Goal: Information Seeking & Learning: Compare options

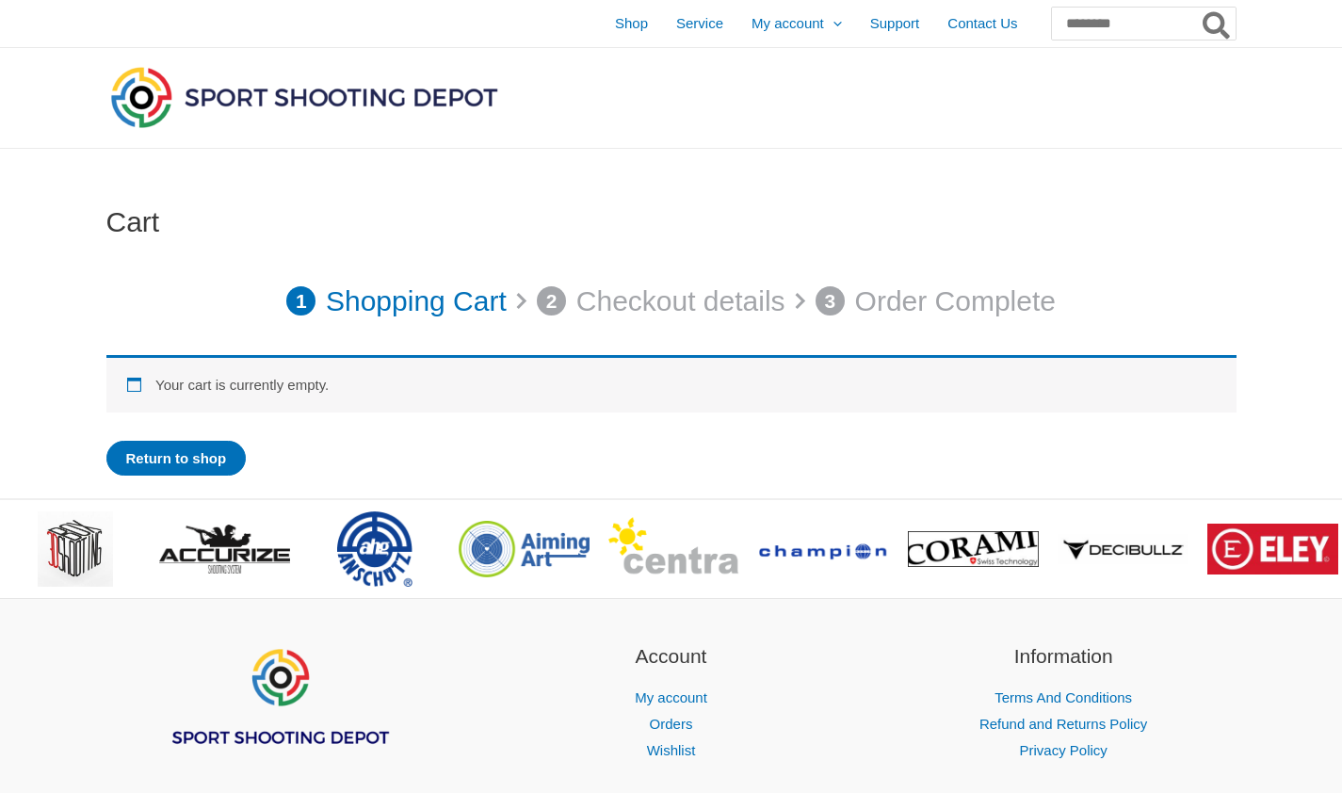
click at [362, 93] on img at bounding box center [303, 97] width 395 height 70
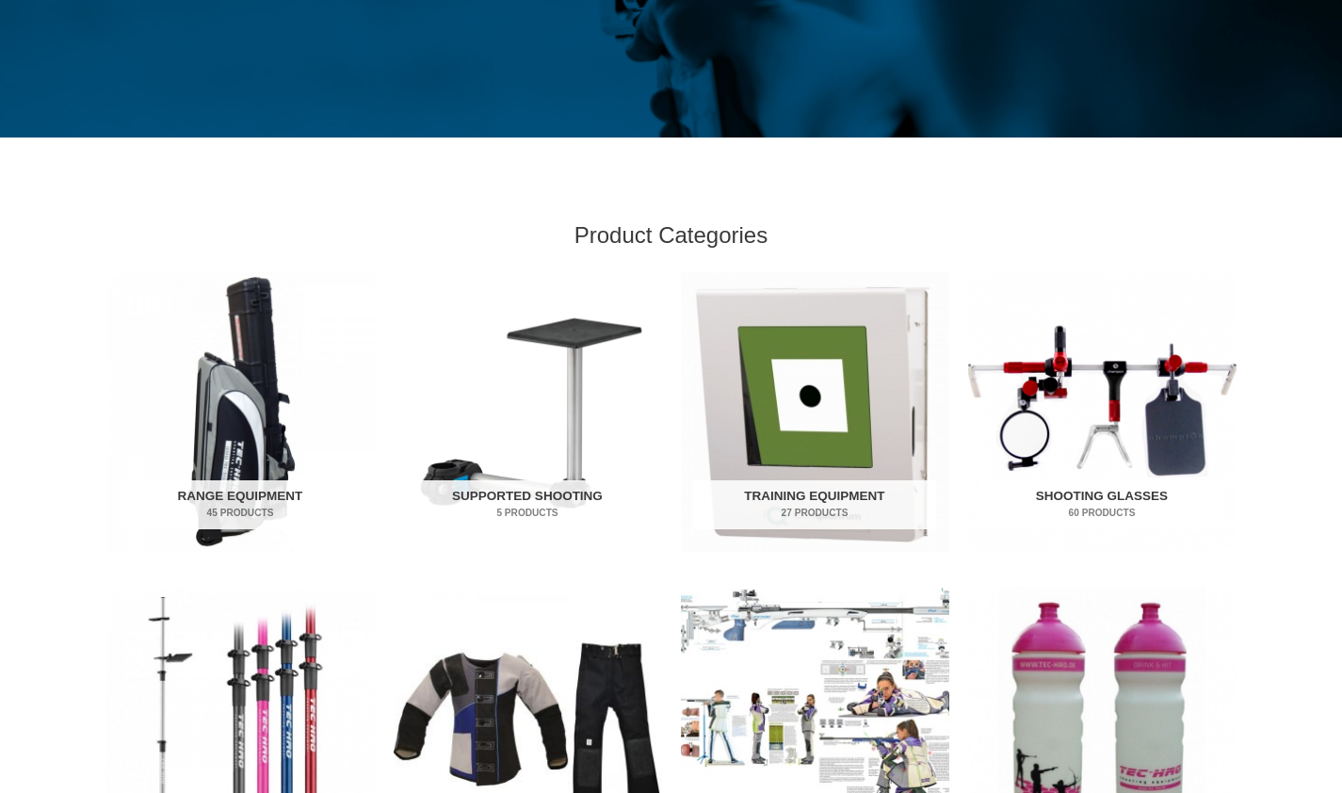
scroll to position [415, 0]
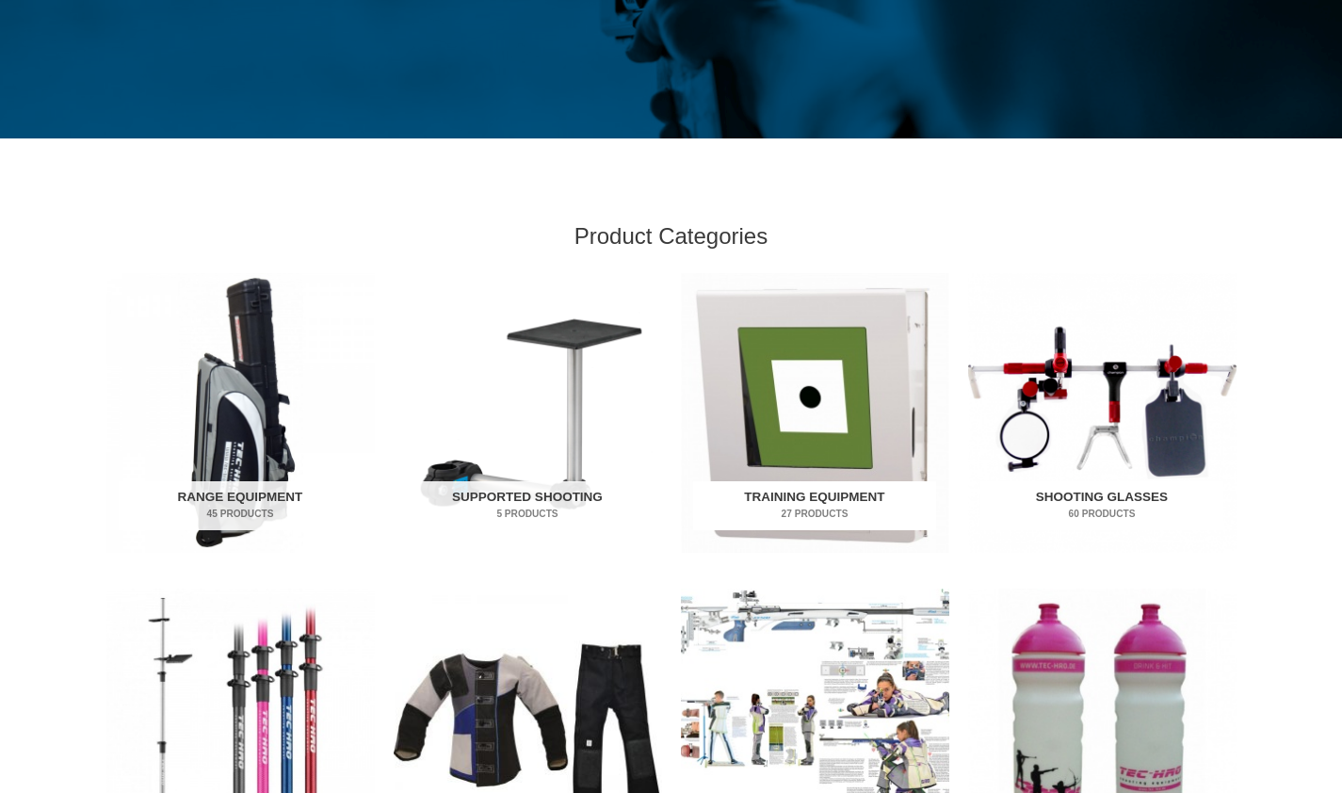
click at [768, 417] on img "Visit product category Training Equipment" at bounding box center [815, 413] width 268 height 280
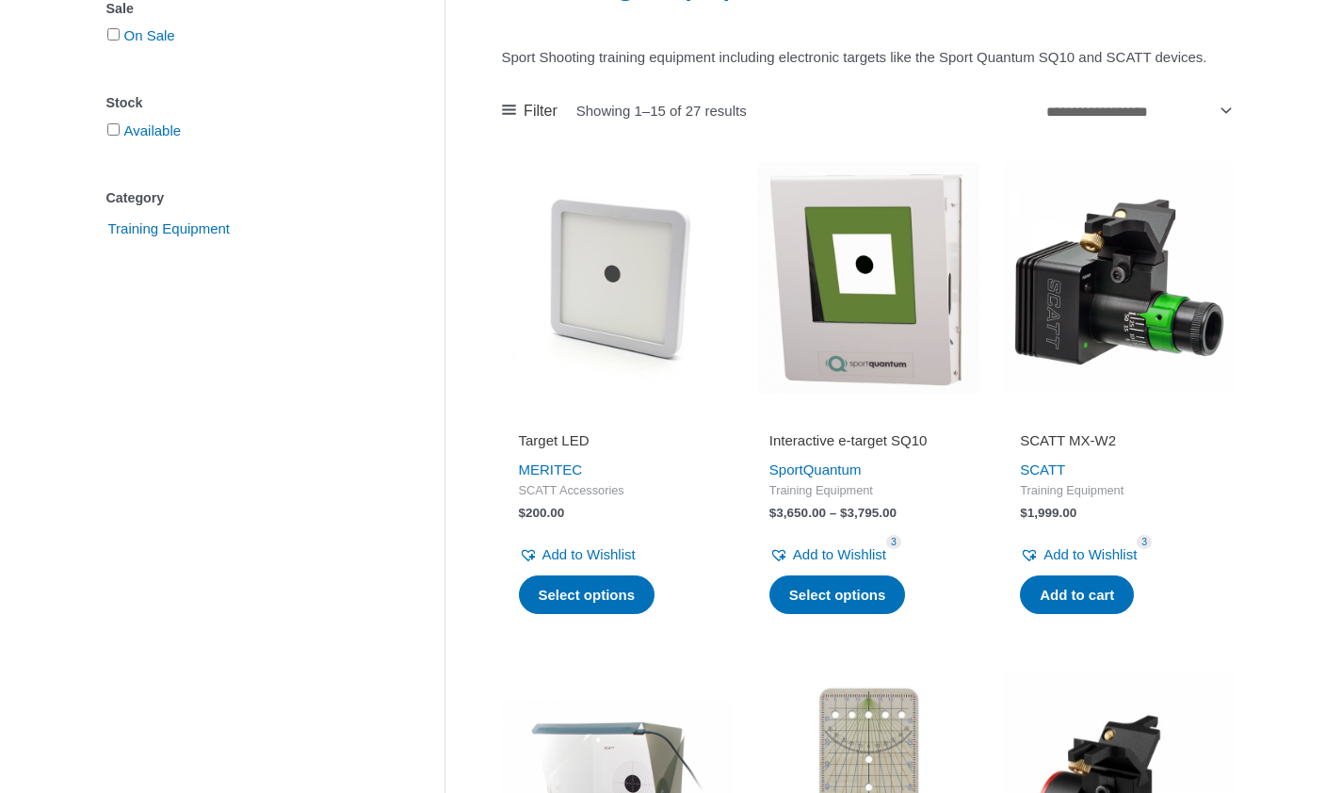
scroll to position [338, 0]
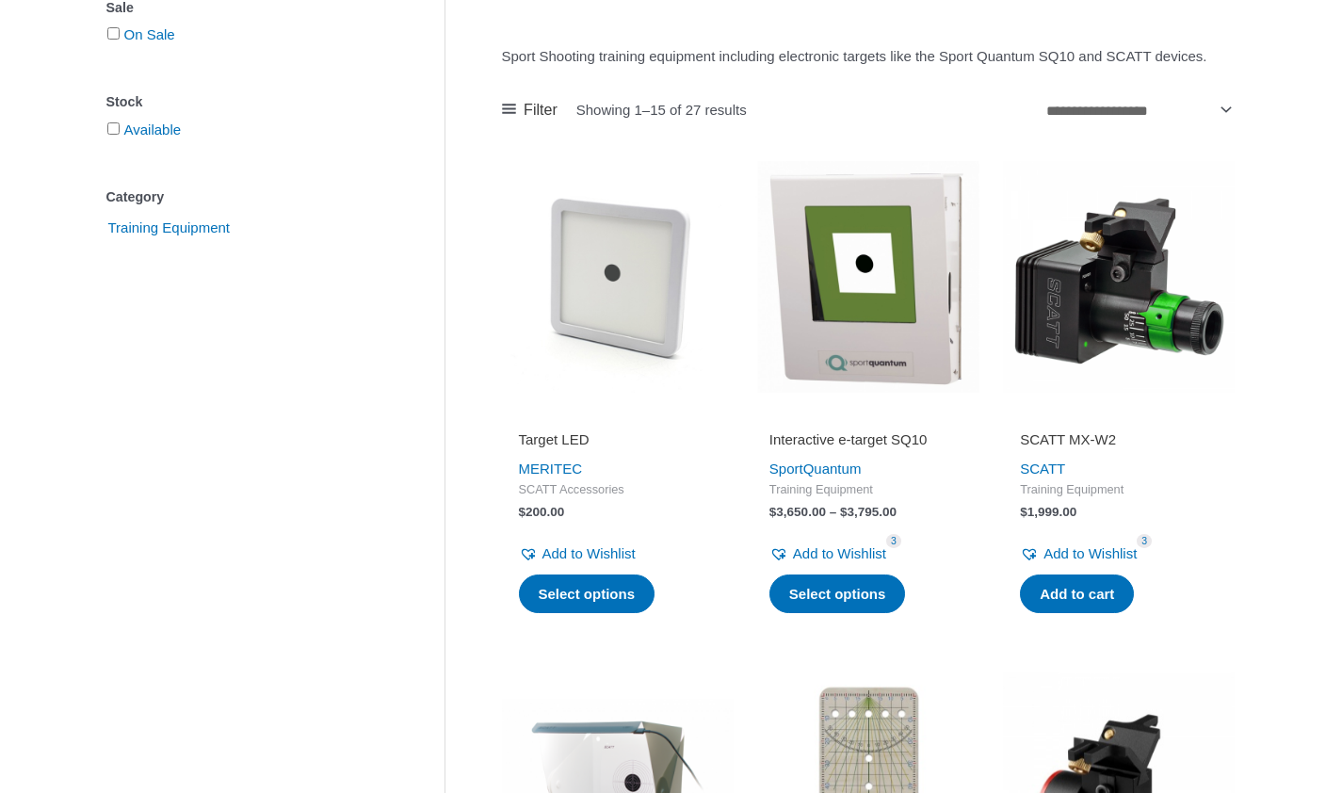
click at [884, 300] on img at bounding box center [868, 277] width 232 height 232
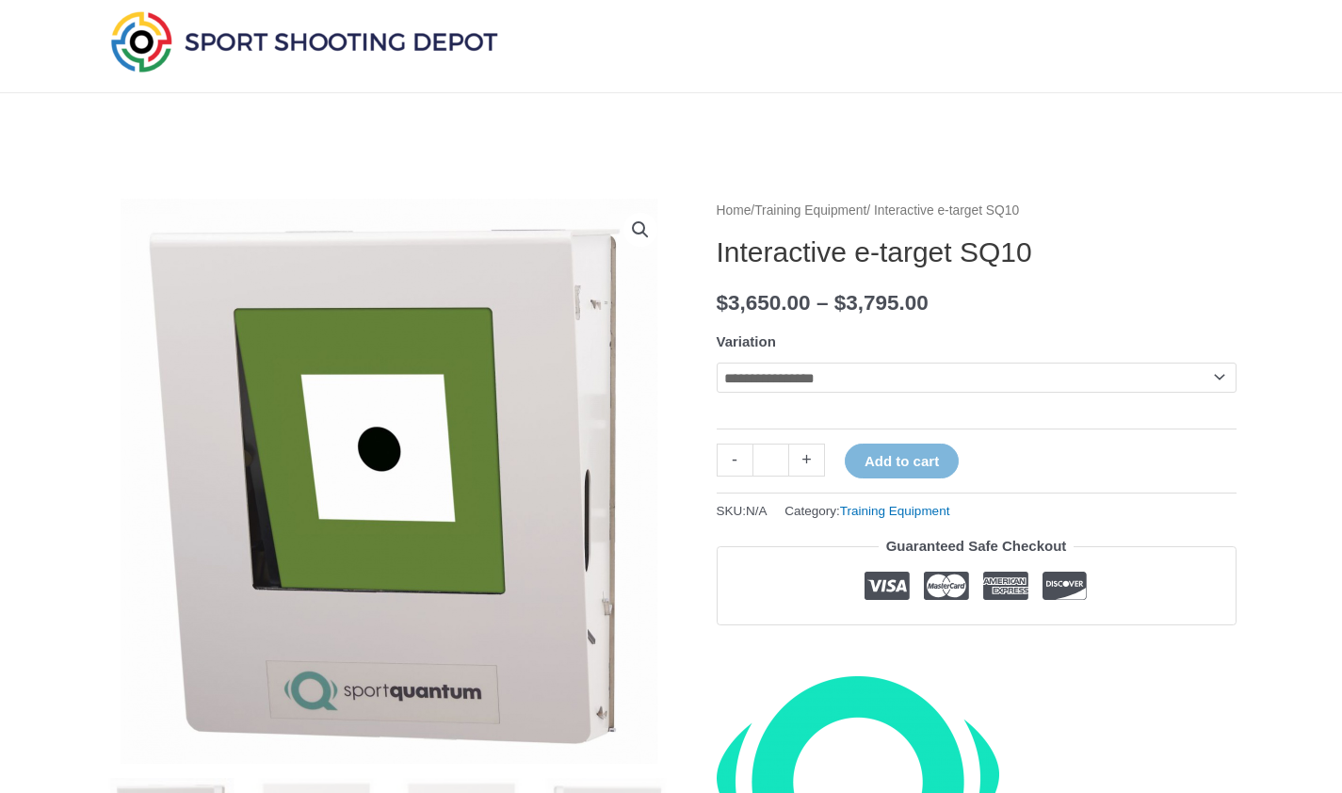
scroll to position [53, 0]
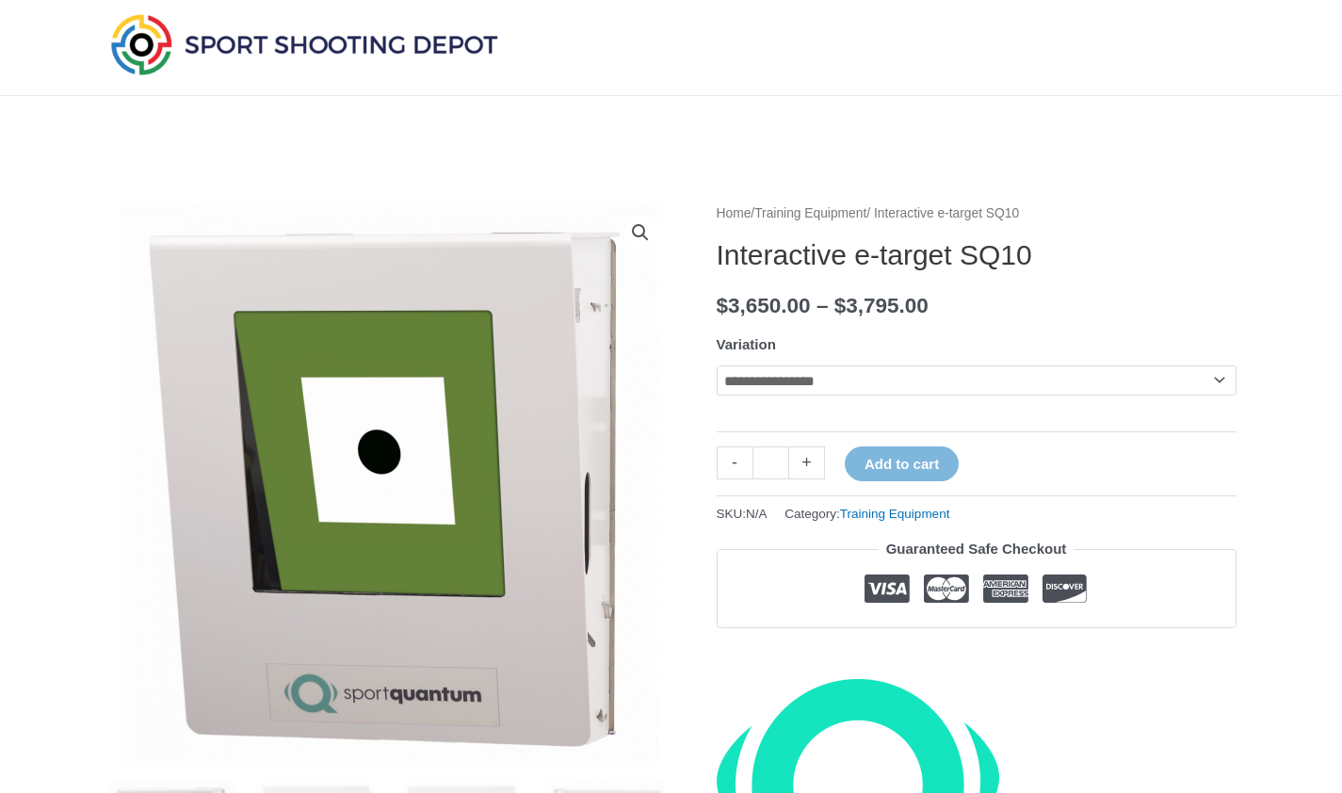
click at [1062, 380] on select "**********" at bounding box center [976, 380] width 520 height 30
select select "********"
click at [716, 365] on select "**********" at bounding box center [976, 380] width 520 height 30
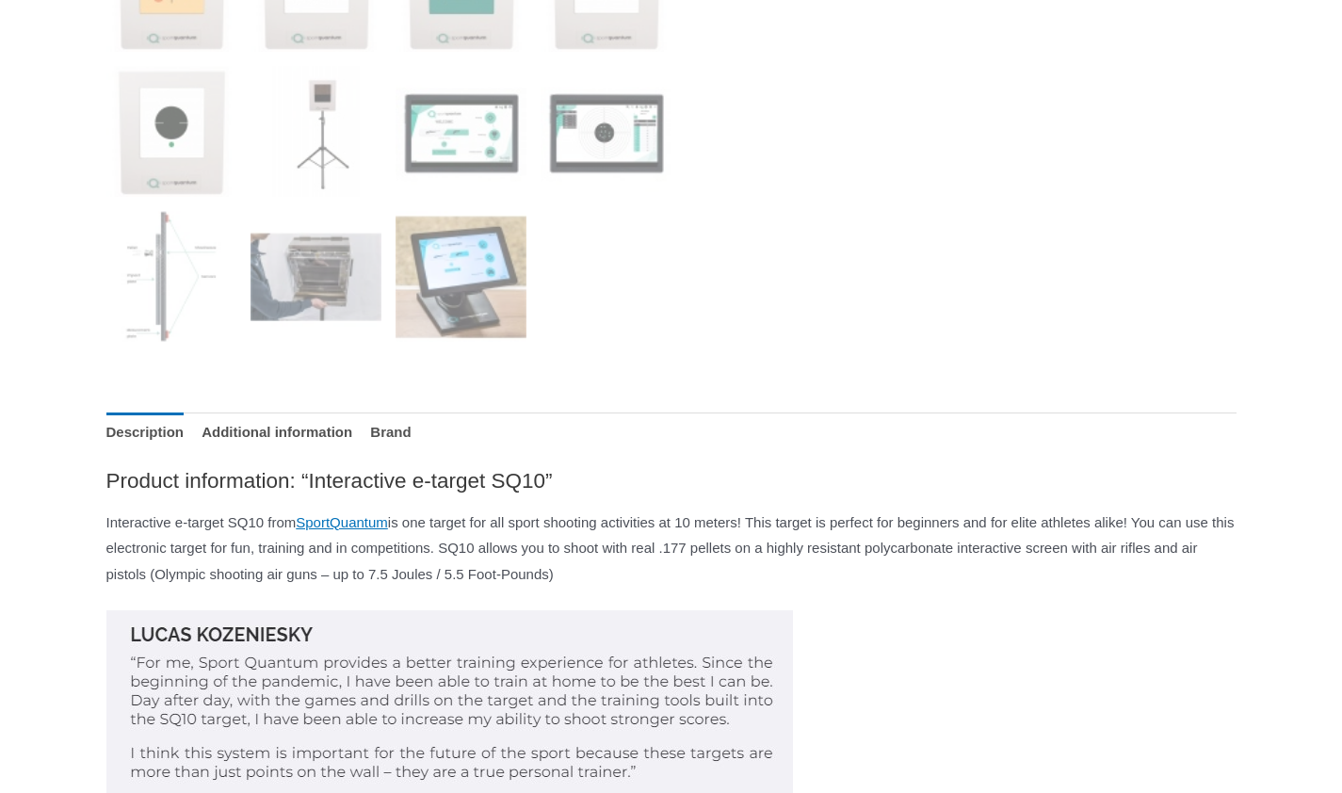
scroll to position [1202, 0]
click at [342, 234] on img at bounding box center [315, 275] width 131 height 131
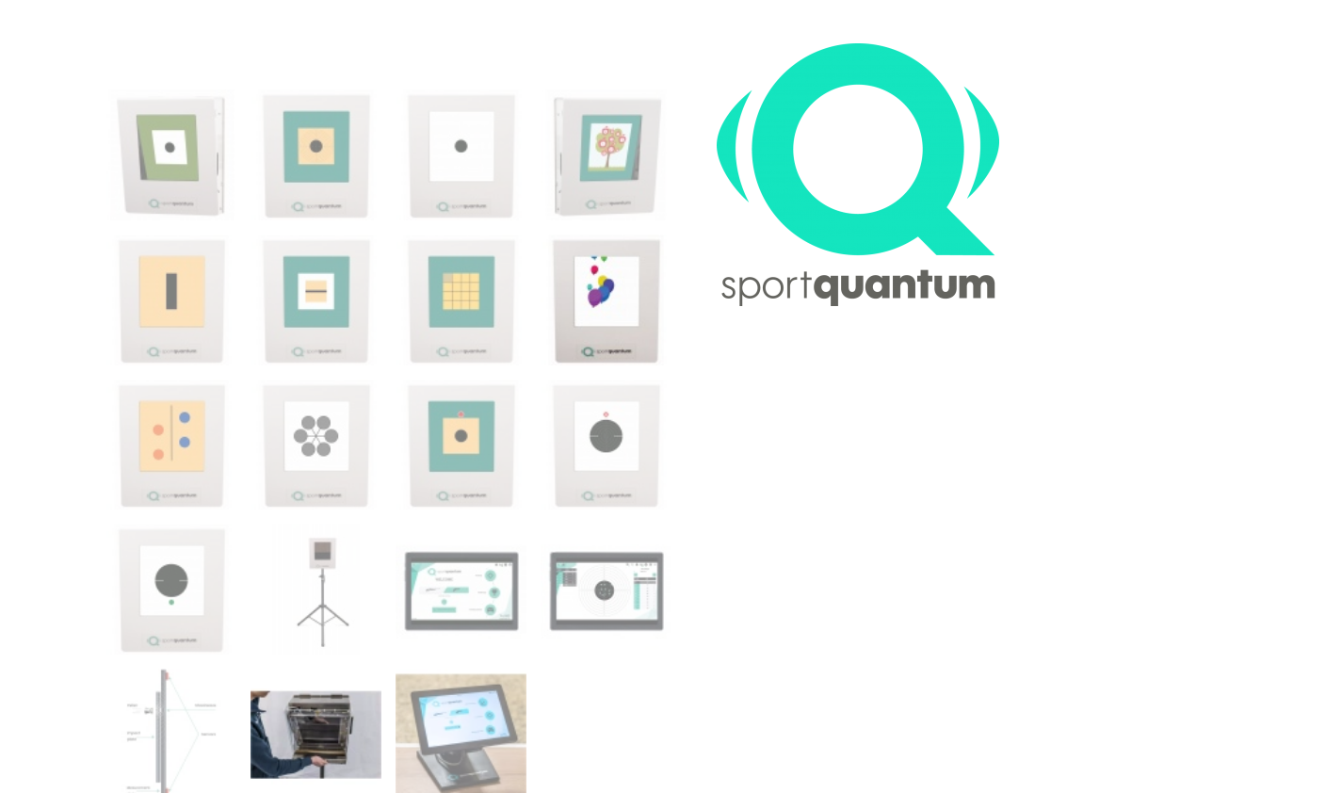
scroll to position [751, 0]
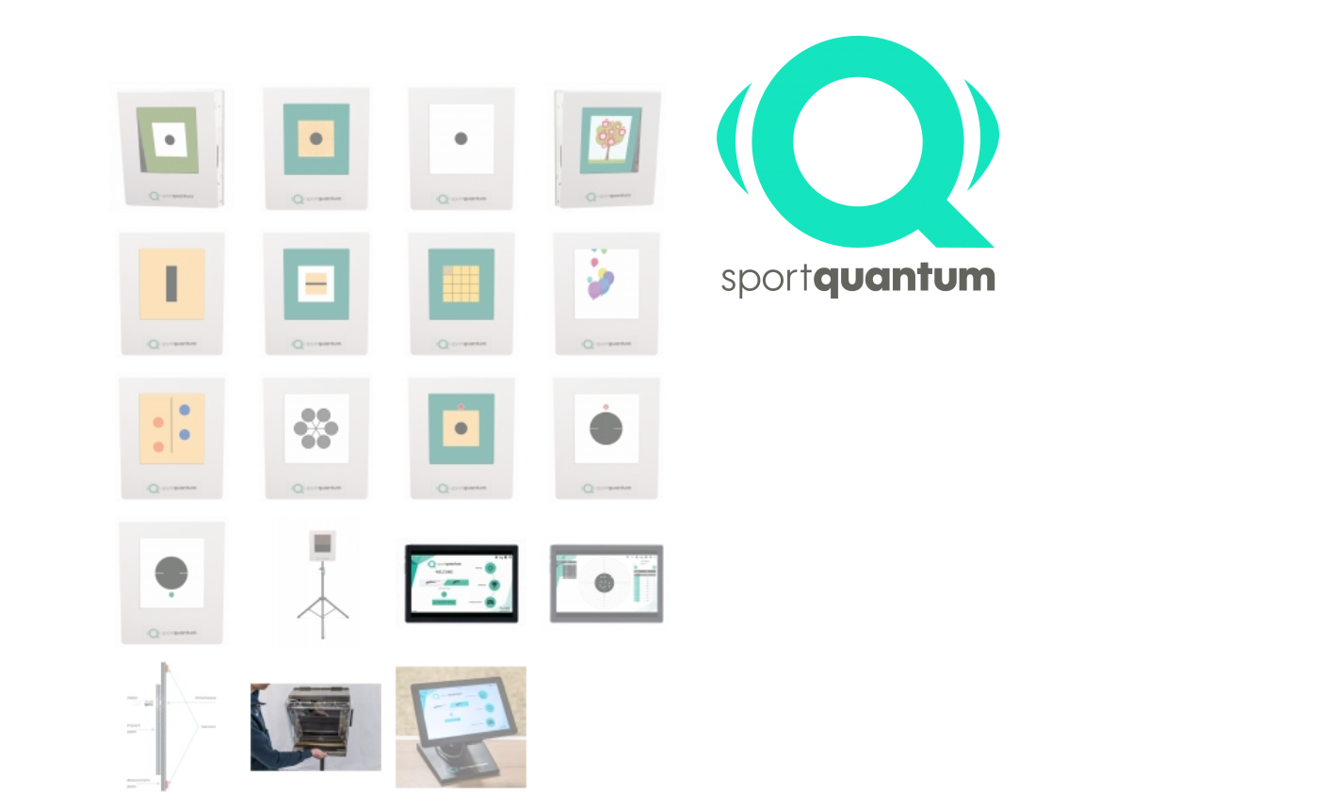
click at [506, 630] on img at bounding box center [460, 581] width 131 height 131
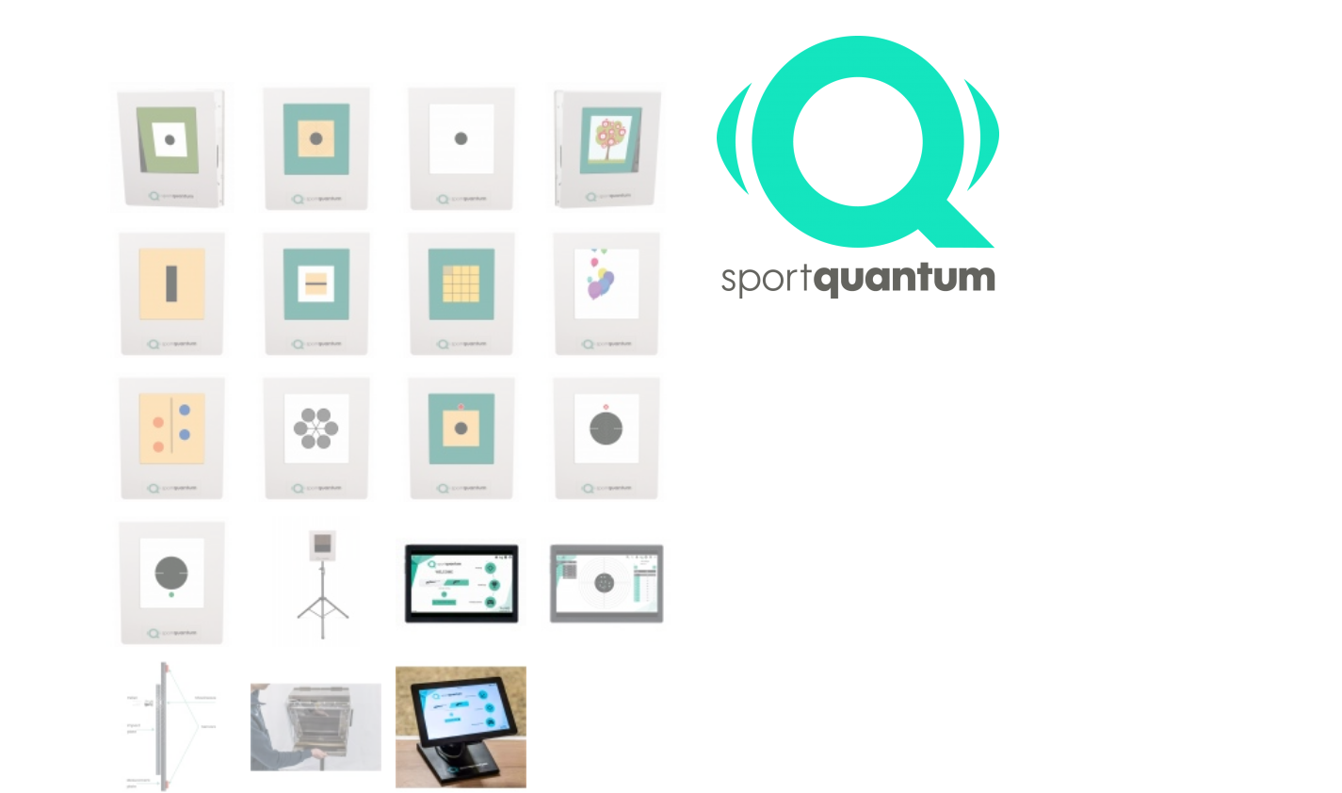
click at [495, 725] on img at bounding box center [460, 726] width 131 height 131
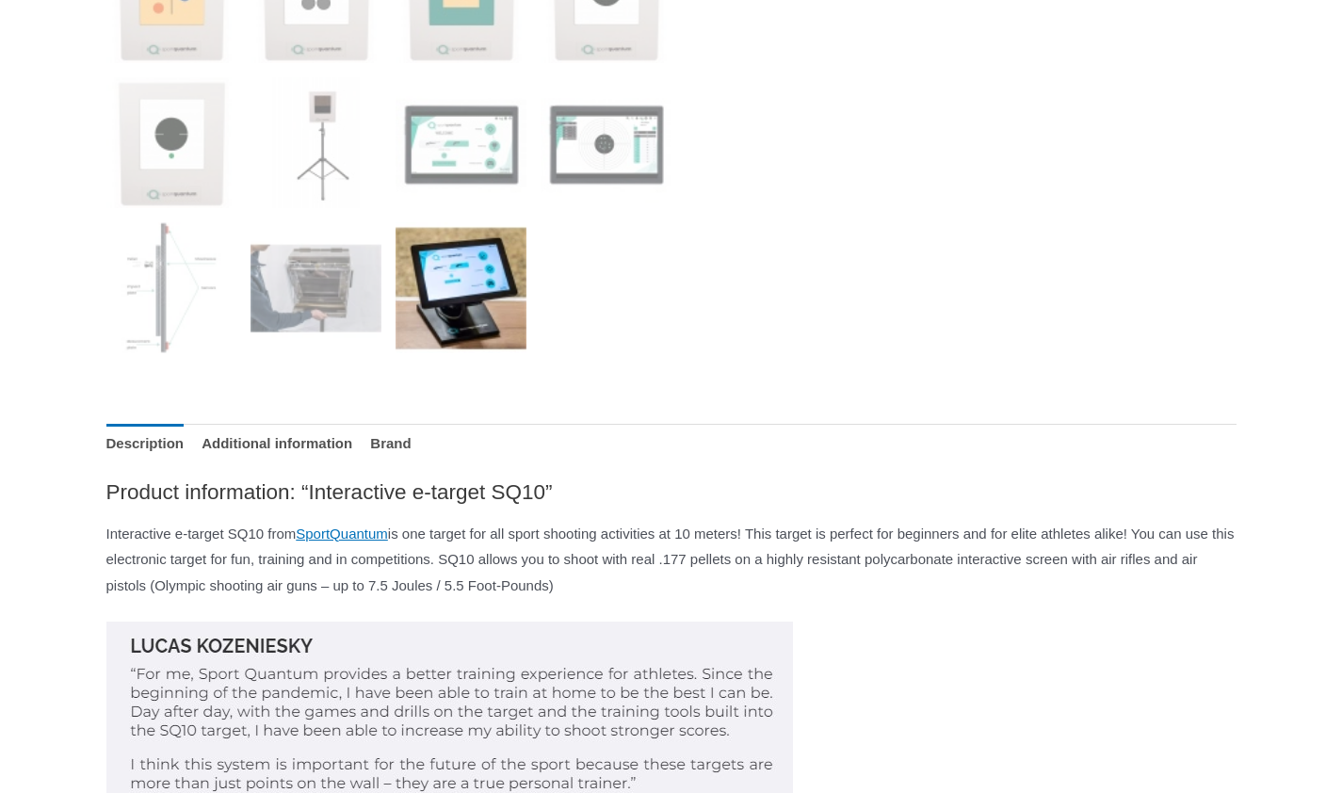
scroll to position [1232, 0]
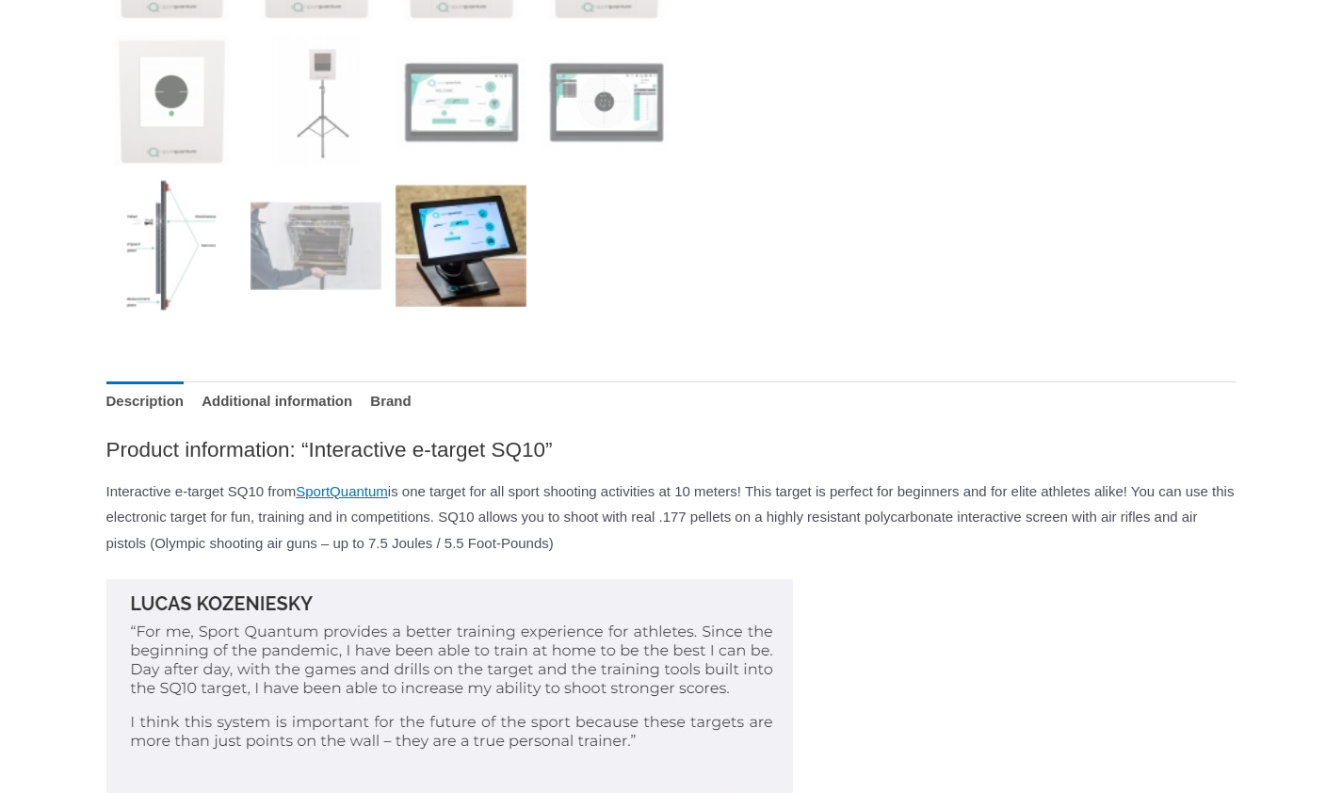
click at [156, 270] on img at bounding box center [171, 245] width 131 height 131
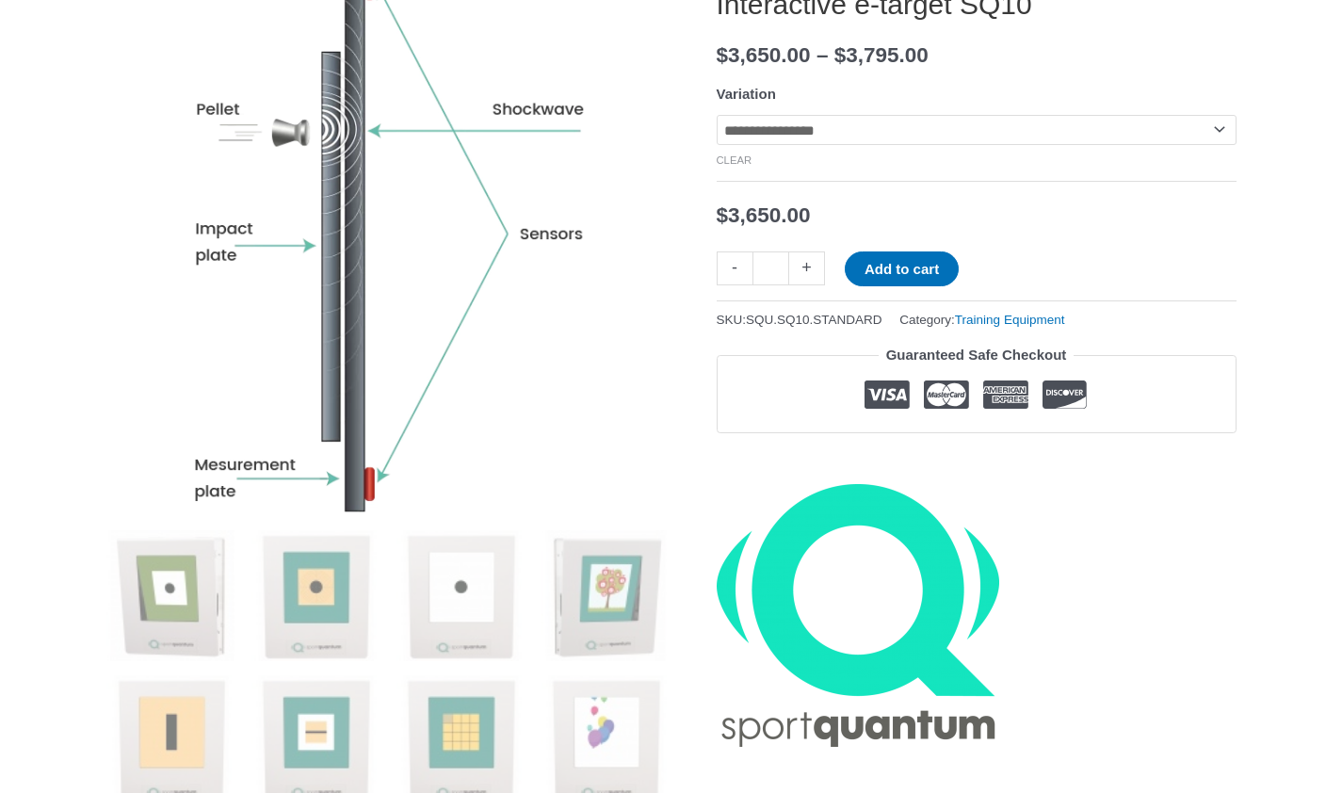
scroll to position [302, 0]
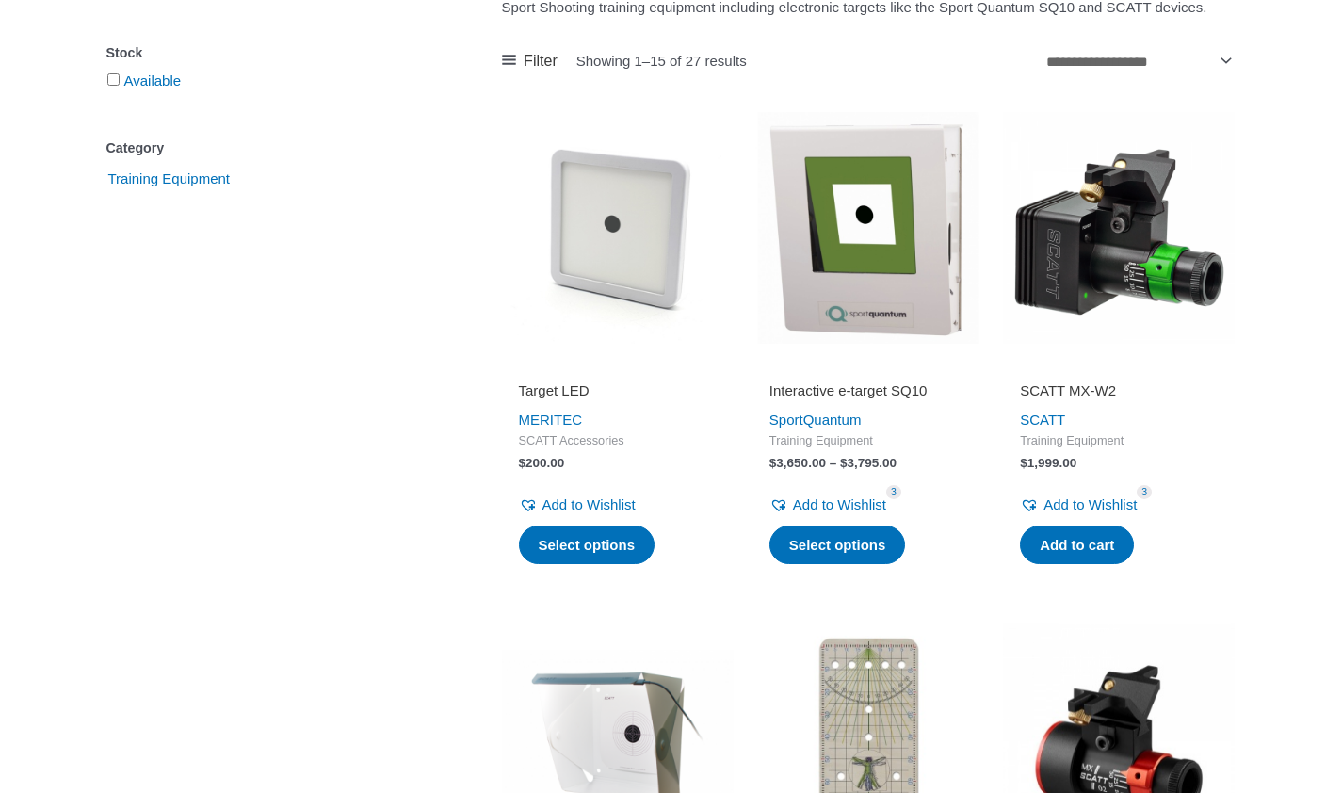
scroll to position [338, 0]
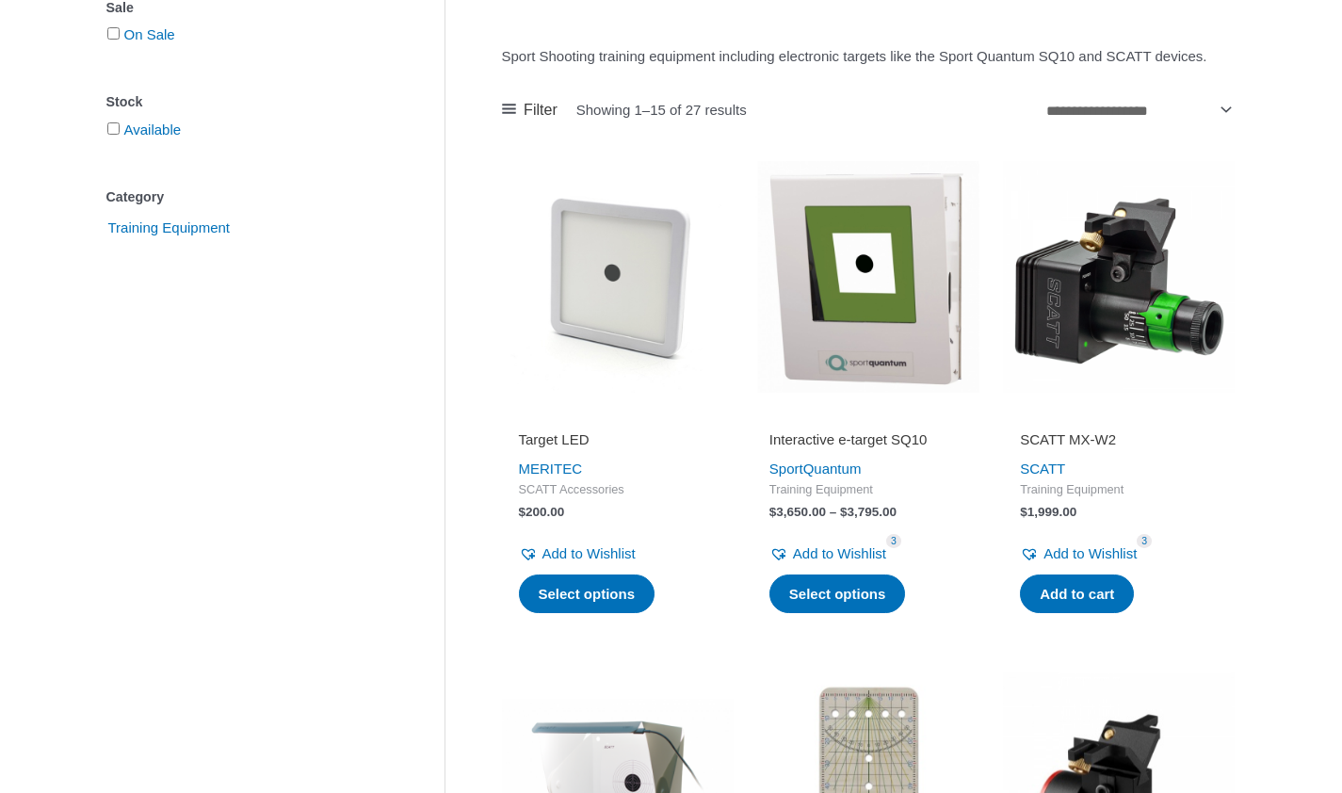
click at [570, 449] on h2 "Target LED" at bounding box center [618, 439] width 198 height 19
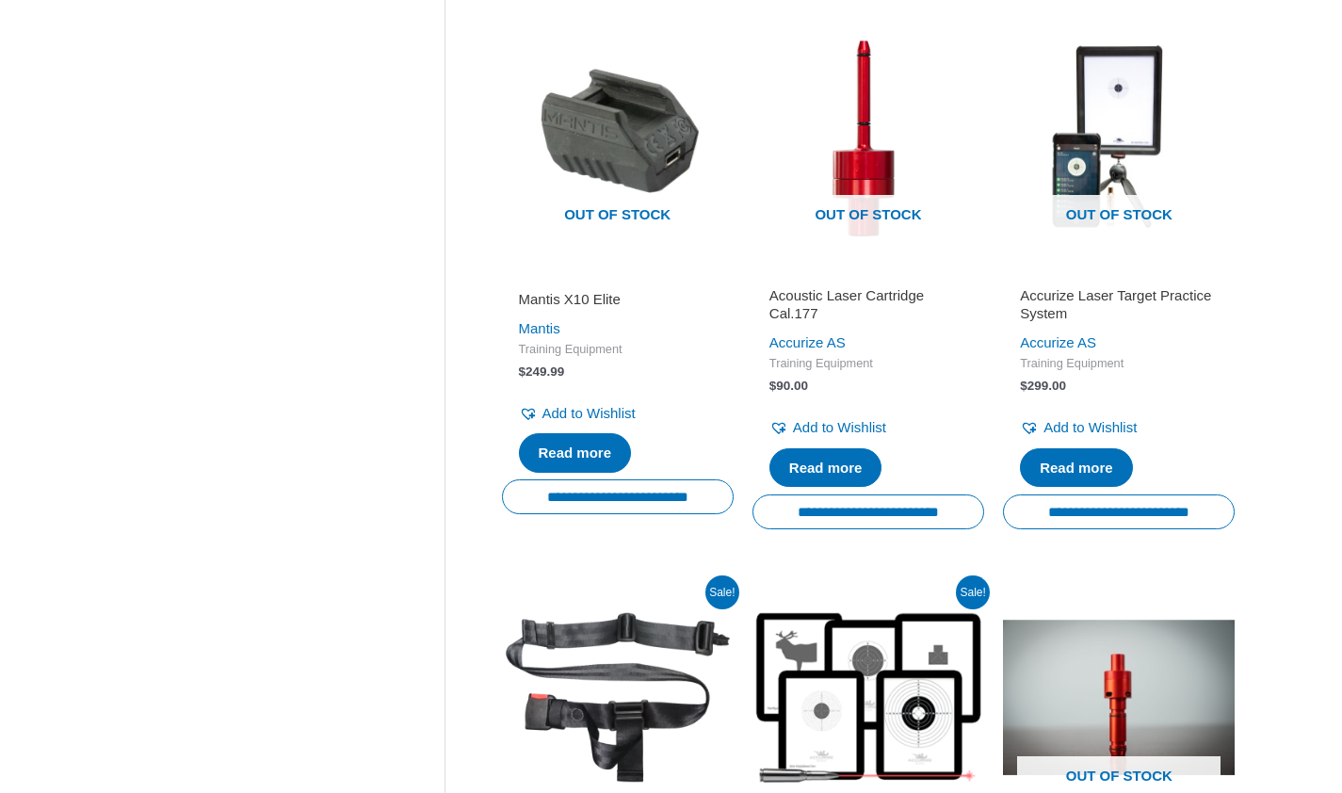
scroll to position [1501, 0]
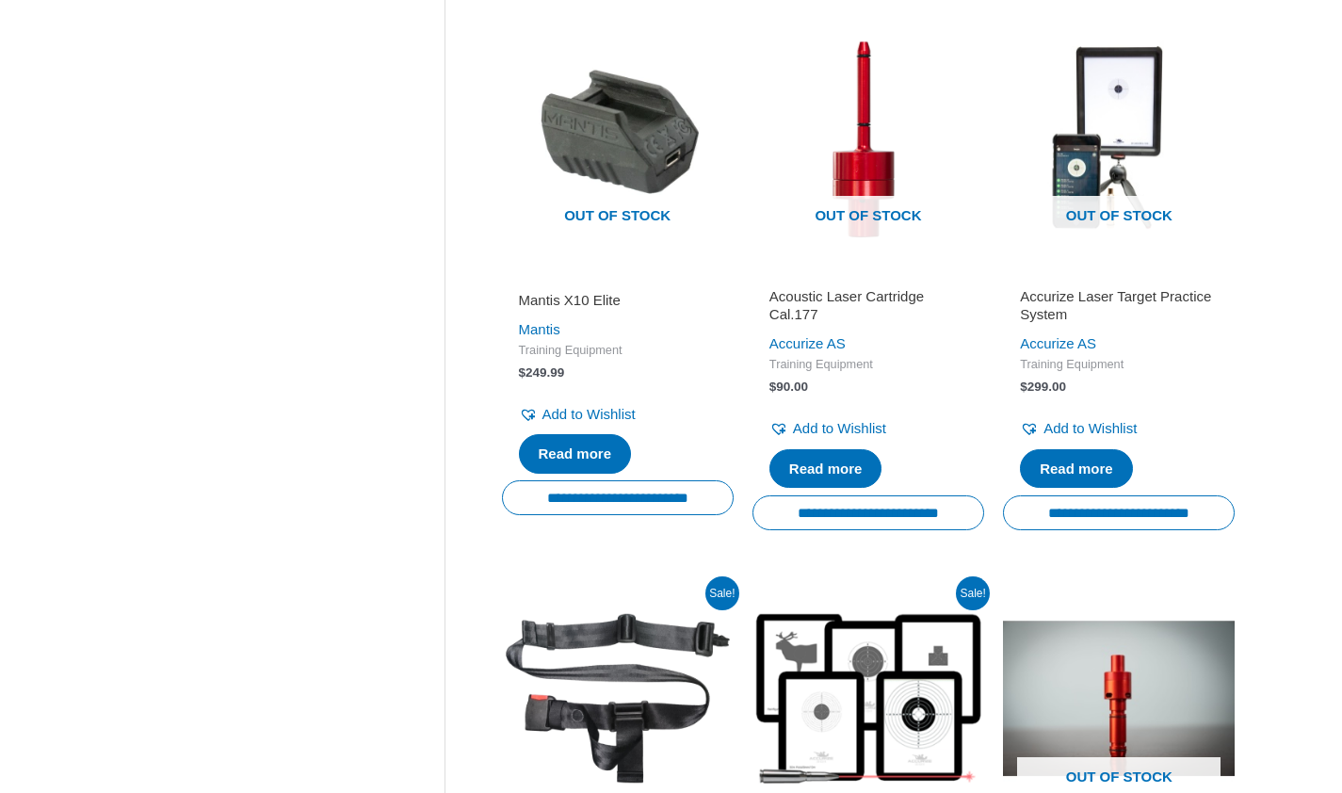
click at [1085, 324] on h2 "Accurize Laser Target Practice System" at bounding box center [1119, 305] width 198 height 37
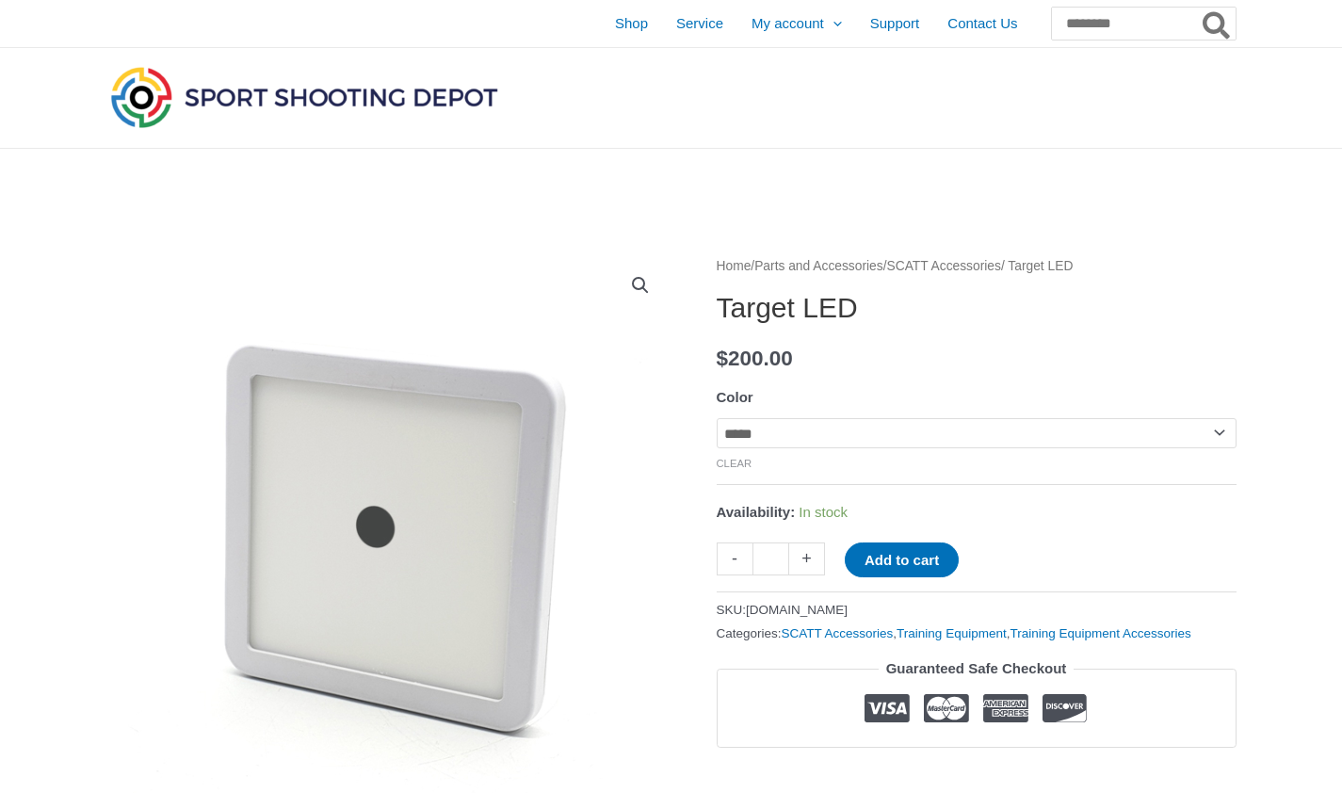
click at [751, 437] on select "**********" at bounding box center [976, 433] width 520 height 30
click at [716, 418] on select "**********" at bounding box center [976, 433] width 520 height 30
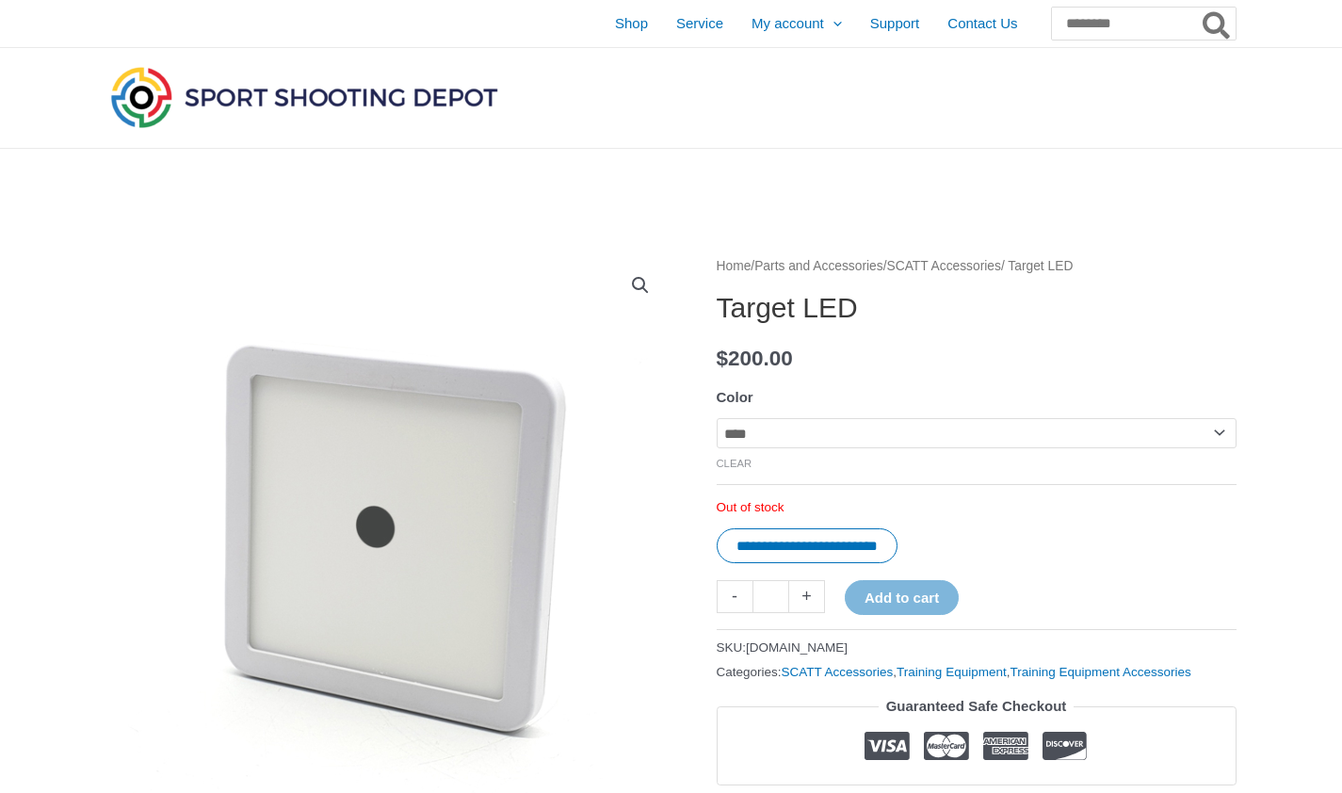
click at [774, 438] on select "**********" at bounding box center [976, 433] width 520 height 30
select select "*****"
click at [716, 418] on select "**********" at bounding box center [976, 433] width 520 height 30
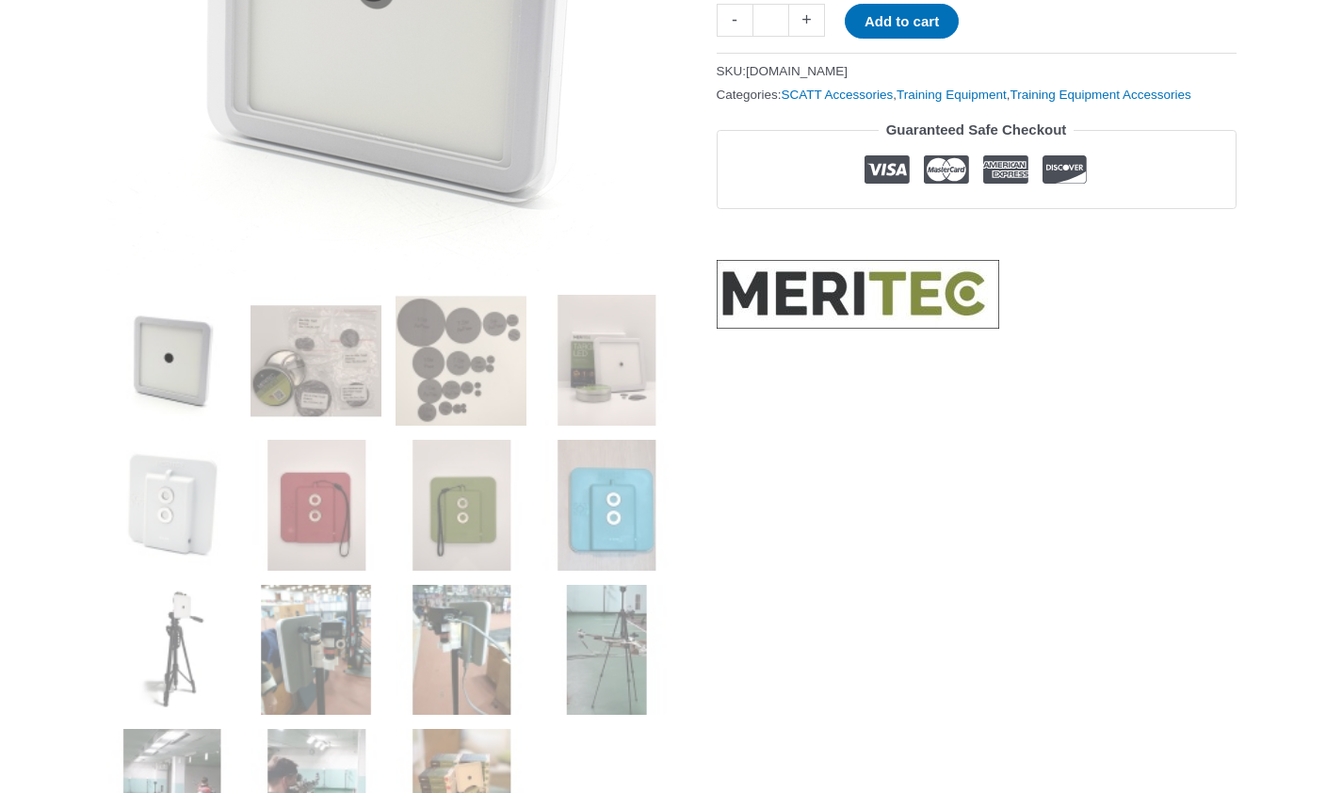
scroll to position [539, 0]
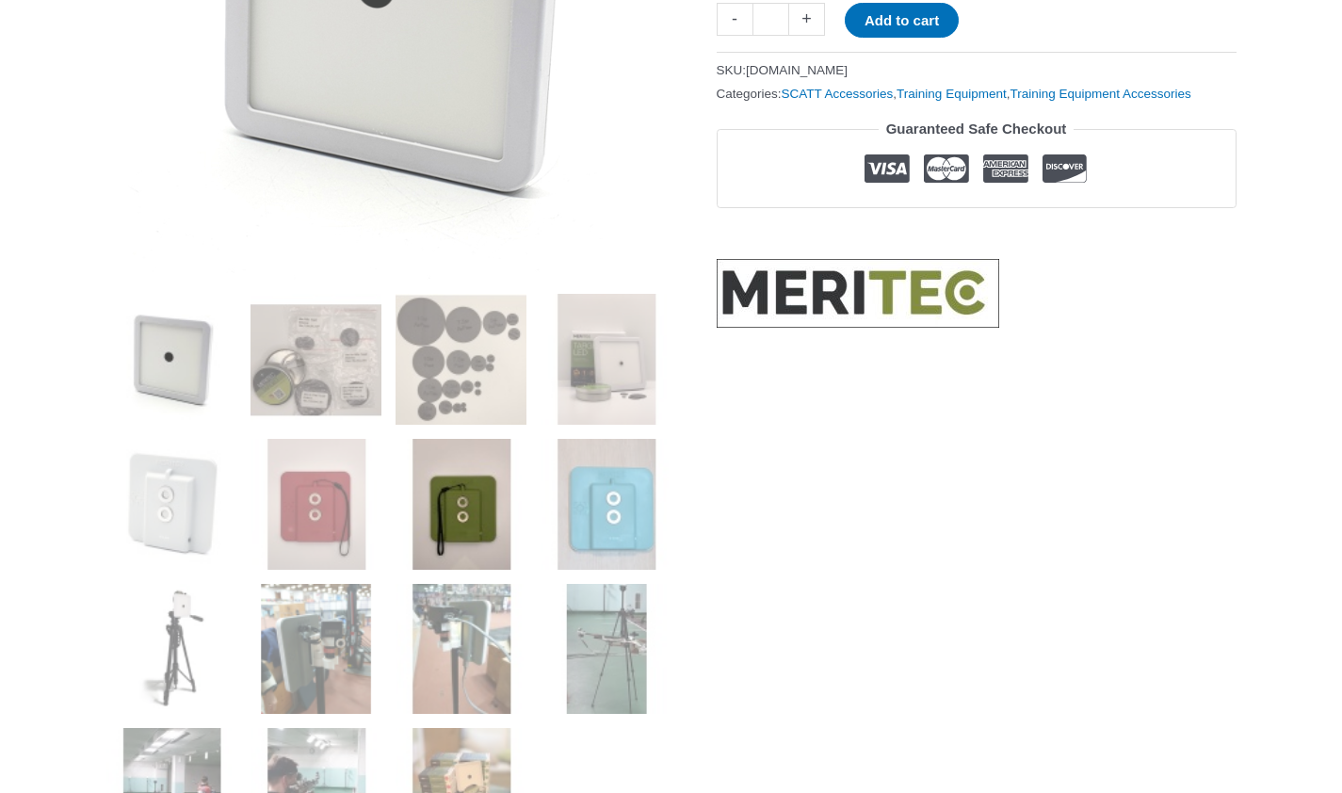
click at [455, 521] on img at bounding box center [460, 504] width 131 height 131
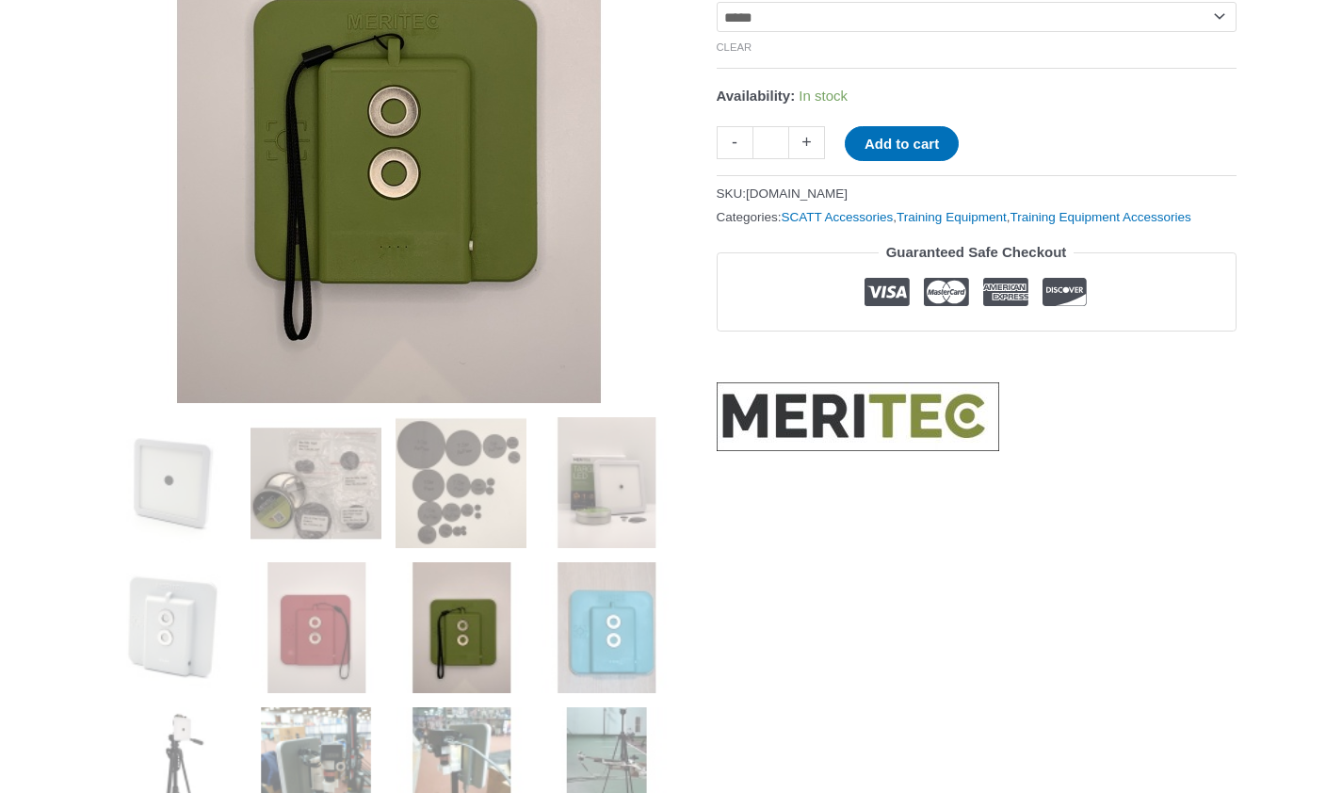
scroll to position [461, 0]
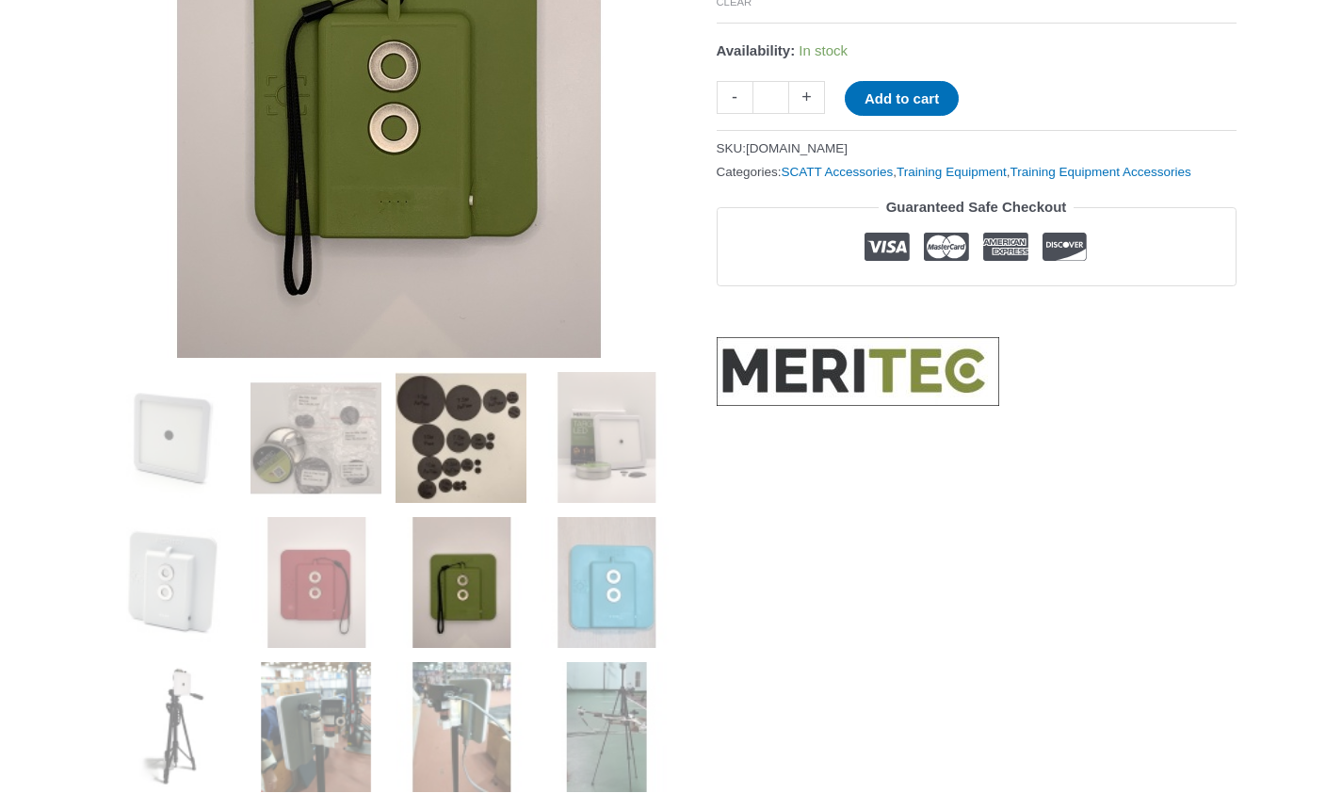
click at [447, 465] on img at bounding box center [460, 437] width 131 height 131
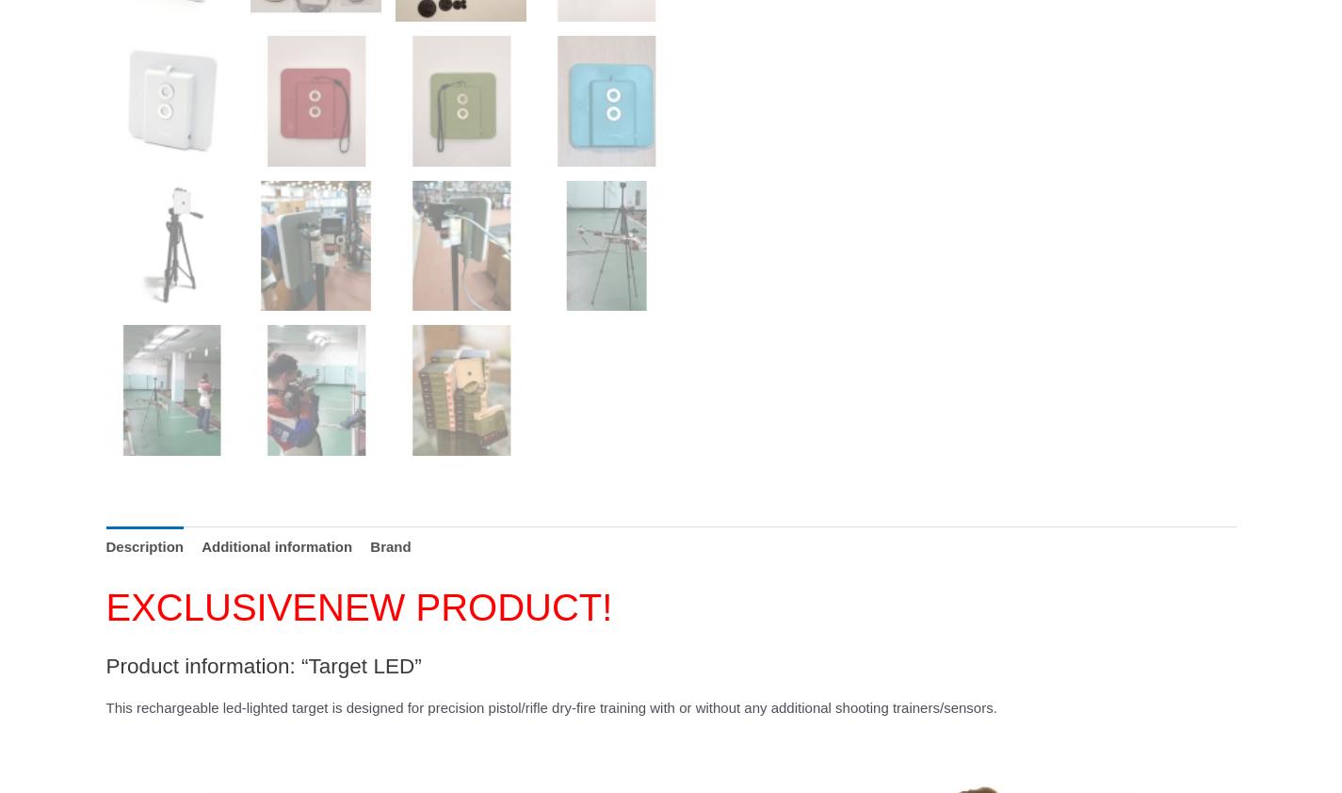
scroll to position [943, 0]
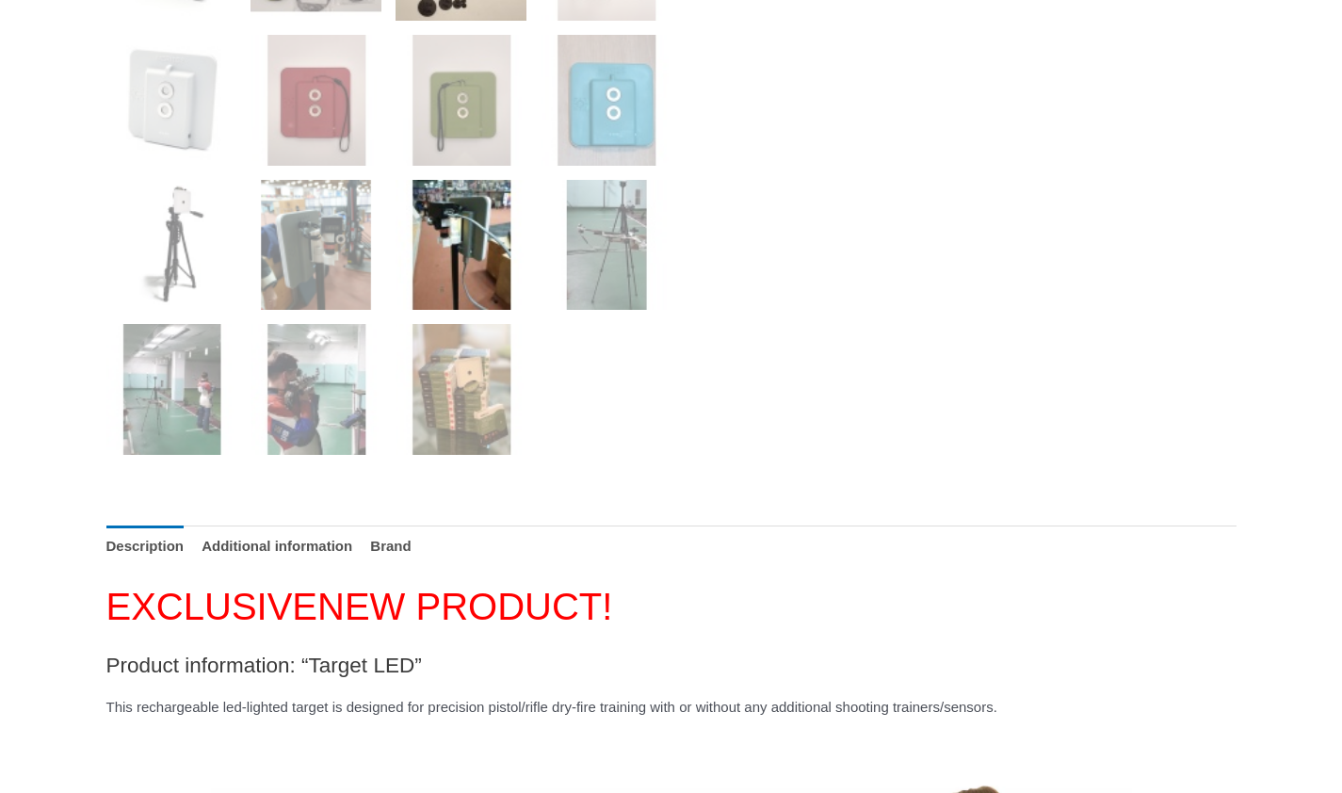
click at [430, 245] on img at bounding box center [460, 245] width 131 height 131
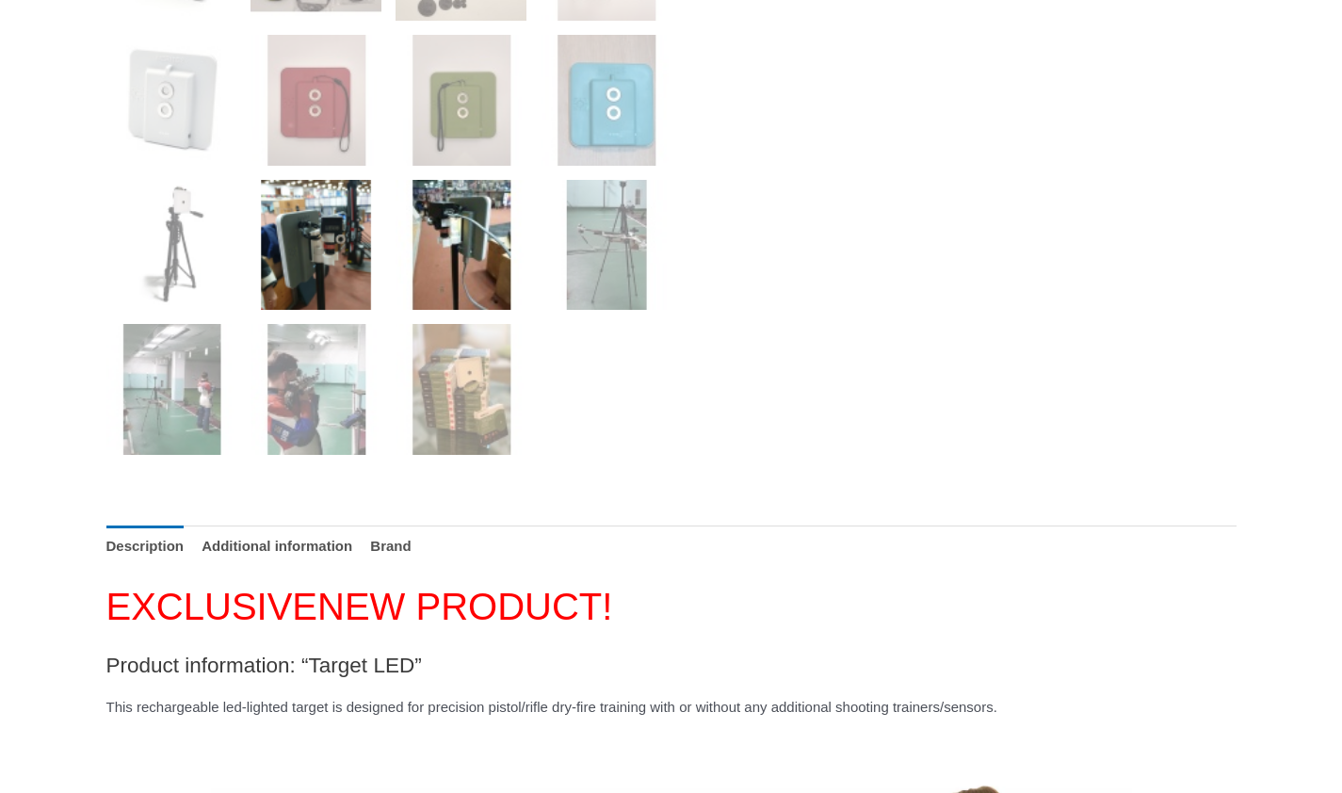
click at [328, 249] on img at bounding box center [315, 245] width 131 height 131
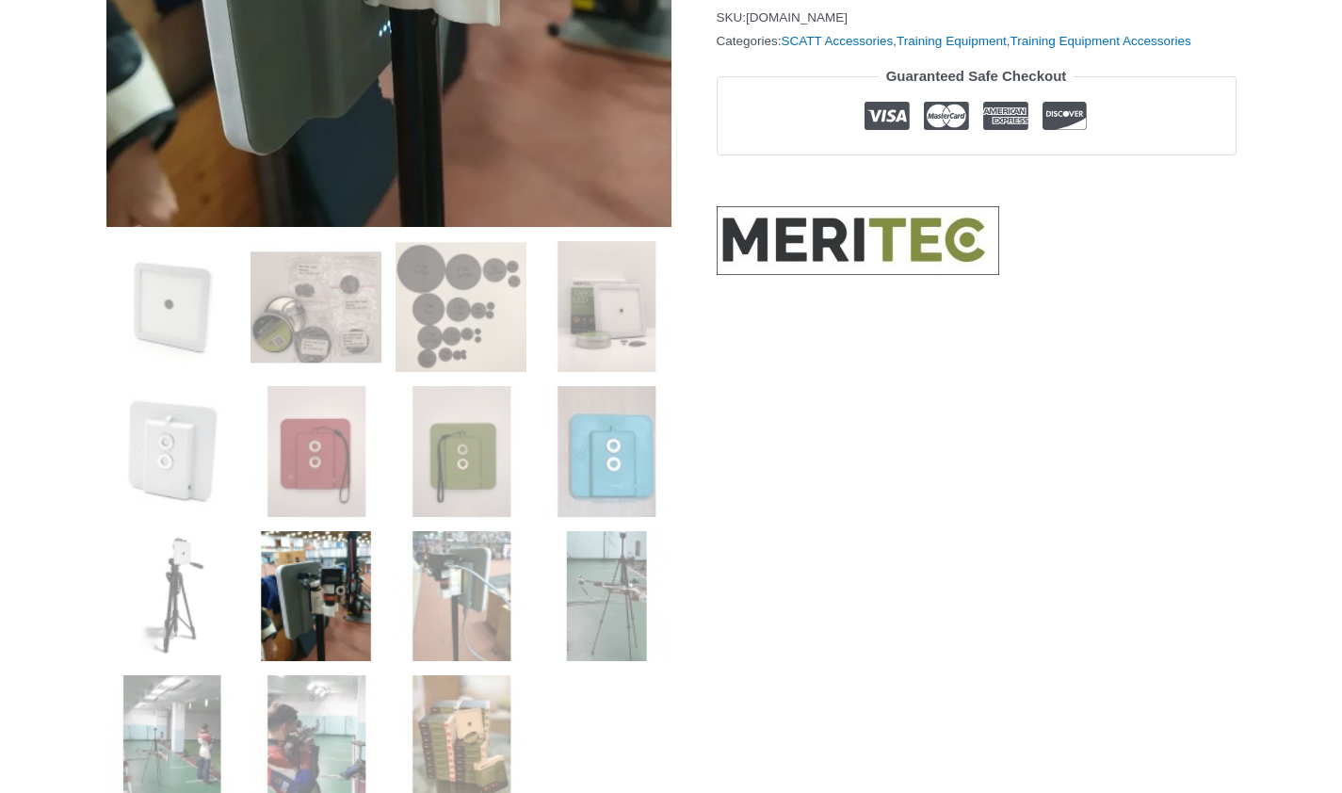
scroll to position [715, 0]
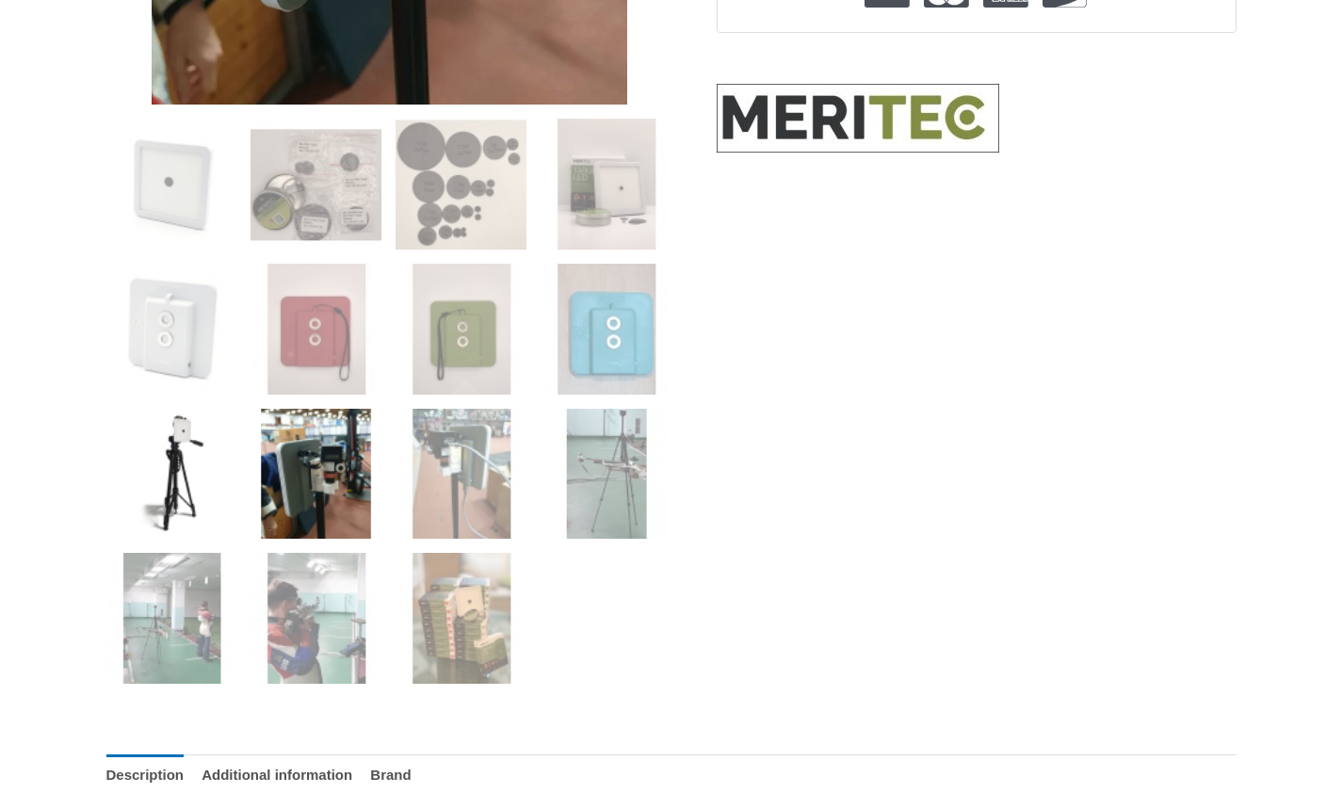
click at [188, 474] on img at bounding box center [171, 474] width 131 height 131
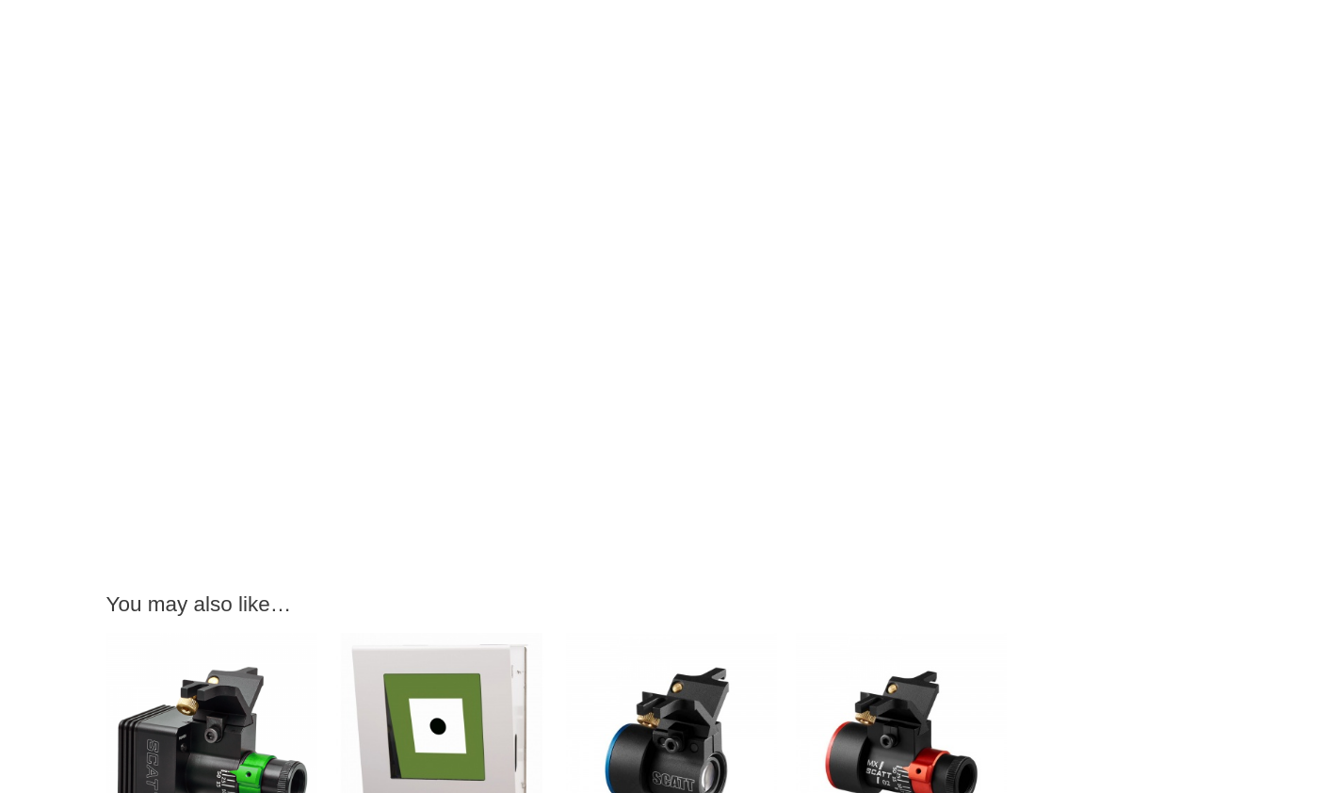
scroll to position [3231, 0]
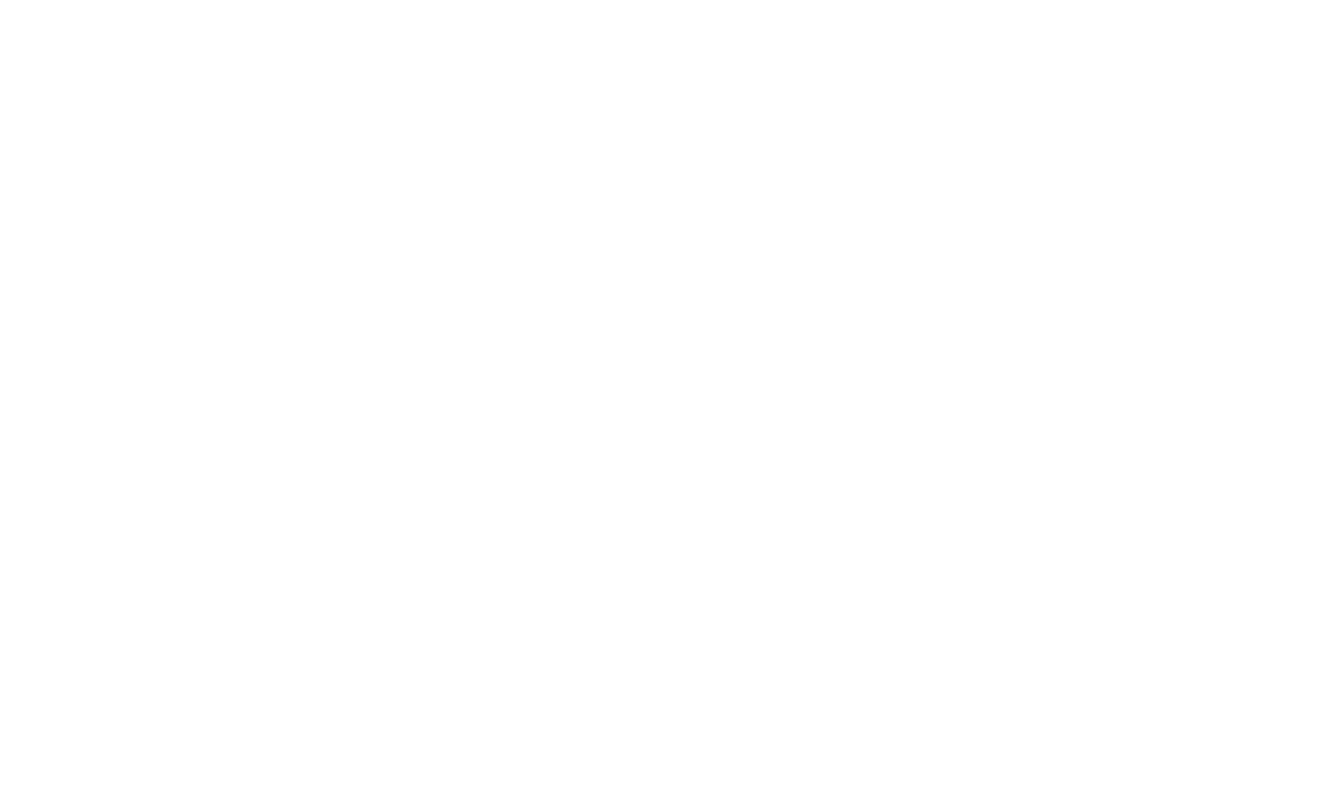
scroll to position [2110, 0]
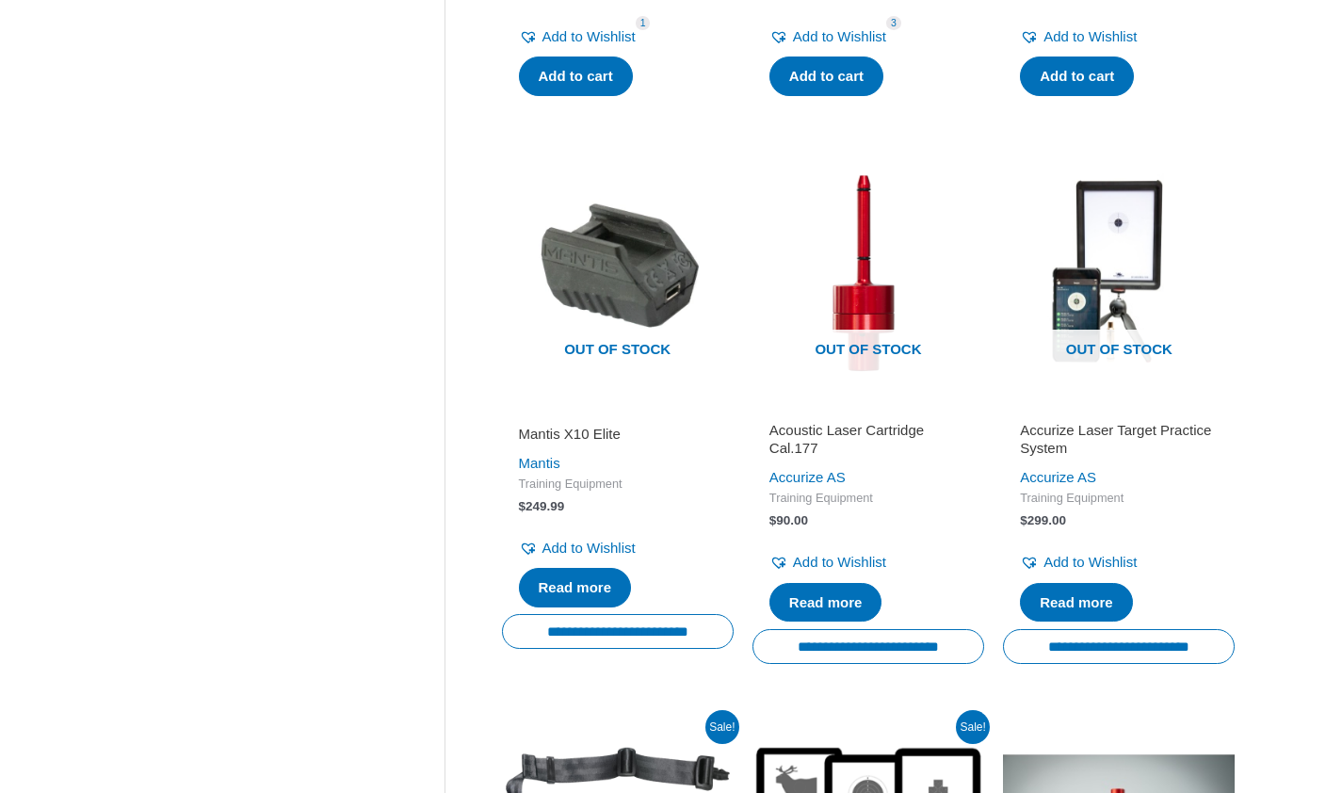
scroll to position [1320, 0]
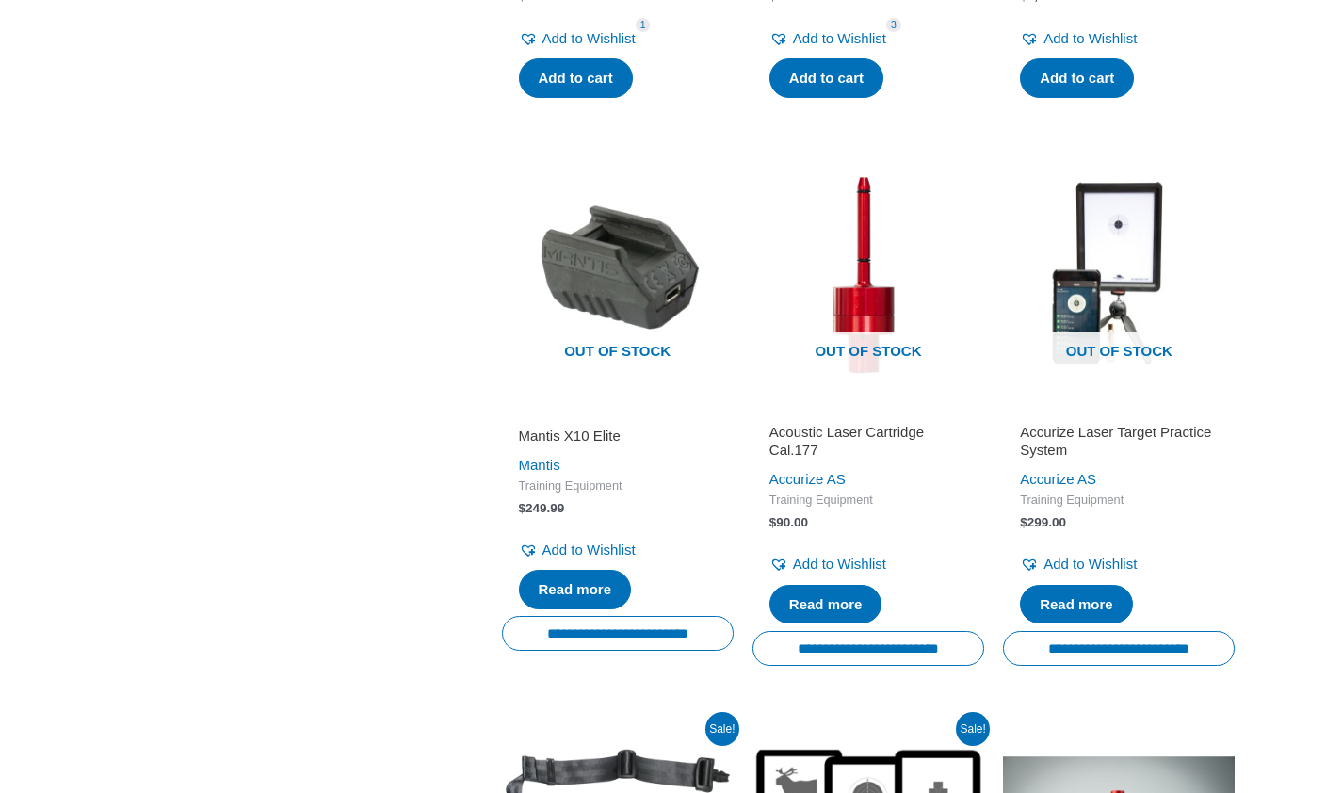
click at [881, 459] on h2 "Acoustic Laser Cartridge Cal.177" at bounding box center [868, 441] width 198 height 37
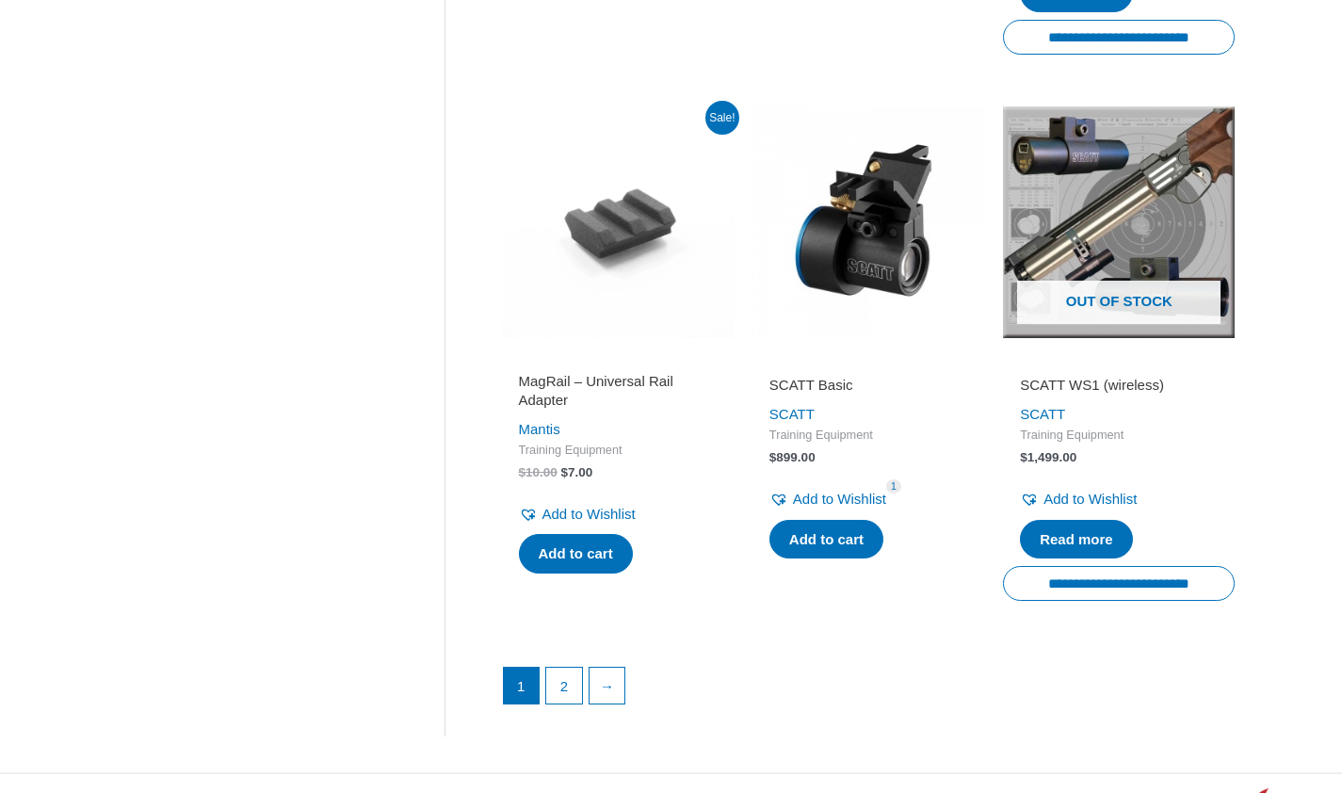
scroll to position [2493, 0]
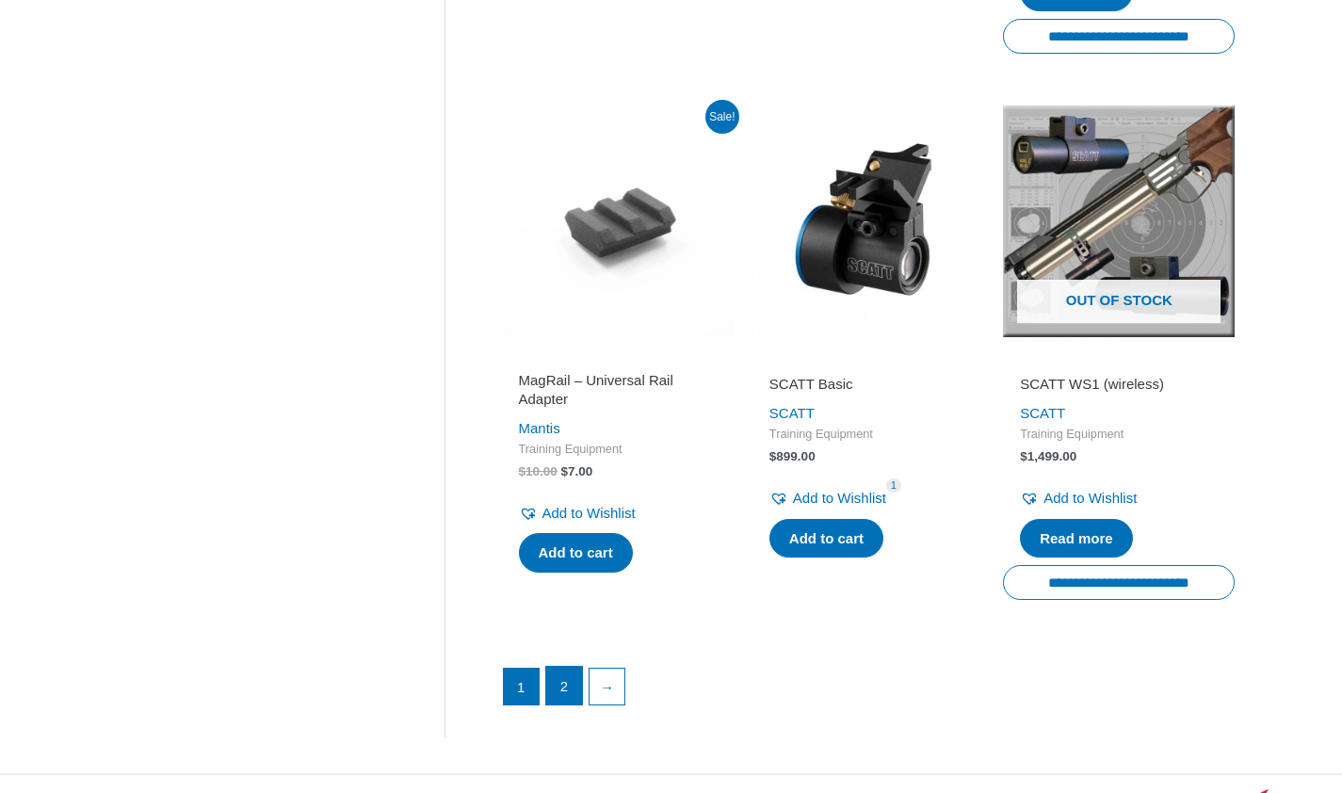
click at [549, 704] on link "2" at bounding box center [564, 686] width 36 height 38
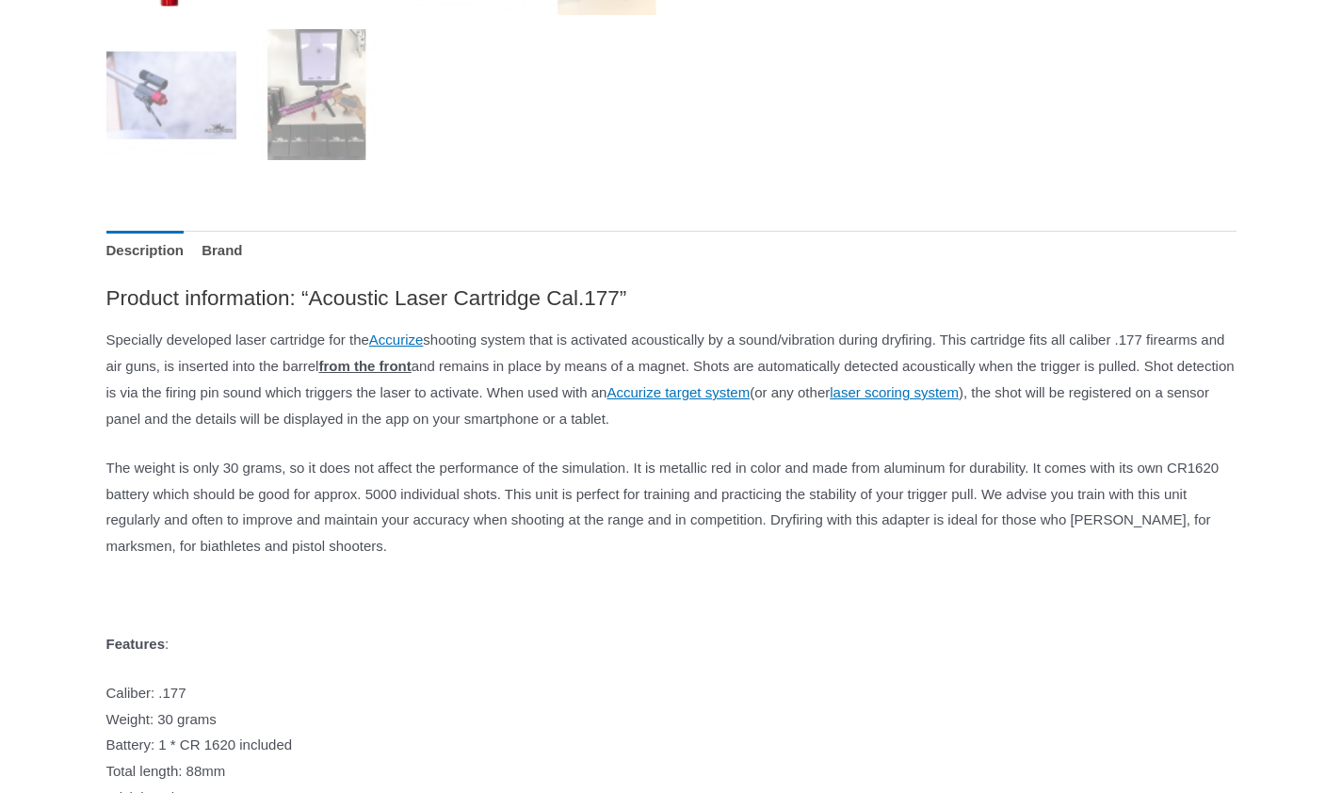
scroll to position [959, 0]
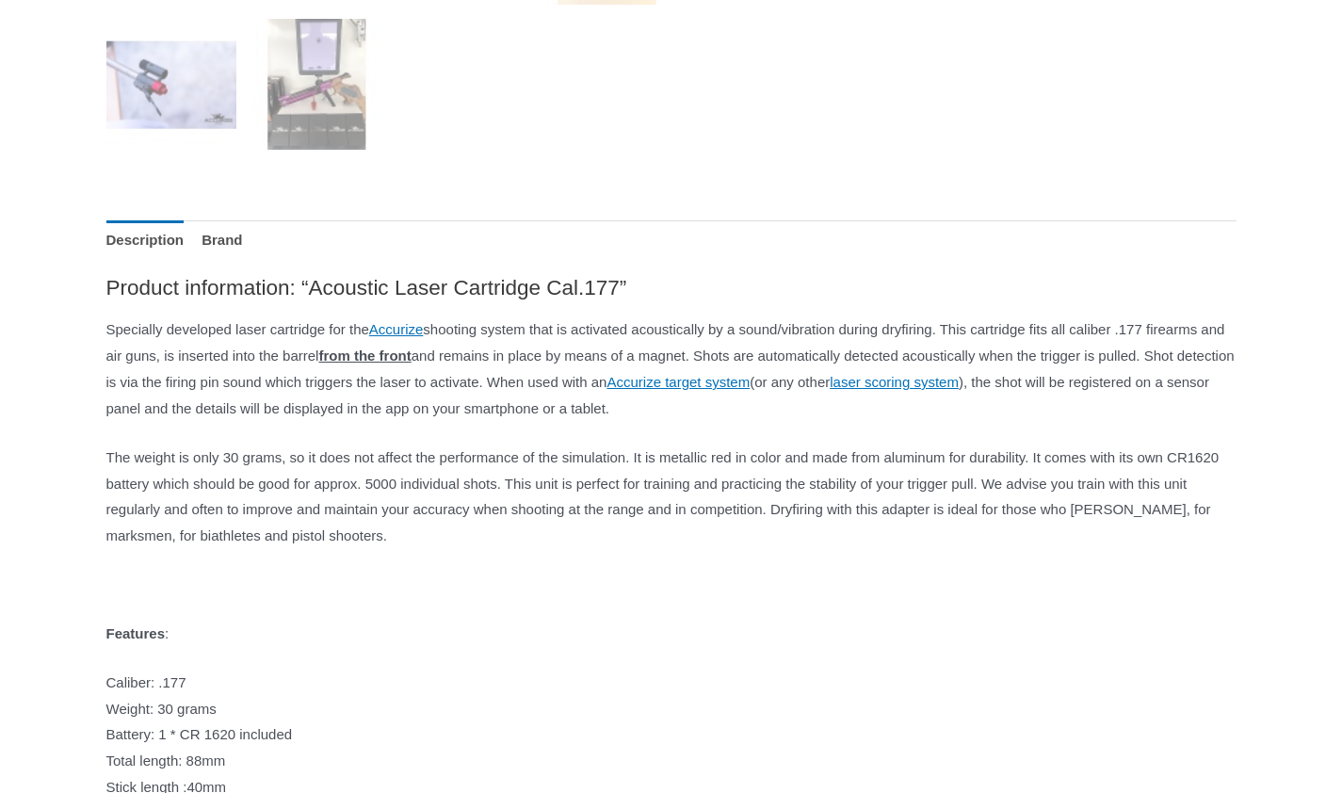
click at [860, 454] on div "Product information: “Acoustic Laser Cartridge Cal.177” Specially developed las…" at bounding box center [671, 675] width 1130 height 803
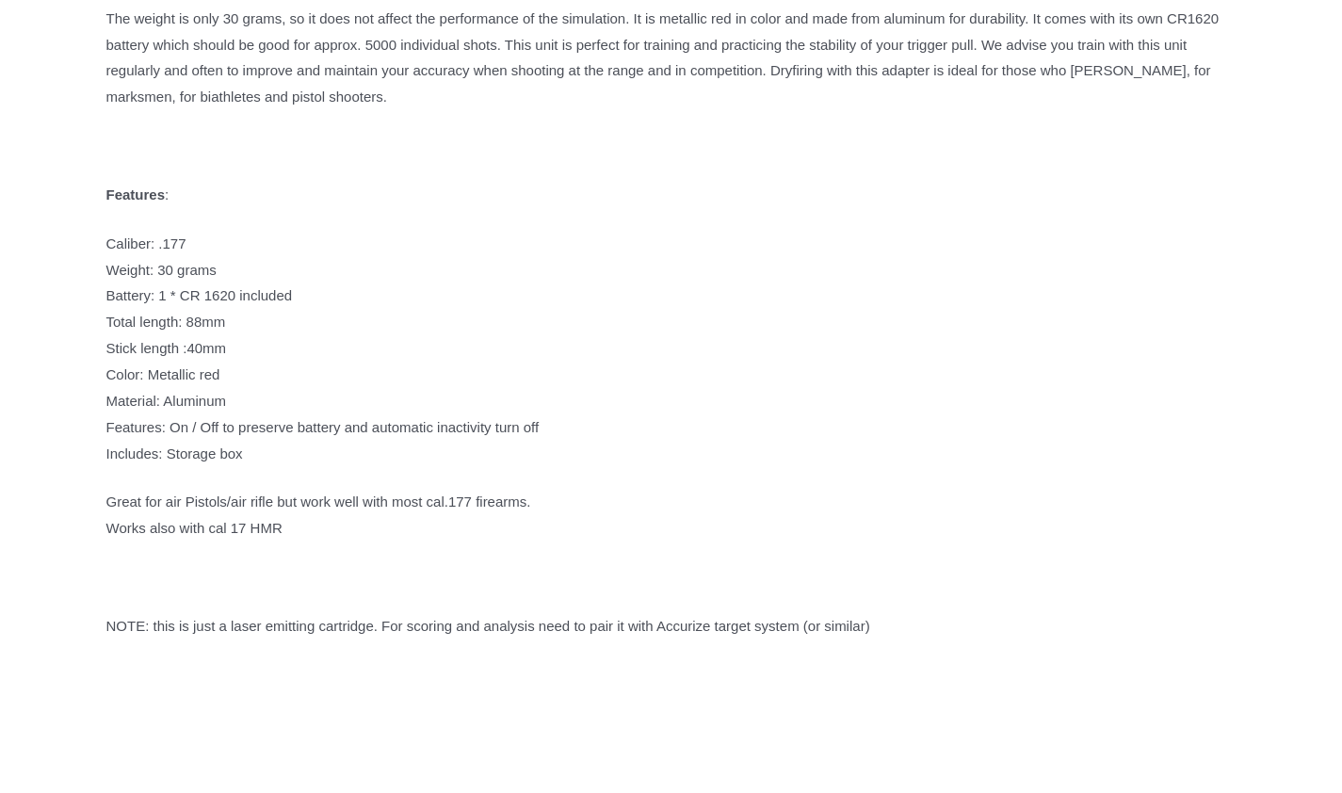
scroll to position [1421, 0]
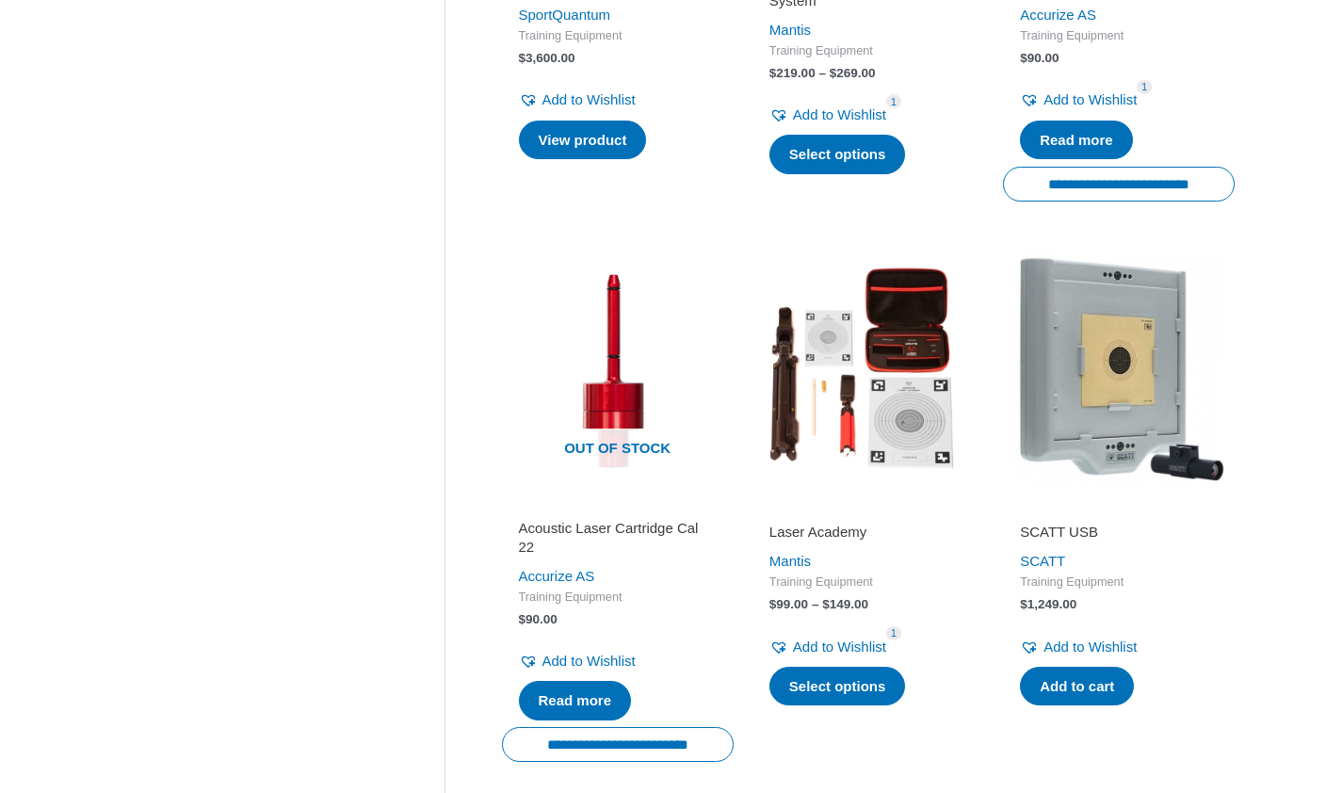
scroll to position [740, 0]
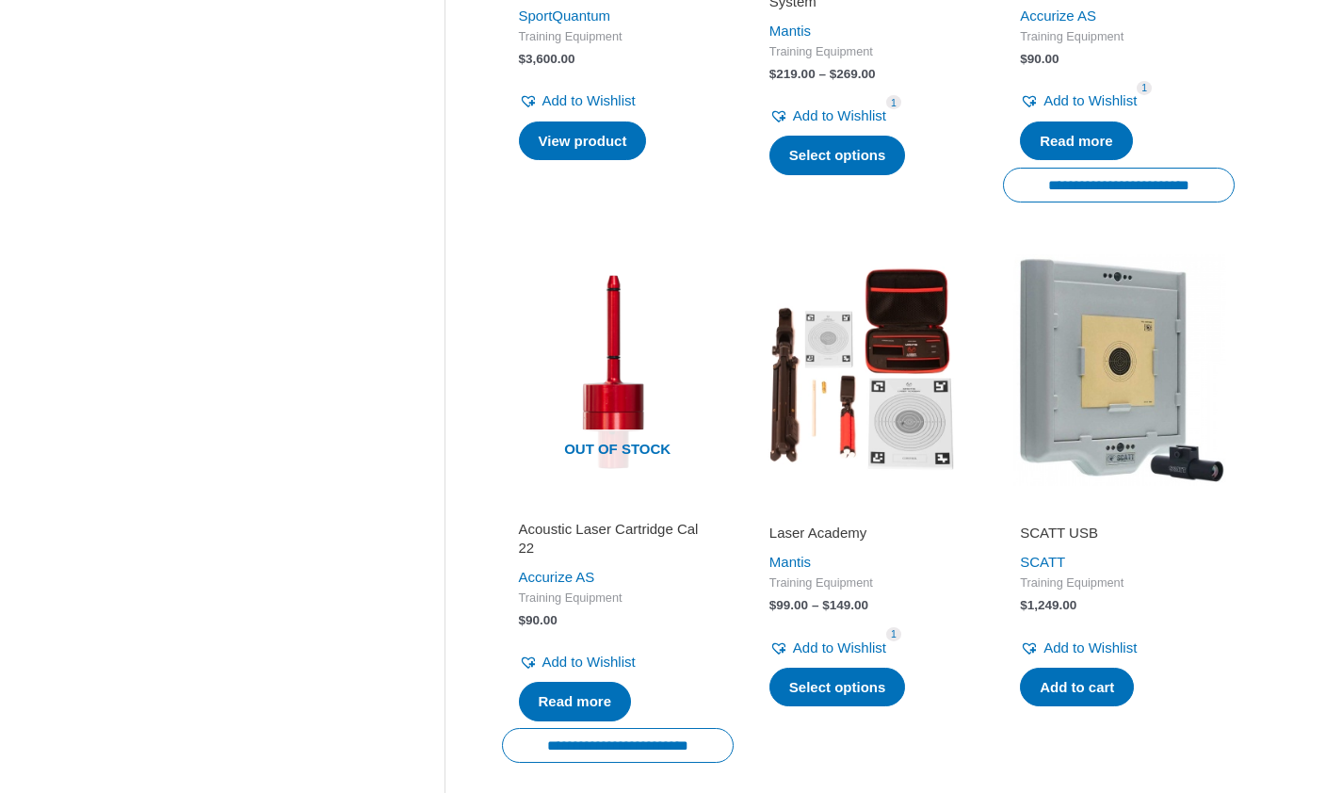
click at [1056, 542] on h2 "SCATT USB" at bounding box center [1119, 532] width 198 height 19
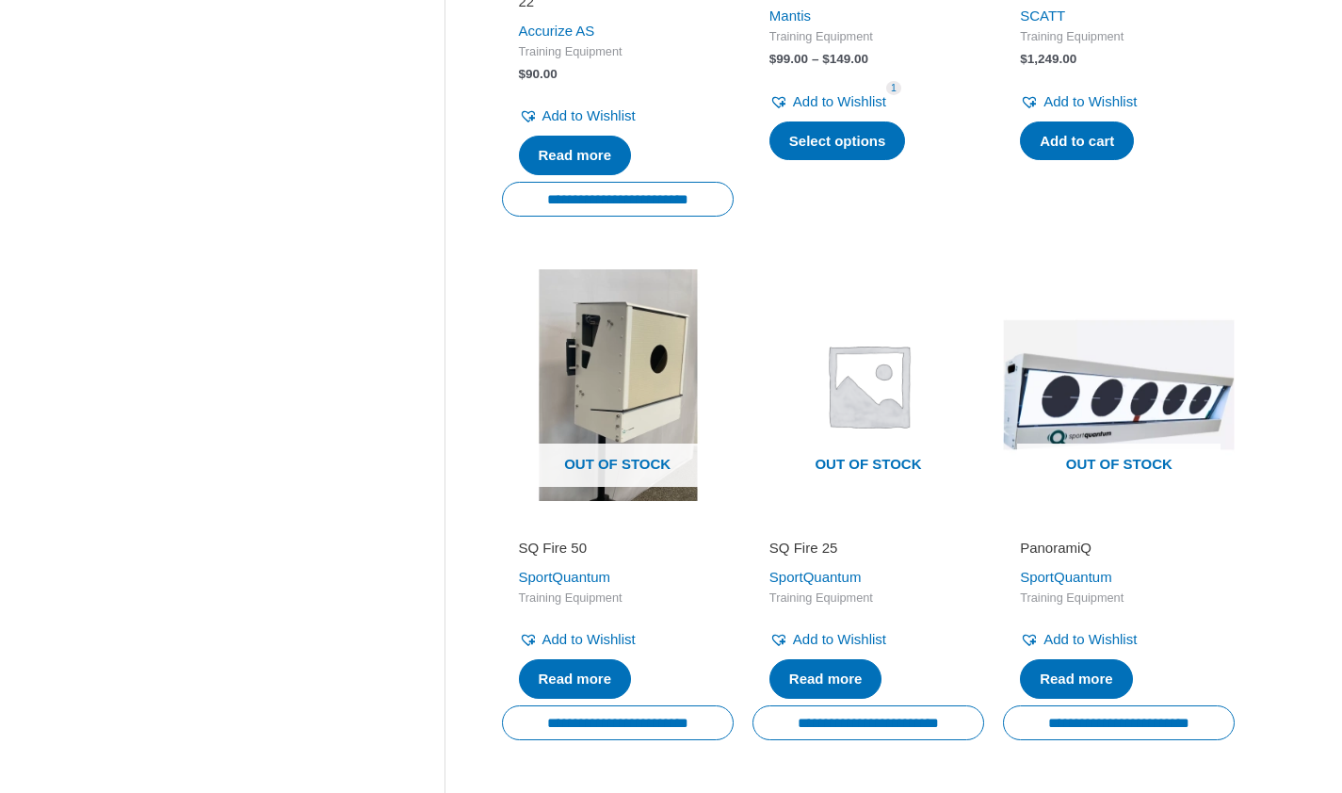
scroll to position [1287, 0]
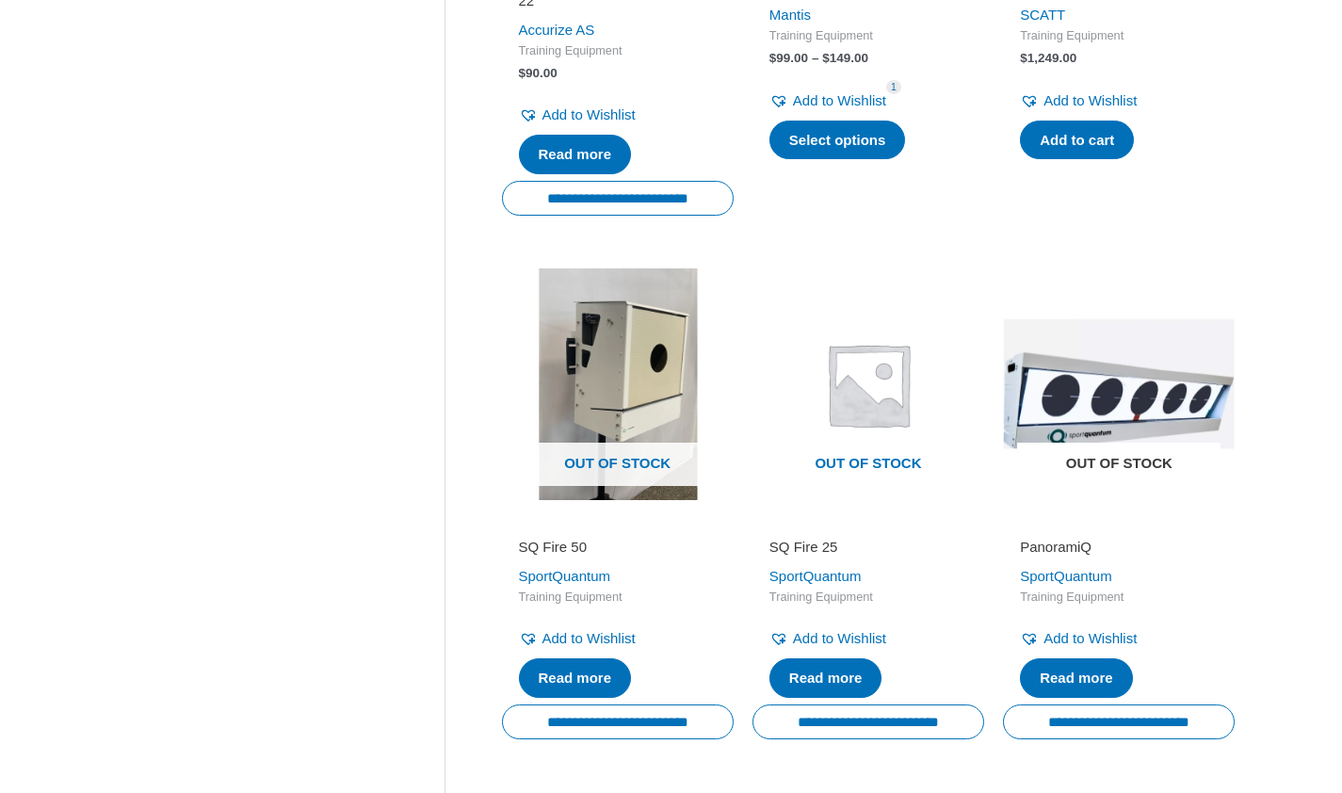
click at [1039, 457] on span "Out of stock" at bounding box center [1118, 463] width 203 height 43
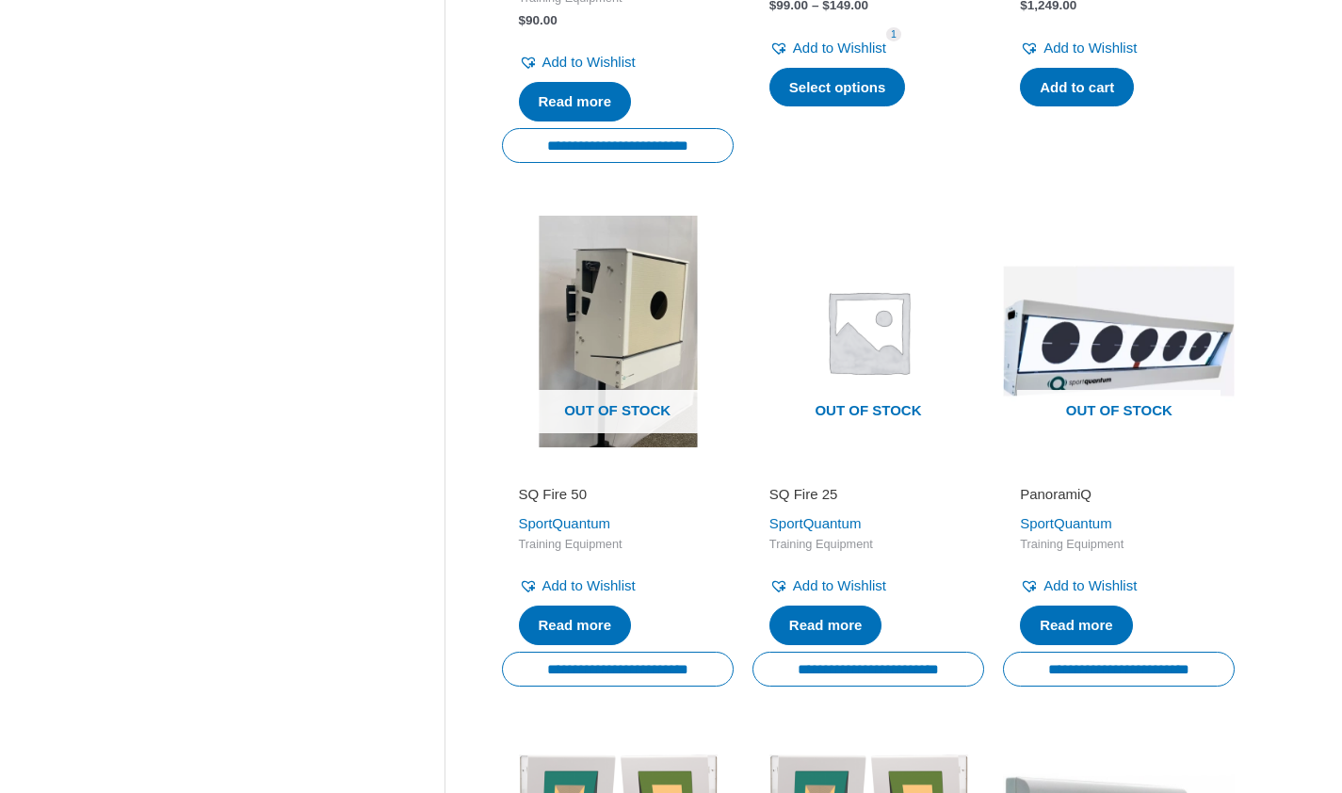
scroll to position [1341, 0]
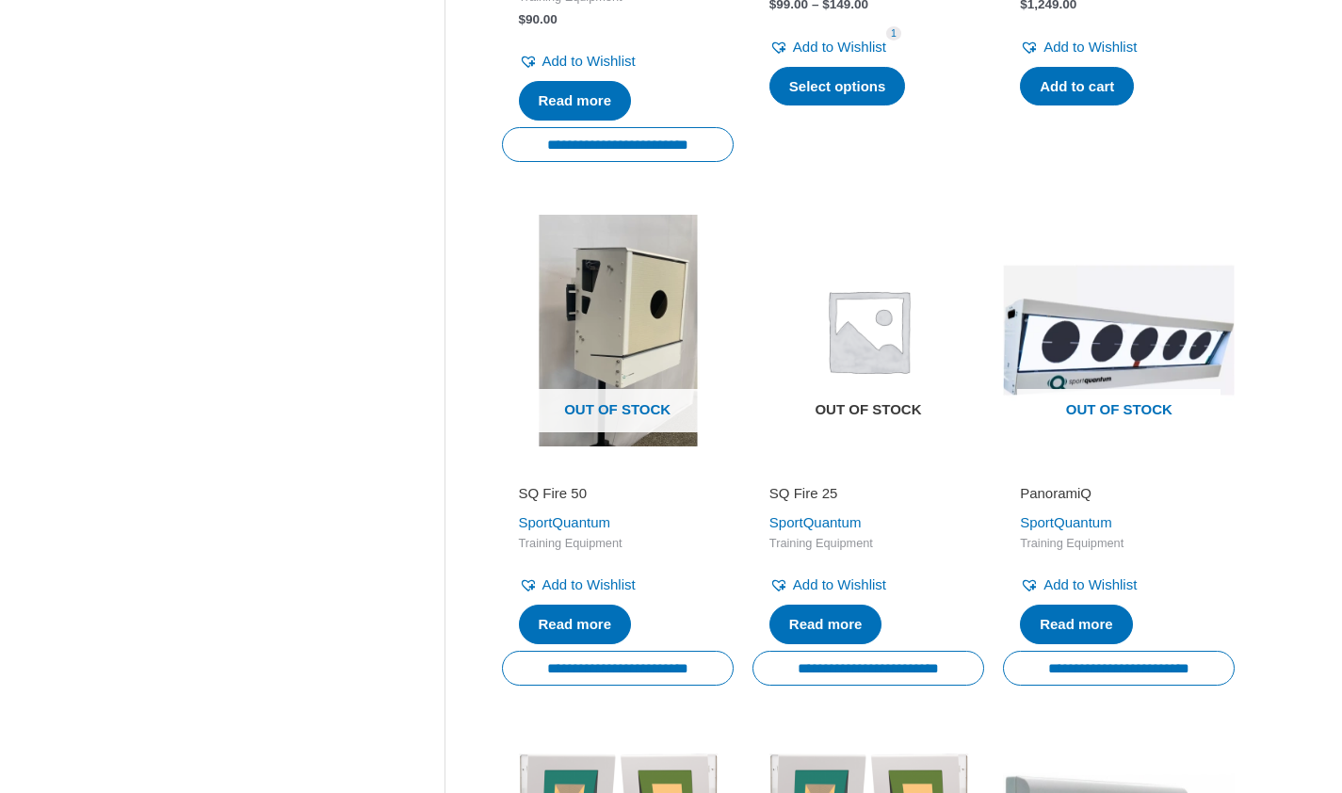
click at [875, 367] on img at bounding box center [868, 331] width 232 height 232
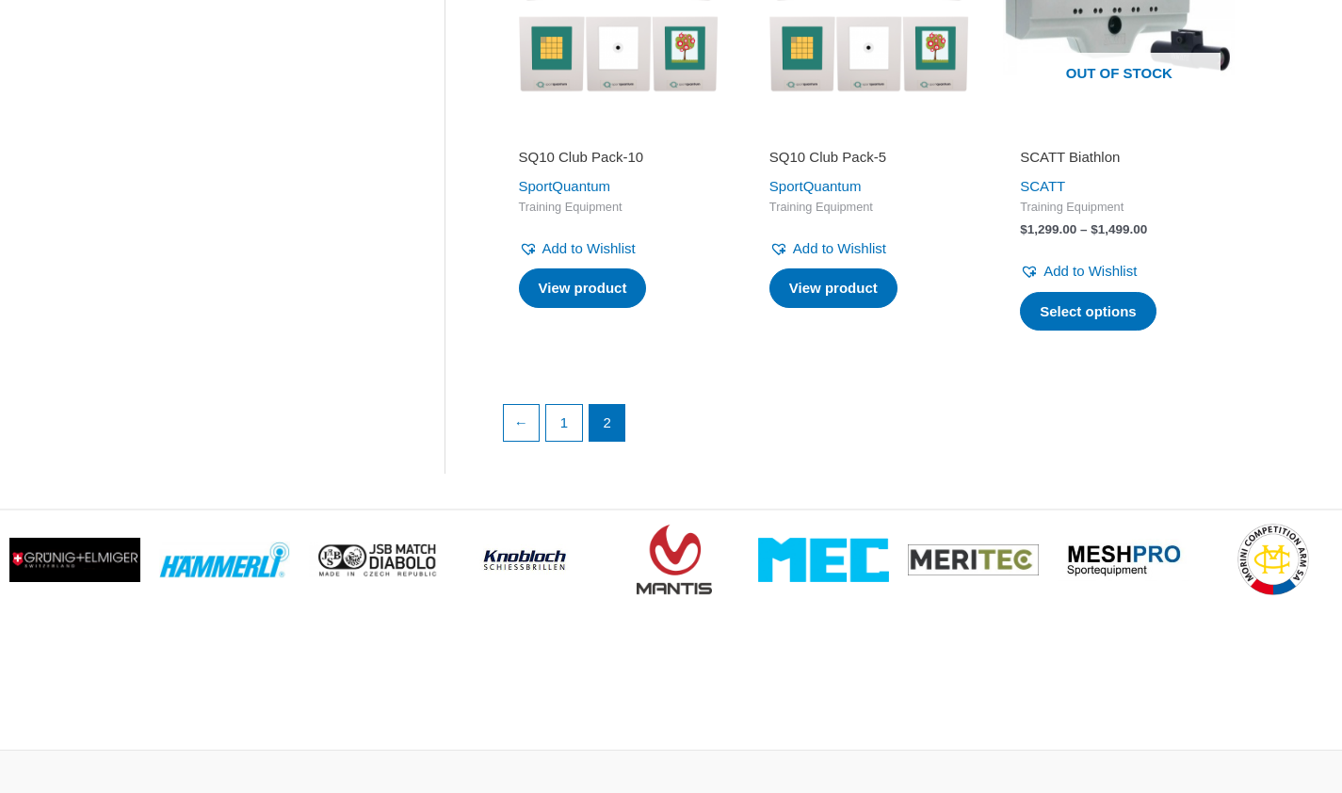
scroll to position [2201, 0]
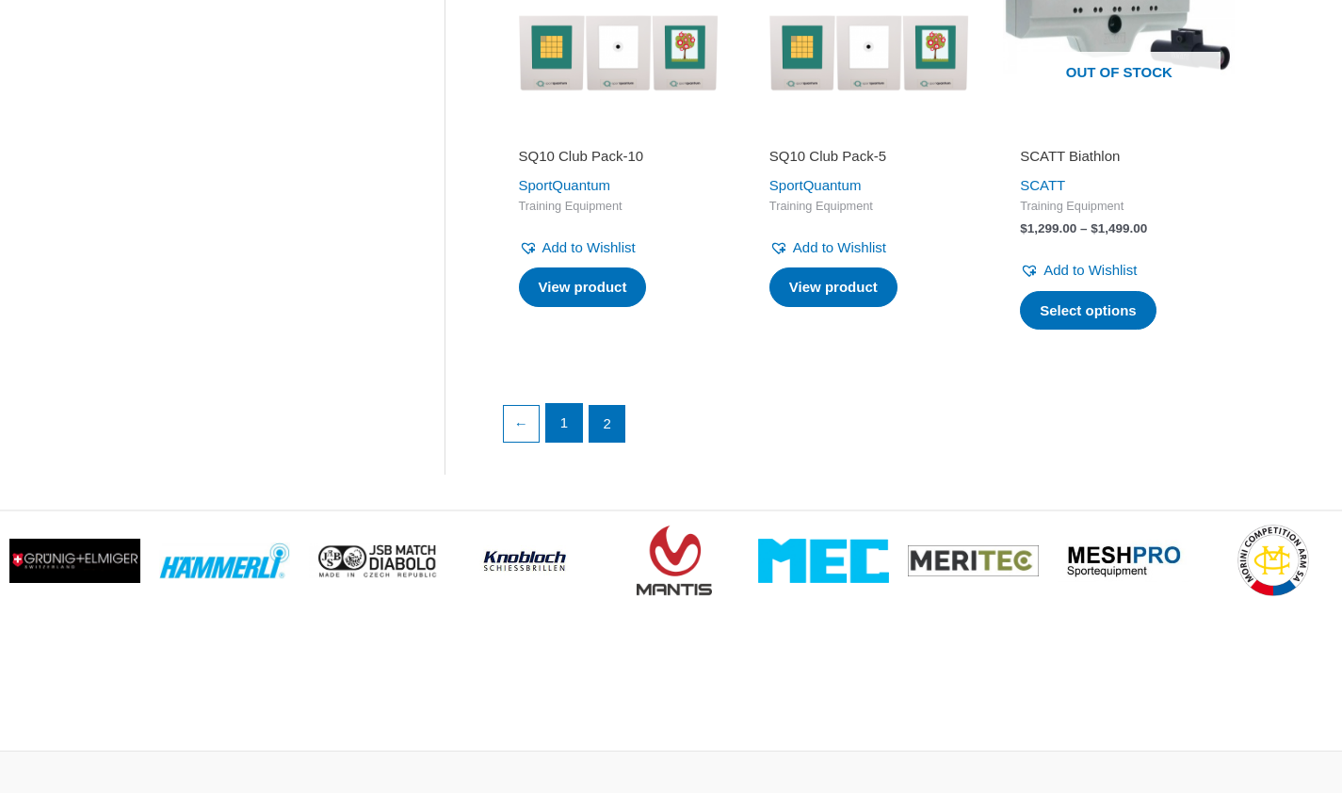
click at [560, 442] on link "1" at bounding box center [564, 423] width 36 height 38
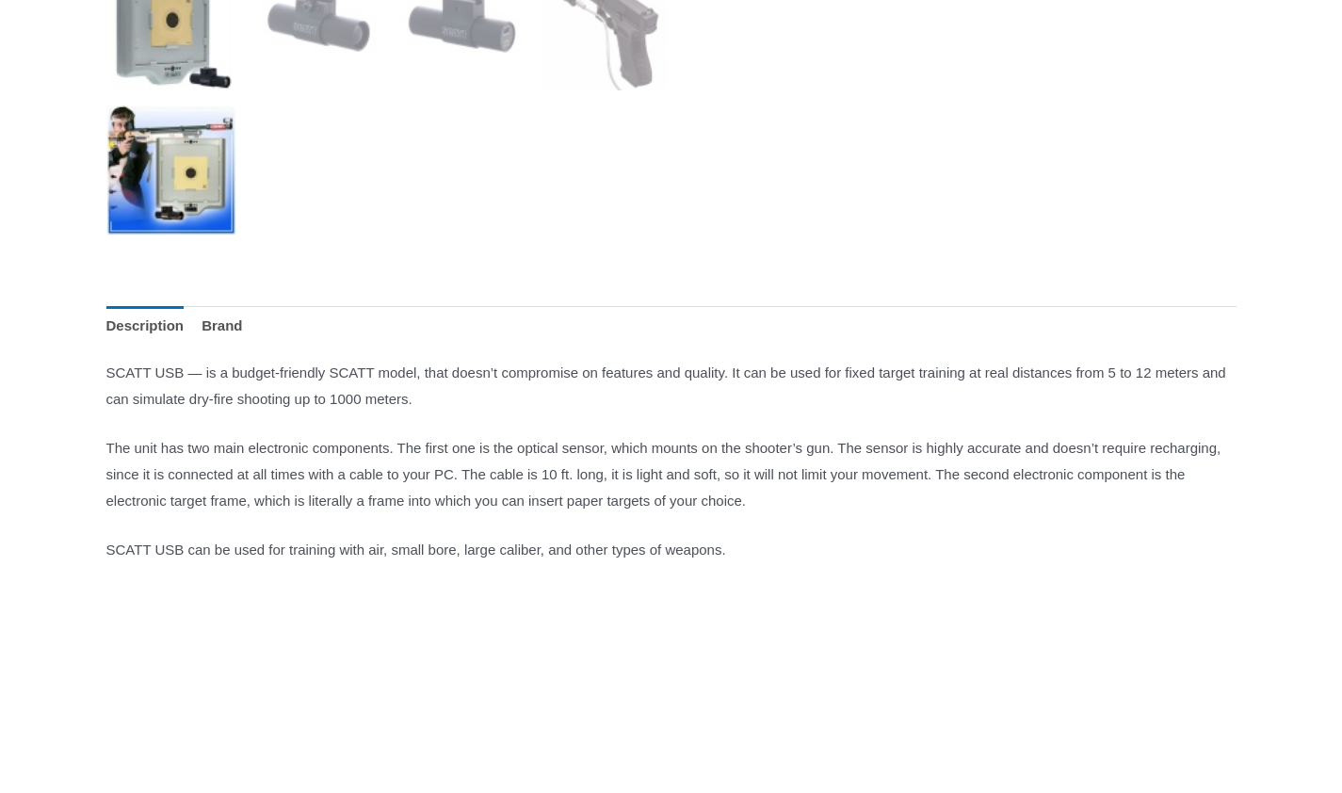
scroll to position [875, 0]
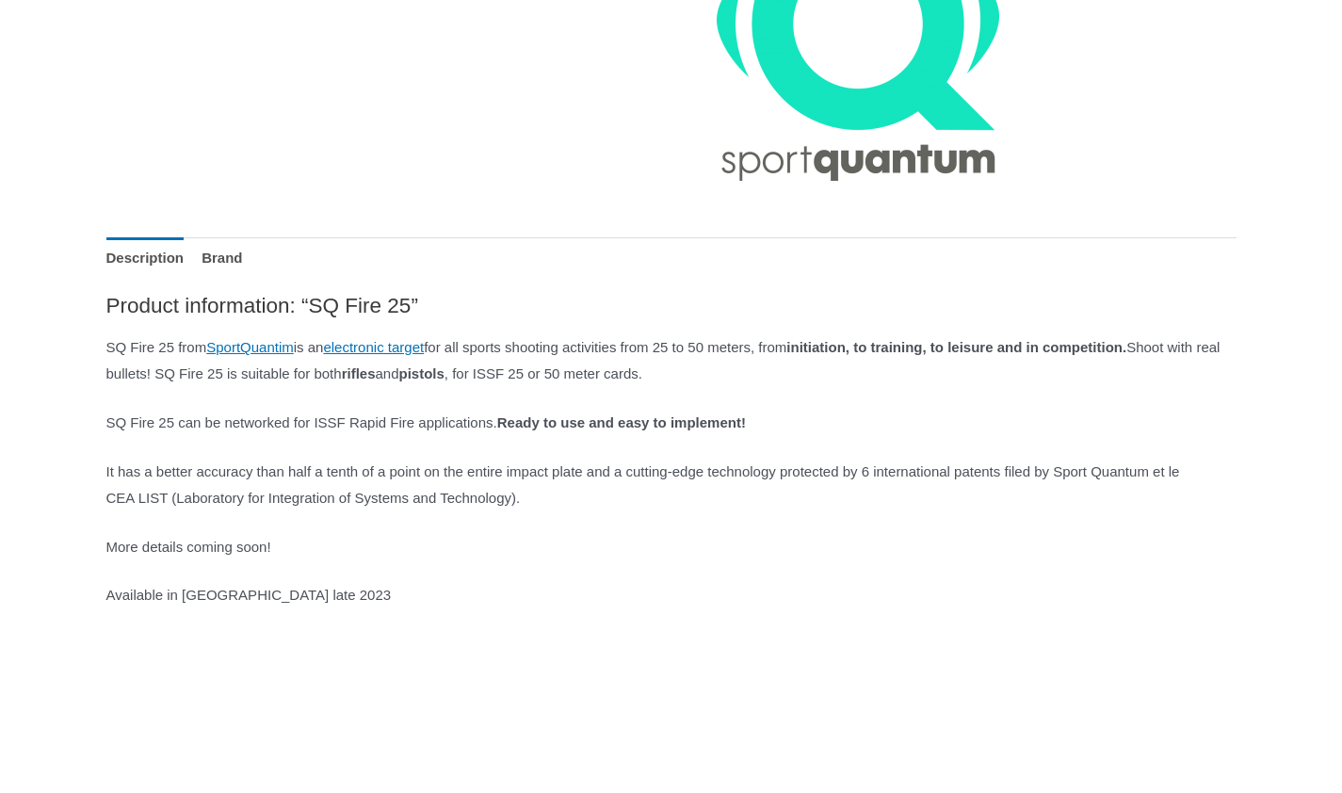
scroll to position [691, 0]
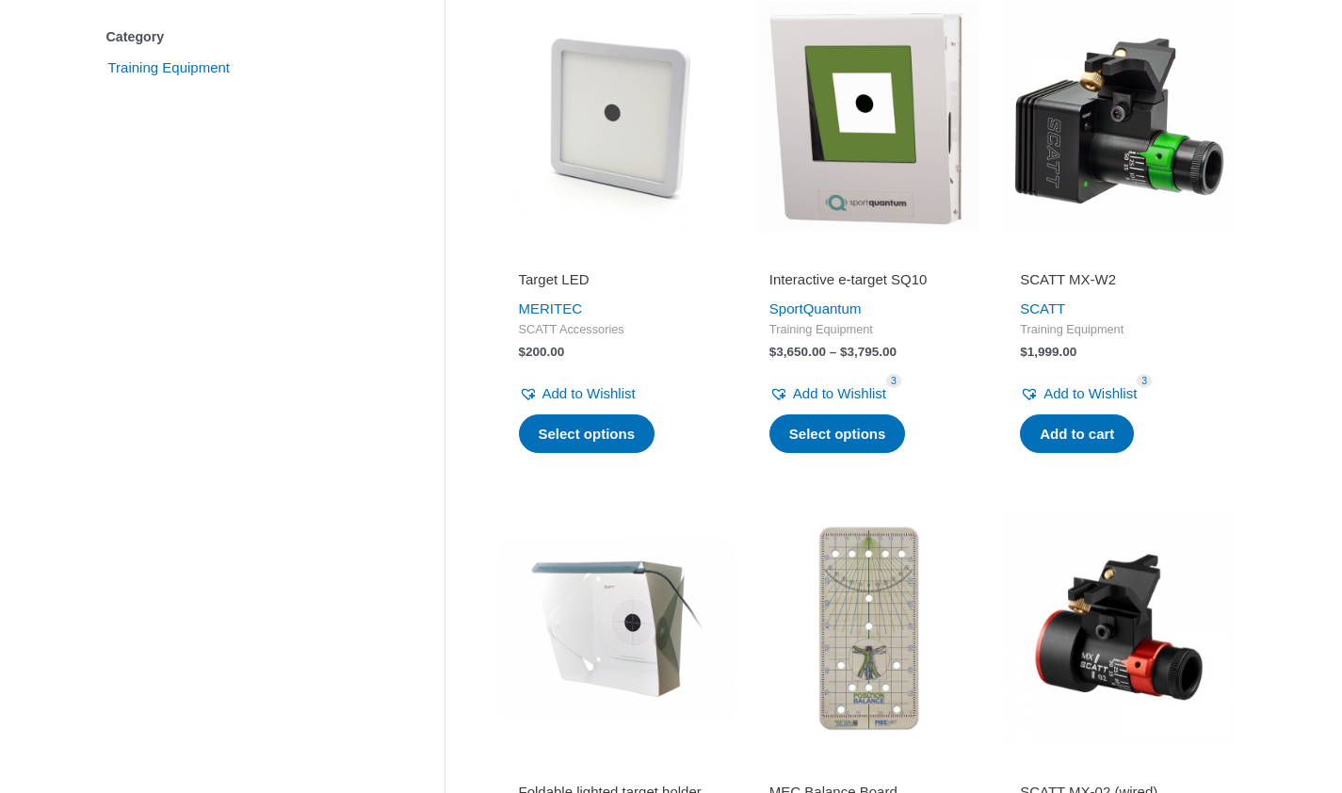
scroll to position [499, 0]
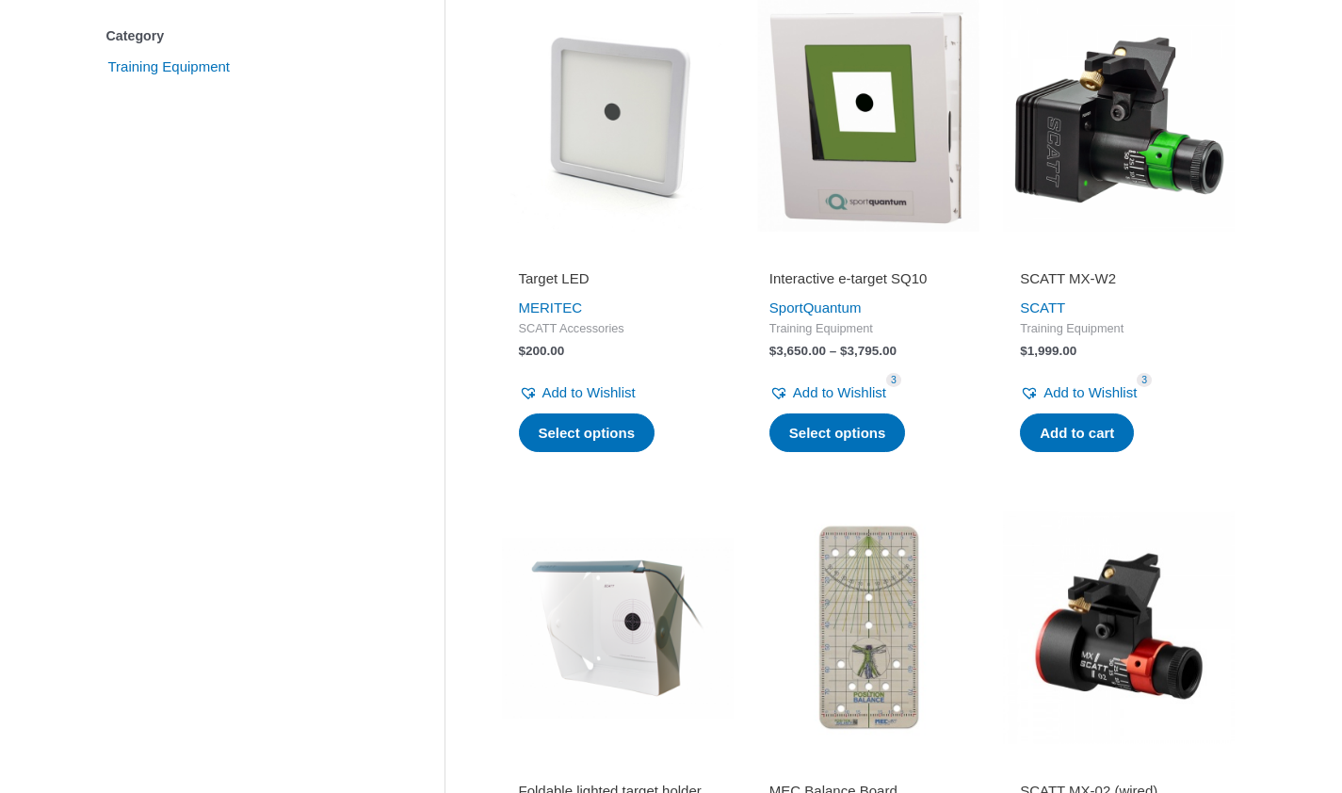
click at [1065, 162] on img at bounding box center [1119, 116] width 232 height 232
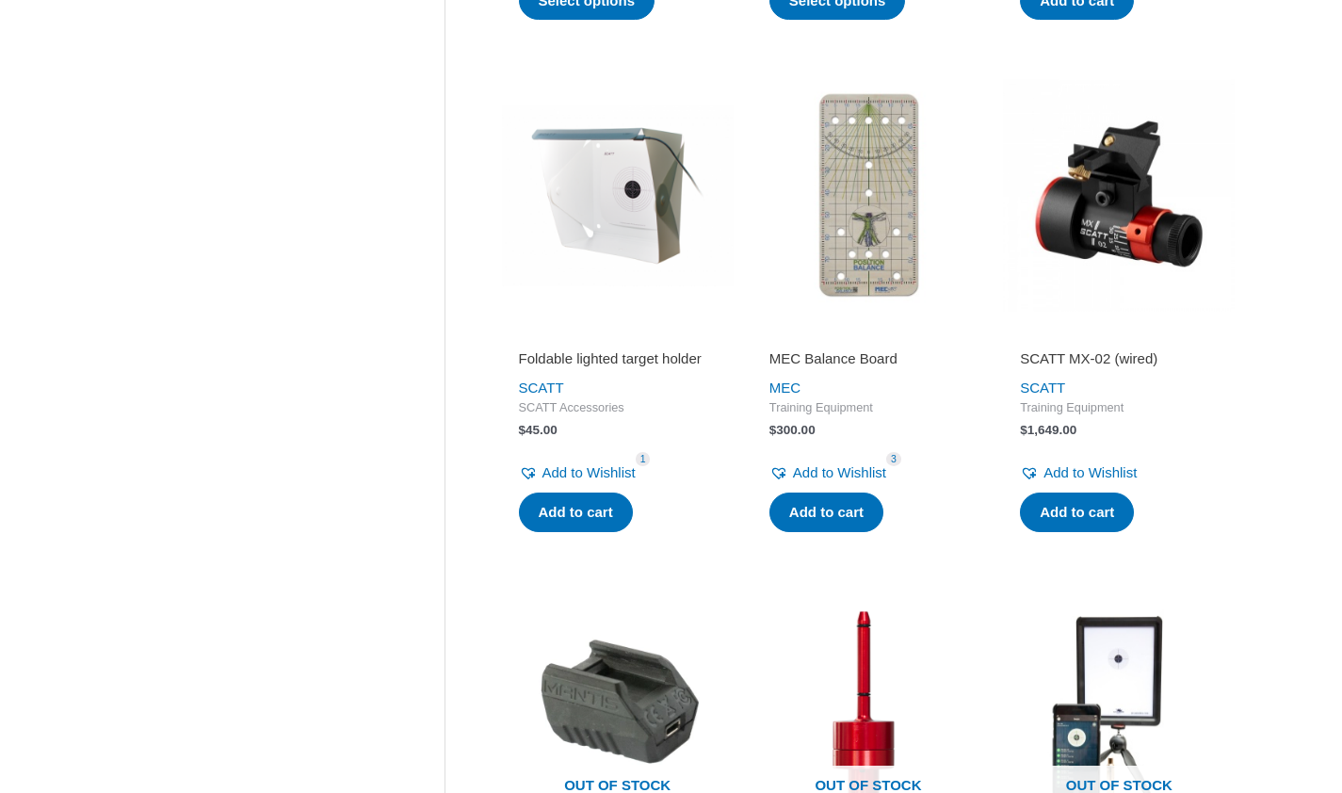
scroll to position [975, 0]
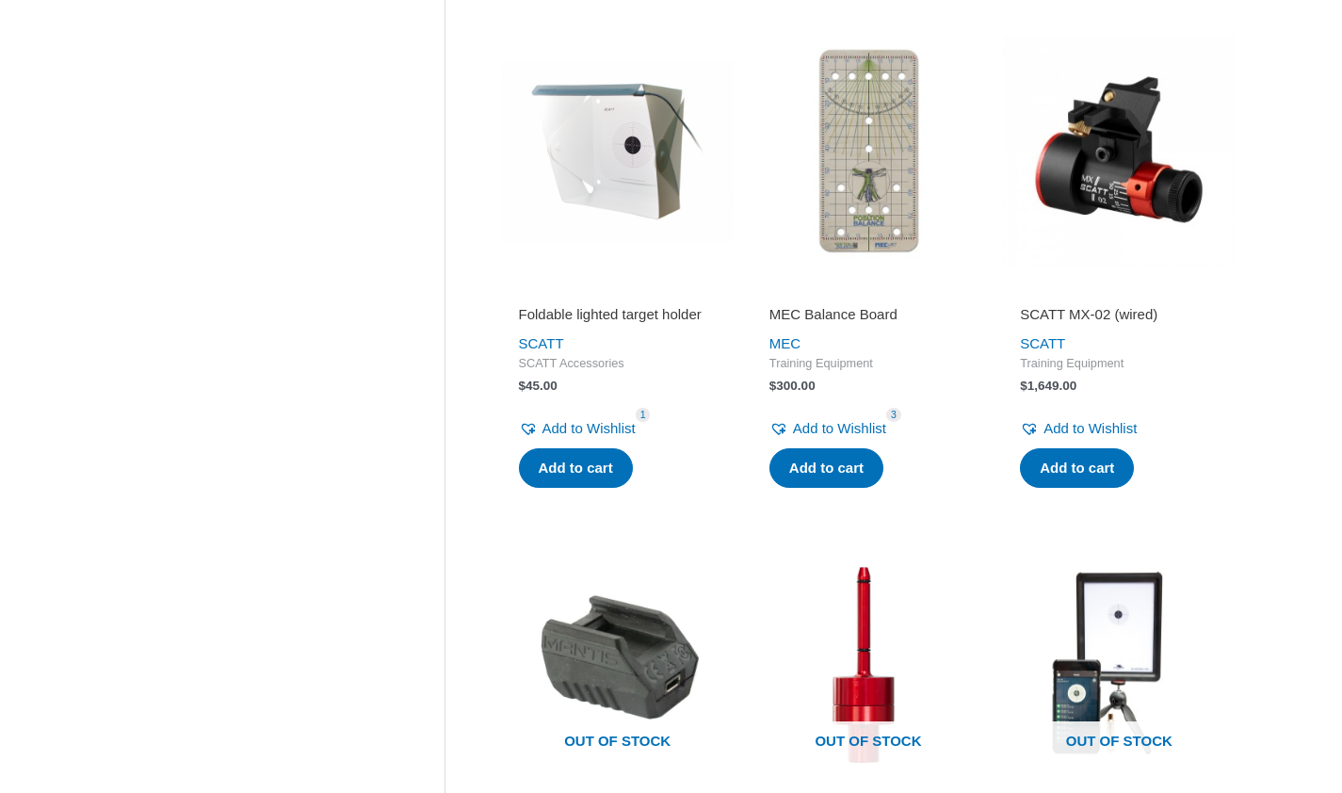
click at [825, 324] on h2 "MEC Balance Board" at bounding box center [868, 314] width 198 height 19
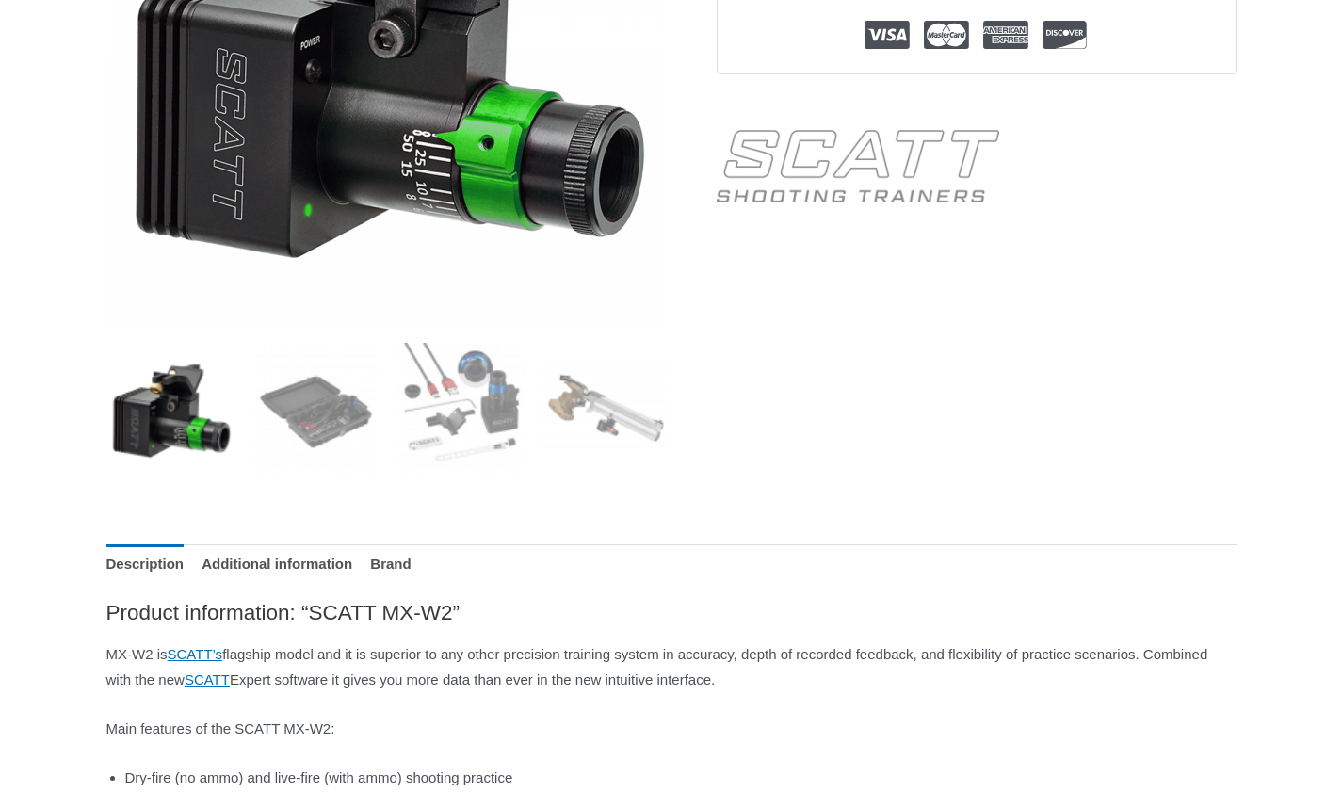
scroll to position [491, 0]
click at [555, 408] on img at bounding box center [605, 407] width 131 height 131
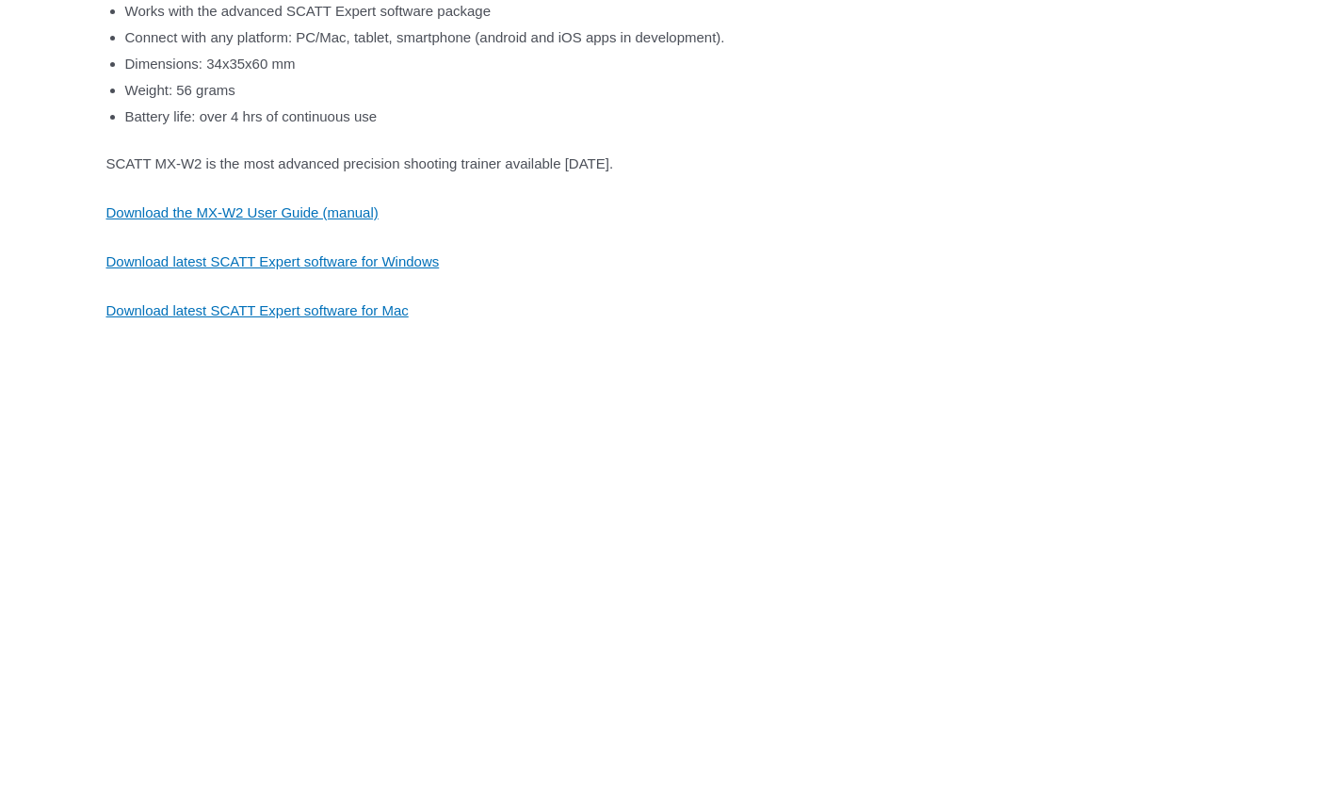
scroll to position [1387, 0]
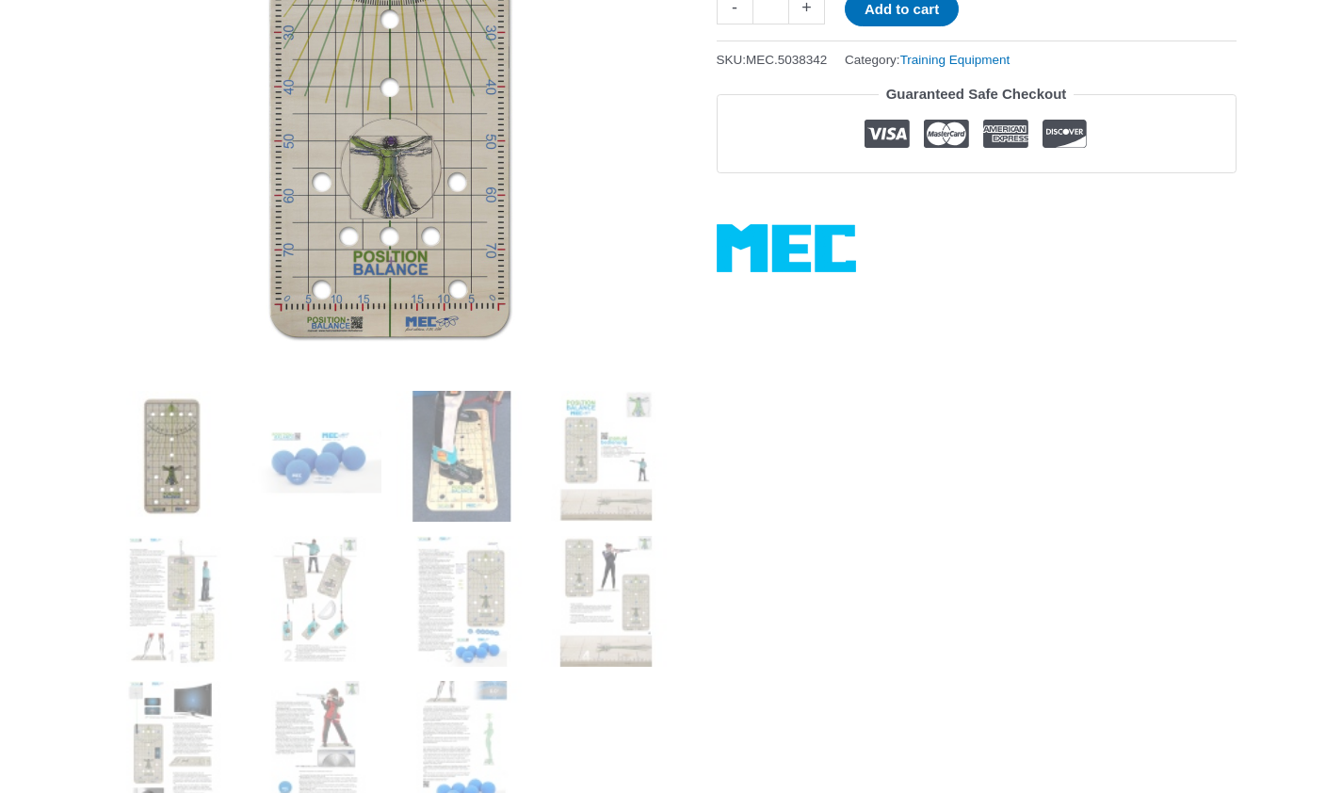
scroll to position [492, 0]
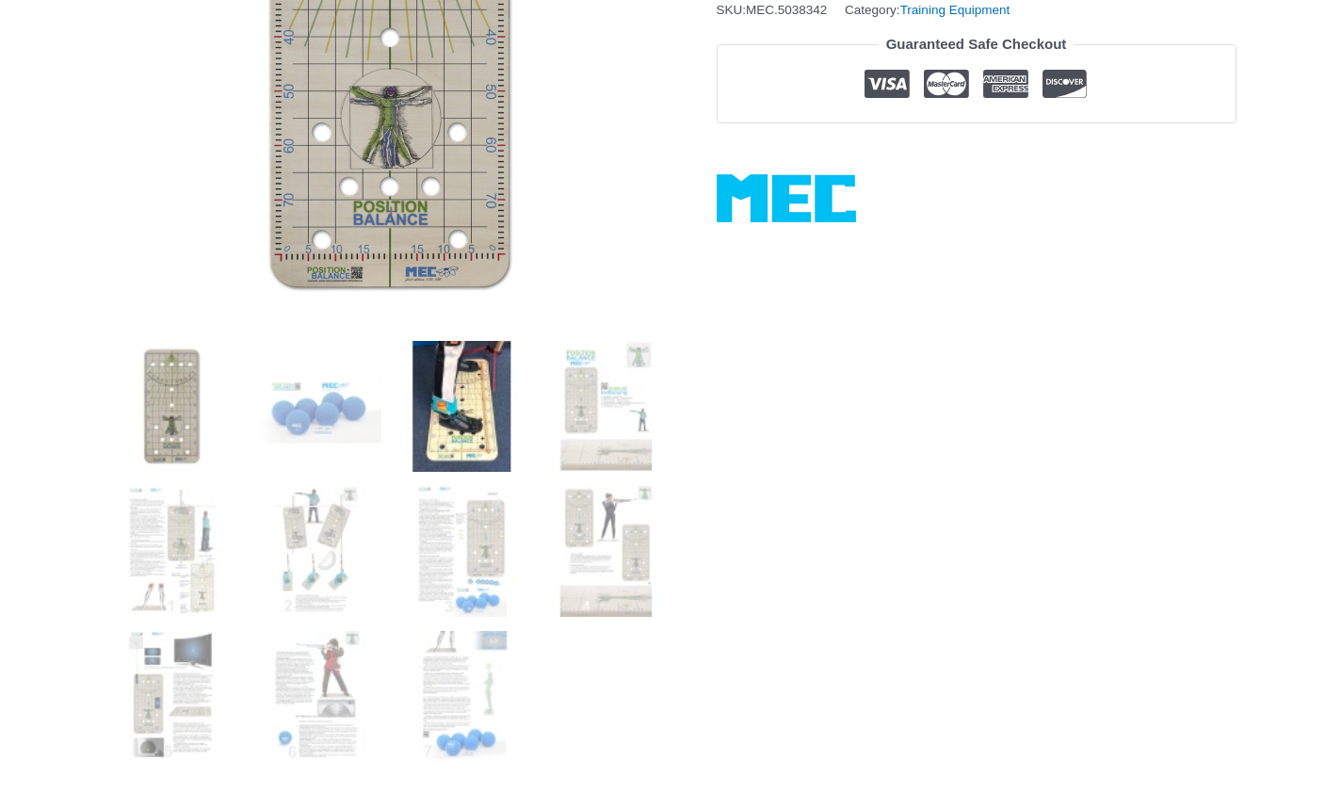
click at [462, 423] on img at bounding box center [460, 406] width 131 height 131
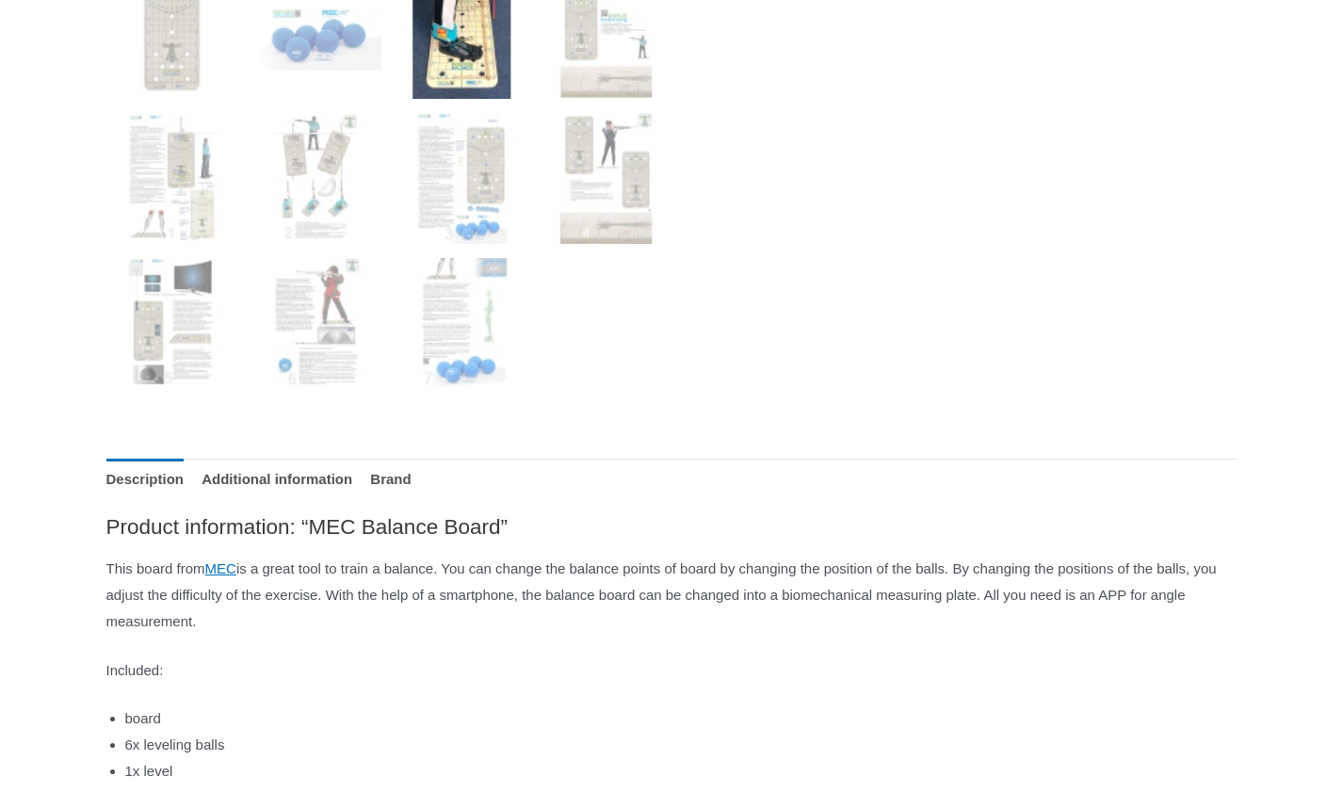
scroll to position [892, 0]
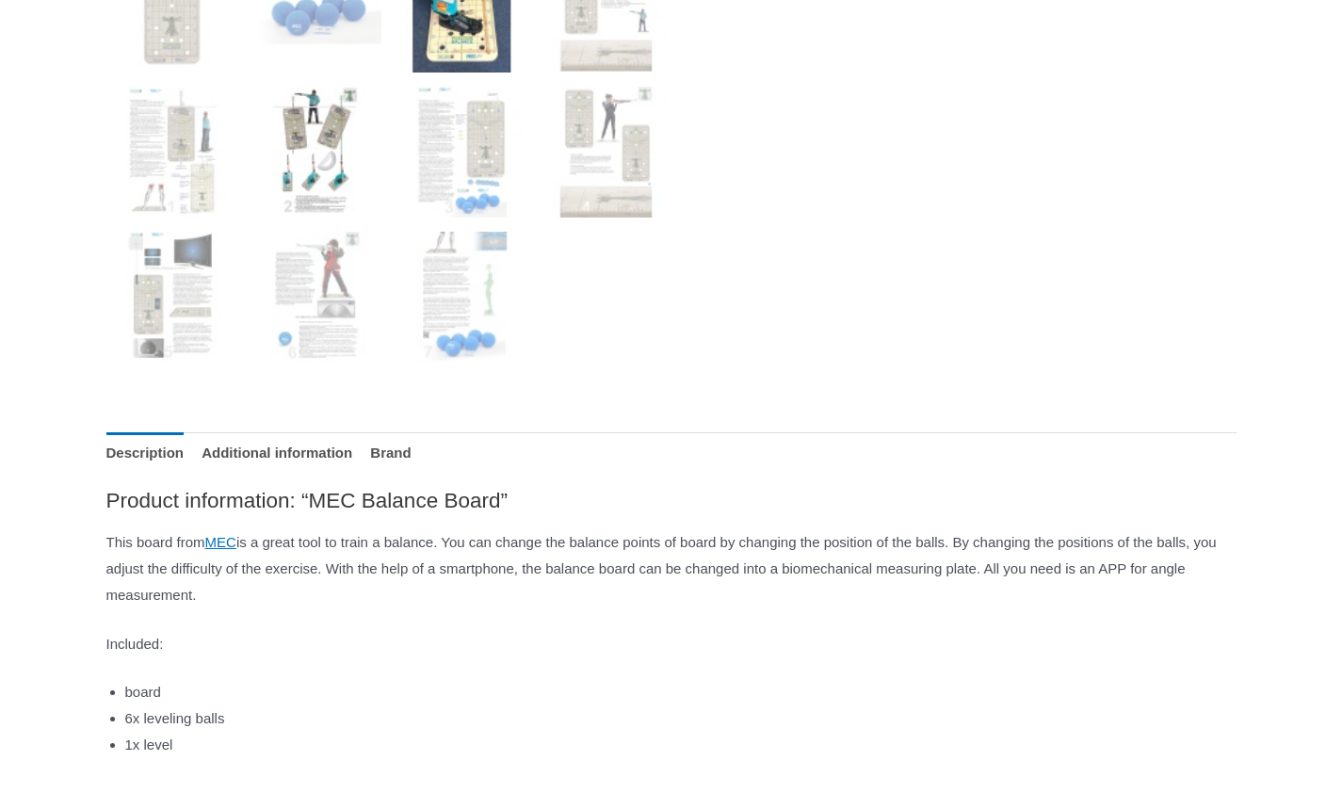
click at [317, 200] on img at bounding box center [315, 152] width 131 height 131
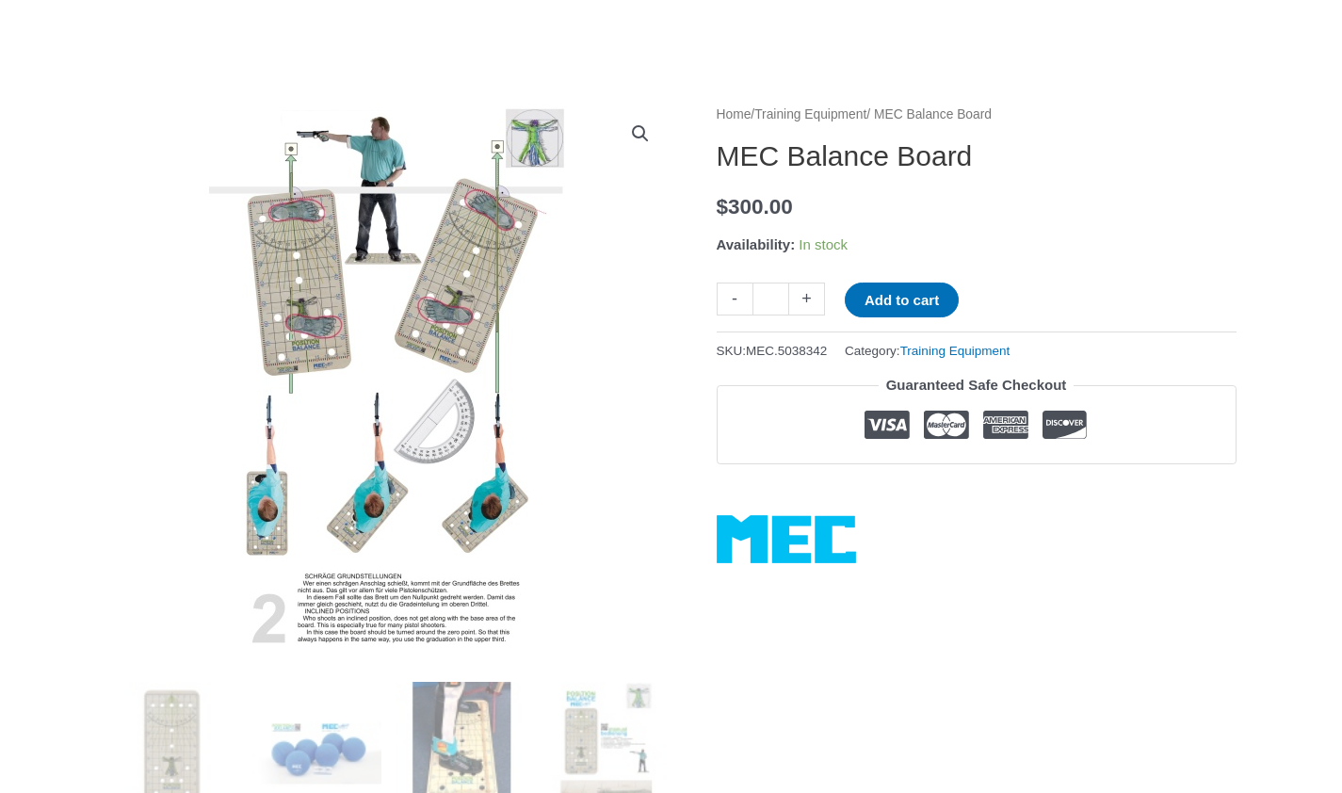
scroll to position [0, 0]
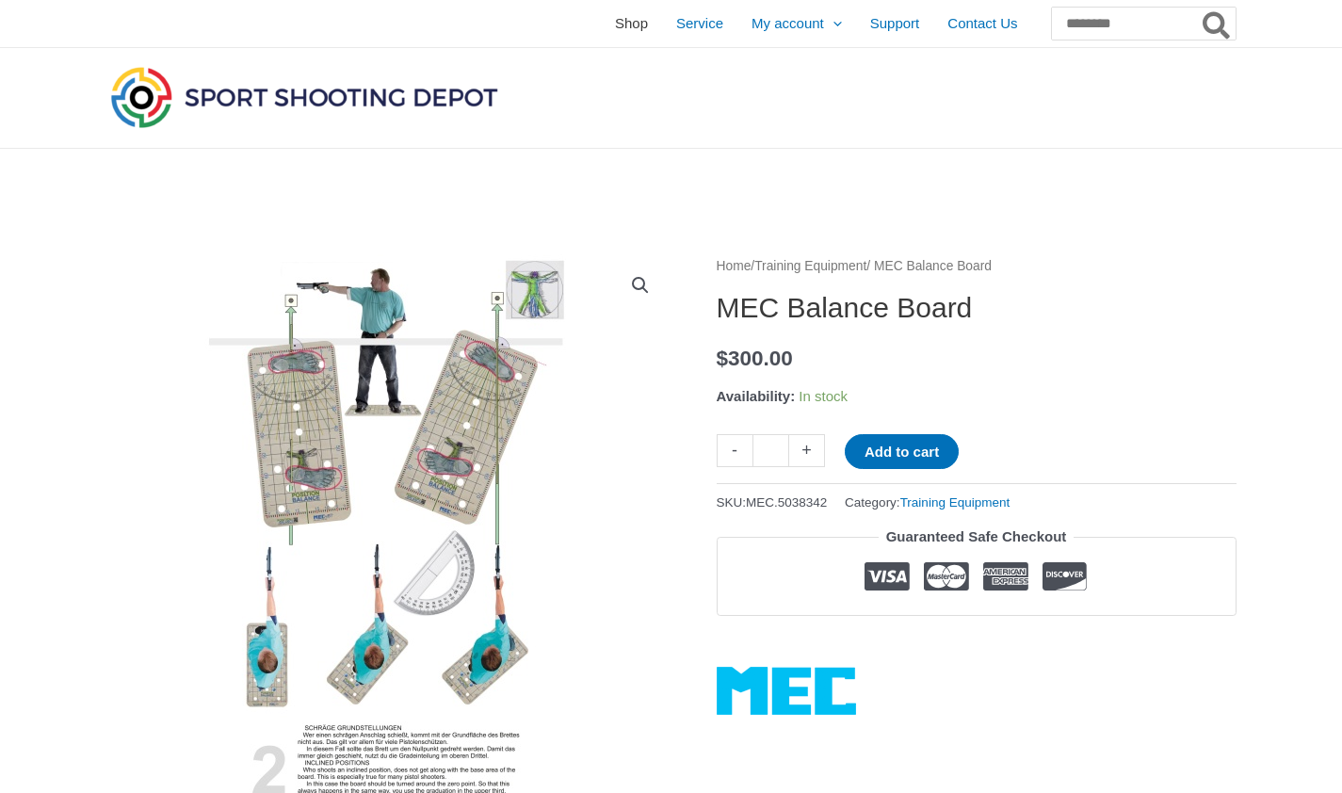
click at [615, 28] on span "Shop" at bounding box center [631, 23] width 33 height 47
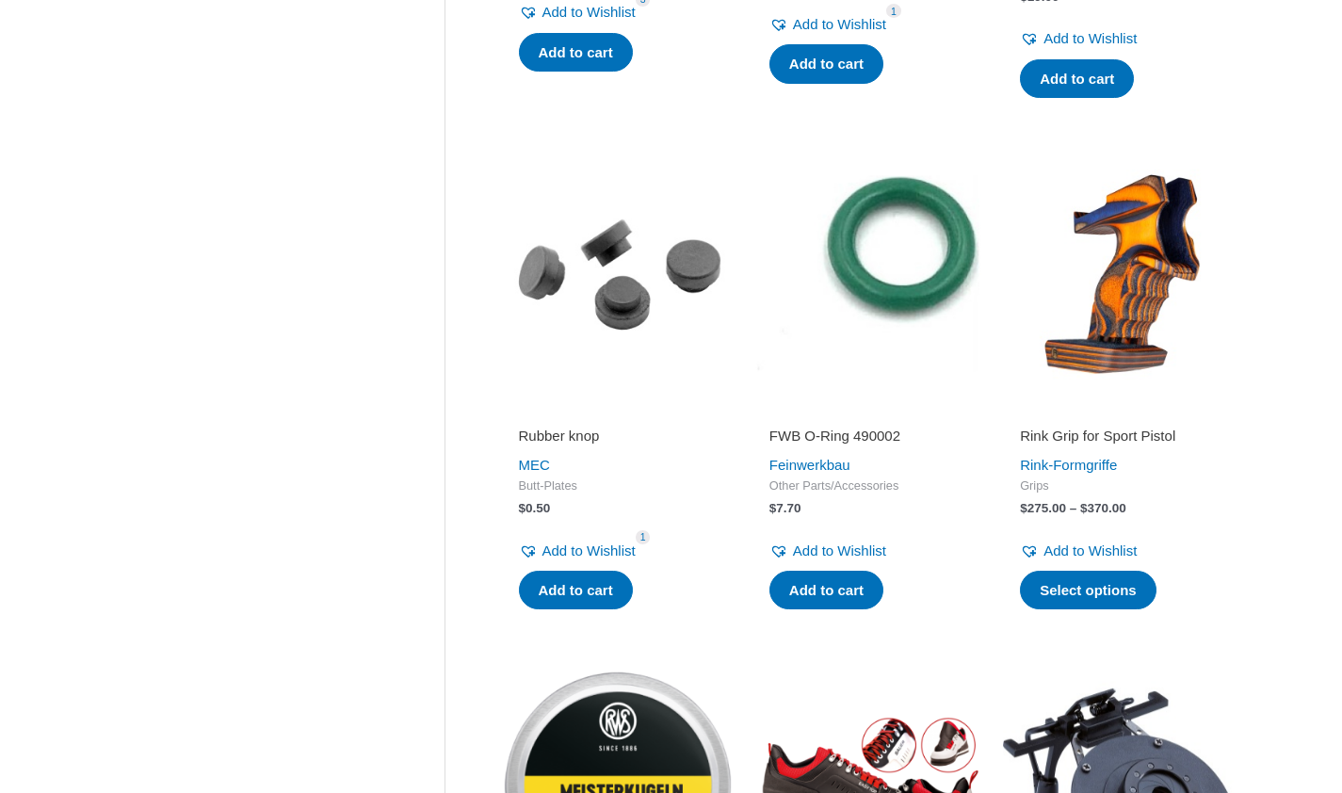
scroll to position [1792, 0]
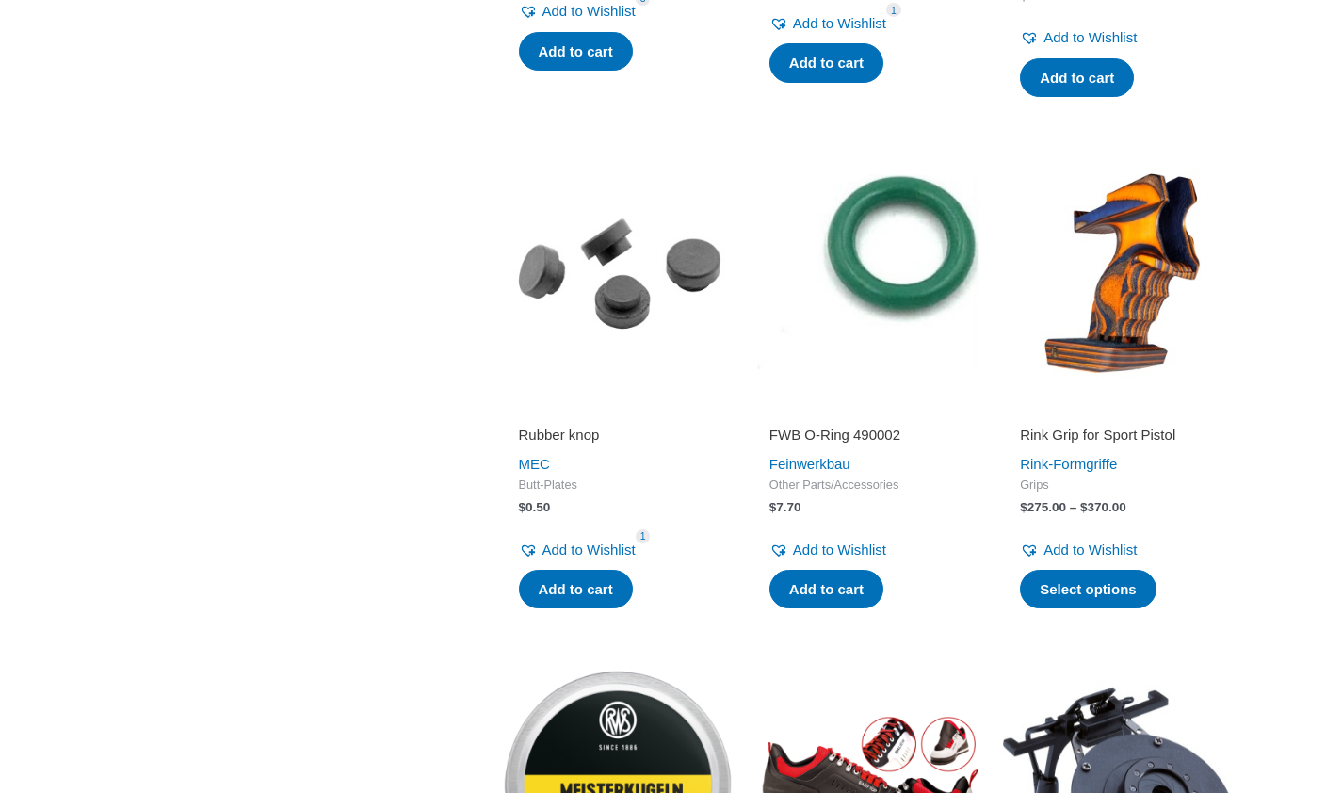
click at [1079, 332] on img at bounding box center [1119, 272] width 232 height 232
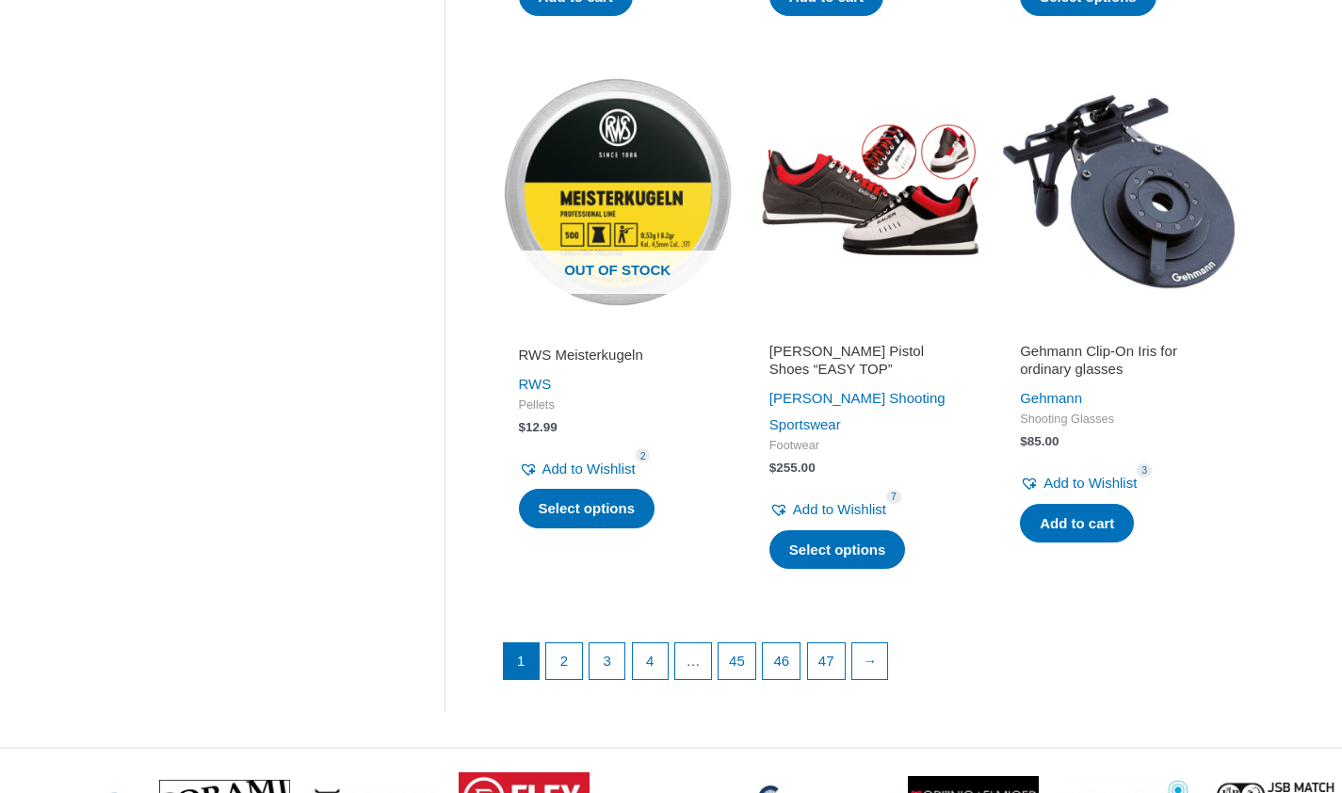
scroll to position [2385, 0]
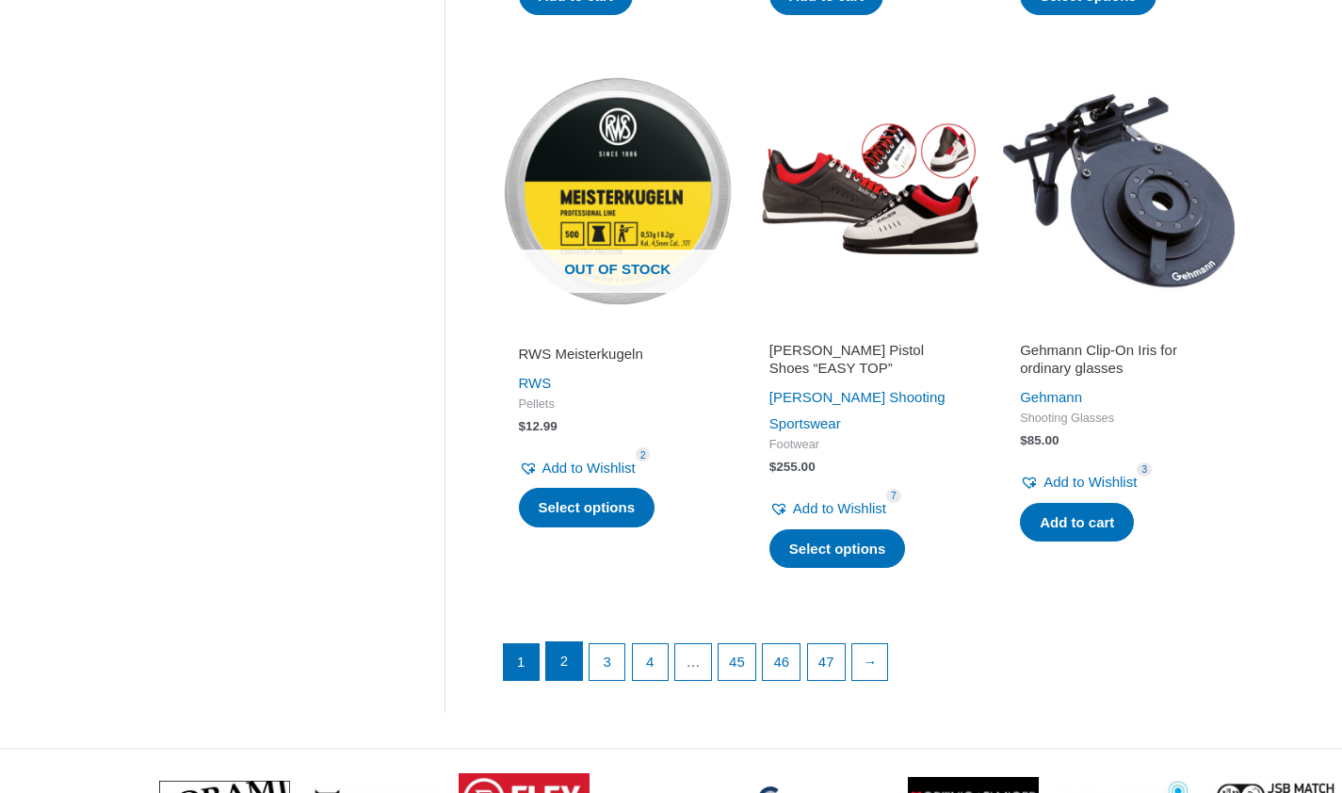
click at [570, 642] on link "2" at bounding box center [564, 661] width 36 height 38
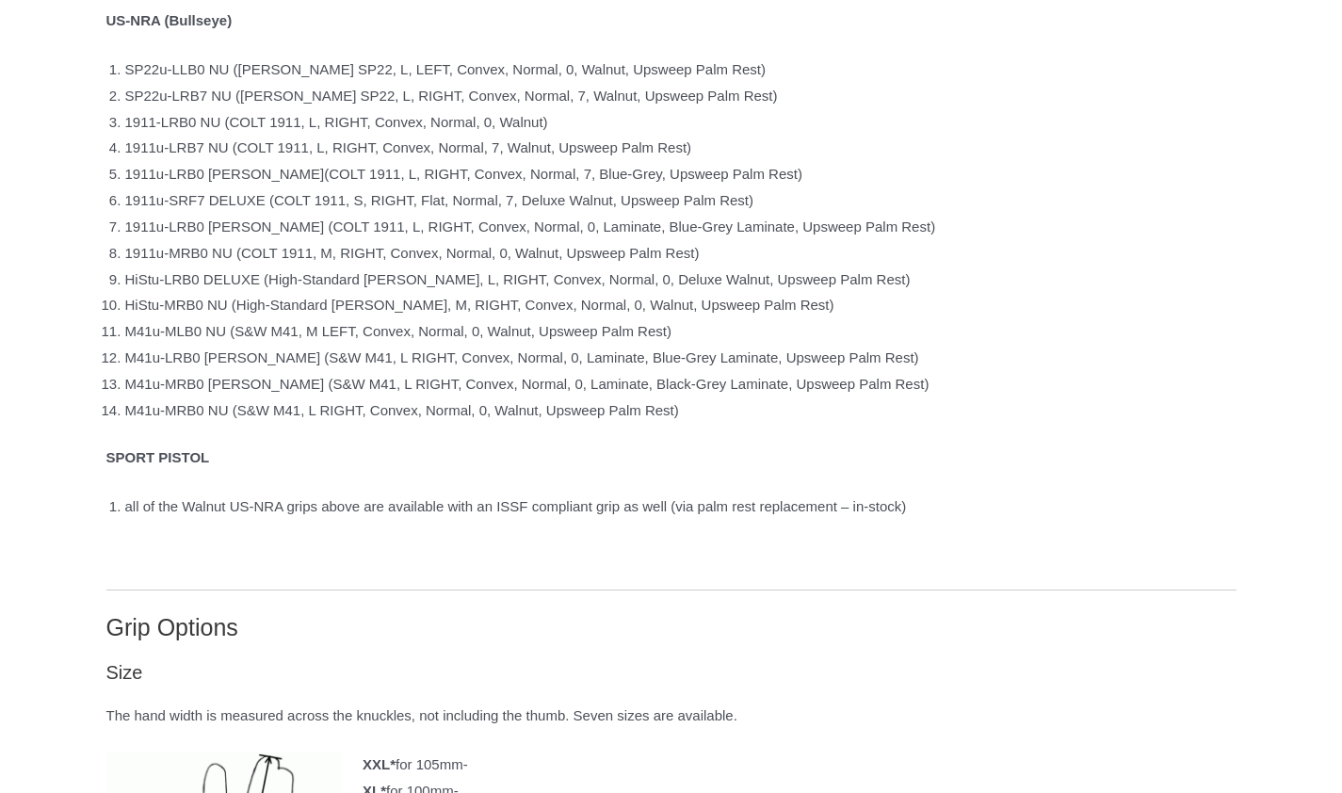
scroll to position [1862, 0]
click at [288, 110] on li "SP22u-LRB7 NU (PARDINI SP22, L, RIGHT, Convex, Normal, 7, Walnut, Upsweep Palm …" at bounding box center [680, 97] width 1111 height 26
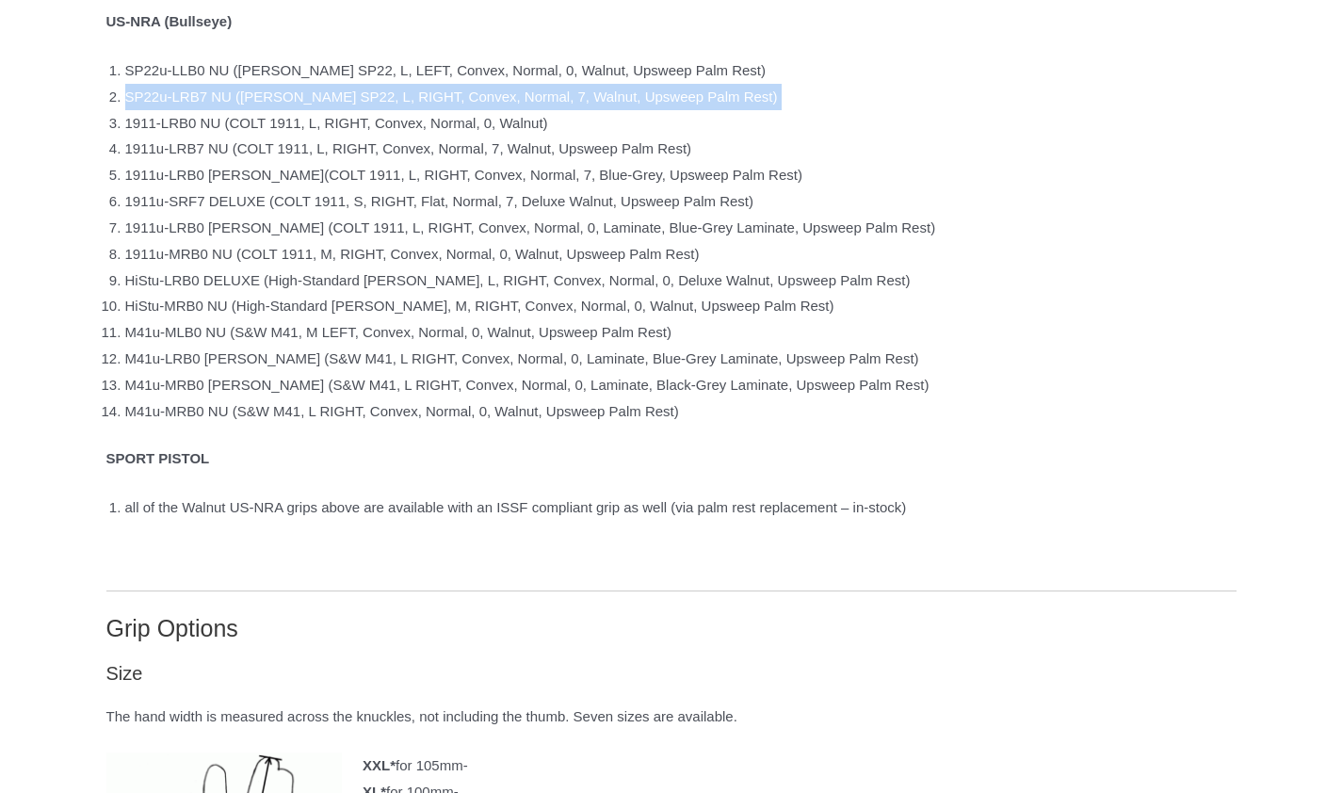
click at [288, 110] on li "SP22u-LRB7 NU (PARDINI SP22, L, RIGHT, Convex, Normal, 7, Walnut, Upsweep Palm …" at bounding box center [680, 97] width 1111 height 26
drag, startPoint x: 288, startPoint y: 120, endPoint x: 263, endPoint y: 119, distance: 25.4
click at [263, 110] on li "SP22u-LRB7 NU (PARDINI SP22, L, RIGHT, Convex, Normal, 7, Walnut, Upsweep Palm …" at bounding box center [680, 97] width 1111 height 26
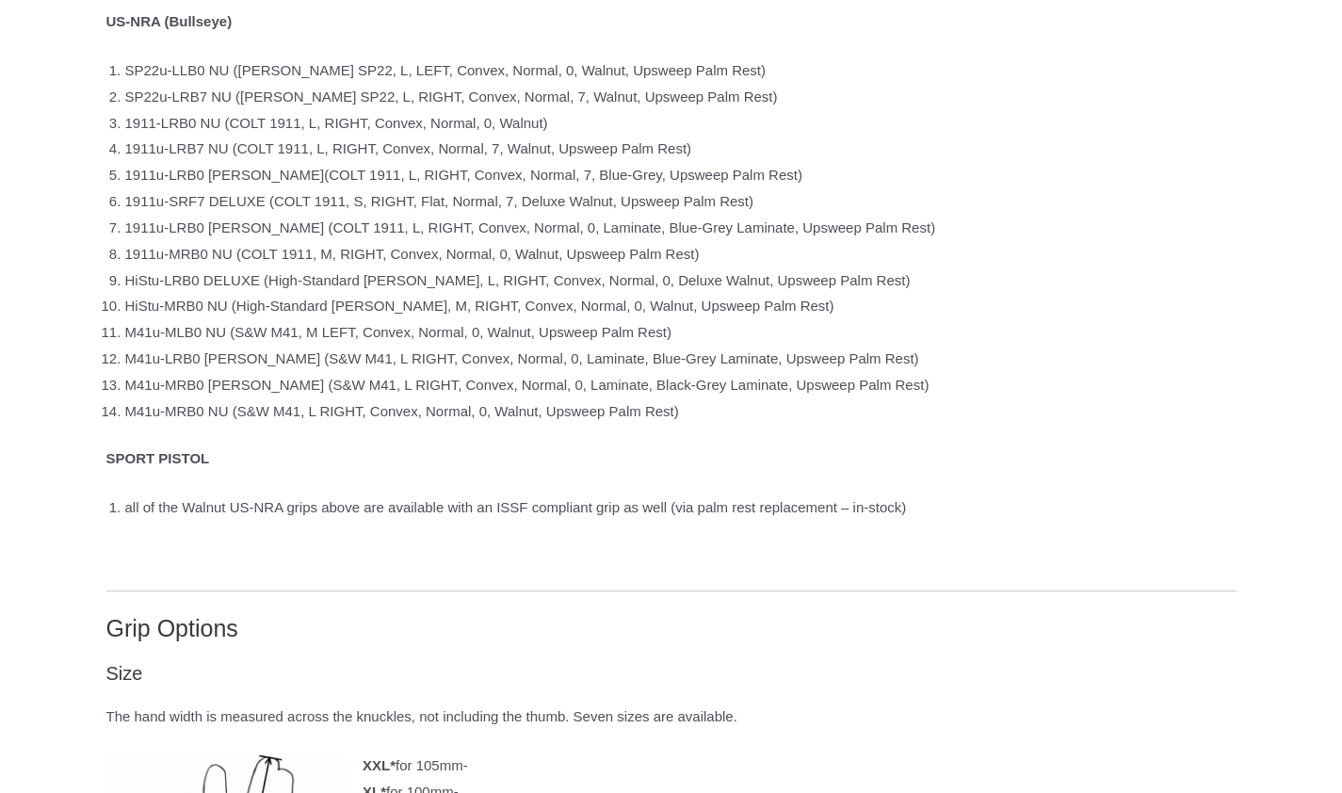
click at [261, 110] on li "SP22u-LRB7 NU (PARDINI SP22, L, RIGHT, Convex, Normal, 7, Walnut, Upsweep Palm …" at bounding box center [680, 97] width 1111 height 26
drag, startPoint x: 261, startPoint y: 113, endPoint x: 233, endPoint y: 116, distance: 28.4
click at [233, 110] on li "SP22u-LRB7 NU (PARDINI SP22, L, RIGHT, Convex, Normal, 7, Walnut, Upsweep Palm …" at bounding box center [680, 97] width 1111 height 26
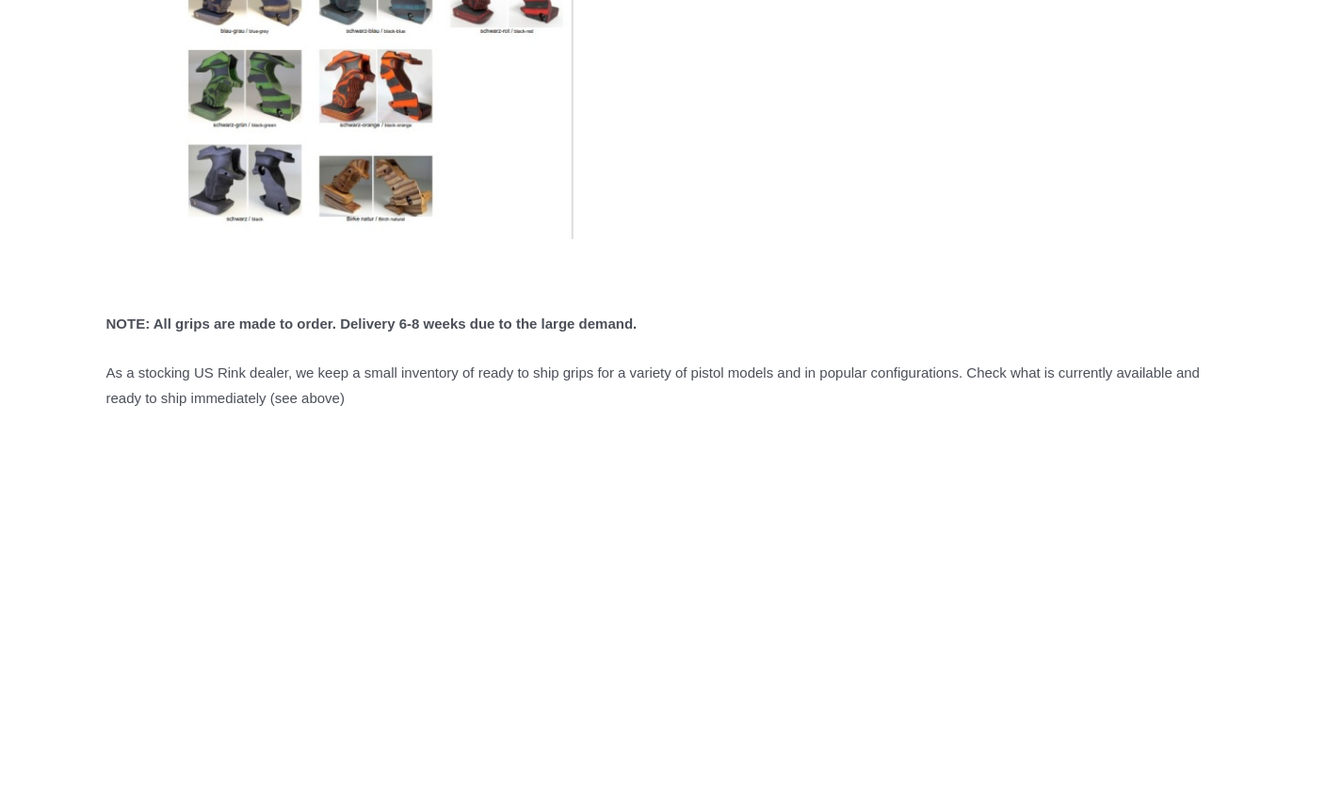
scroll to position [4604, 0]
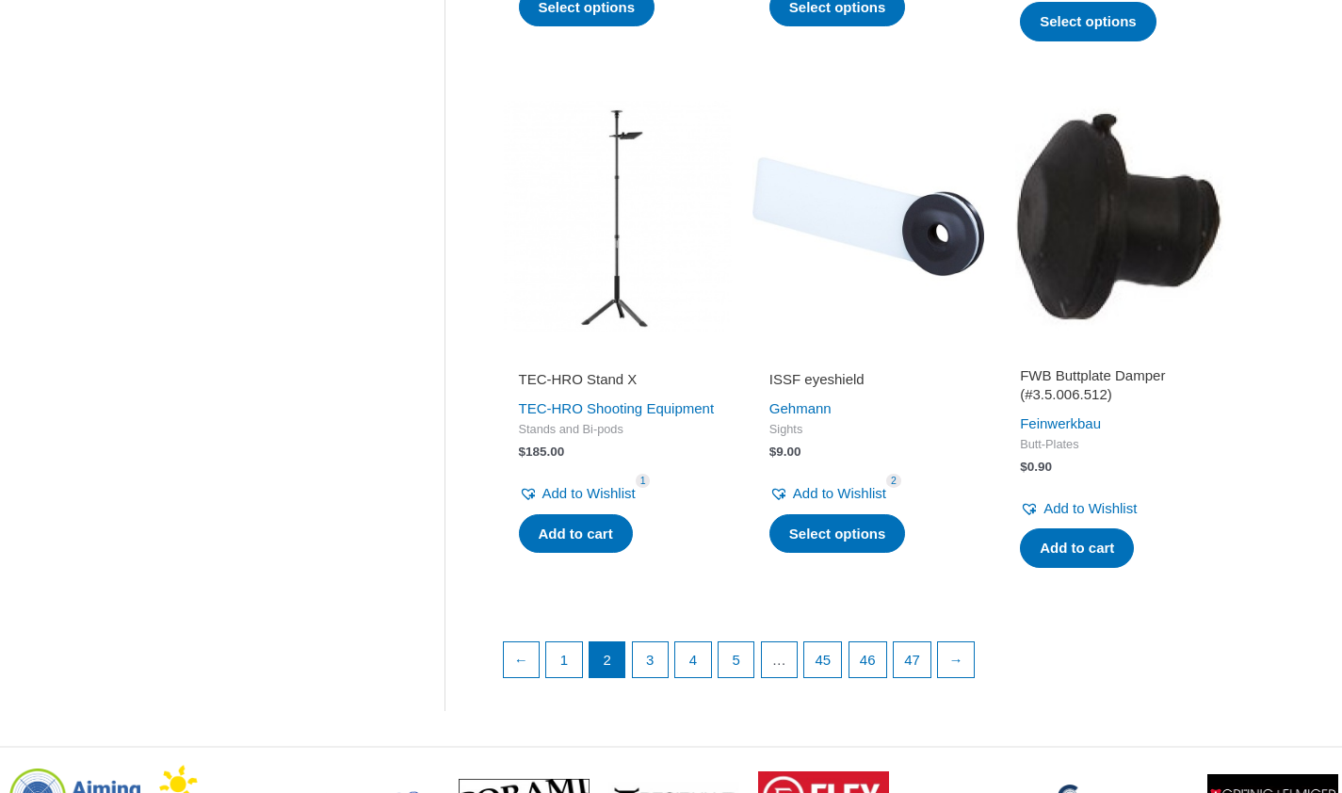
scroll to position [2374, 0]
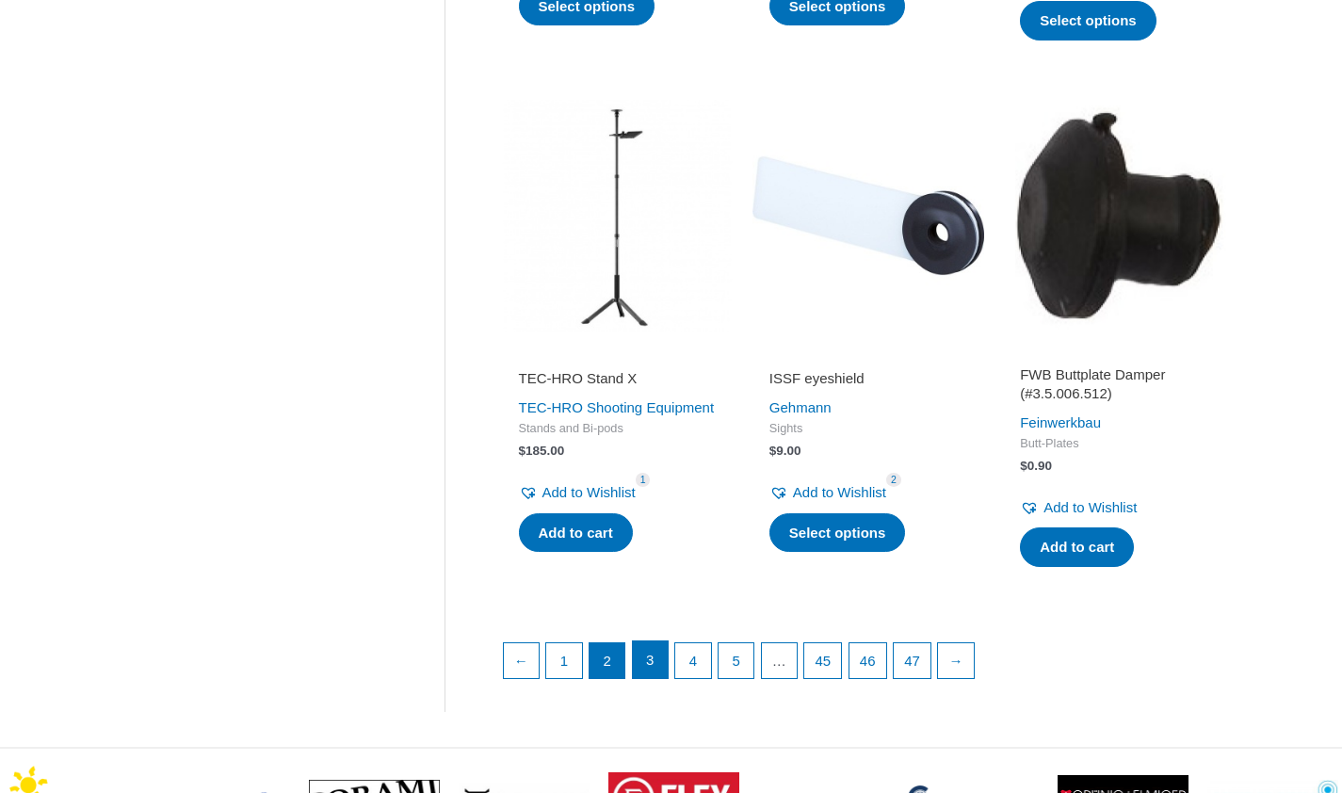
click at [640, 665] on link "3" at bounding box center [651, 660] width 36 height 38
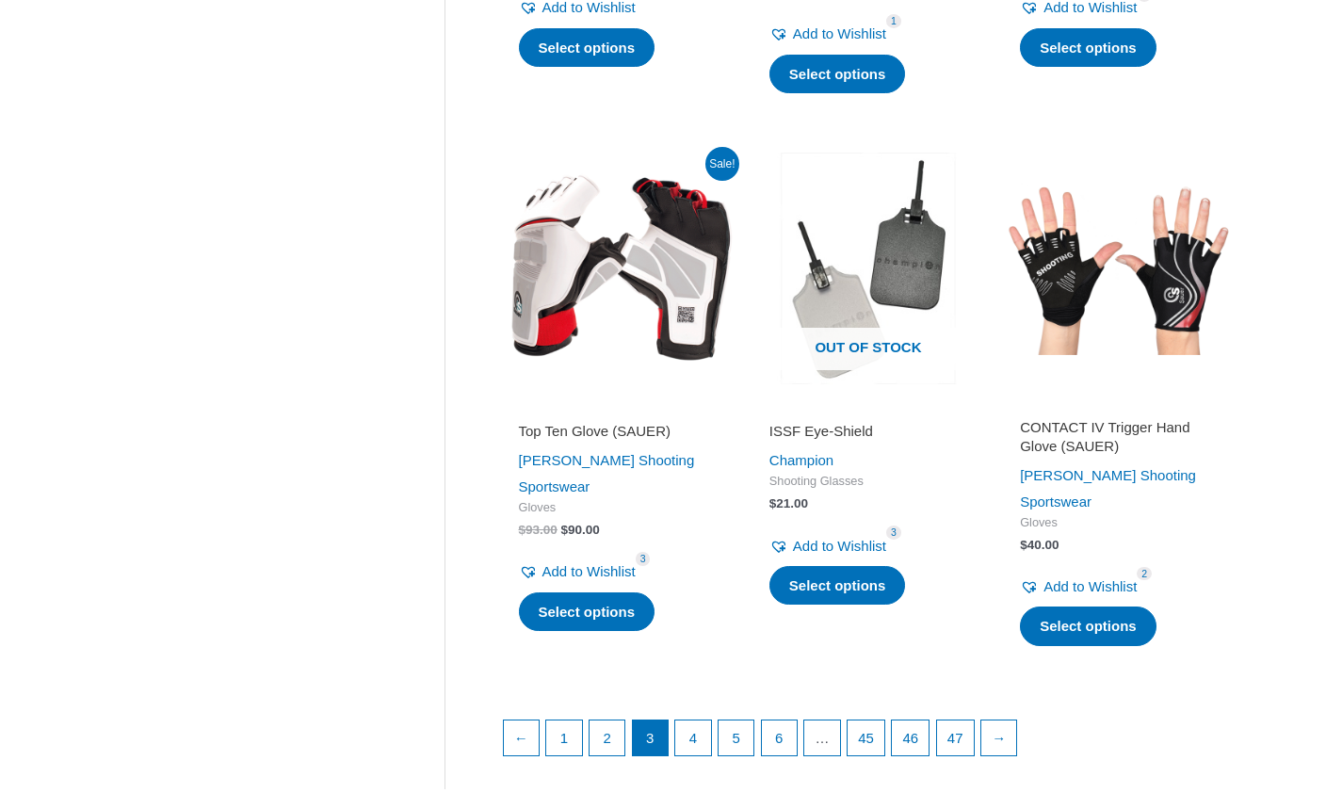
scroll to position [2424, 0]
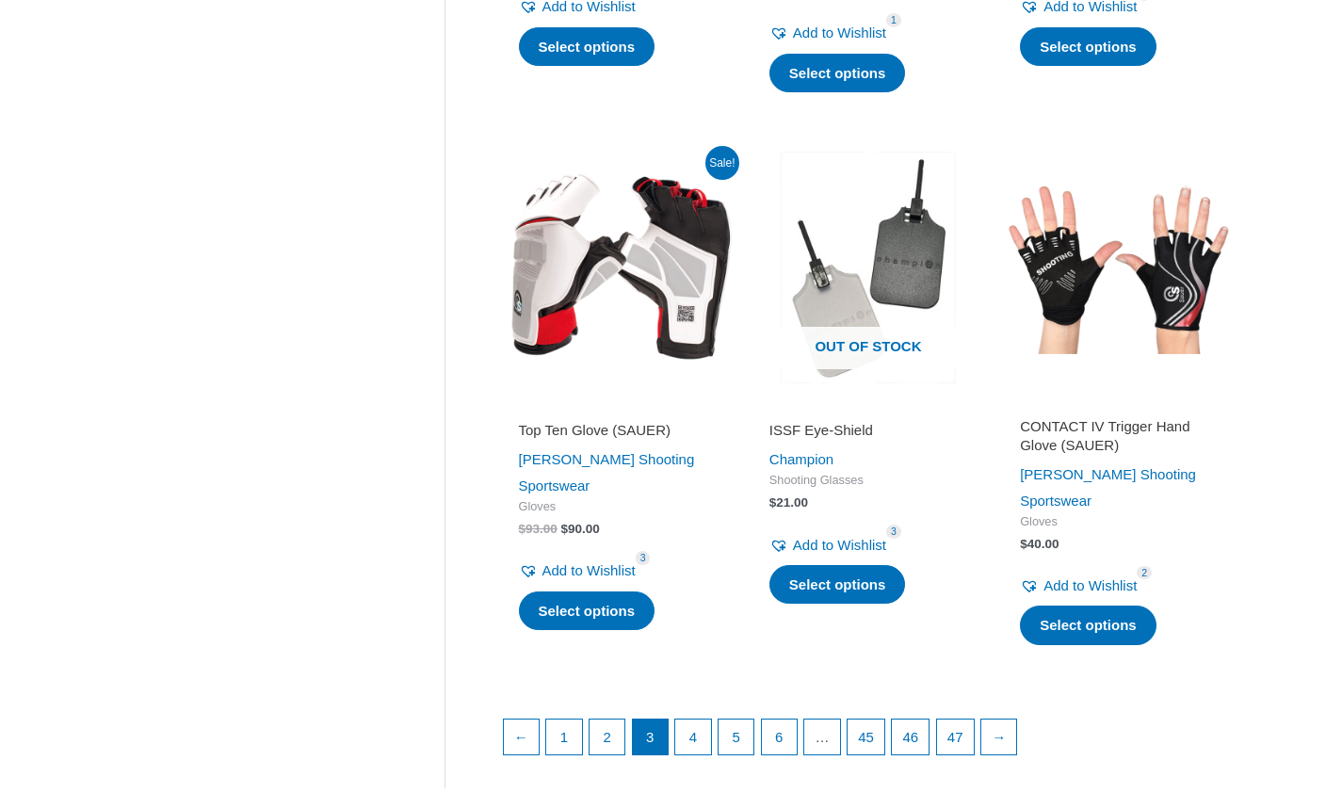
click at [698, 718] on li "4" at bounding box center [693, 737] width 38 height 38
click at [704, 719] on link "4" at bounding box center [693, 738] width 36 height 38
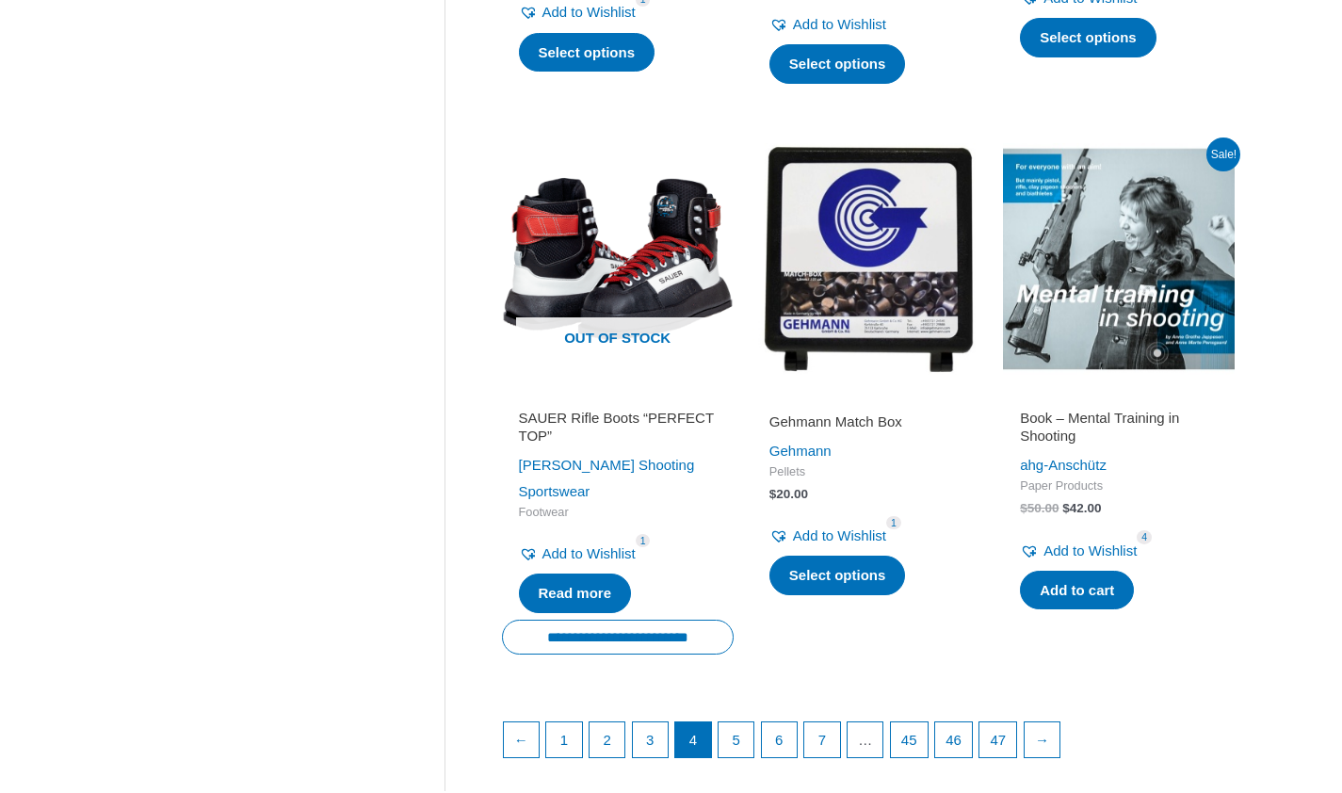
scroll to position [2419, 0]
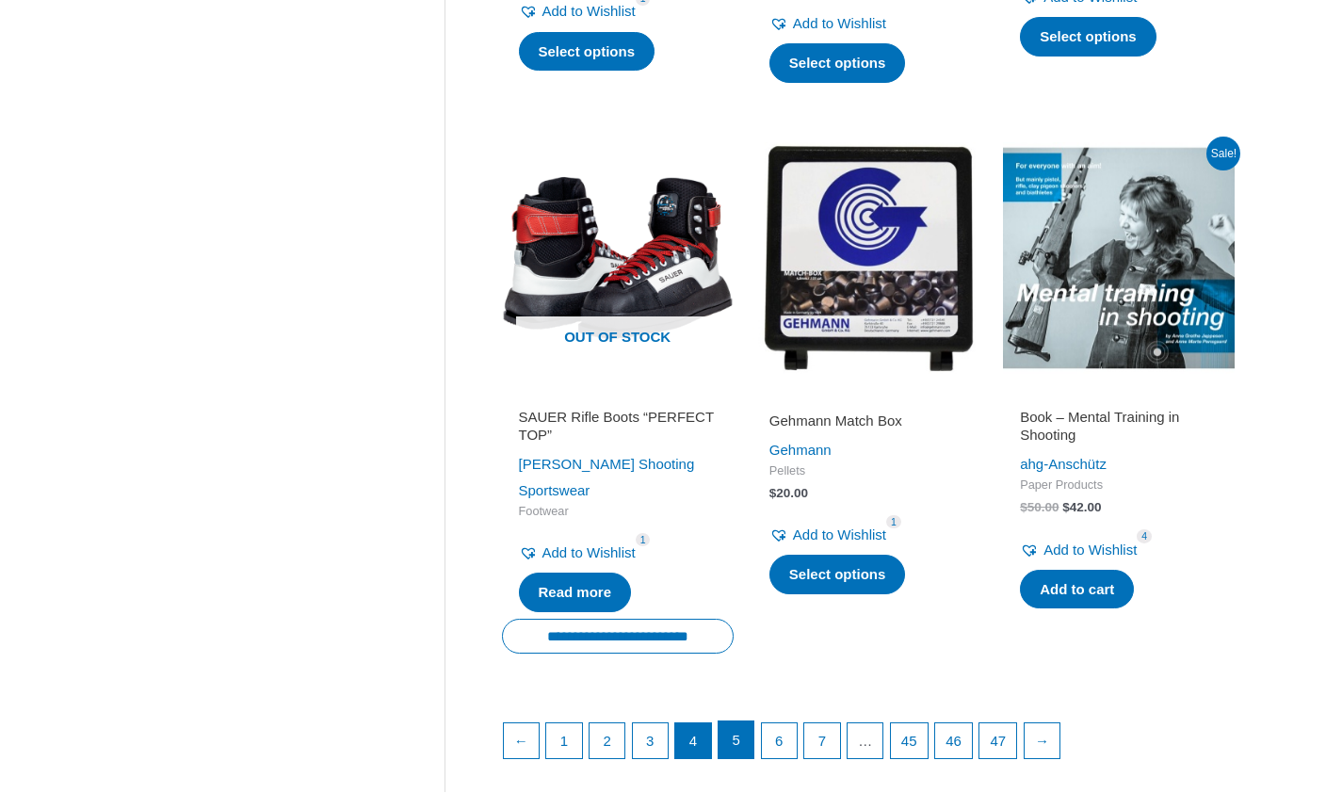
click at [752, 721] on link "5" at bounding box center [736, 740] width 36 height 38
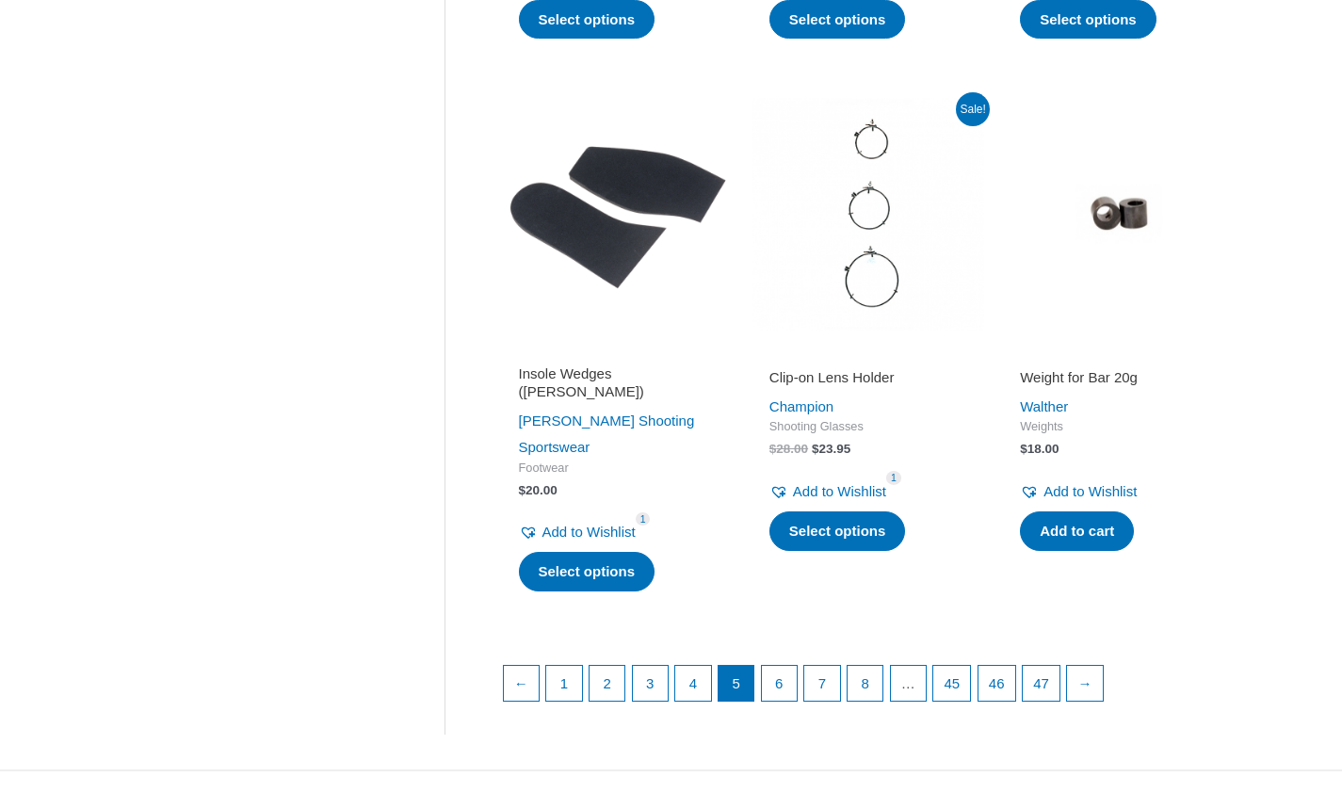
scroll to position [2389, 0]
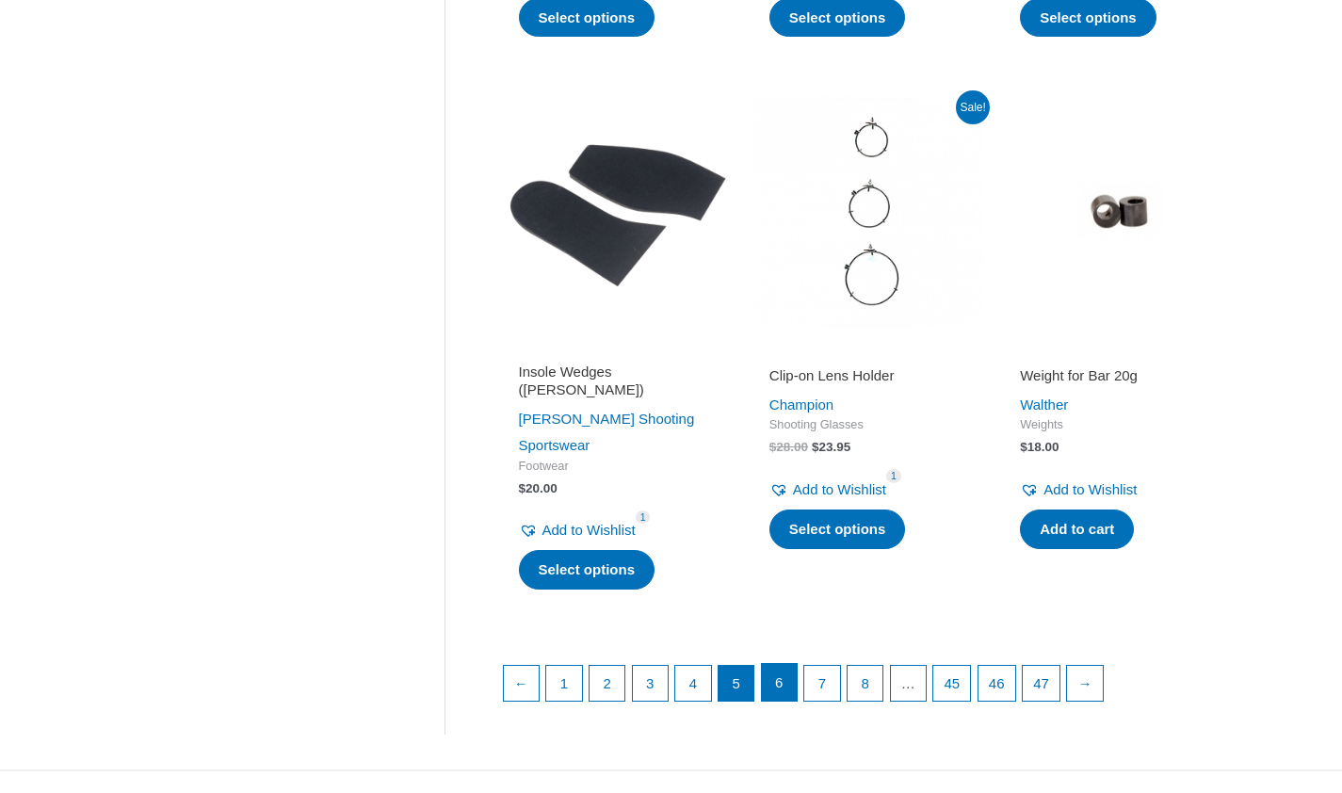
click at [778, 664] on link "6" at bounding box center [780, 683] width 36 height 38
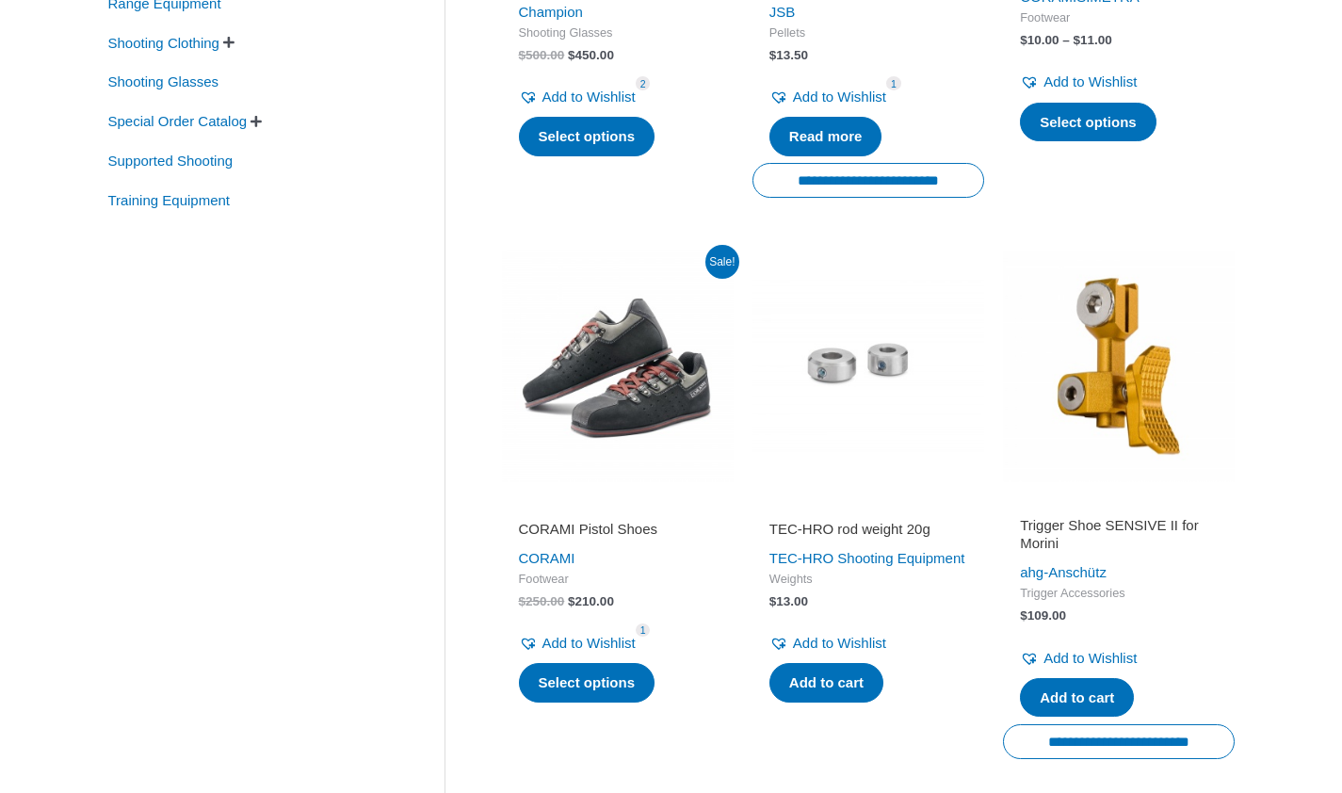
scroll to position [737, 0]
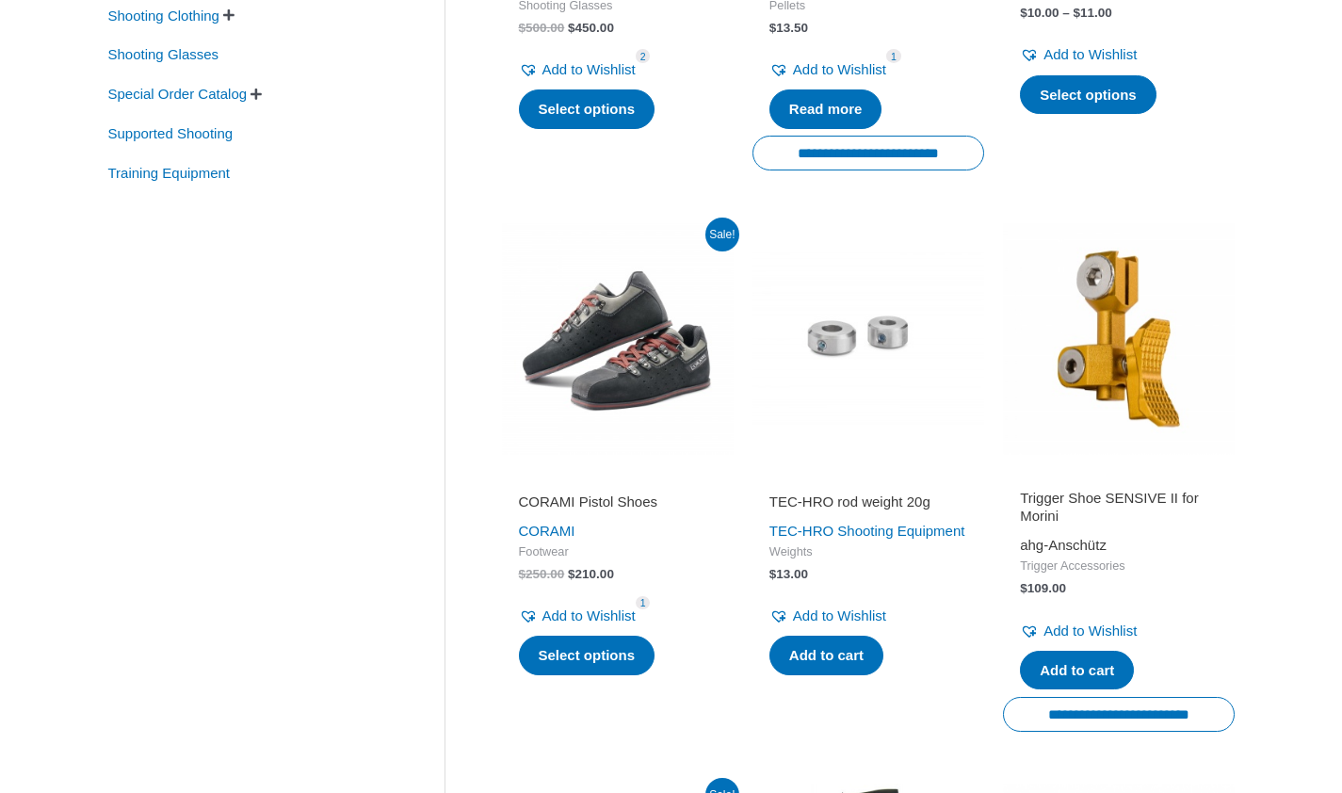
click at [1052, 546] on link "ahg-Anschütz" at bounding box center [1063, 545] width 87 height 16
click at [1054, 500] on h2 "Trigger Shoe SENSIVE II for Morini" at bounding box center [1119, 507] width 198 height 37
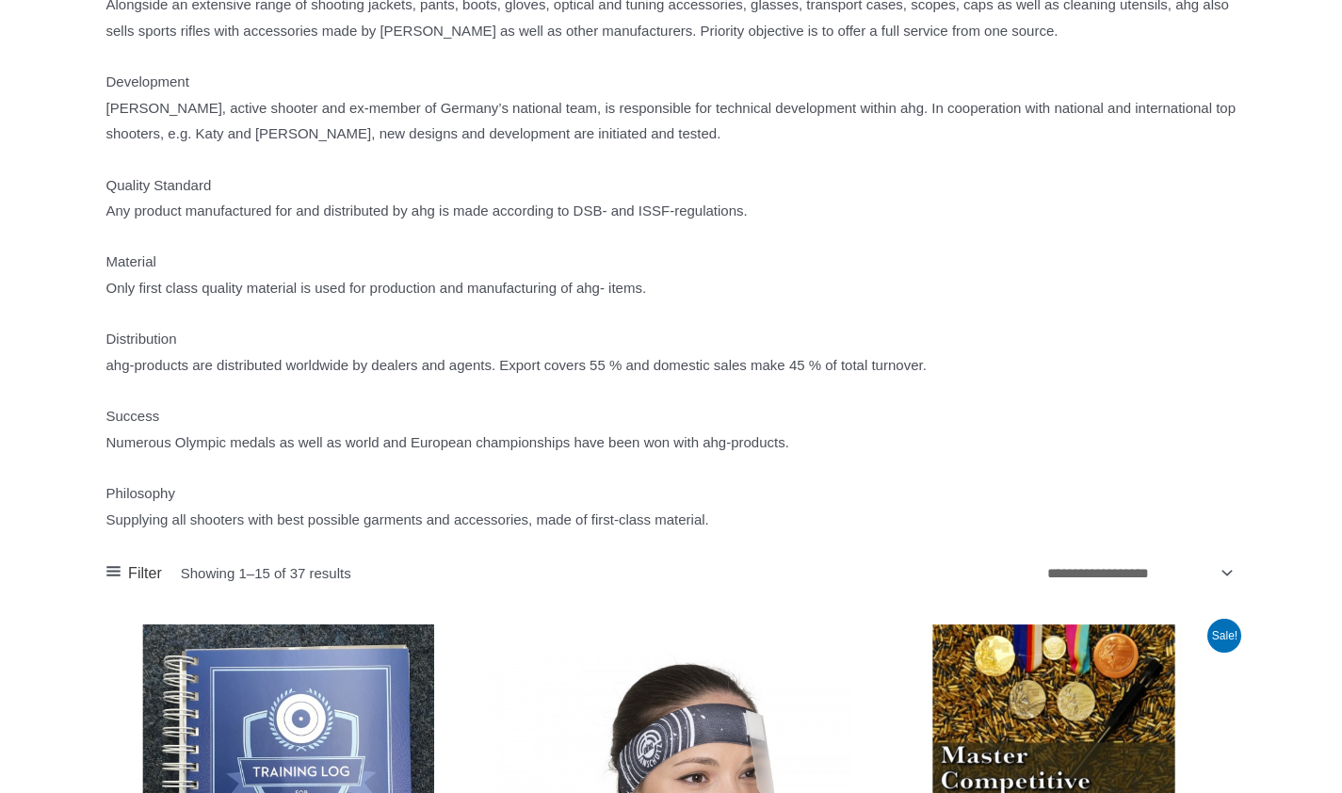
scroll to position [634, 0]
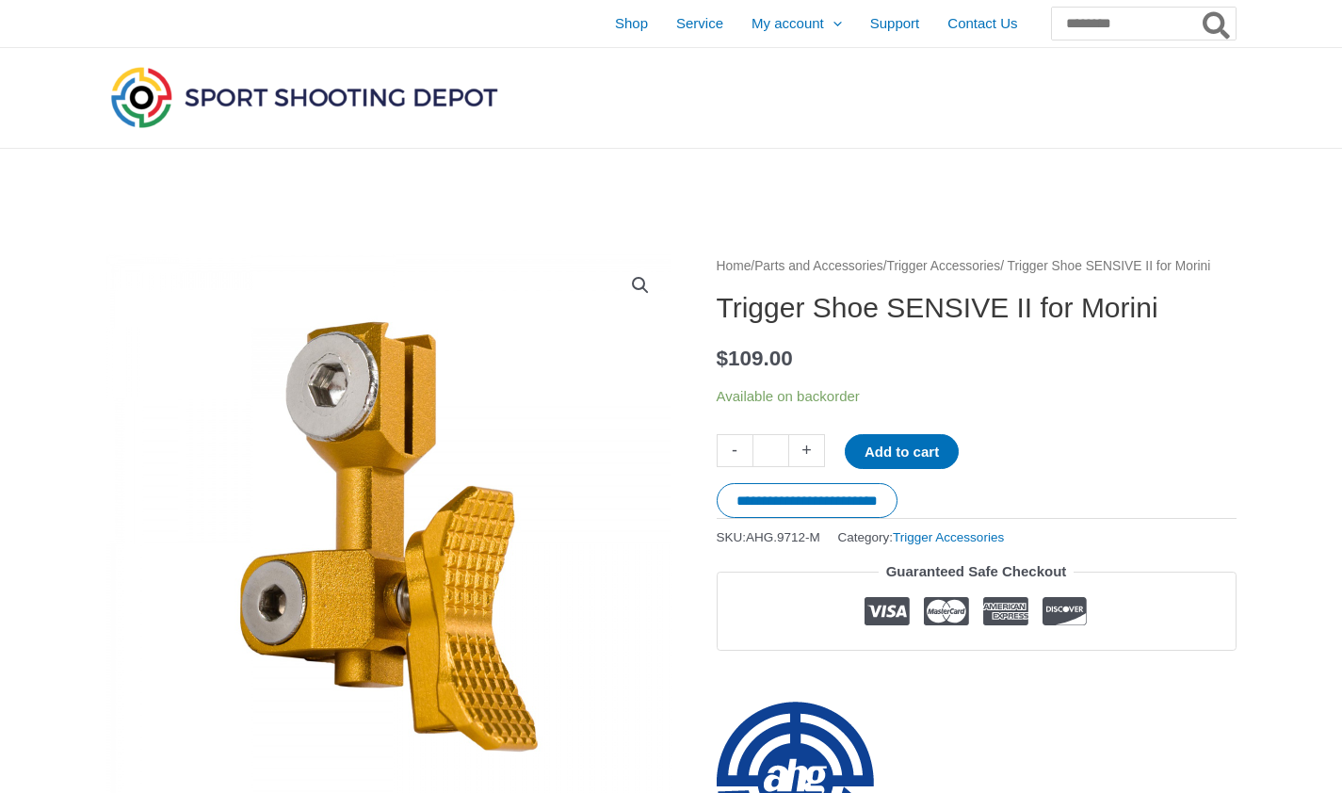
click at [1001, 271] on link "Trigger Accessories" at bounding box center [944, 266] width 114 height 14
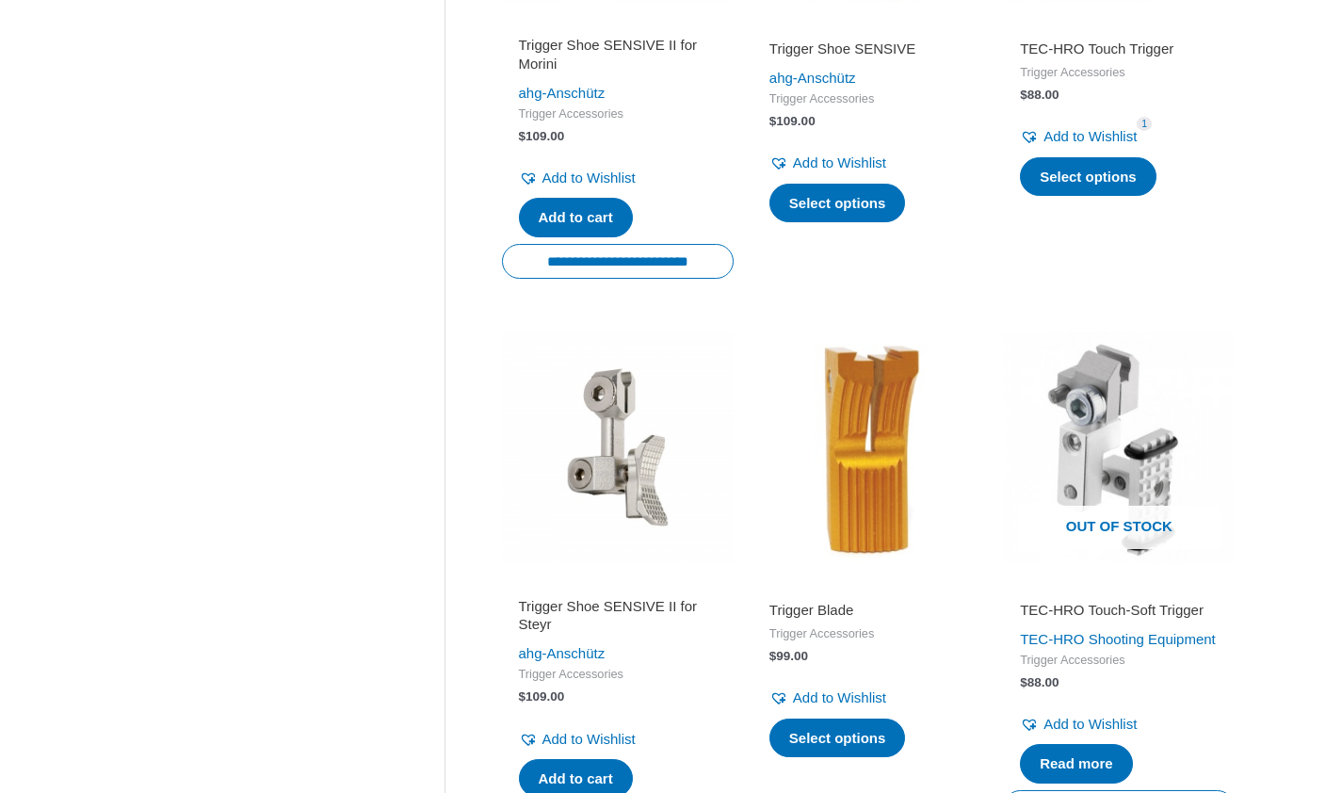
scroll to position [687, 0]
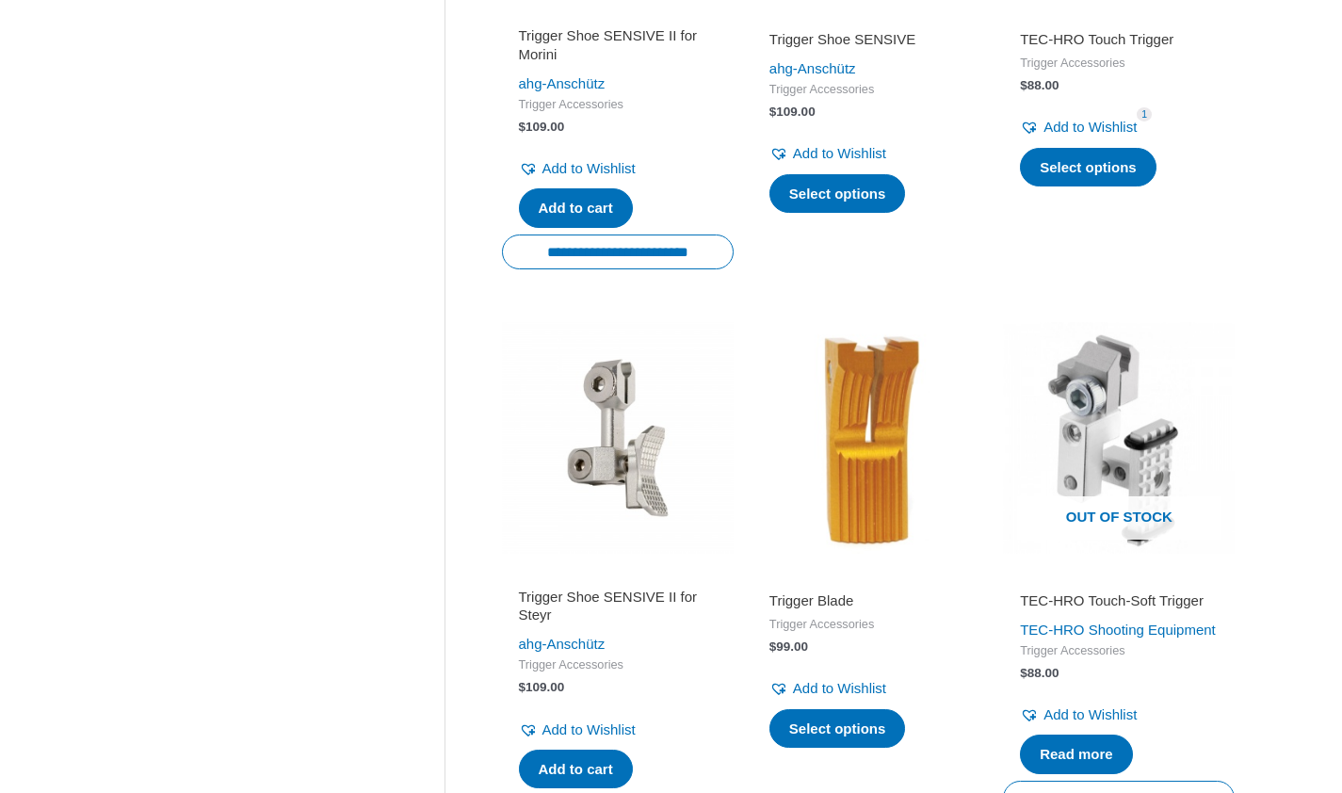
click at [614, 464] on img at bounding box center [618, 438] width 232 height 232
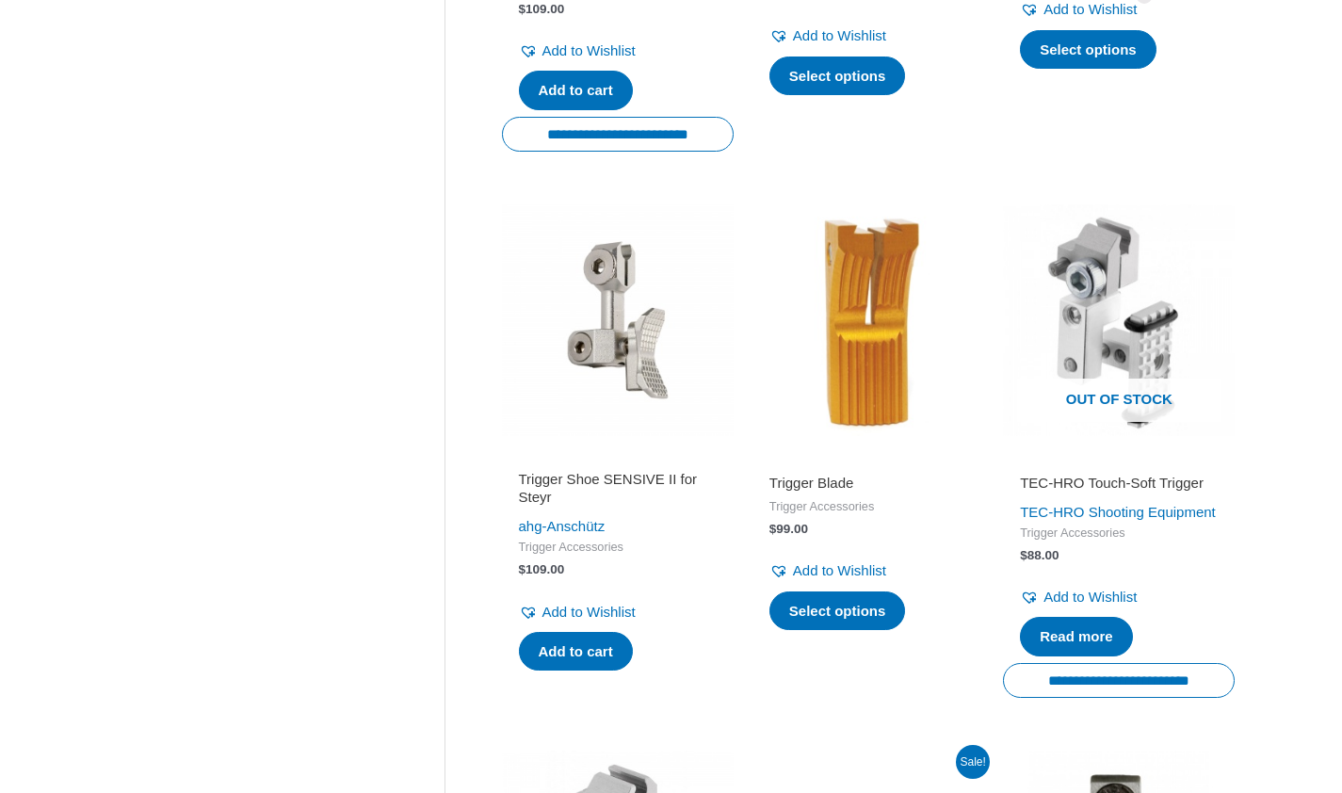
scroll to position [810, 0]
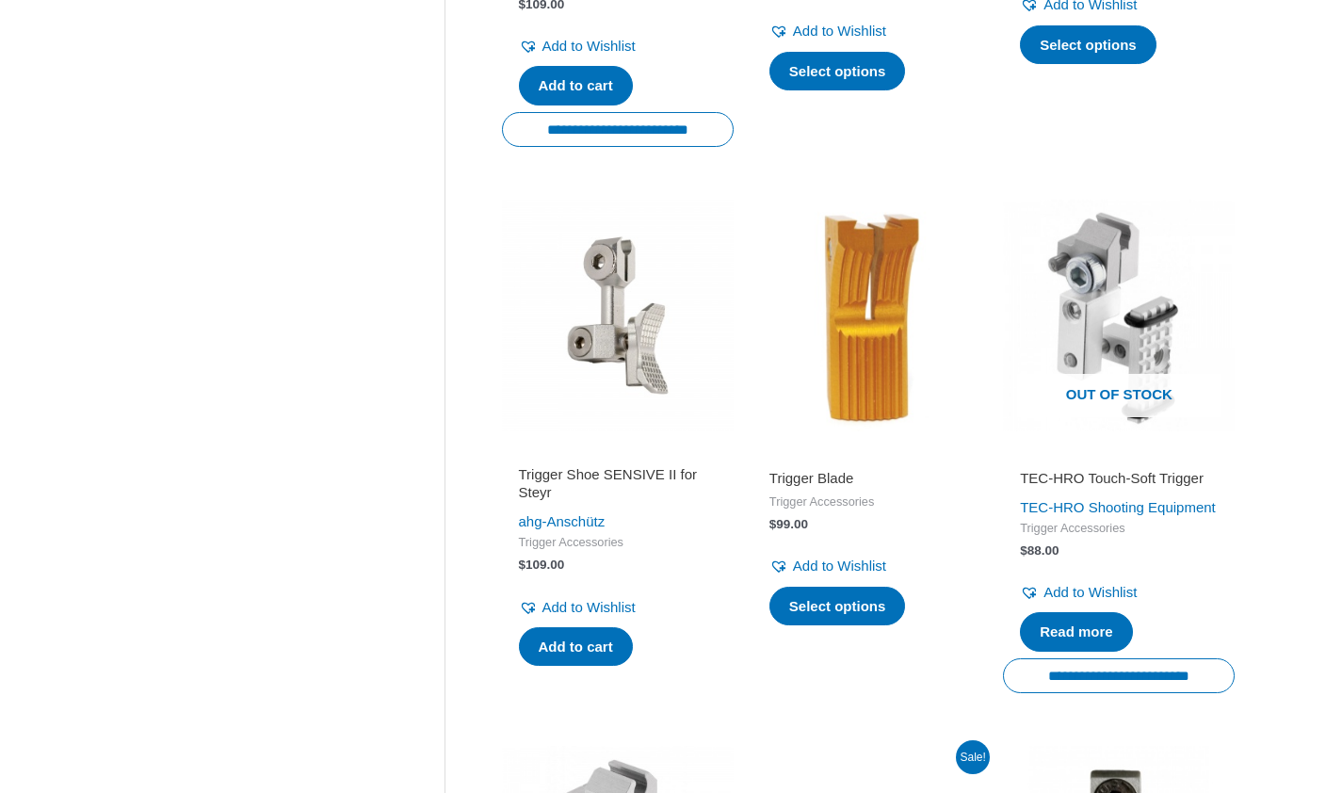
click at [1029, 488] on h2 "TEC-HRO Touch-Soft Trigger" at bounding box center [1119, 478] width 198 height 19
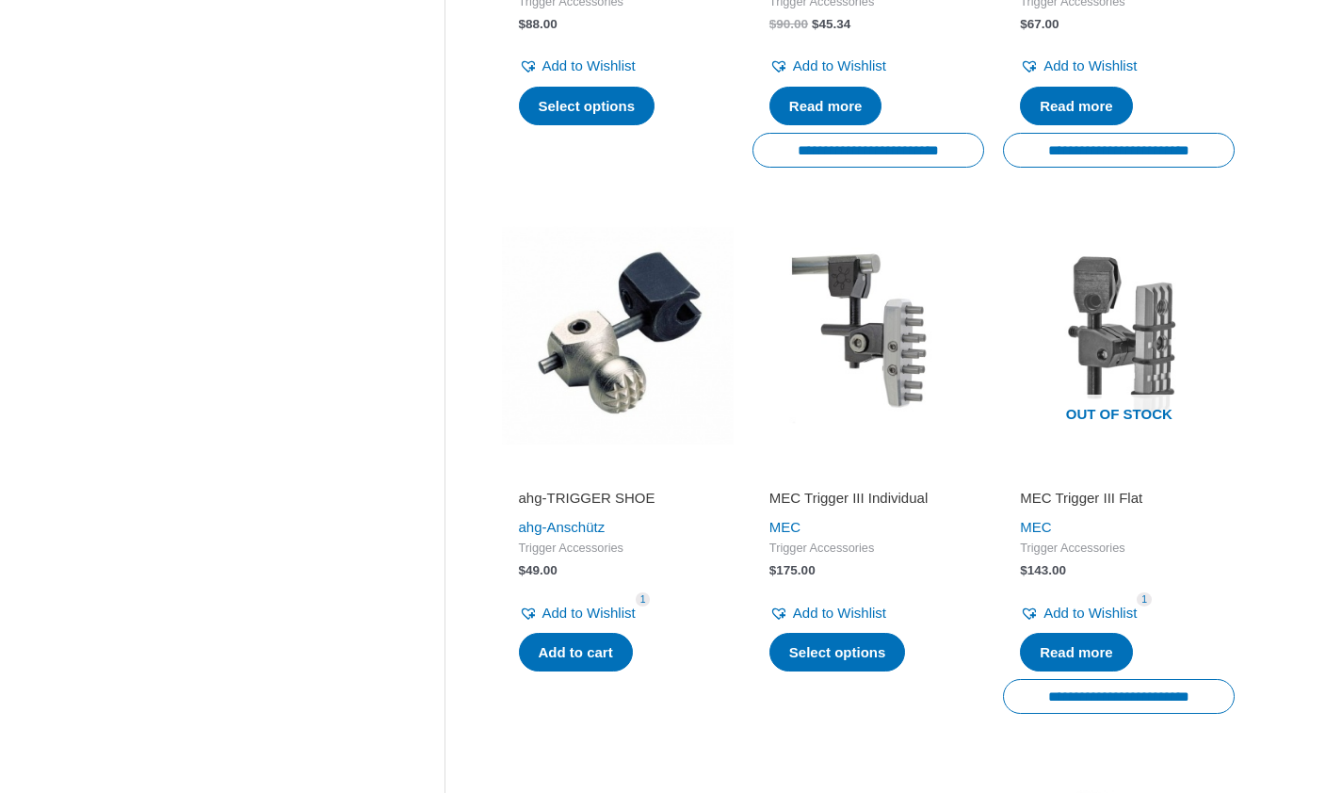
scroll to position [1883, 0]
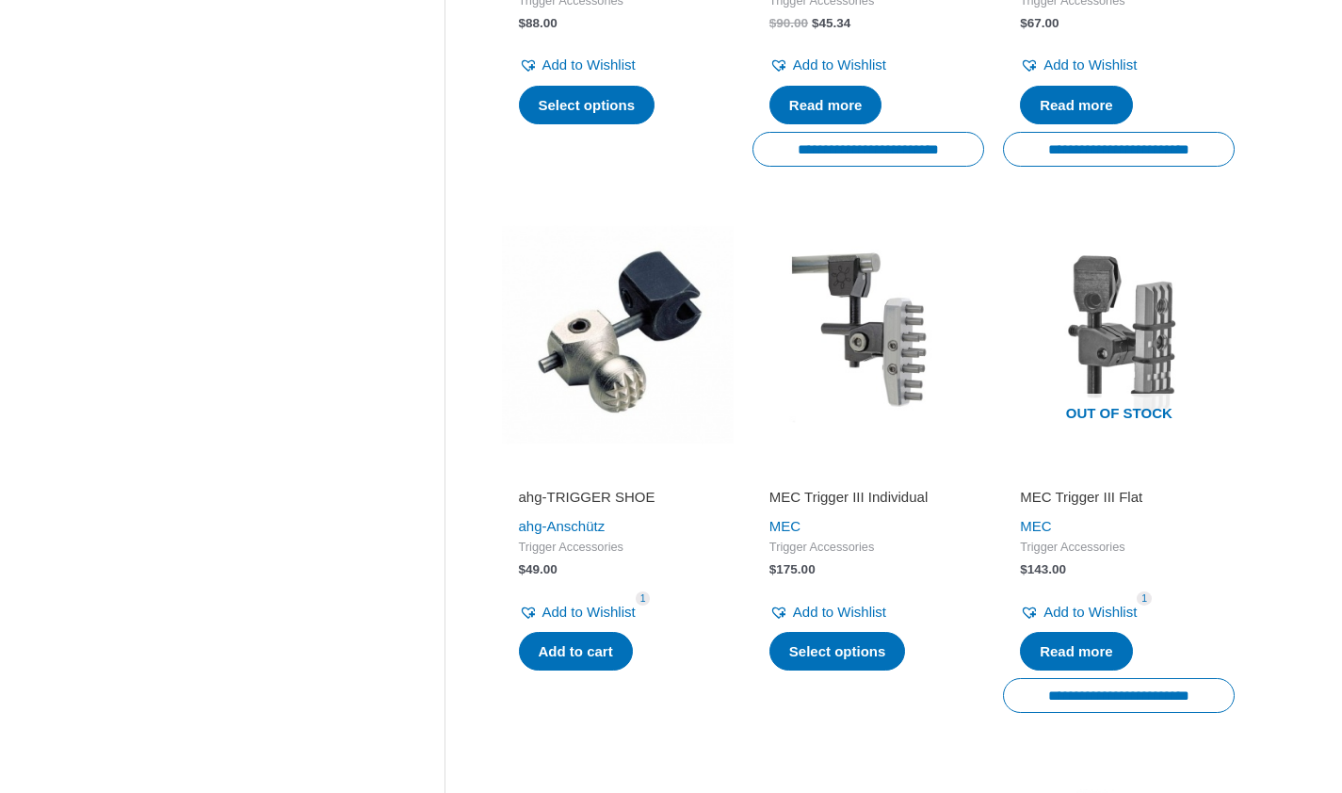
click at [1052, 506] on h2 "MEC Trigger III Flat" at bounding box center [1119, 497] width 198 height 19
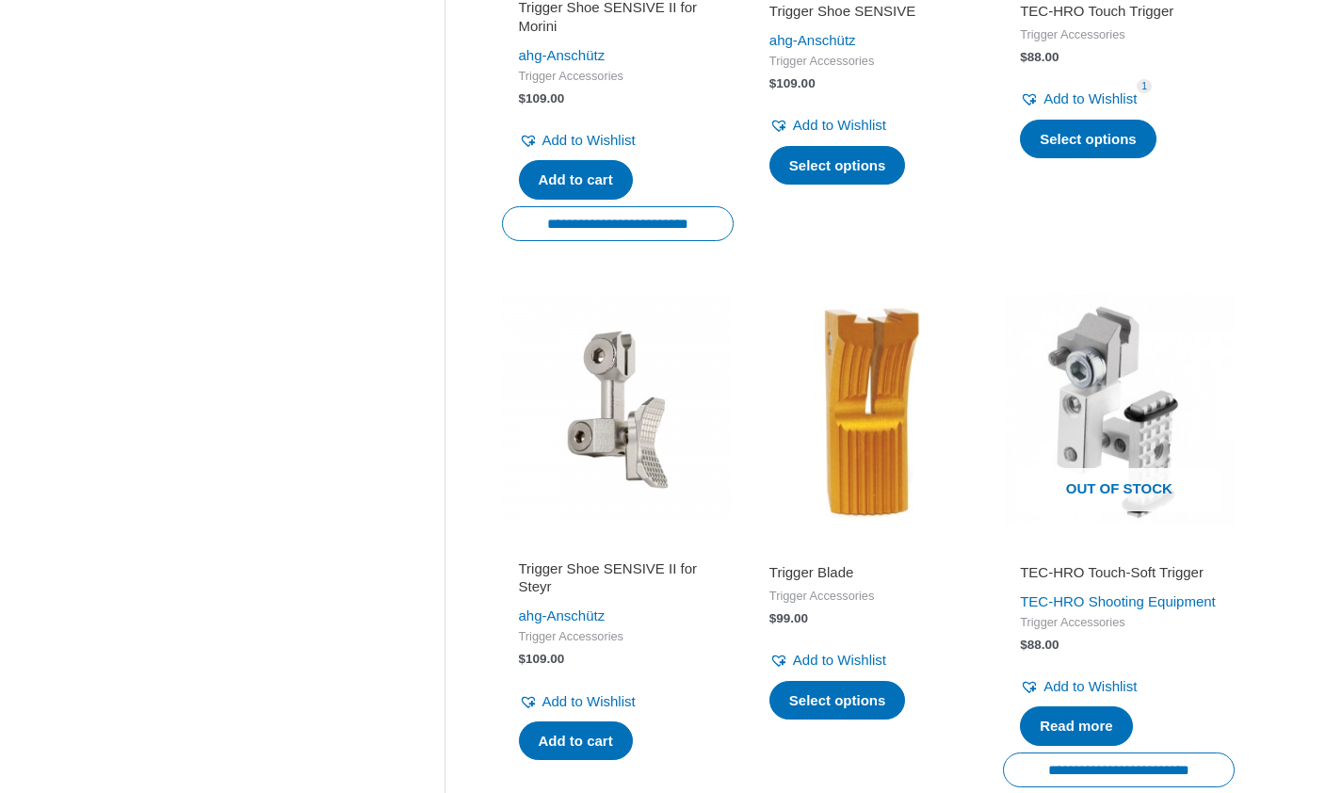
scroll to position [715, 0]
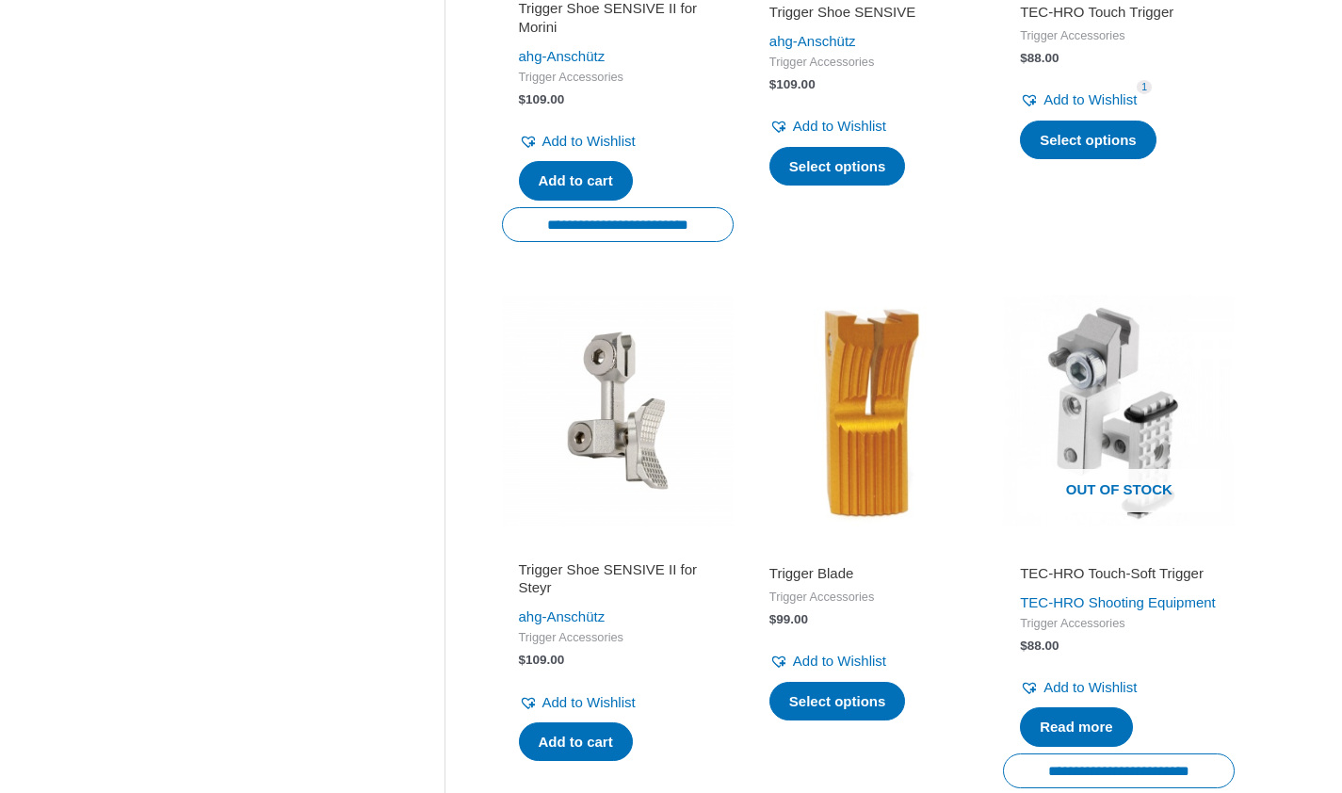
click at [626, 474] on img at bounding box center [618, 411] width 232 height 232
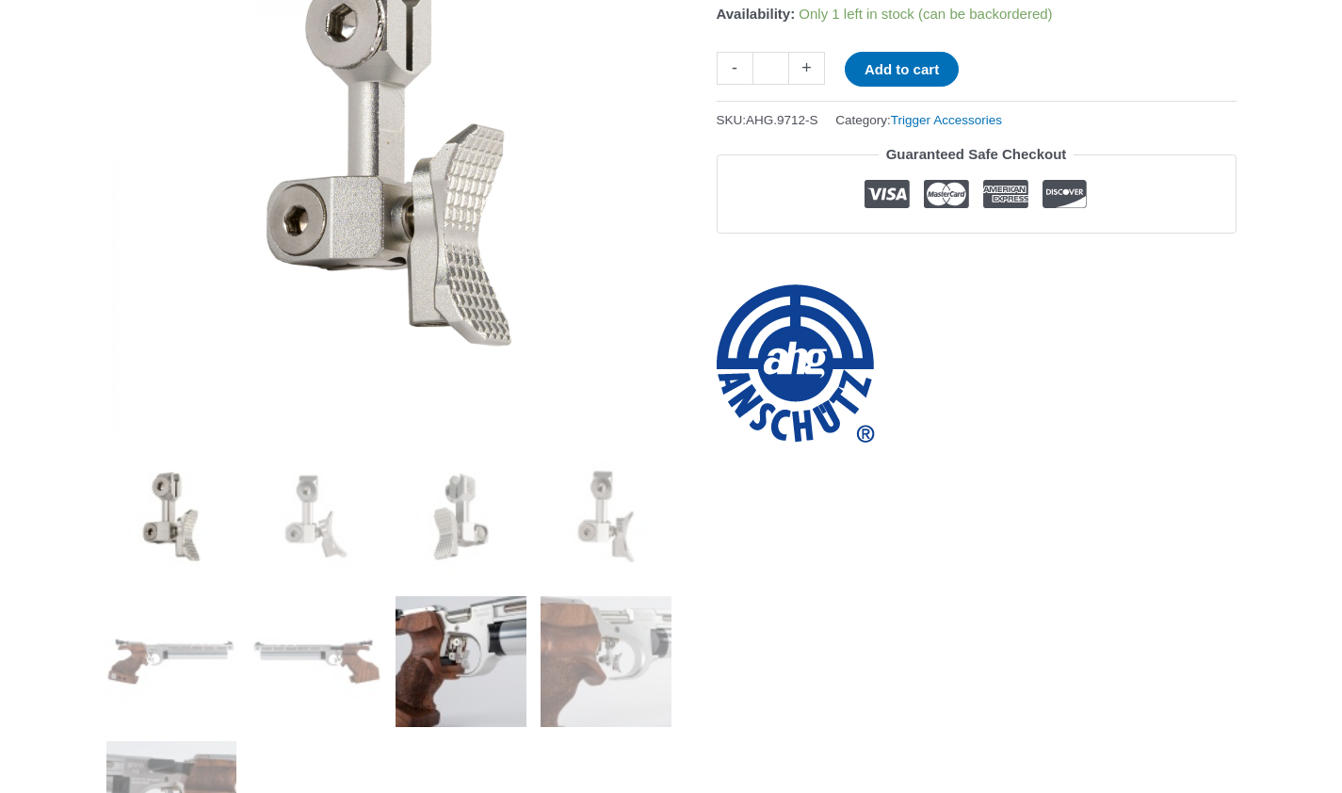
scroll to position [381, 0]
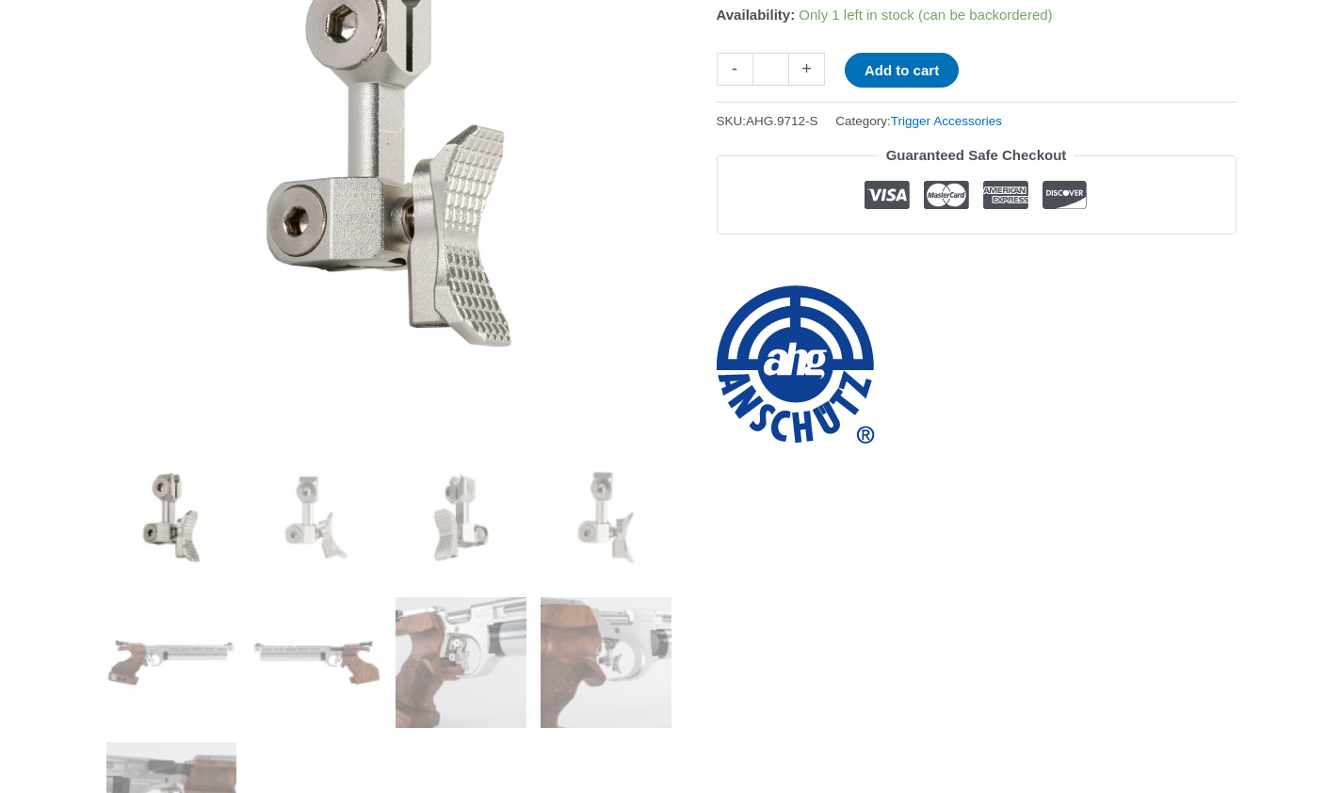
click at [190, 536] on img at bounding box center [171, 517] width 131 height 131
click at [275, 519] on img at bounding box center [315, 517] width 131 height 131
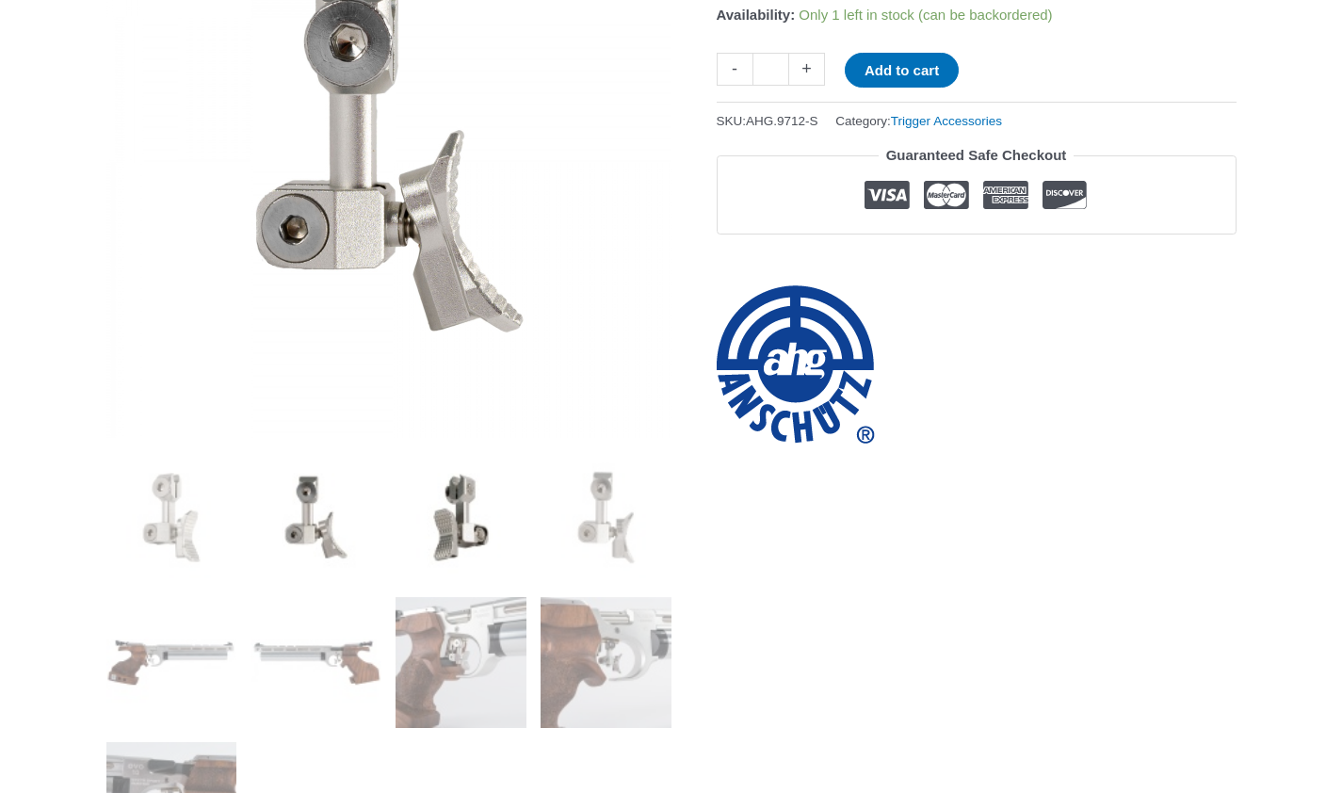
click at [469, 511] on img at bounding box center [460, 517] width 131 height 131
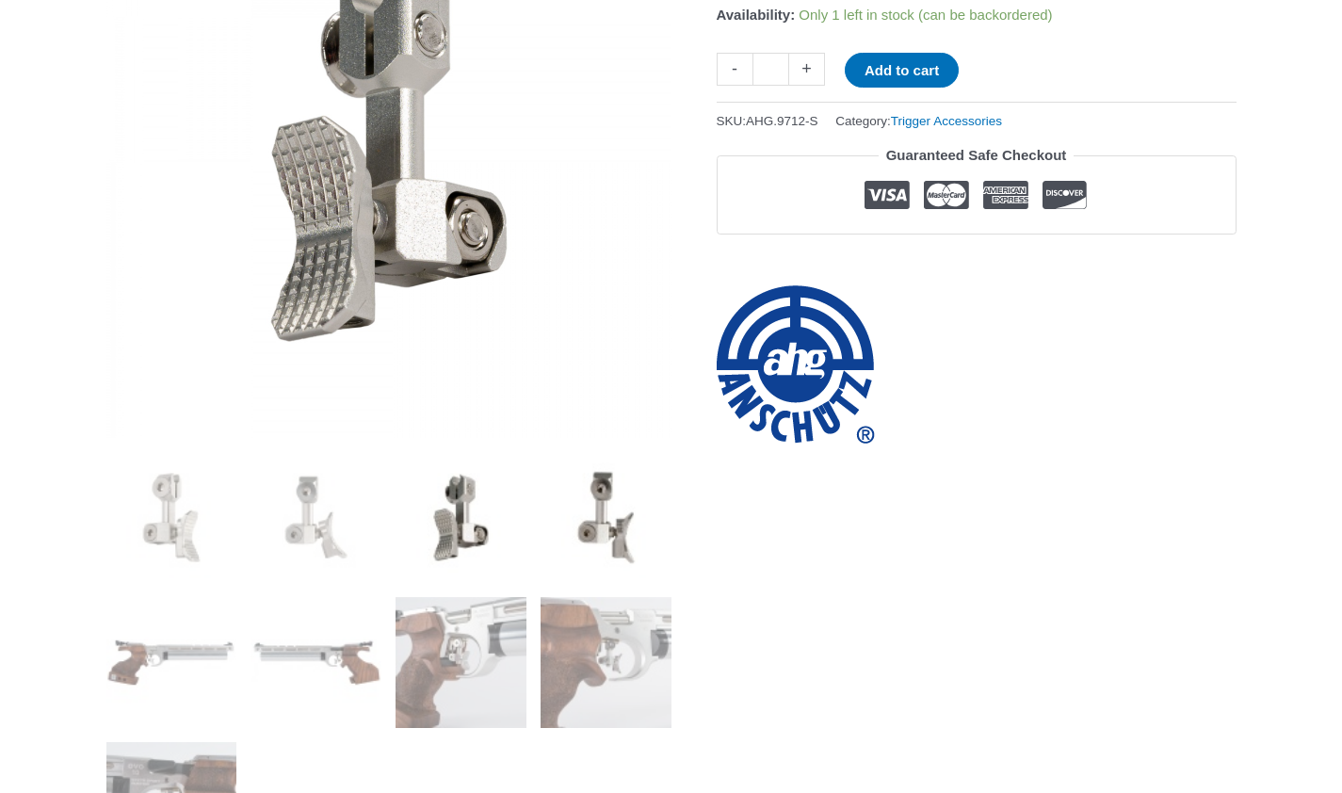
click at [571, 507] on img at bounding box center [605, 517] width 131 height 131
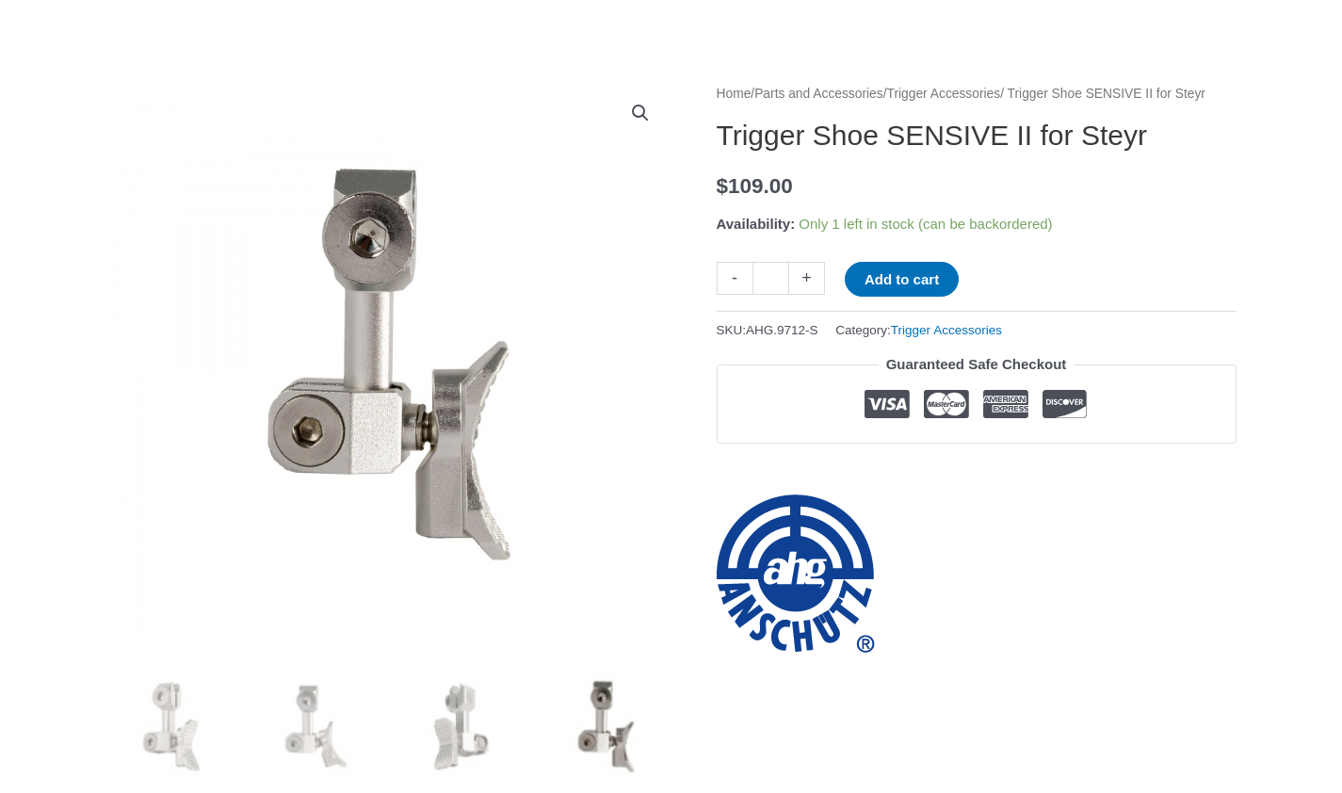
scroll to position [171, 0]
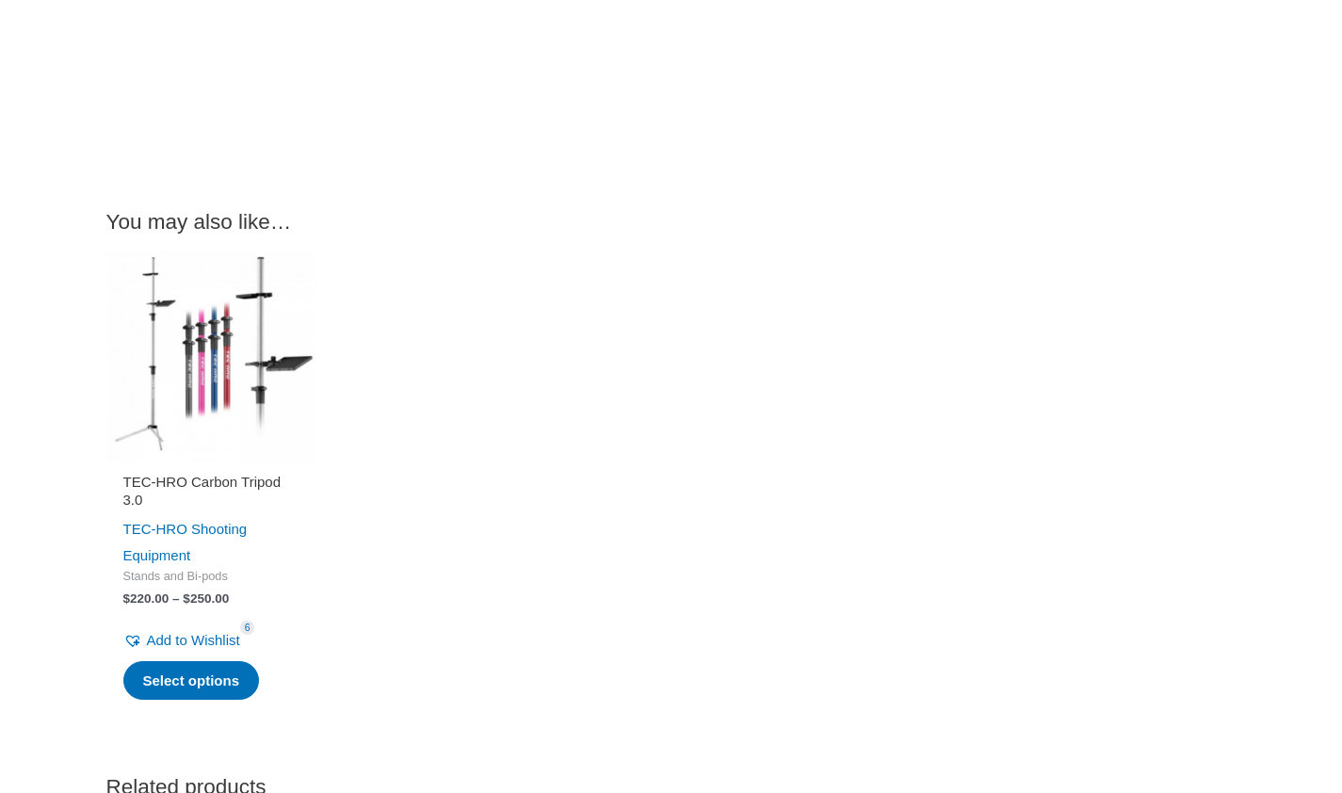
scroll to position [2890, 0]
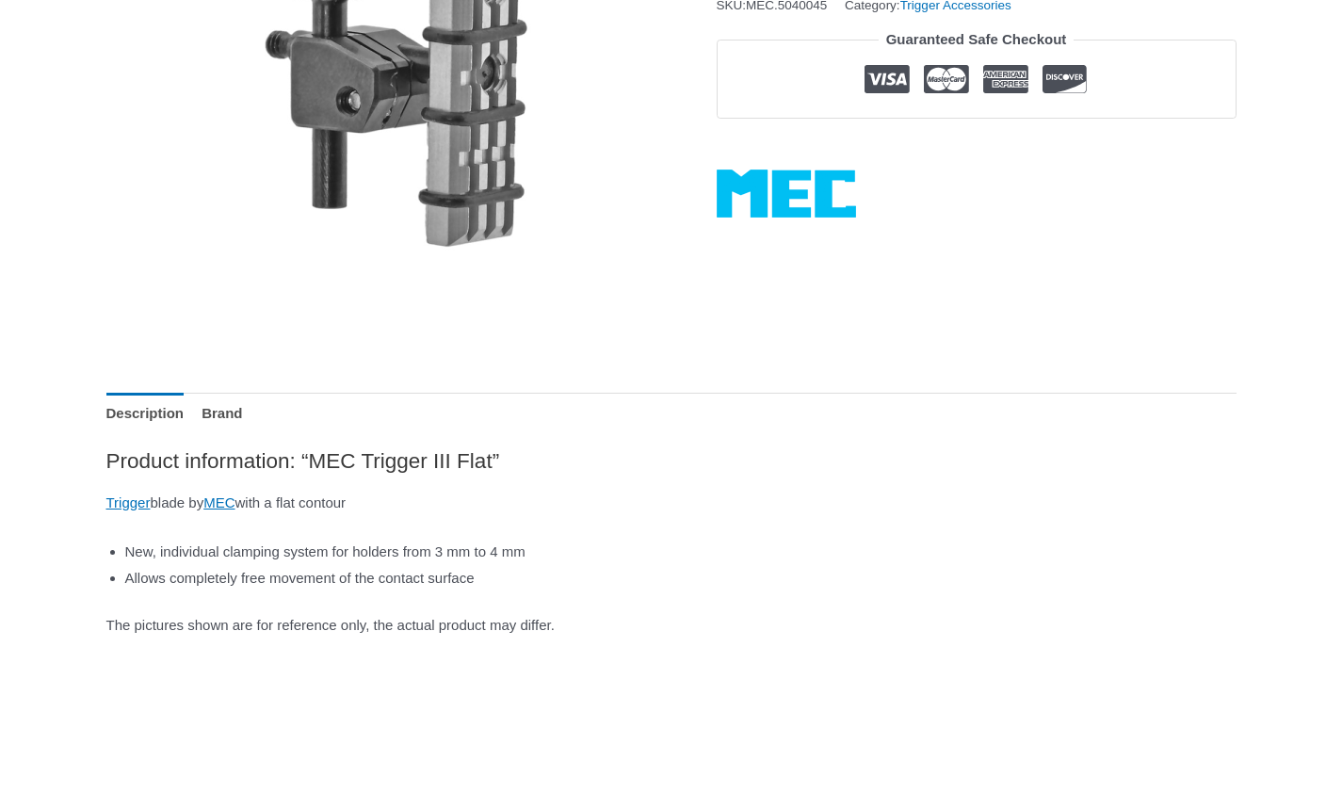
scroll to position [484, 0]
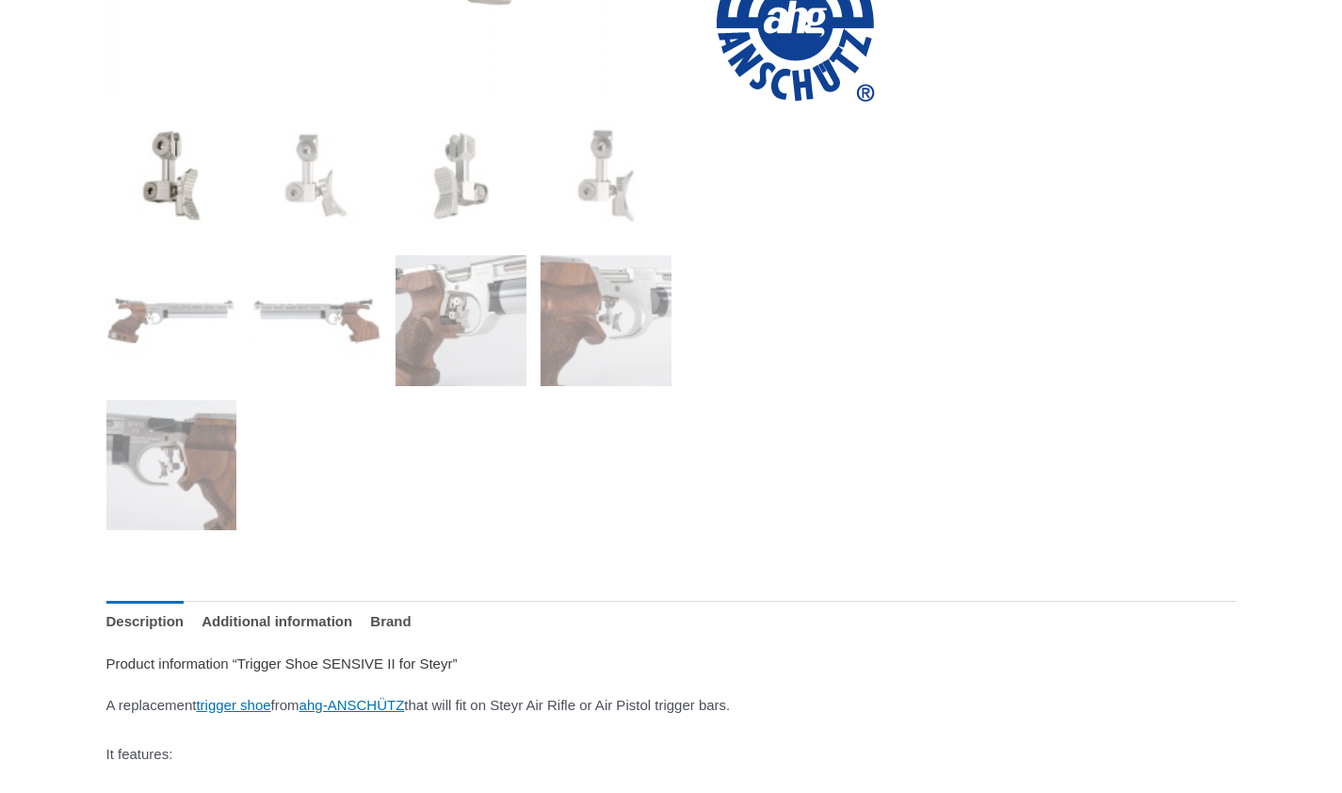
scroll to position [722, 0]
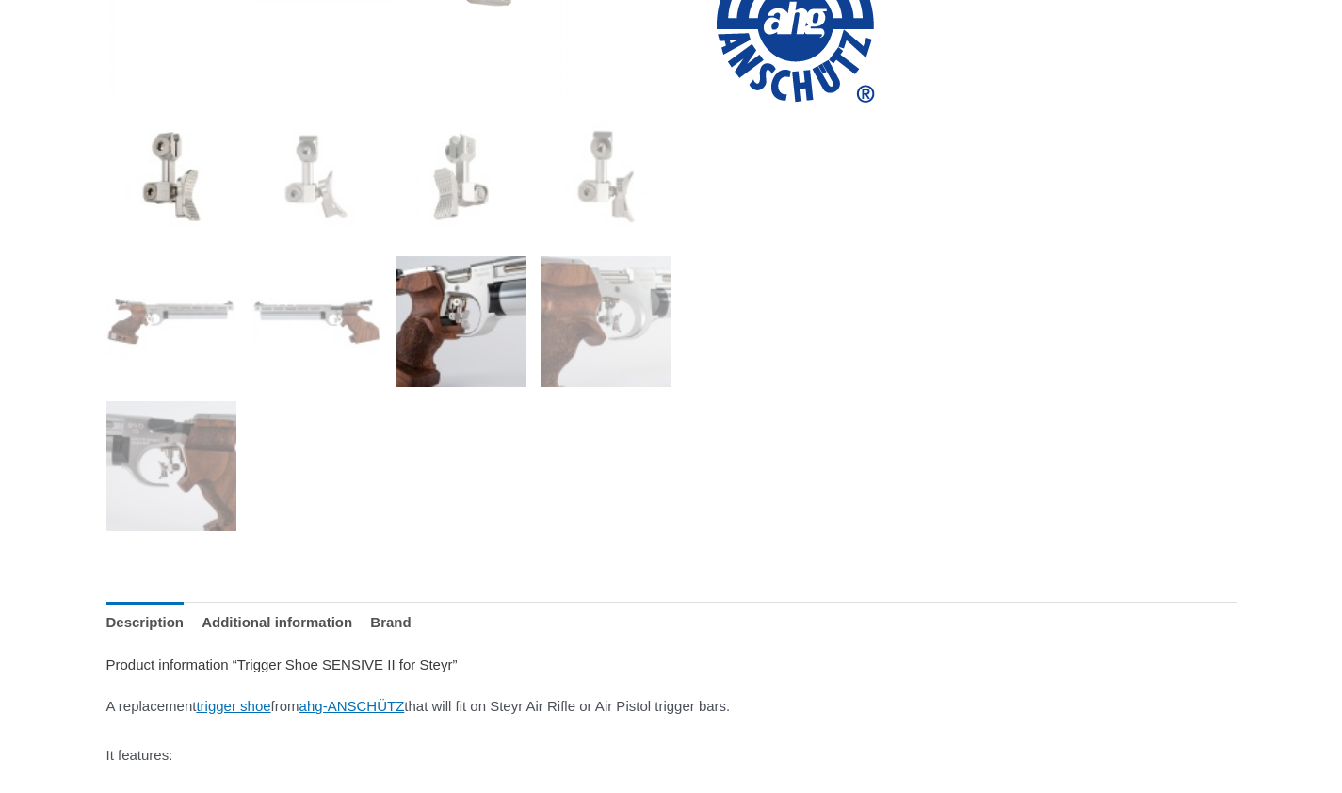
click at [458, 314] on img at bounding box center [460, 321] width 131 height 131
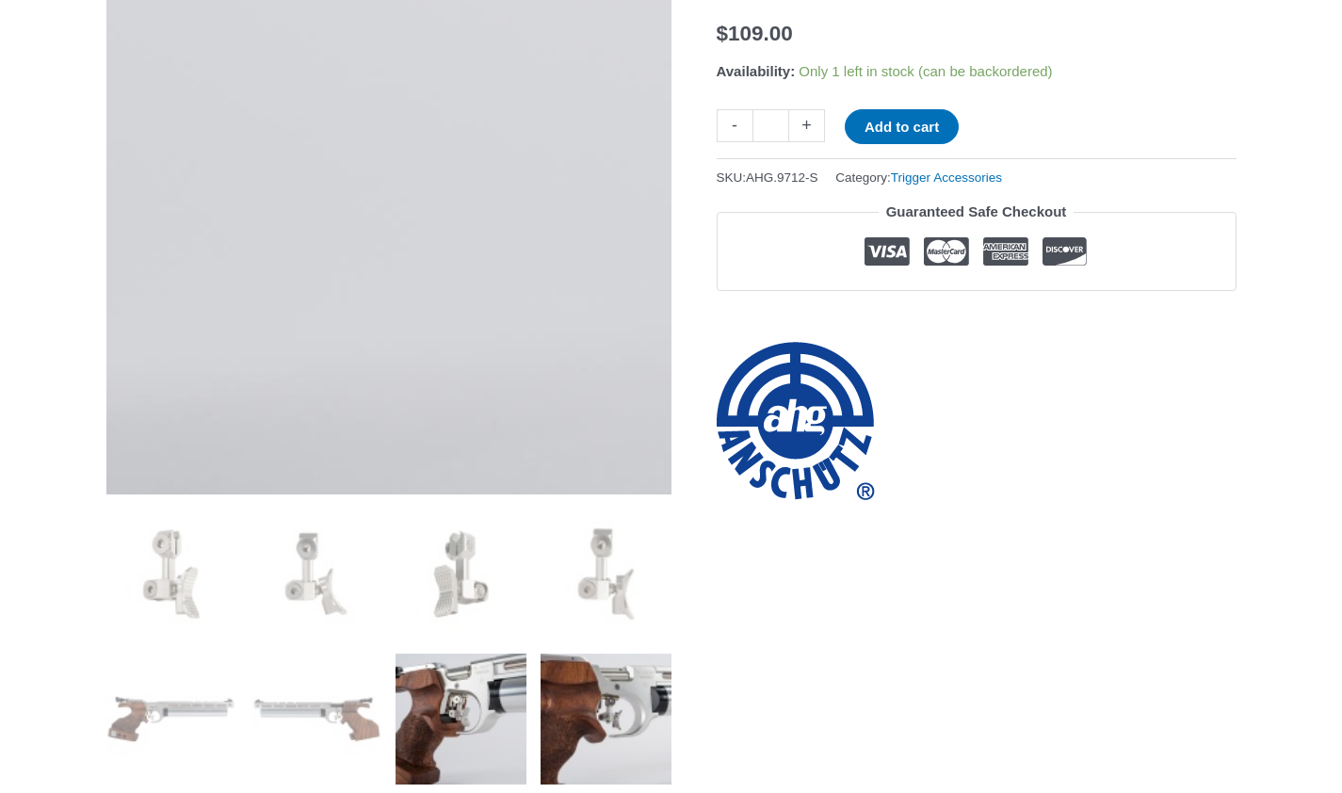
scroll to position [324, 0]
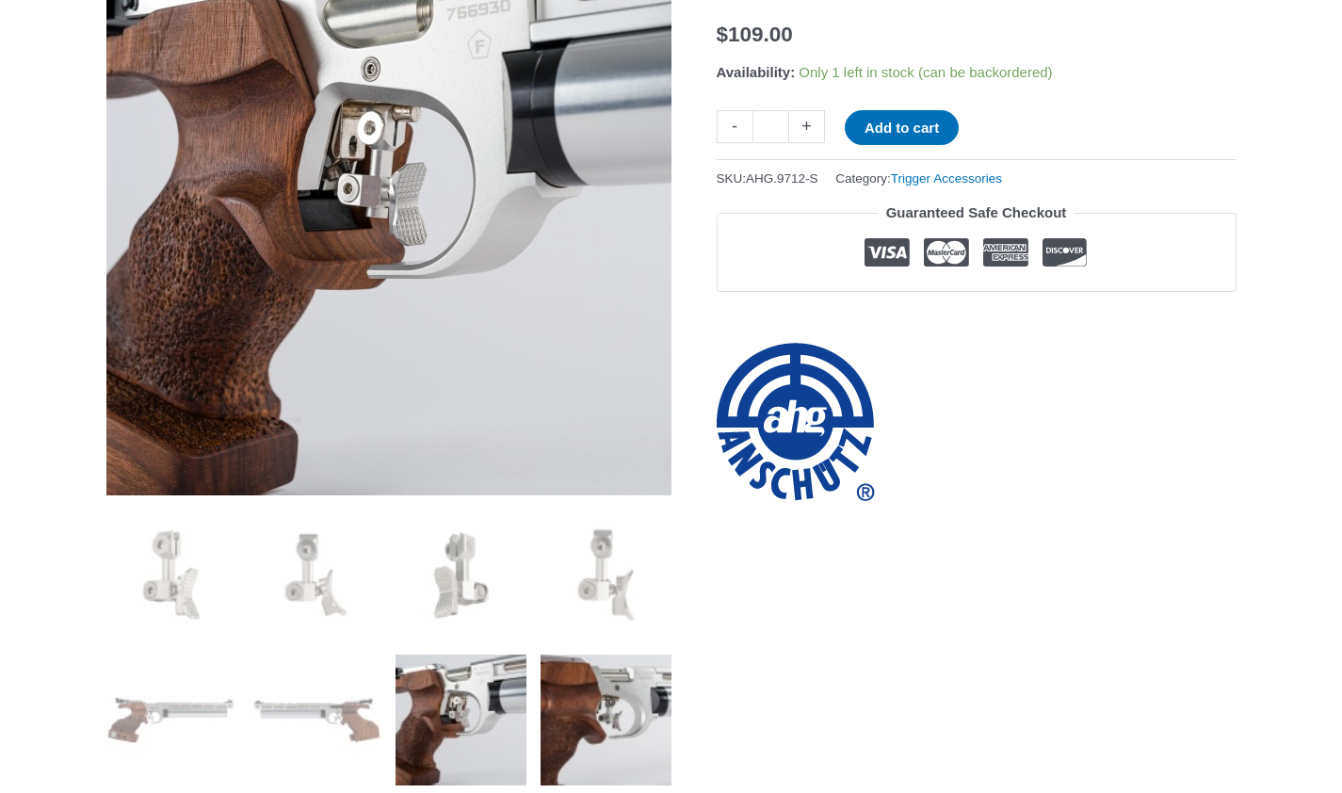
click at [617, 720] on img at bounding box center [605, 719] width 131 height 131
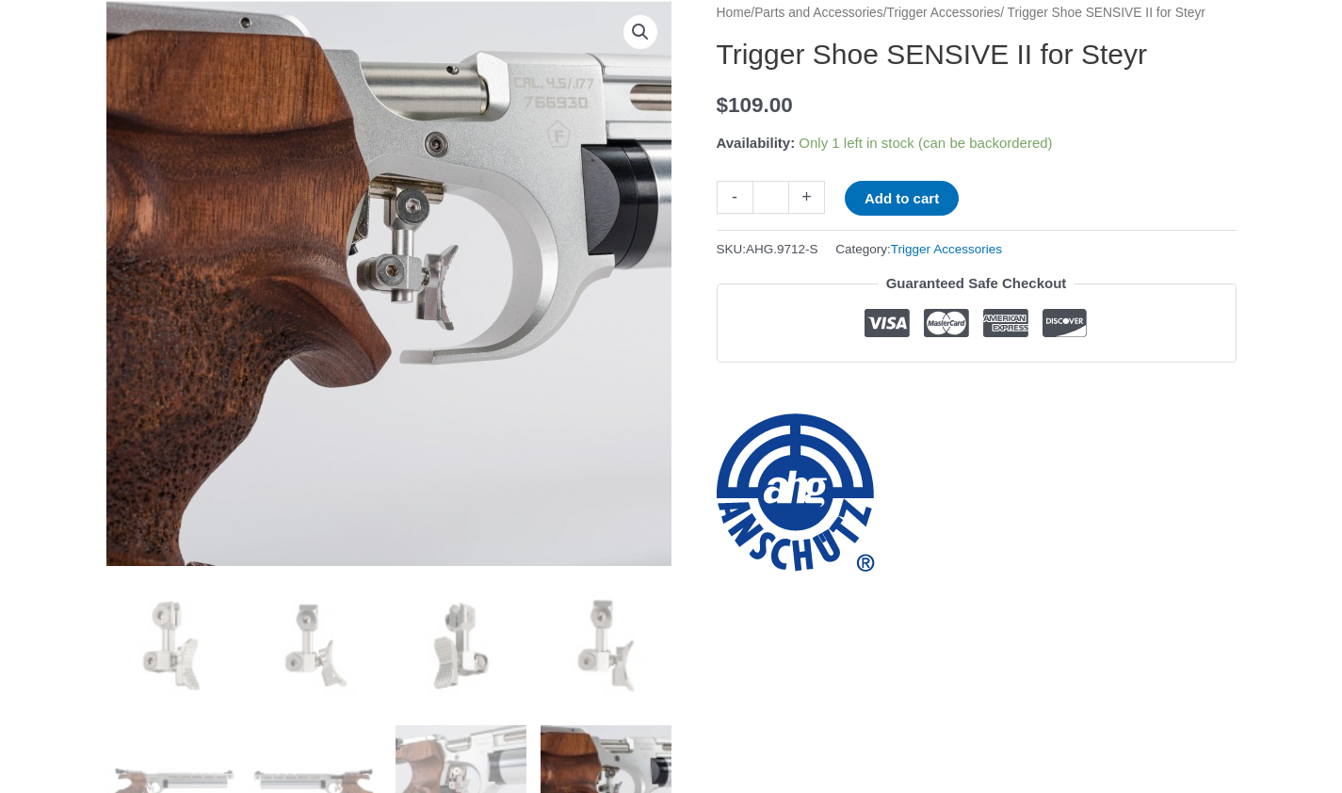
scroll to position [252, 0]
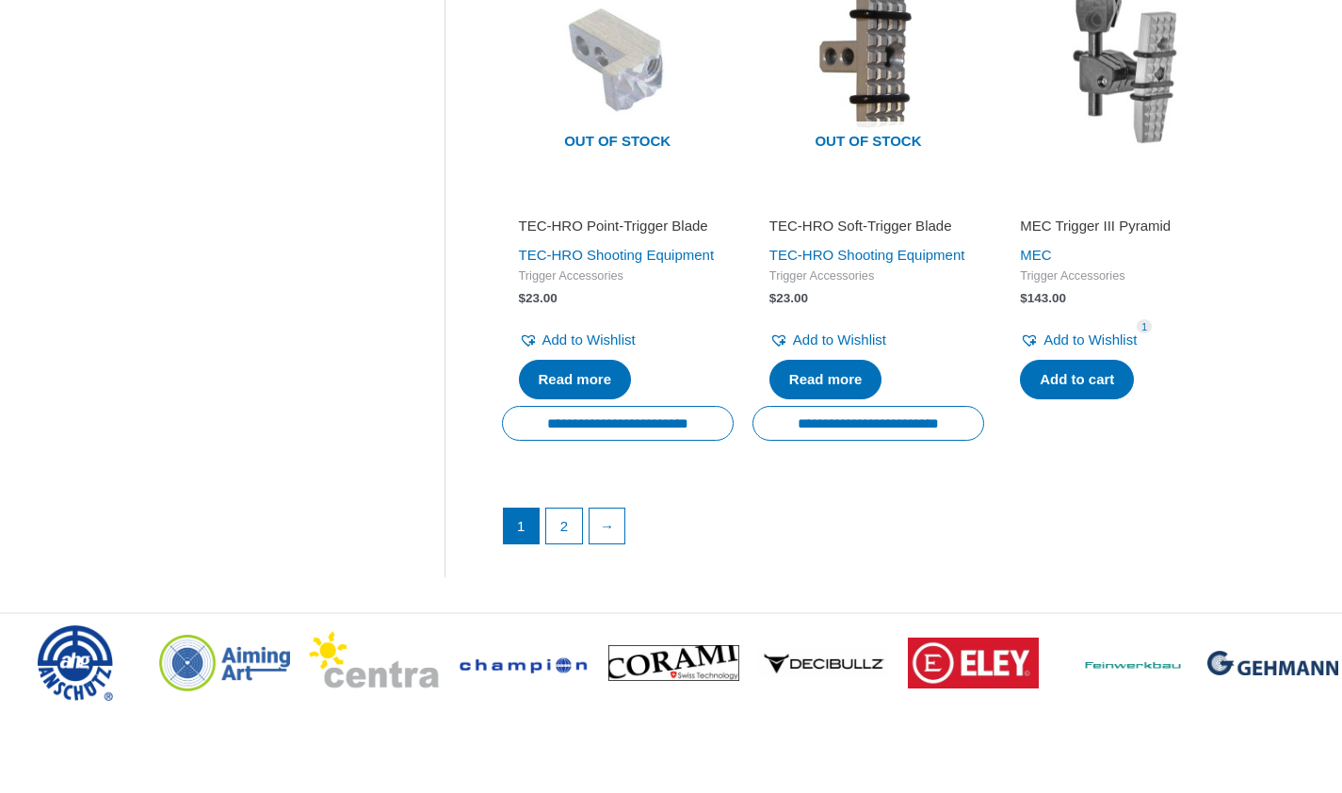
scroll to position [2679, 0]
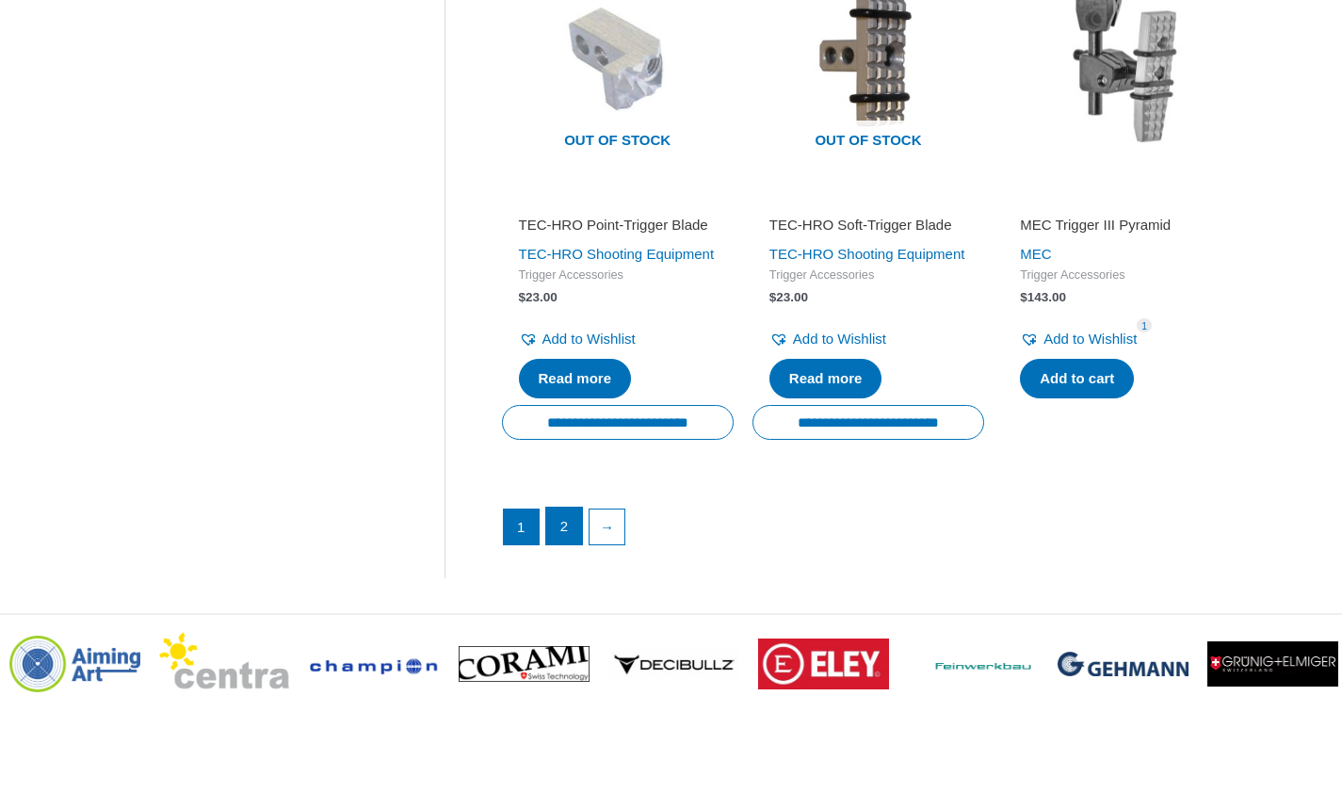
click at [572, 545] on link "2" at bounding box center [564, 526] width 36 height 38
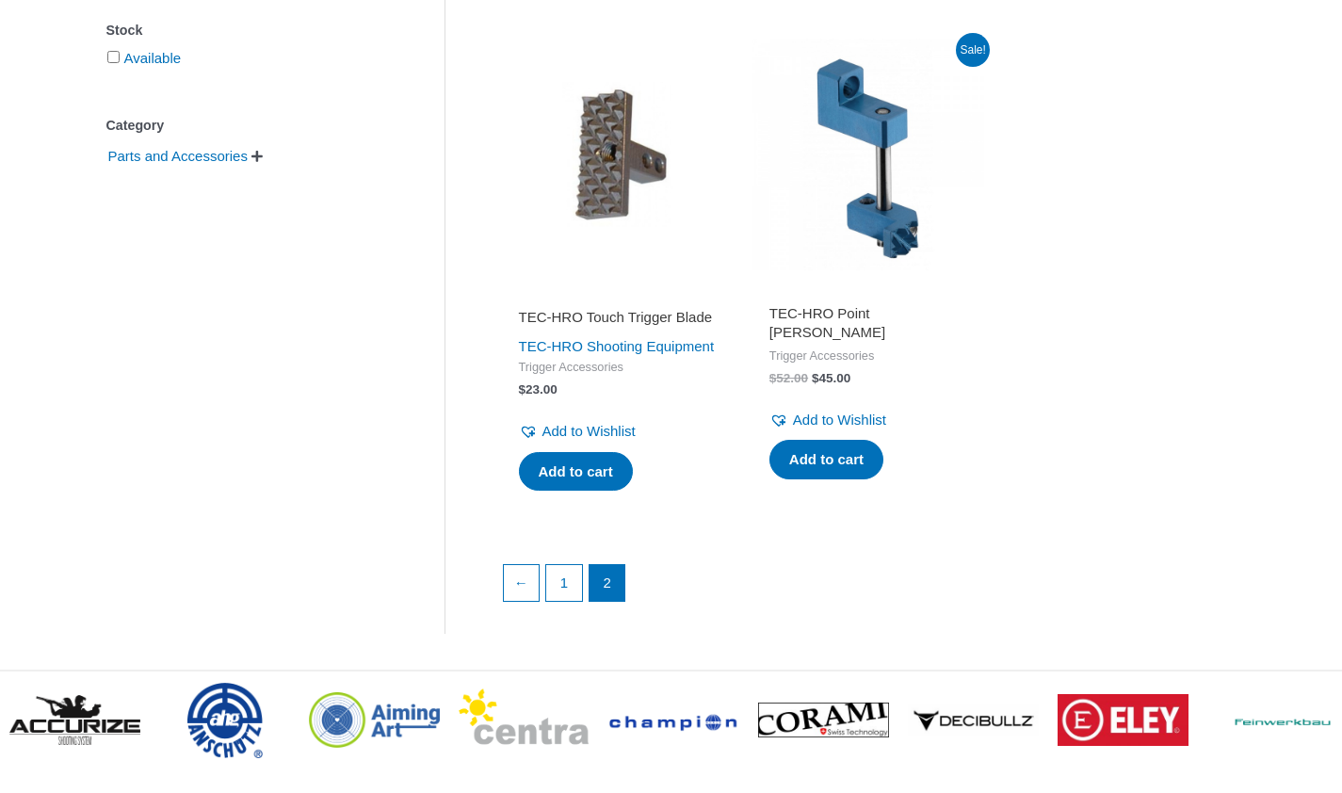
scroll to position [410, 0]
click at [554, 602] on link "1" at bounding box center [564, 583] width 36 height 38
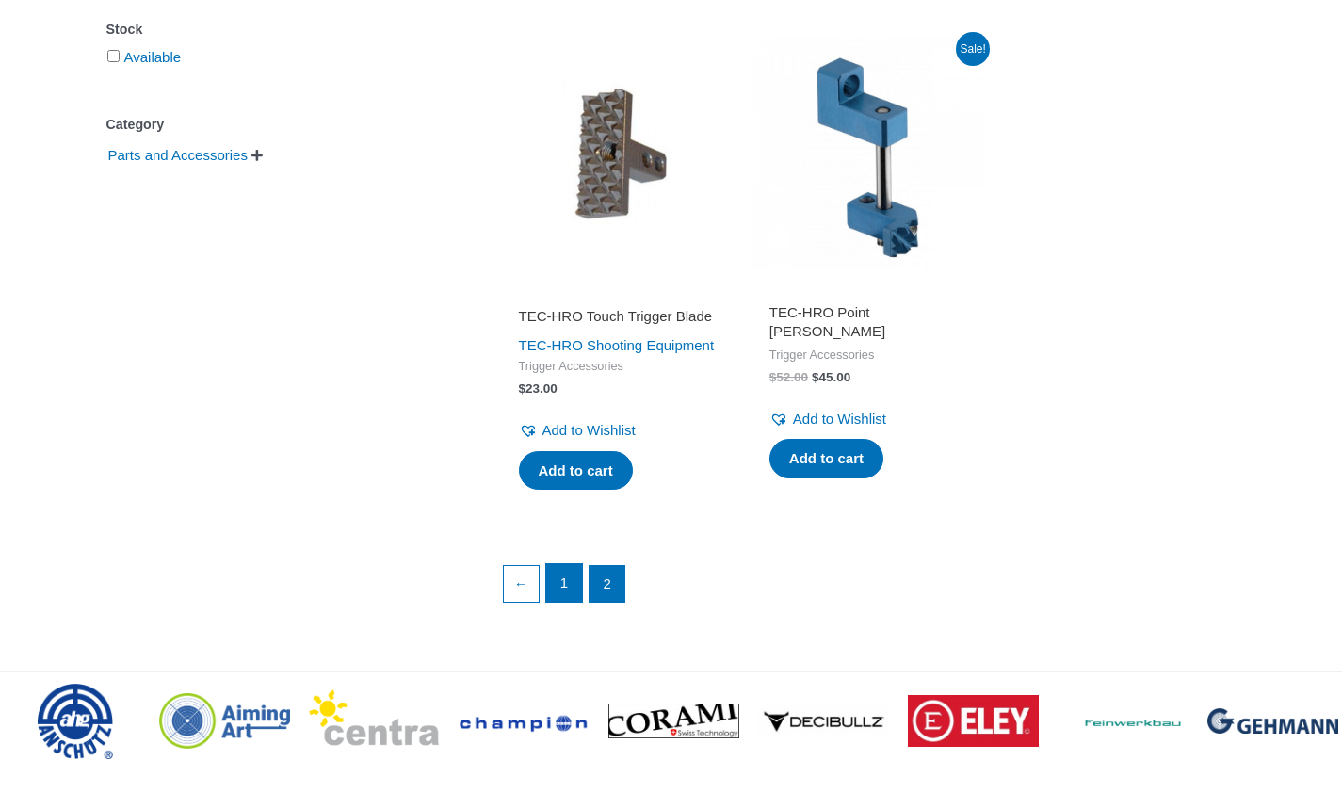
click at [554, 602] on link "1" at bounding box center [564, 583] width 36 height 38
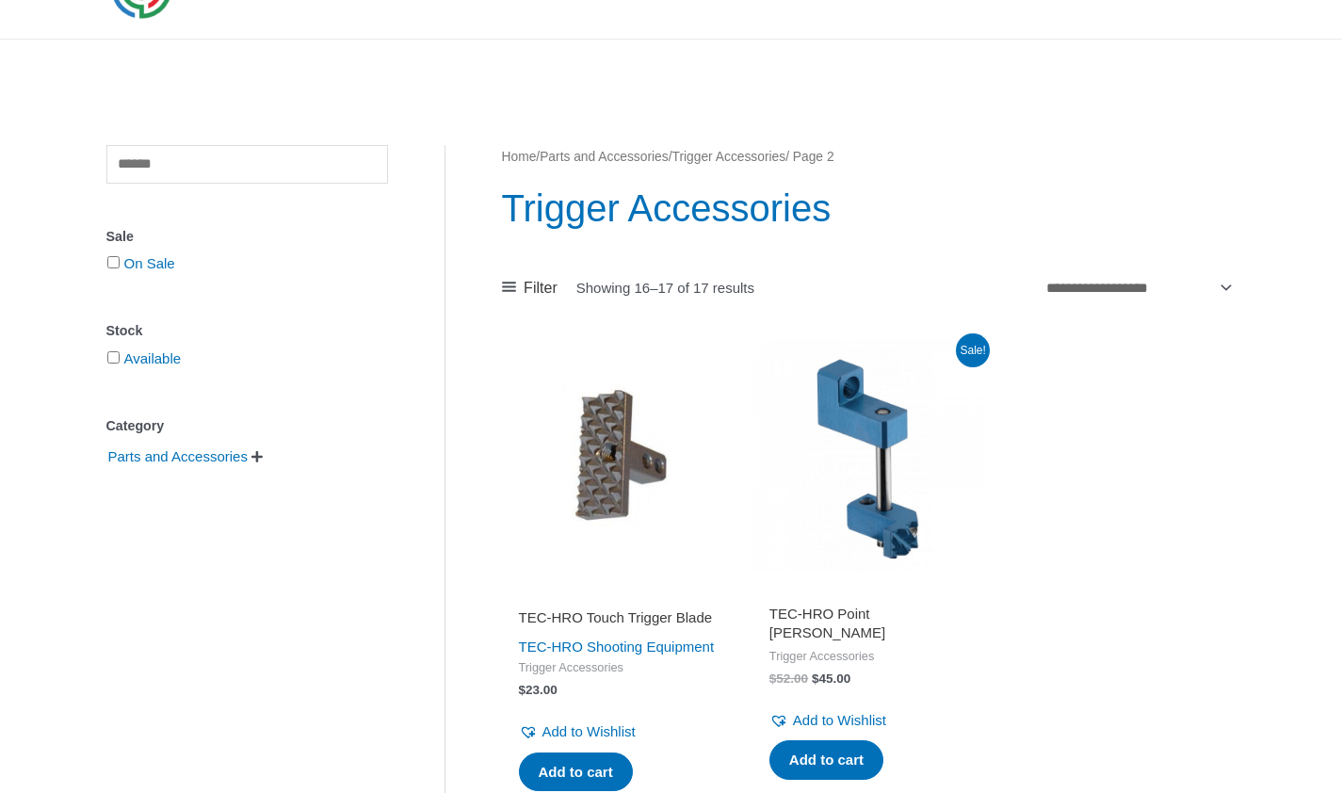
scroll to position [0, 0]
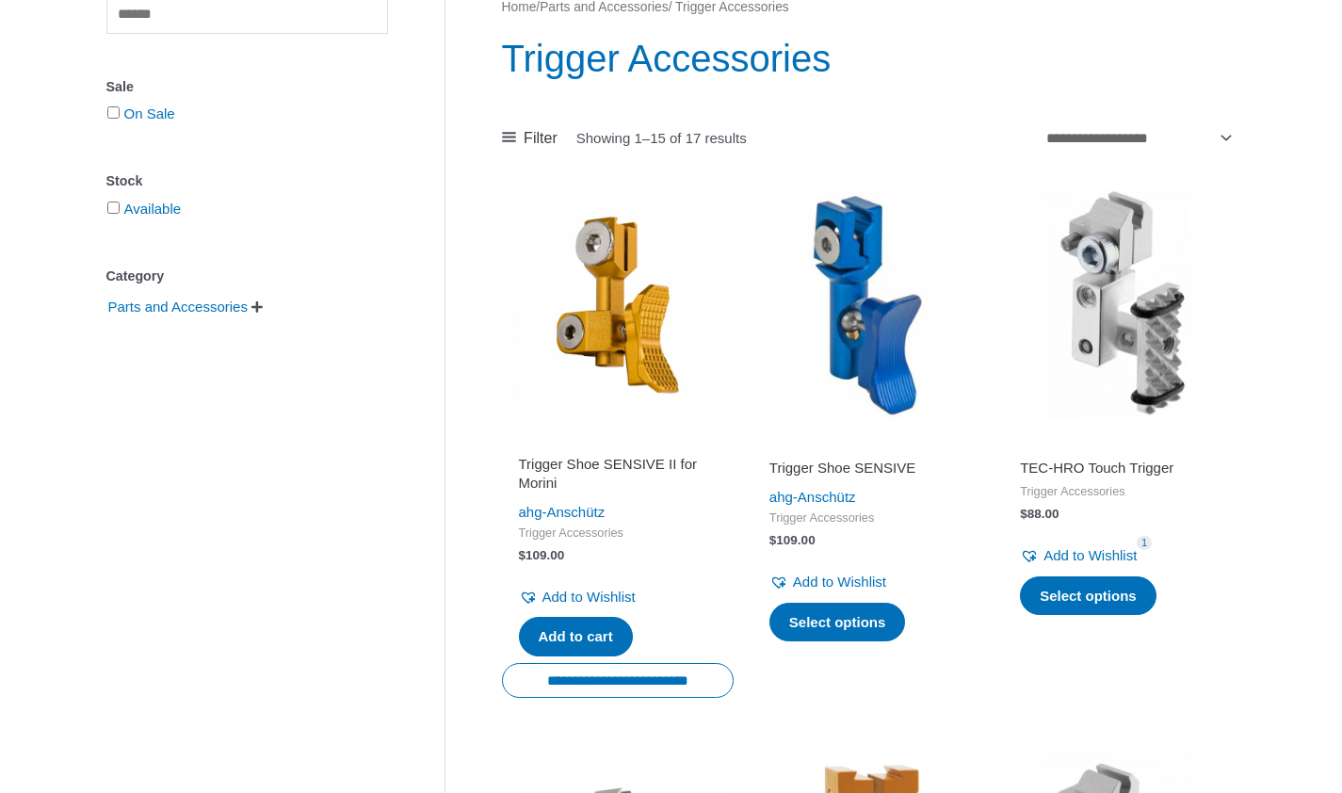
scroll to position [369, 0]
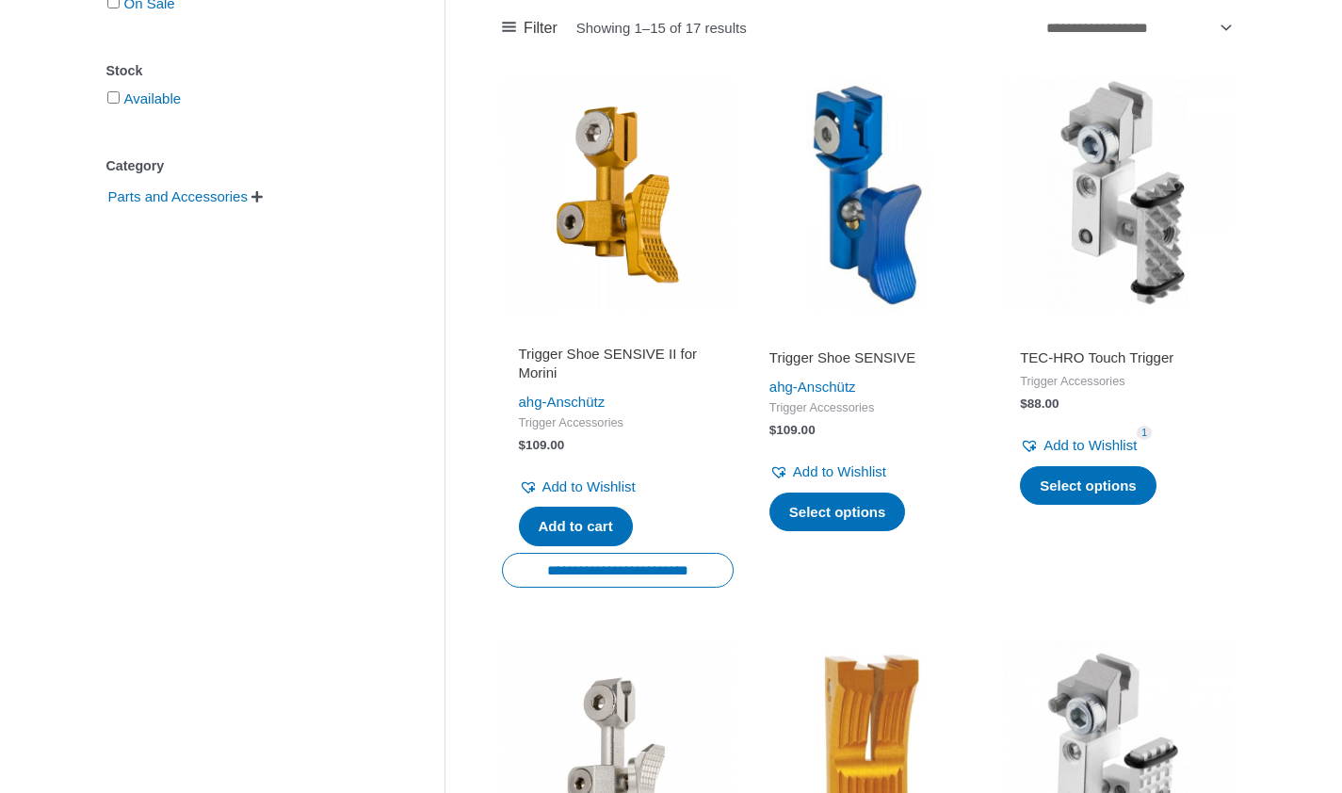
click at [832, 362] on h2 "Trigger Shoe SENSIVE" at bounding box center [868, 357] width 198 height 19
click at [1029, 359] on h2 "TEC-HRO Touch Trigger" at bounding box center [1119, 357] width 198 height 19
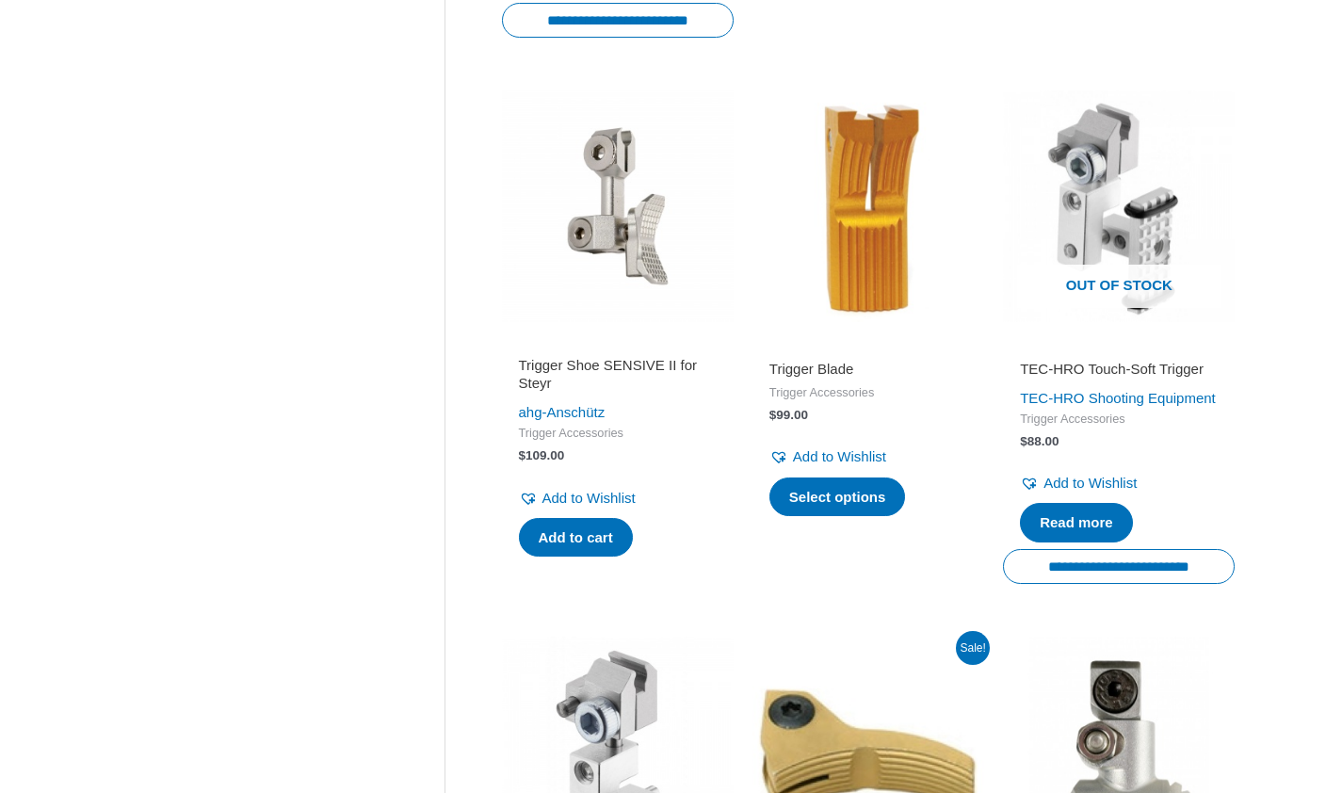
scroll to position [920, 0]
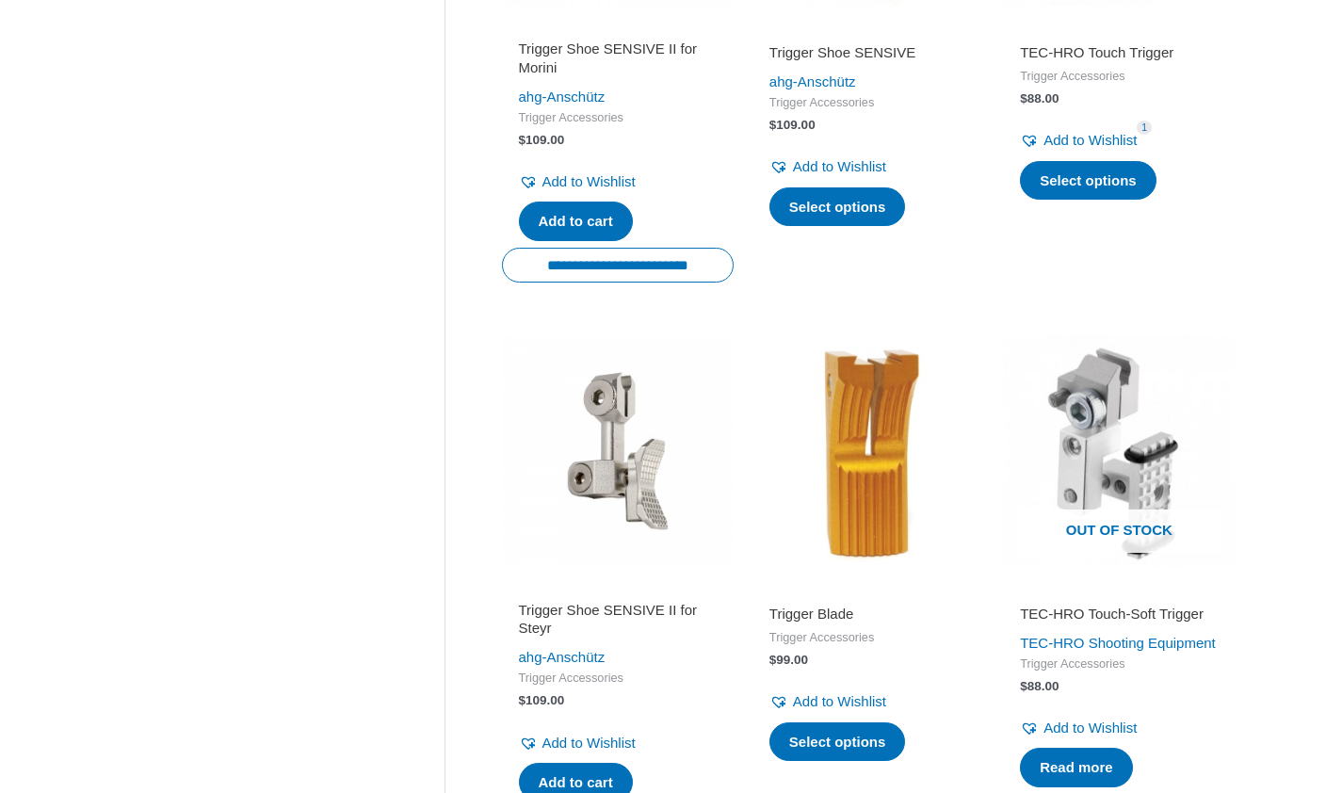
scroll to position [694, 0]
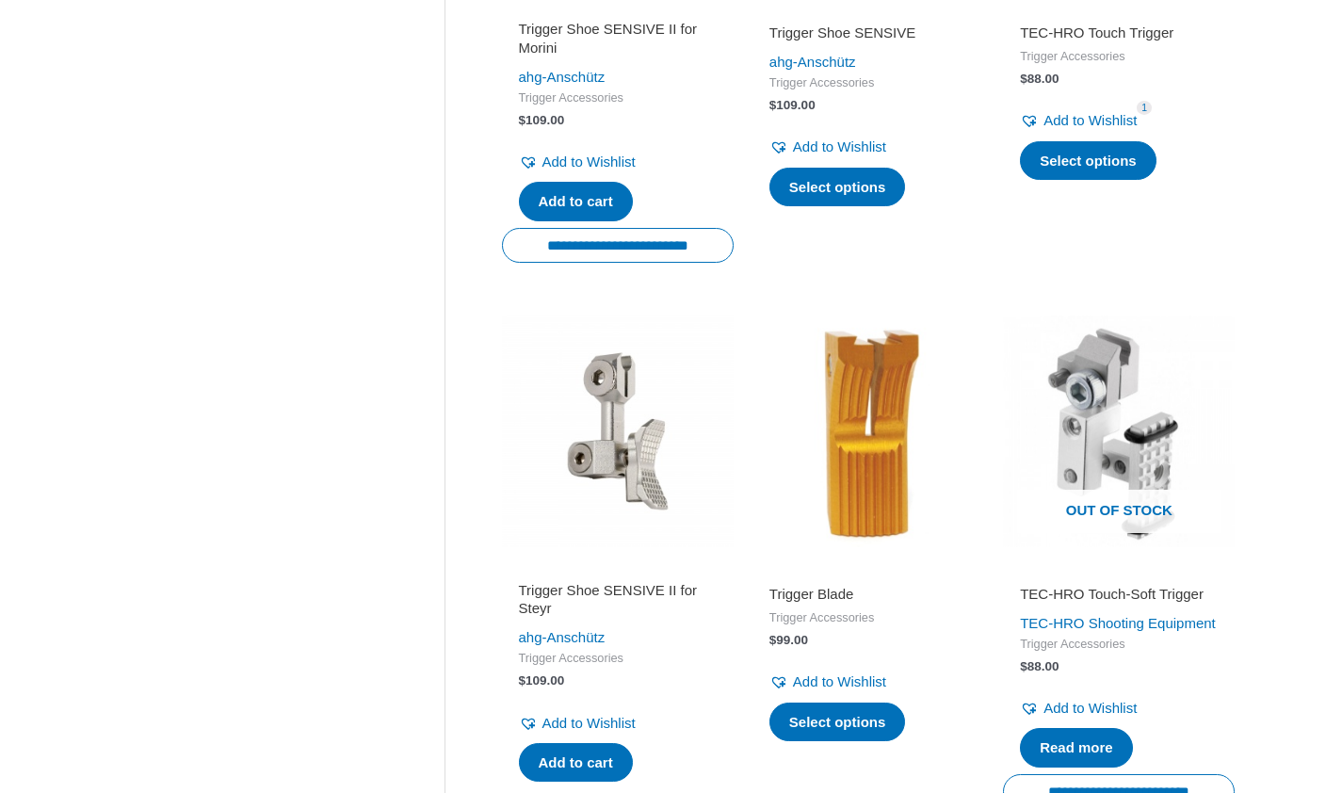
click at [571, 428] on img at bounding box center [618, 431] width 232 height 232
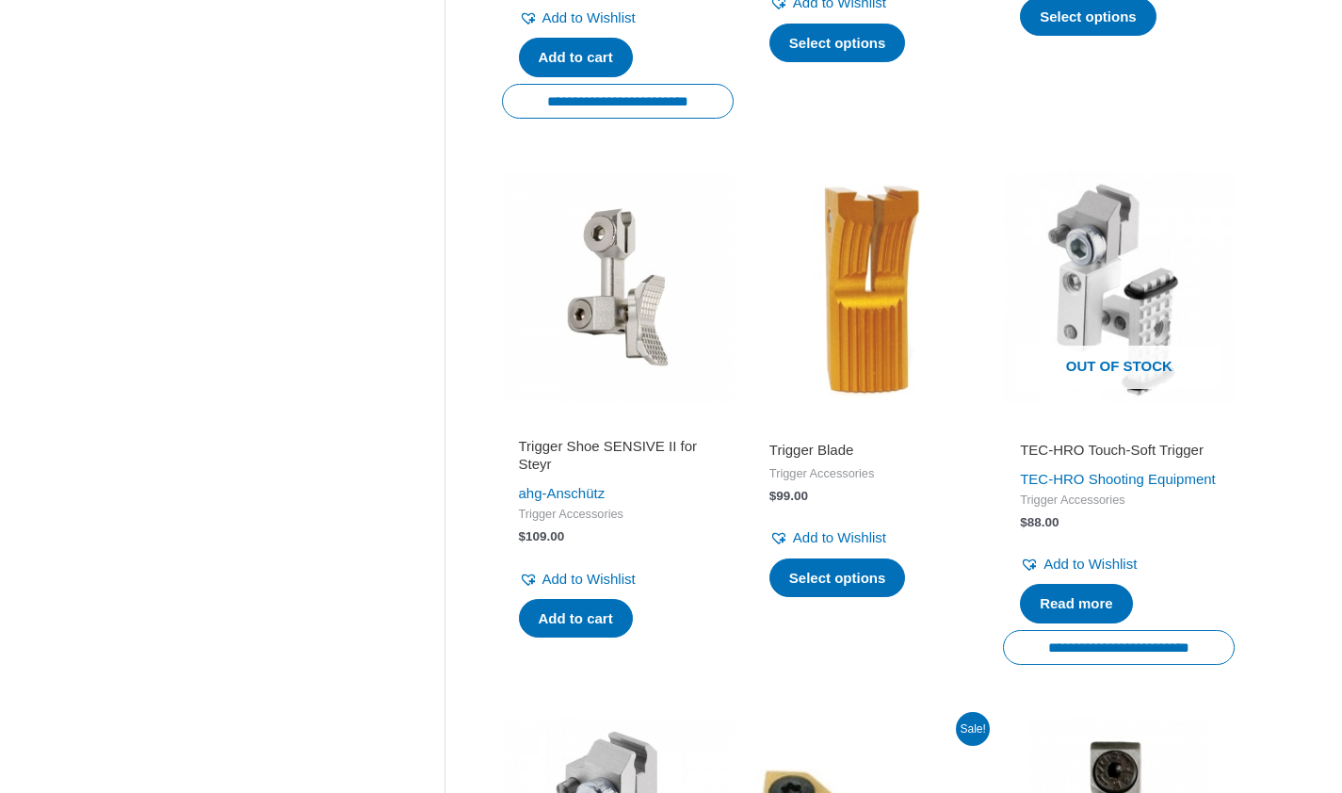
scroll to position [345, 0]
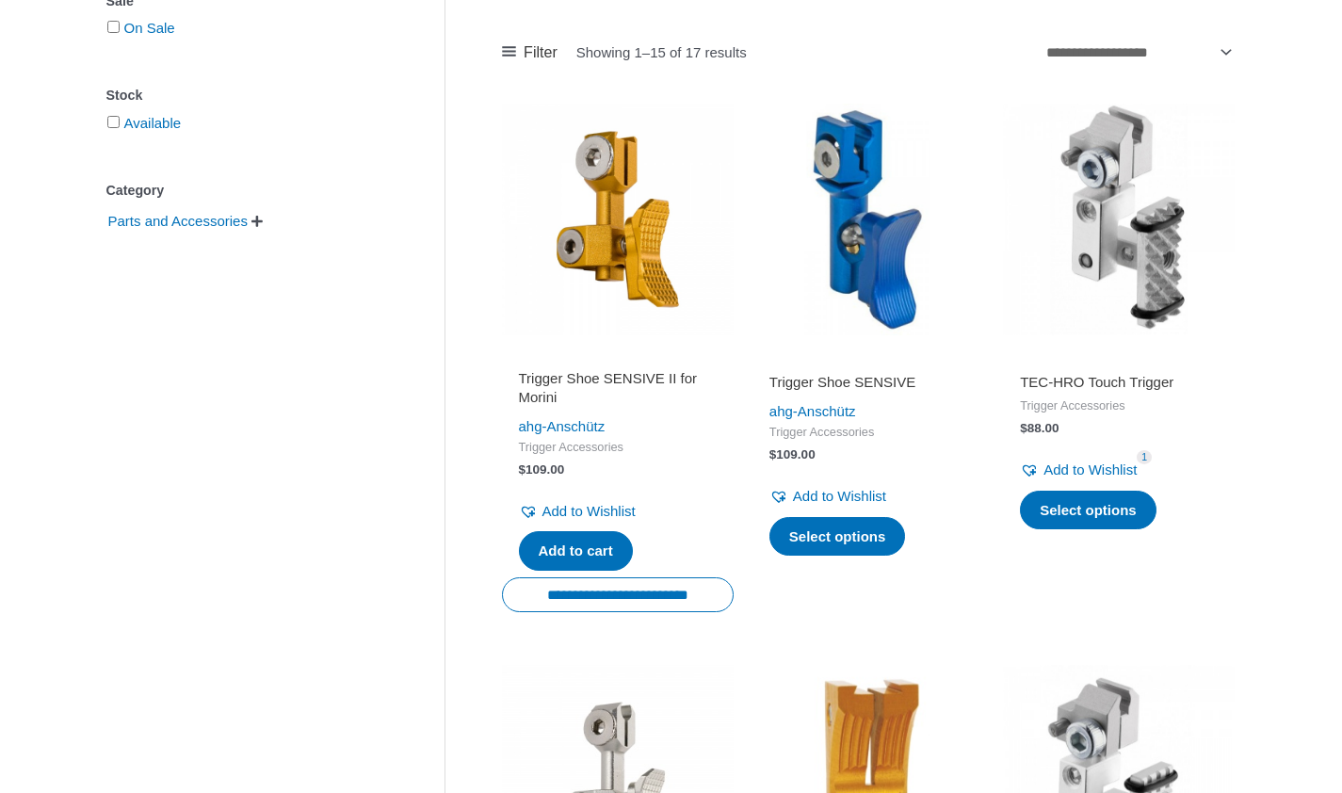
click at [683, 618] on li "**********" at bounding box center [618, 366] width 232 height 525
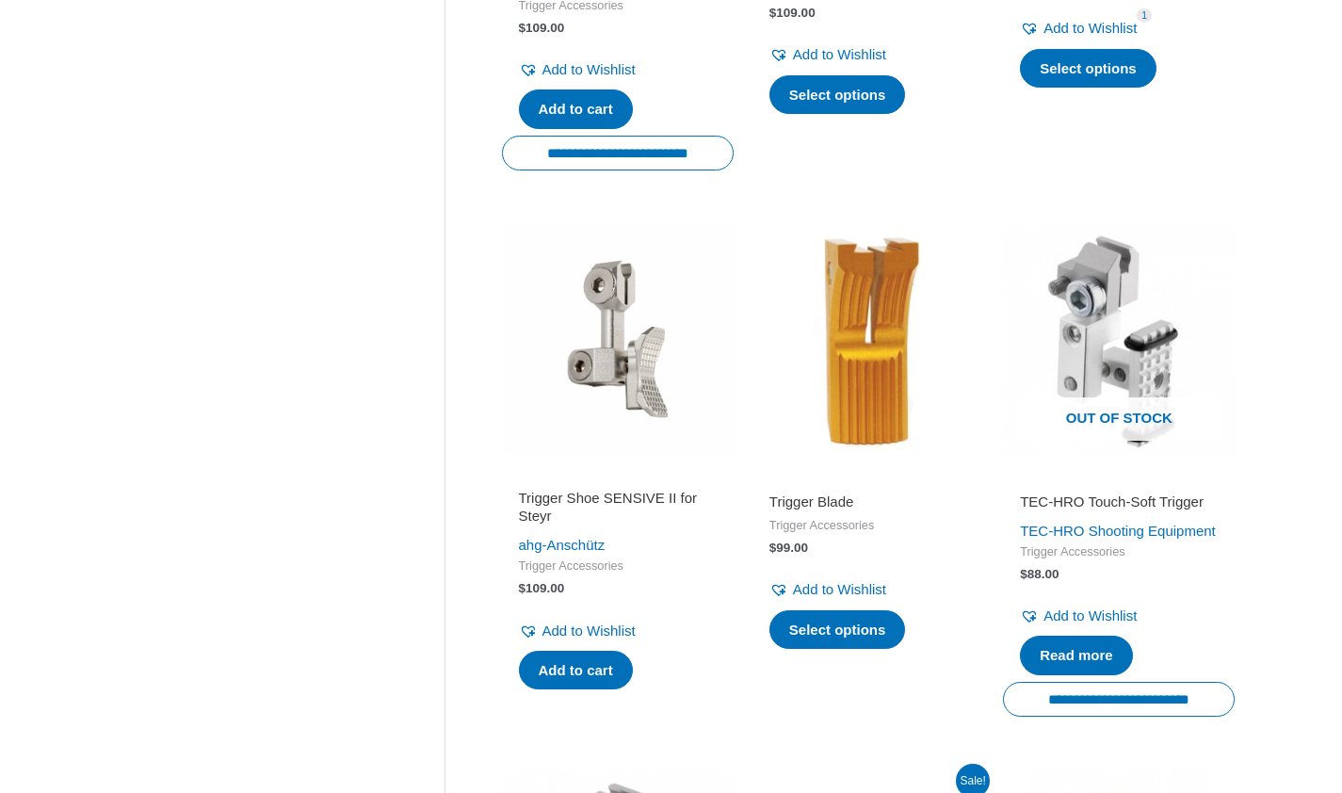
scroll to position [787, 0]
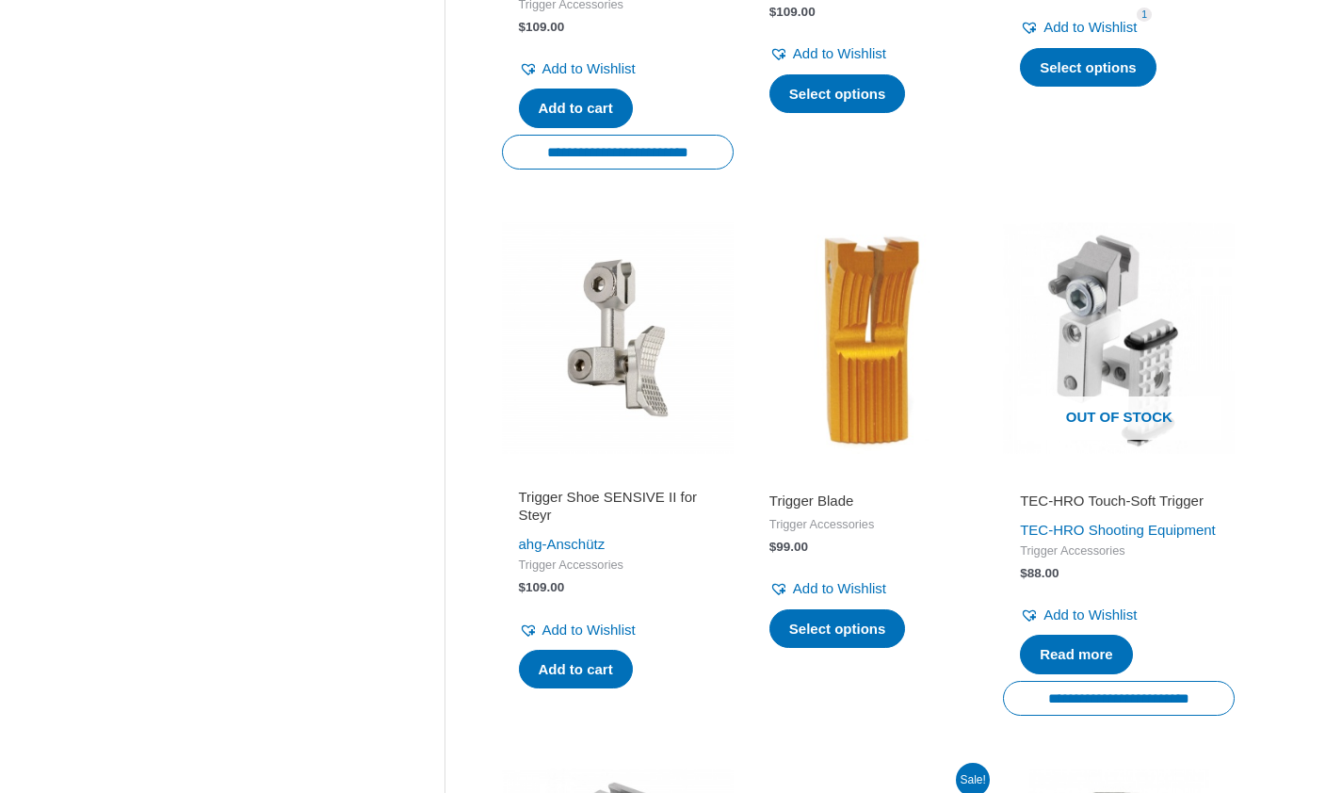
click at [658, 494] on h2 "Trigger Shoe SENSIVE II for Steyr" at bounding box center [618, 506] width 198 height 37
click at [1073, 324] on img at bounding box center [1119, 338] width 232 height 232
click at [1073, 329] on img at bounding box center [1119, 338] width 232 height 232
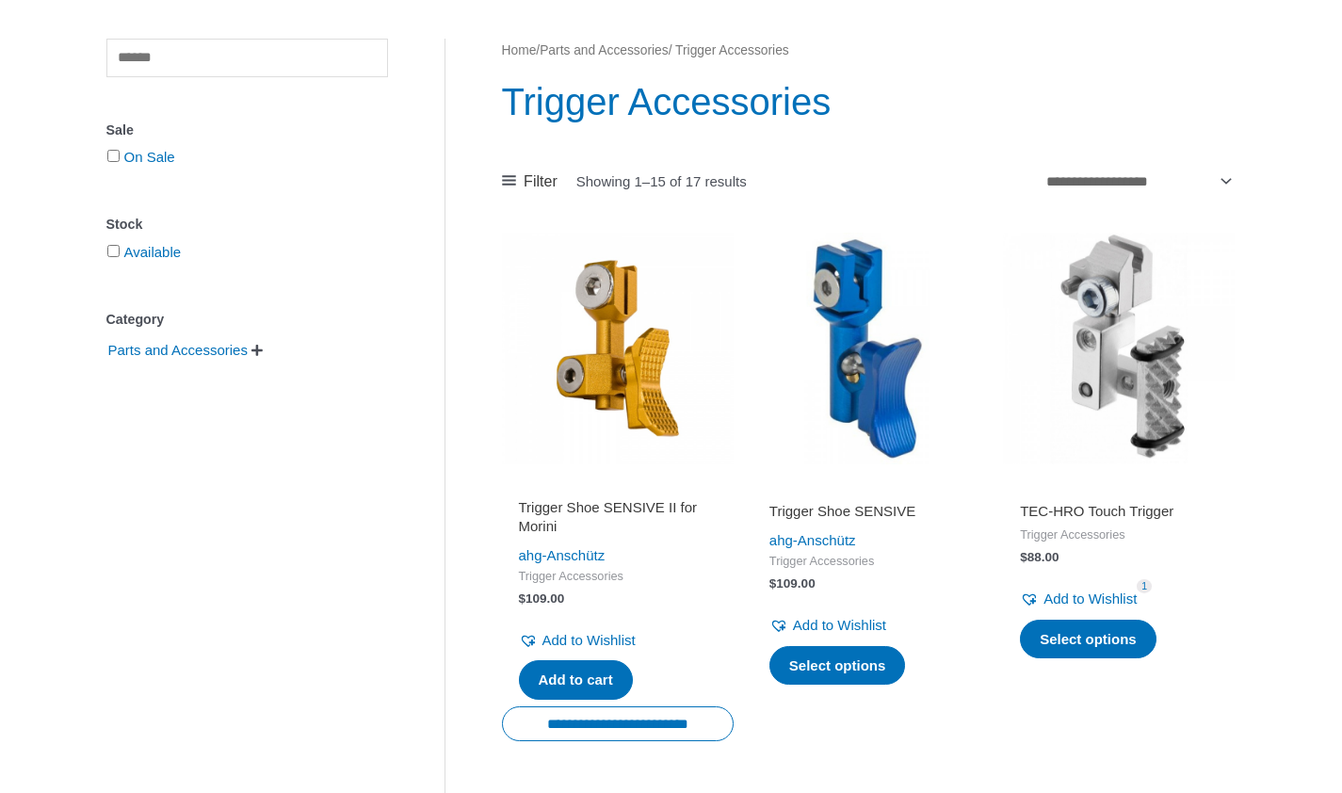
scroll to position [0, 0]
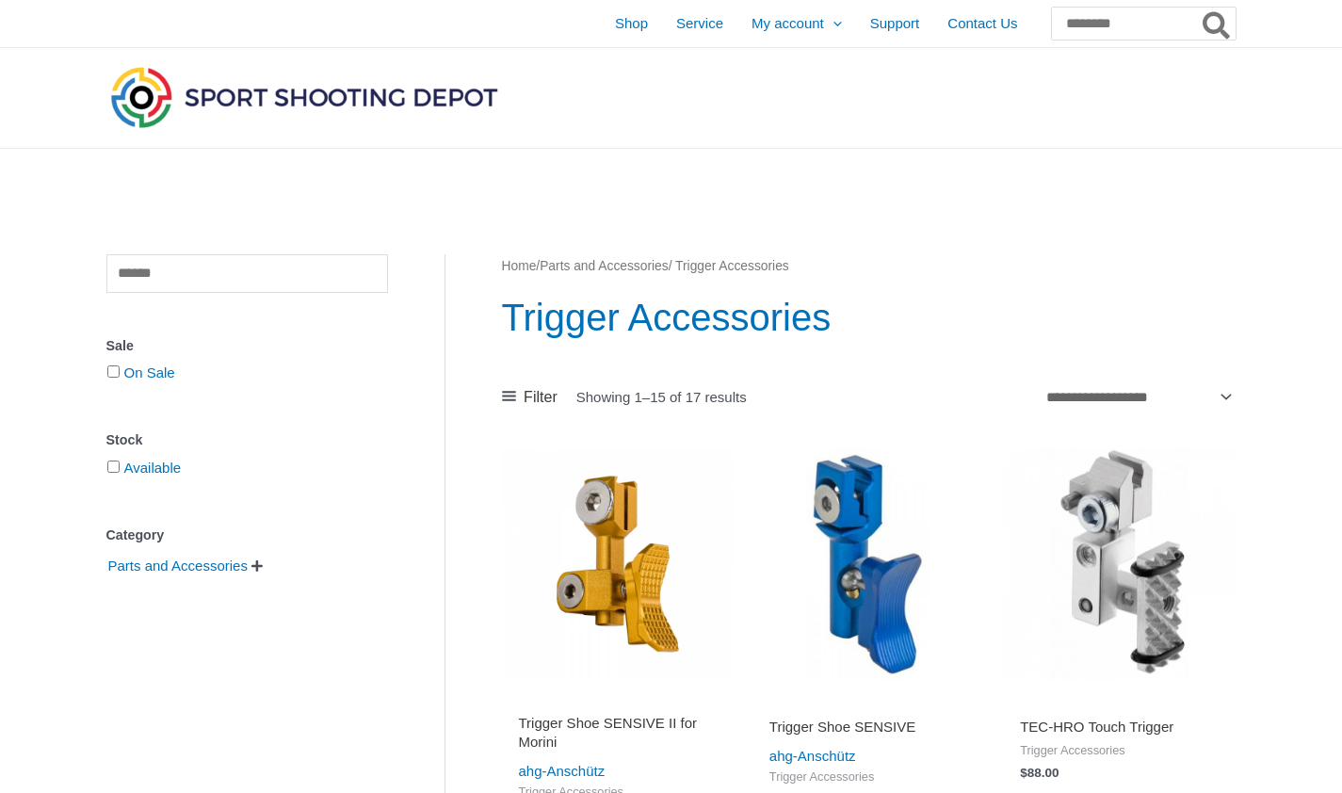
click at [1151, 506] on img at bounding box center [1119, 564] width 232 height 232
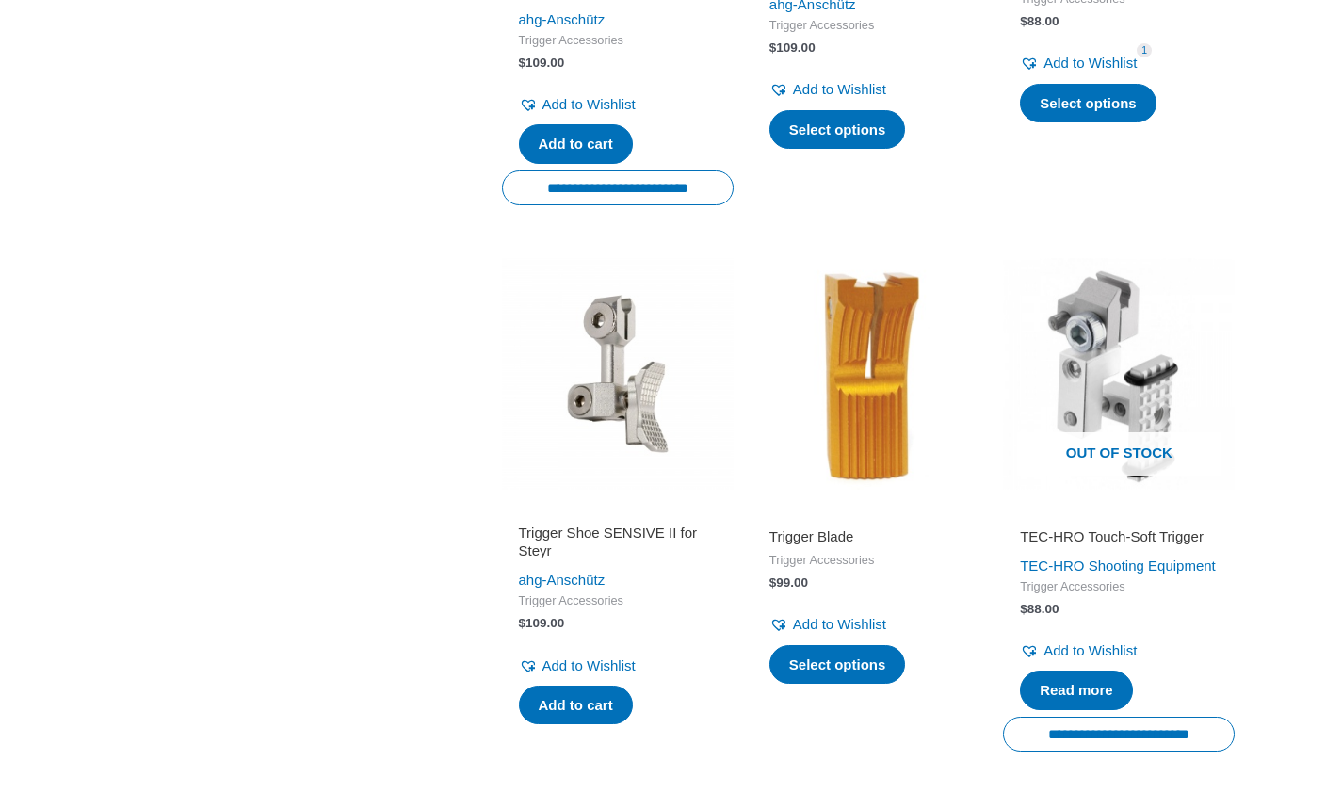
scroll to position [752, 0]
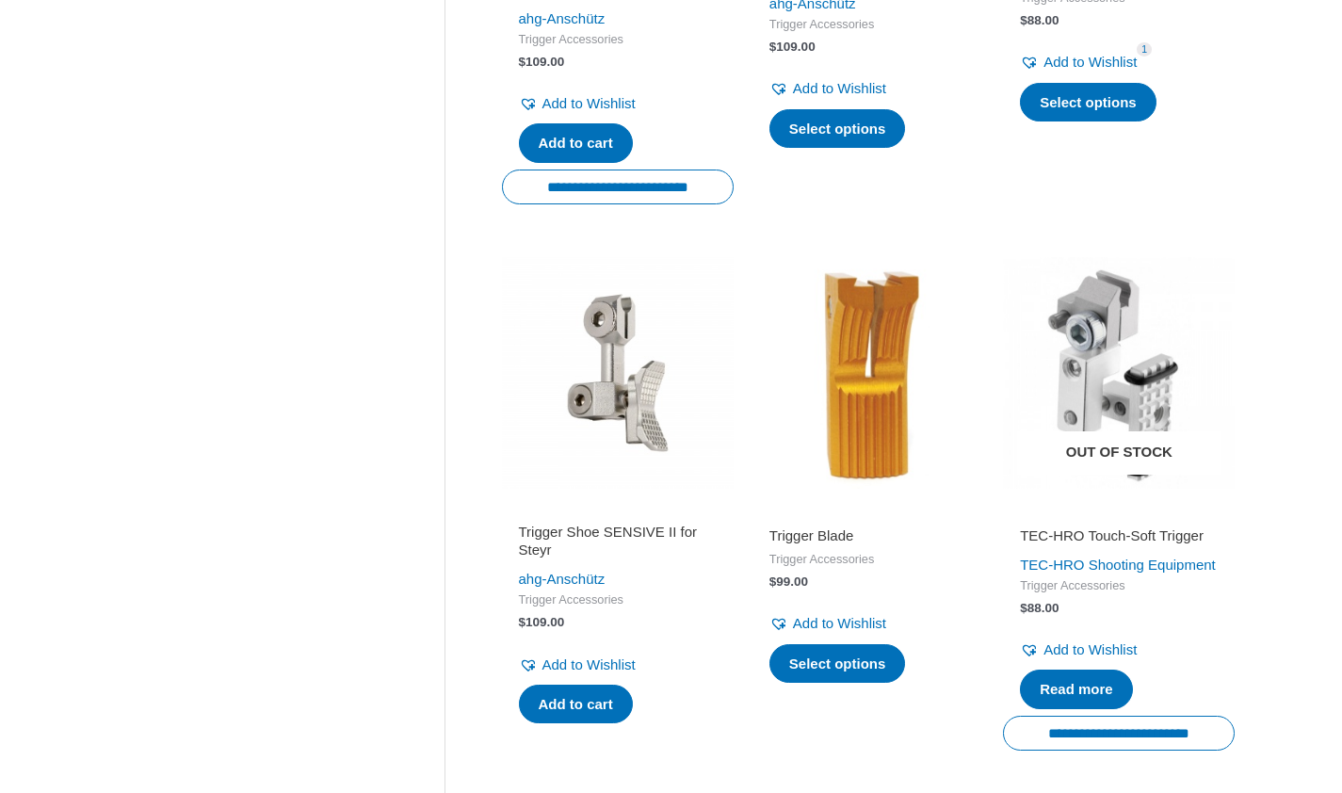
click at [1106, 389] on img at bounding box center [1119, 373] width 232 height 232
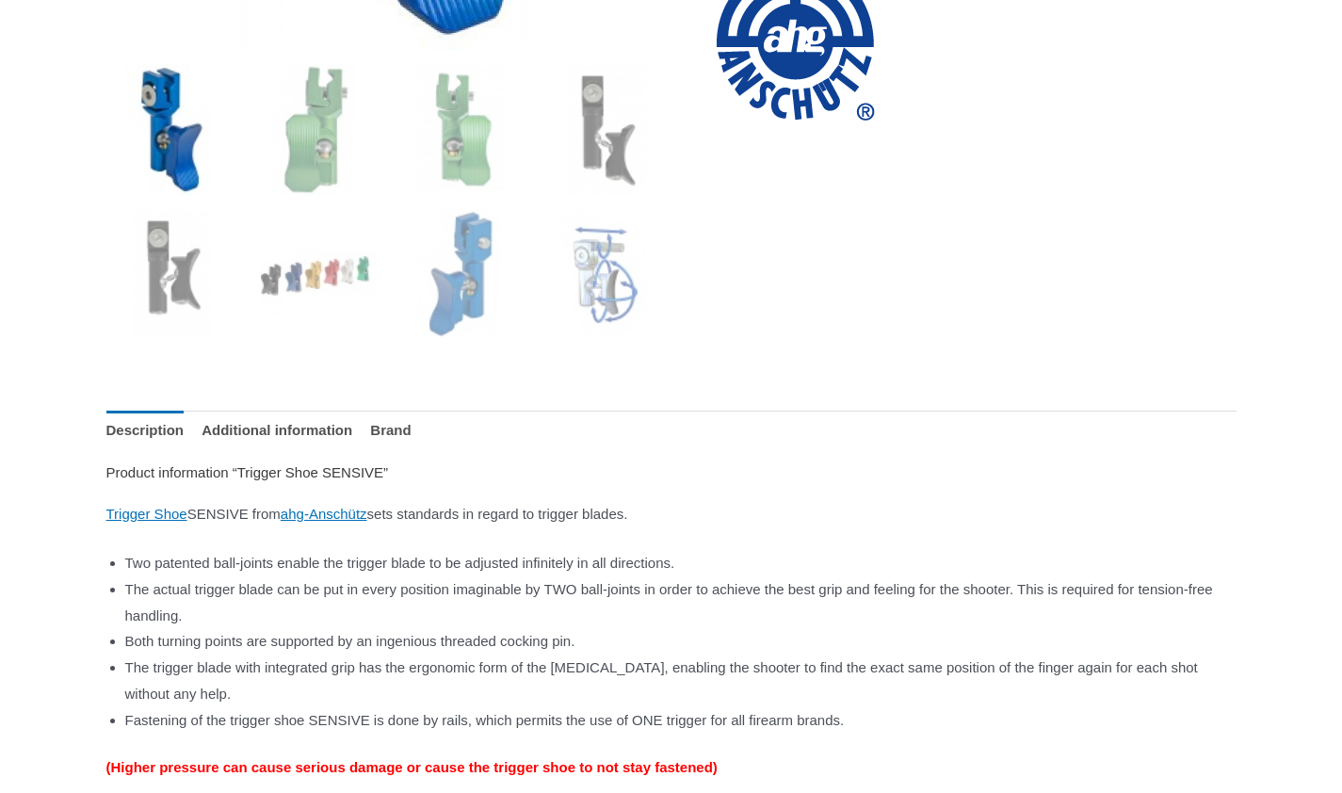
scroll to position [770, 0]
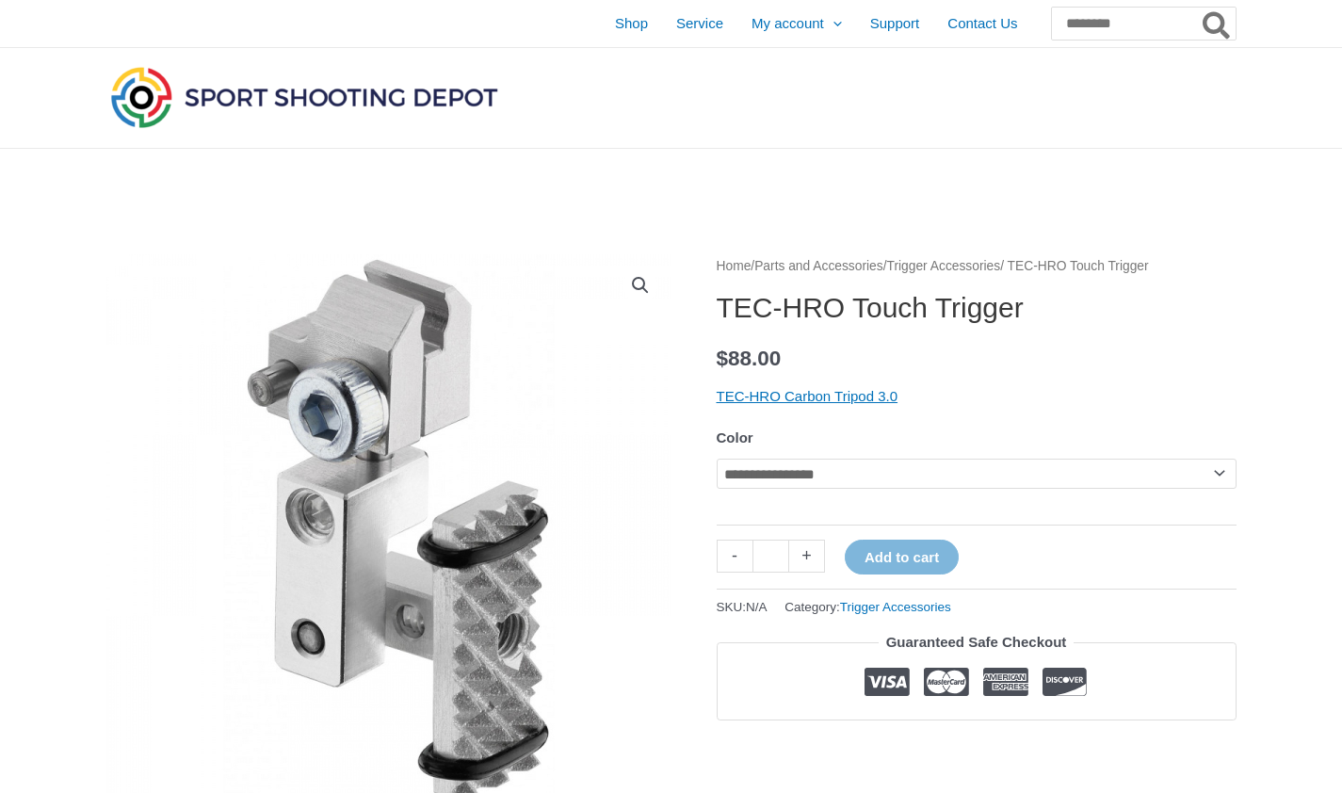
drag, startPoint x: 0, startPoint y: 0, endPoint x: 994, endPoint y: 365, distance: 1059.1
click at [994, 365] on p "$ 88.00" at bounding box center [976, 359] width 520 height 40
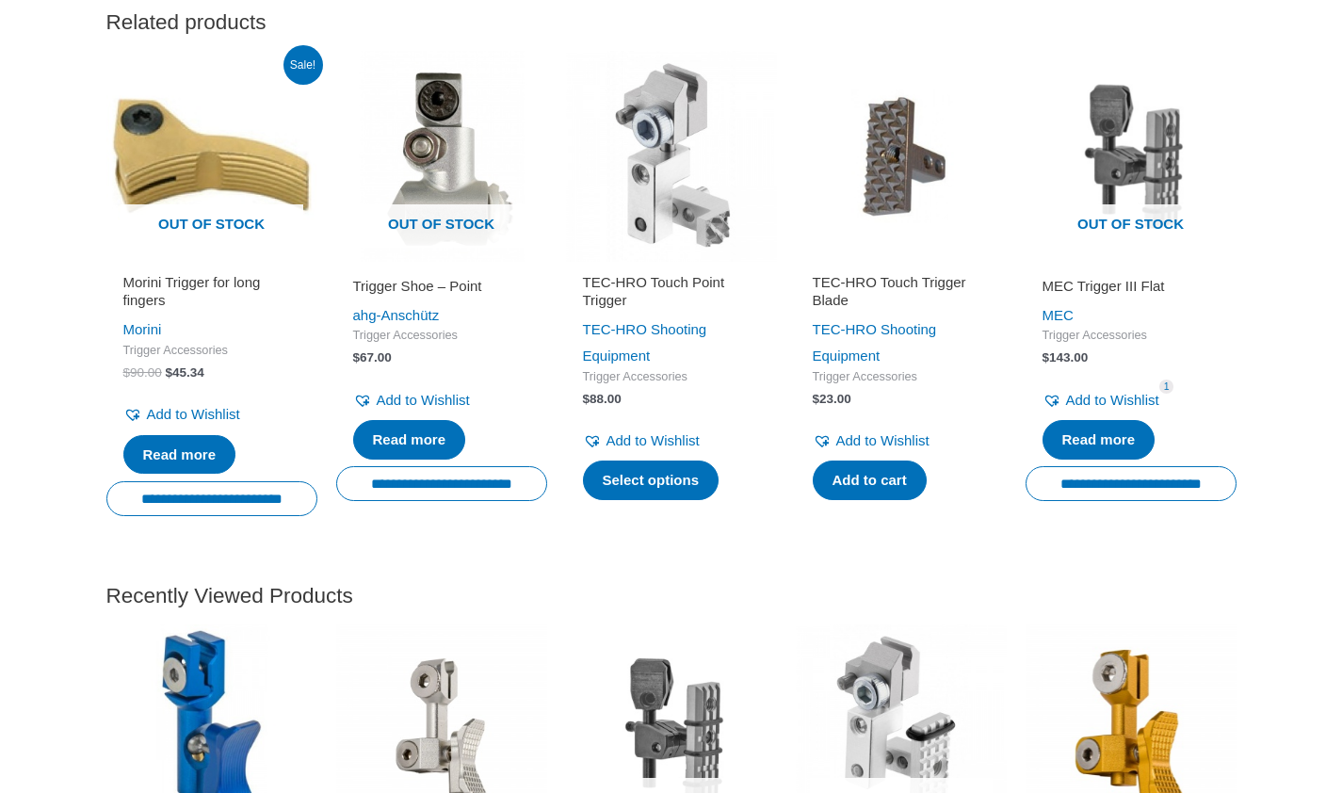
scroll to position [3262, 0]
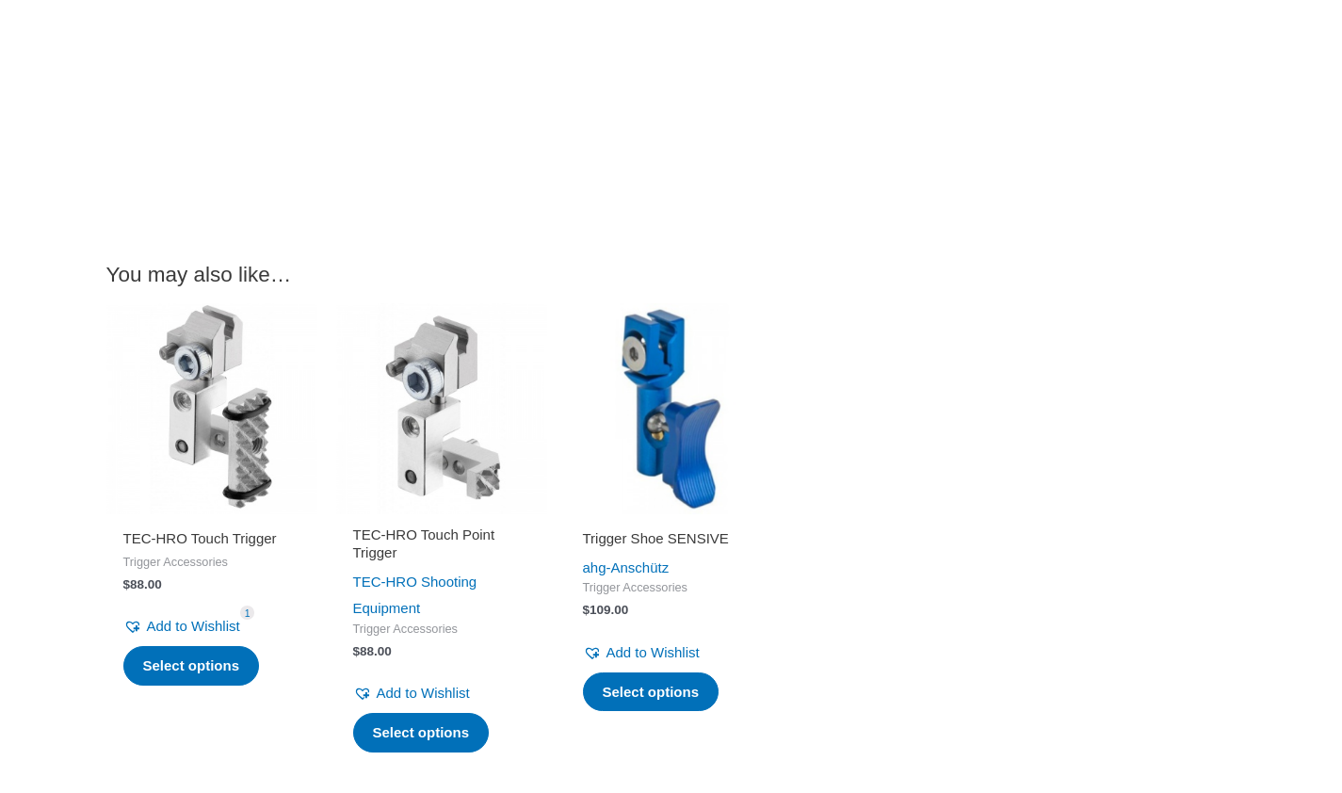
scroll to position [2085, 0]
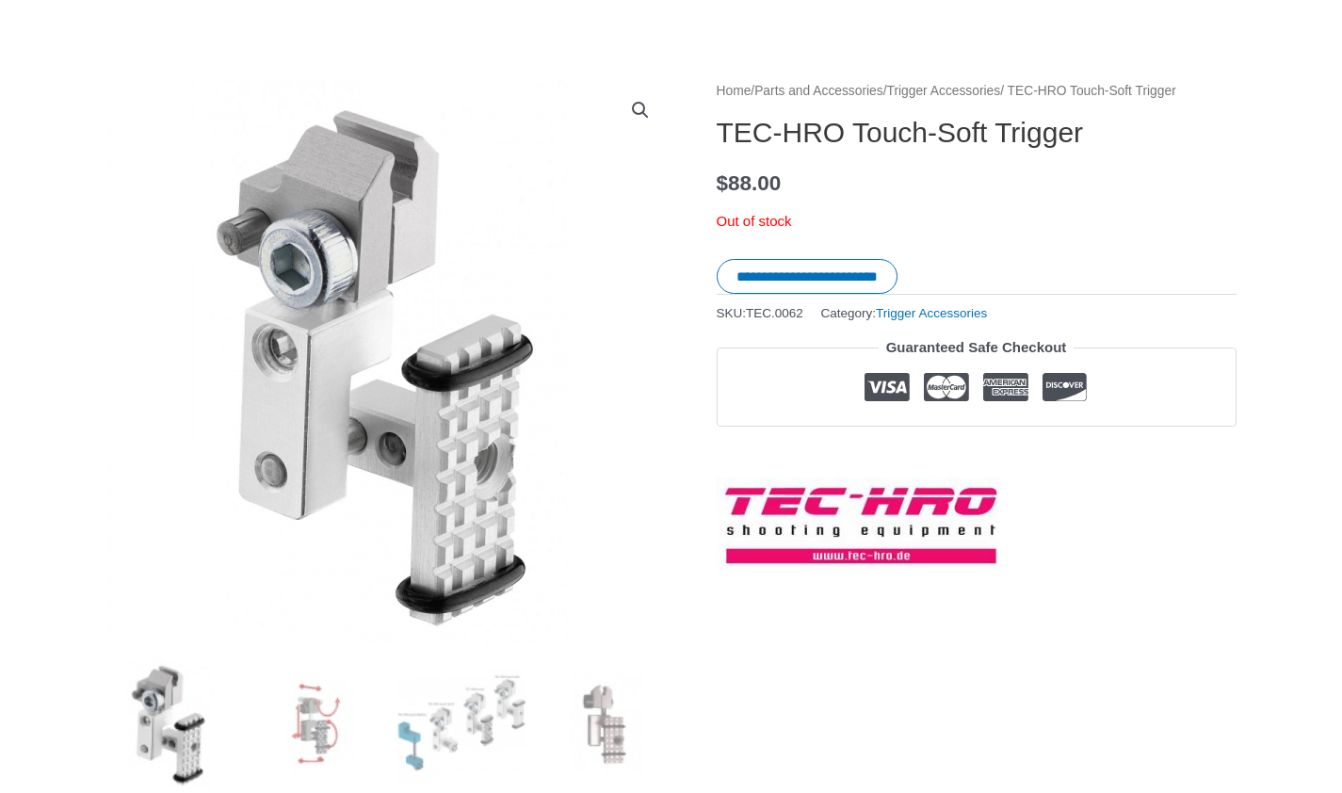
scroll to position [176, 0]
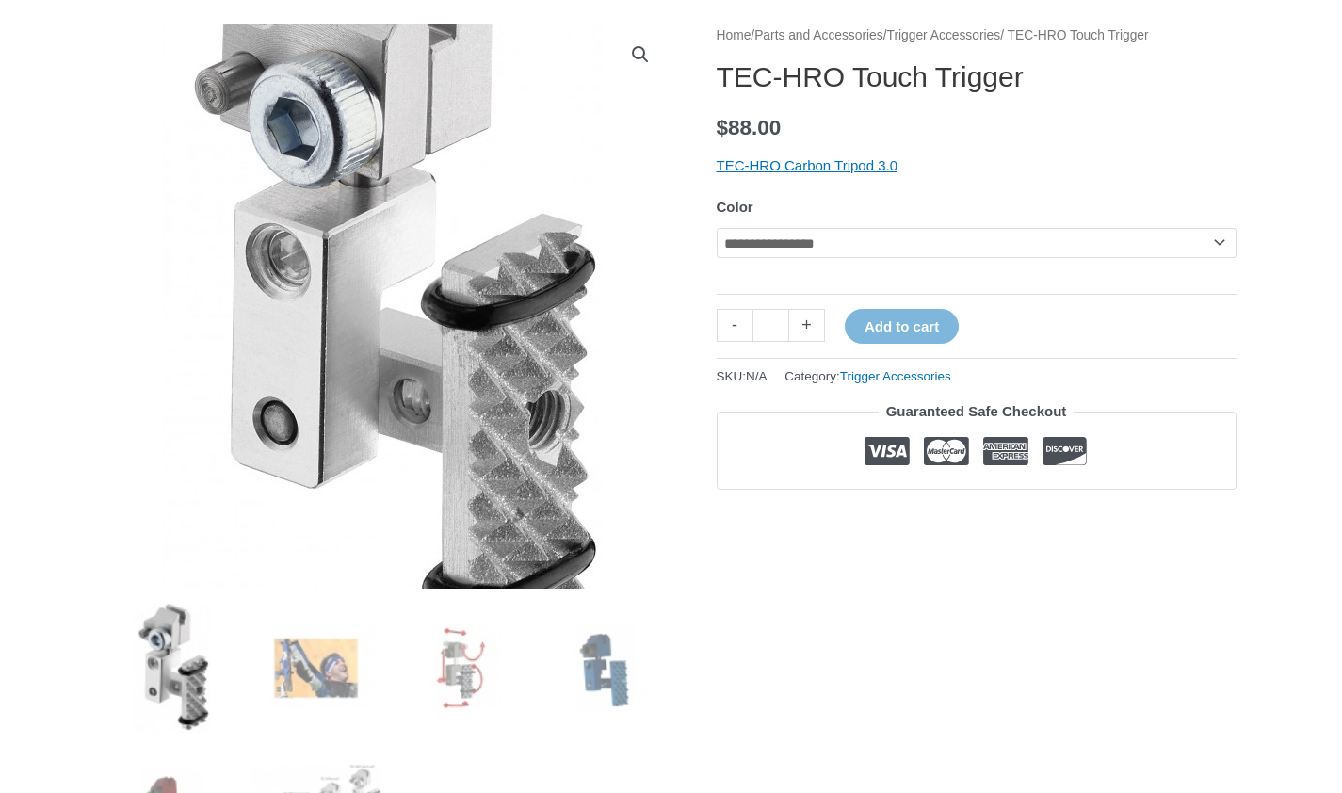
scroll to position [241, 0]
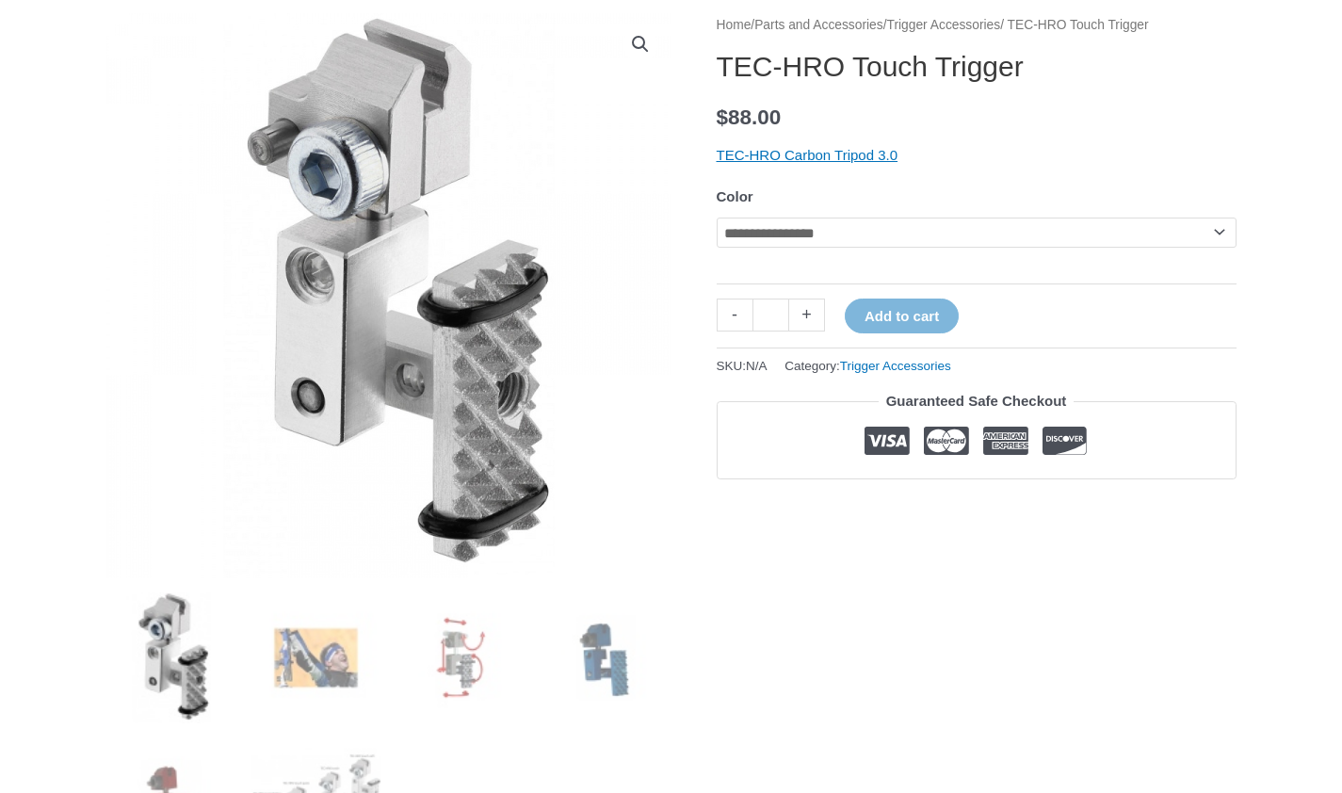
click at [789, 232] on select "**********" at bounding box center [976, 232] width 520 height 30
click at [716, 217] on select "**********" at bounding box center [976, 232] width 520 height 30
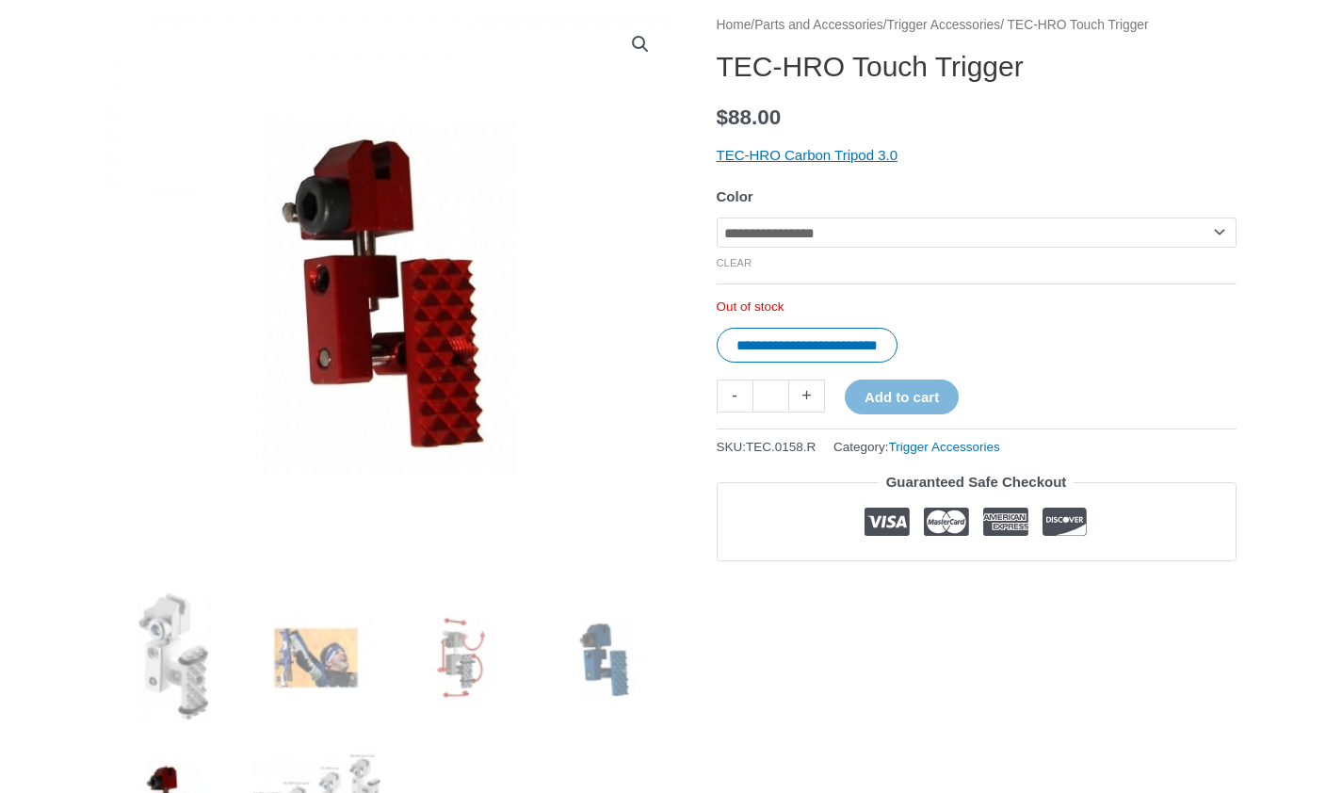
click at [812, 233] on select "**********" at bounding box center [976, 232] width 520 height 30
click at [716, 217] on select "**********" at bounding box center [976, 232] width 520 height 30
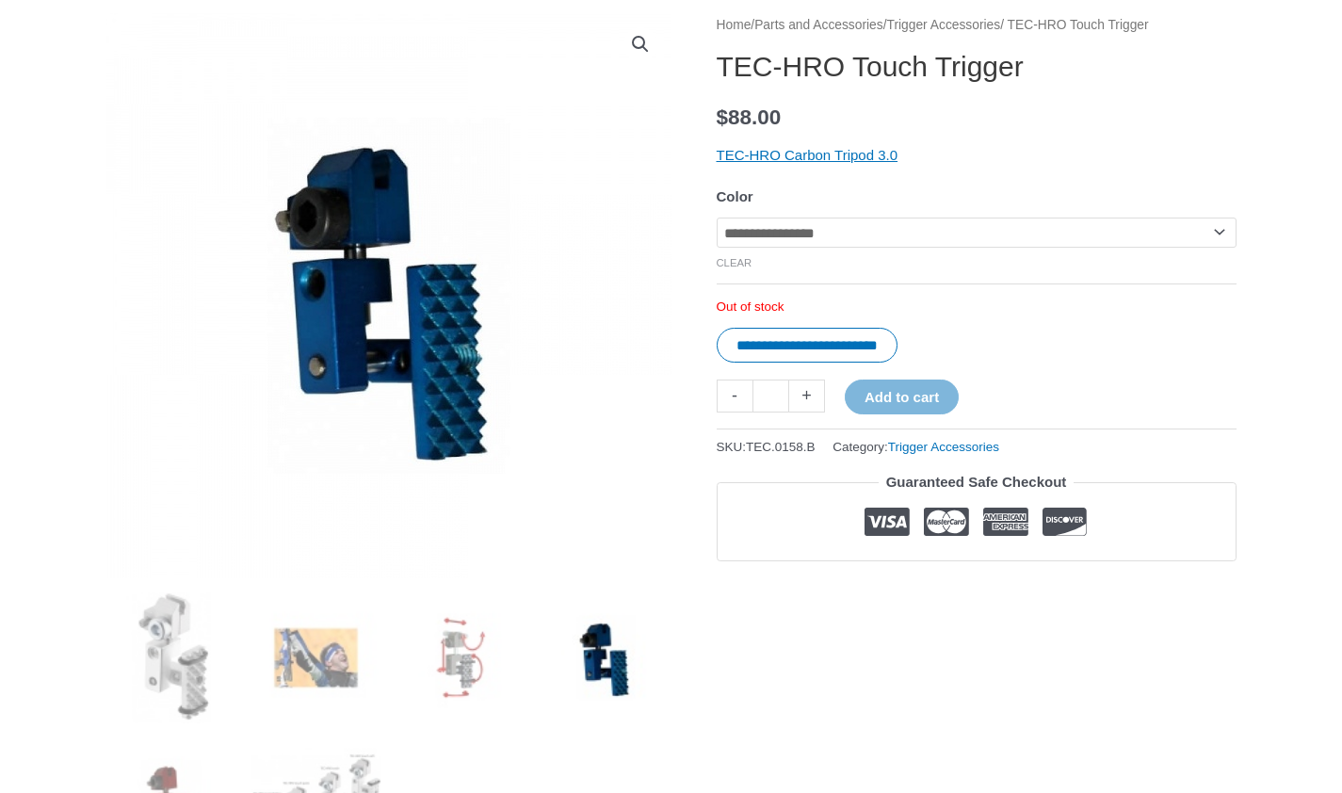
click at [824, 225] on select "**********" at bounding box center [976, 232] width 520 height 30
select select "******"
click at [716, 217] on select "**********" at bounding box center [976, 232] width 520 height 30
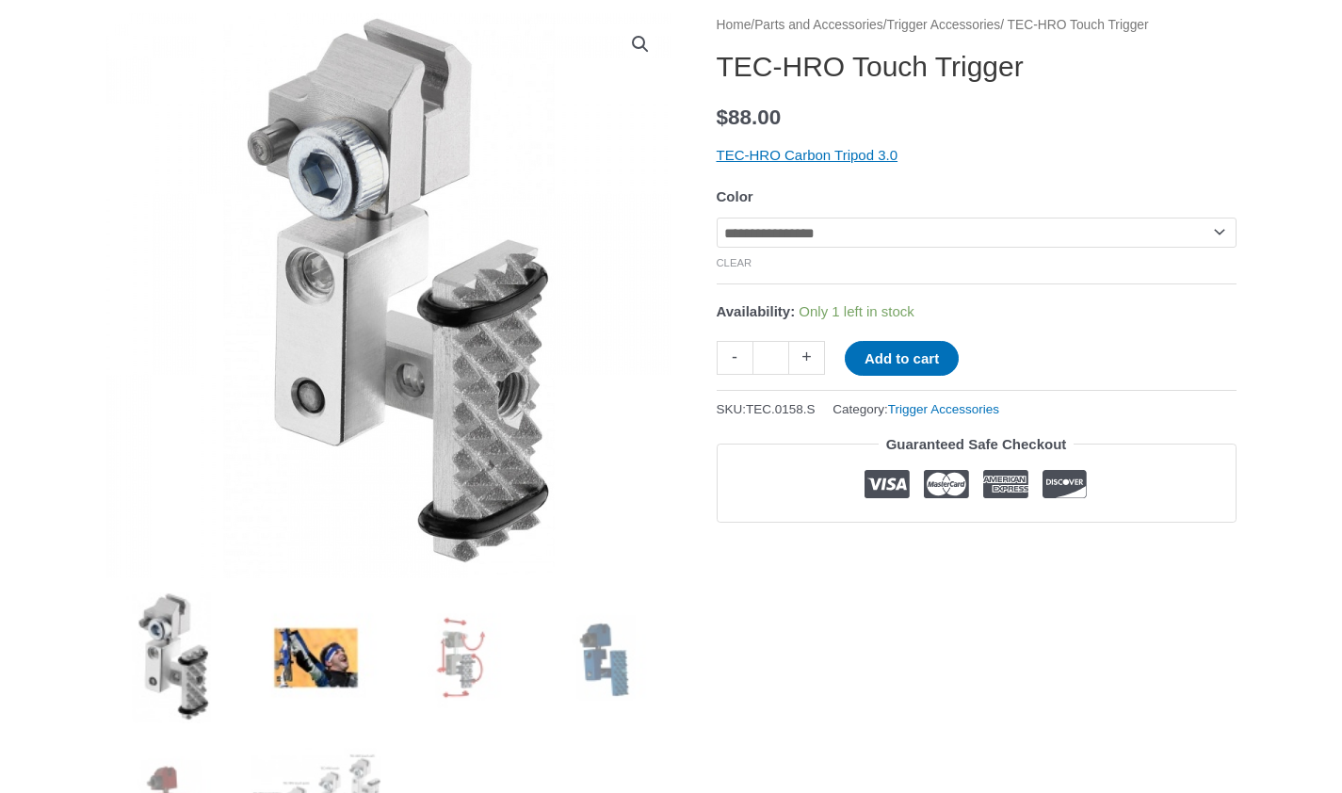
click at [282, 687] on img at bounding box center [315, 657] width 131 height 131
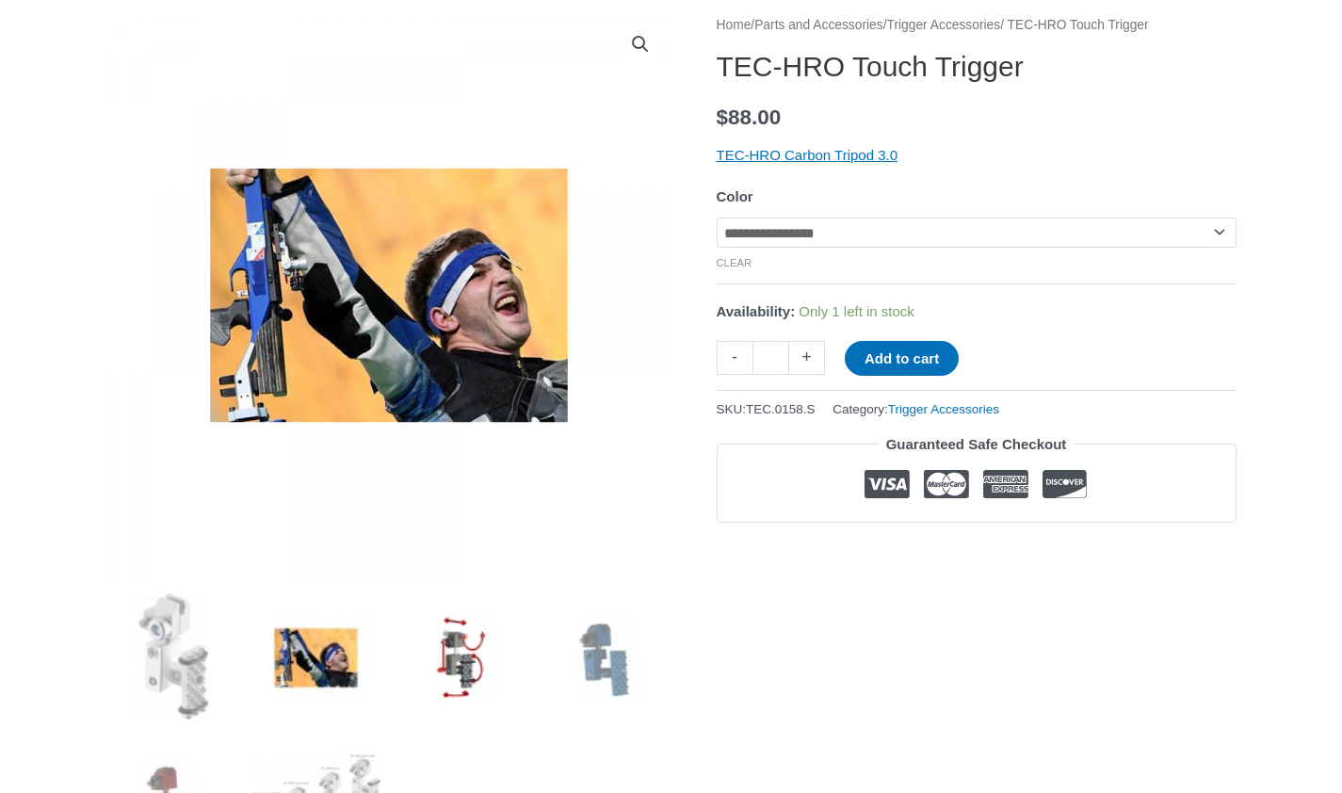
click at [457, 642] on img at bounding box center [460, 657] width 131 height 131
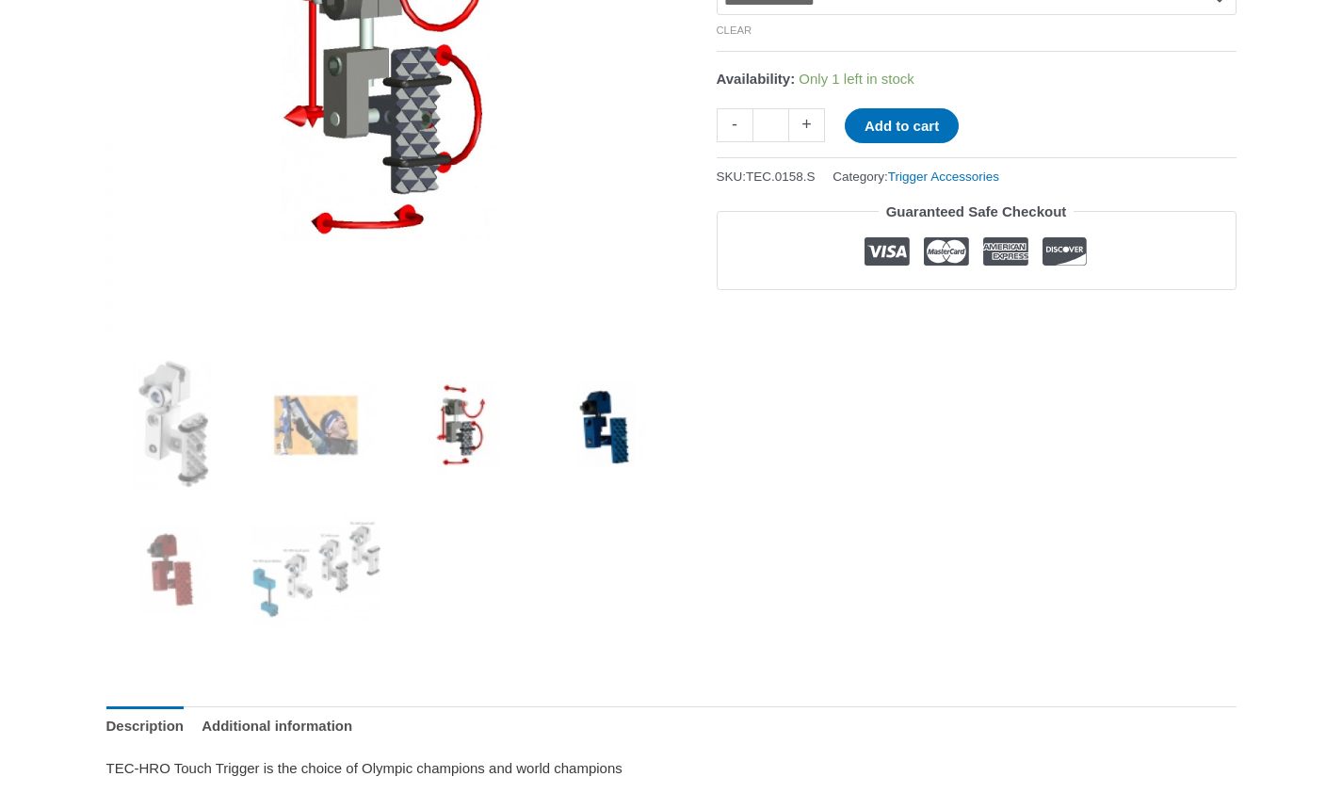
scroll to position [489, 0]
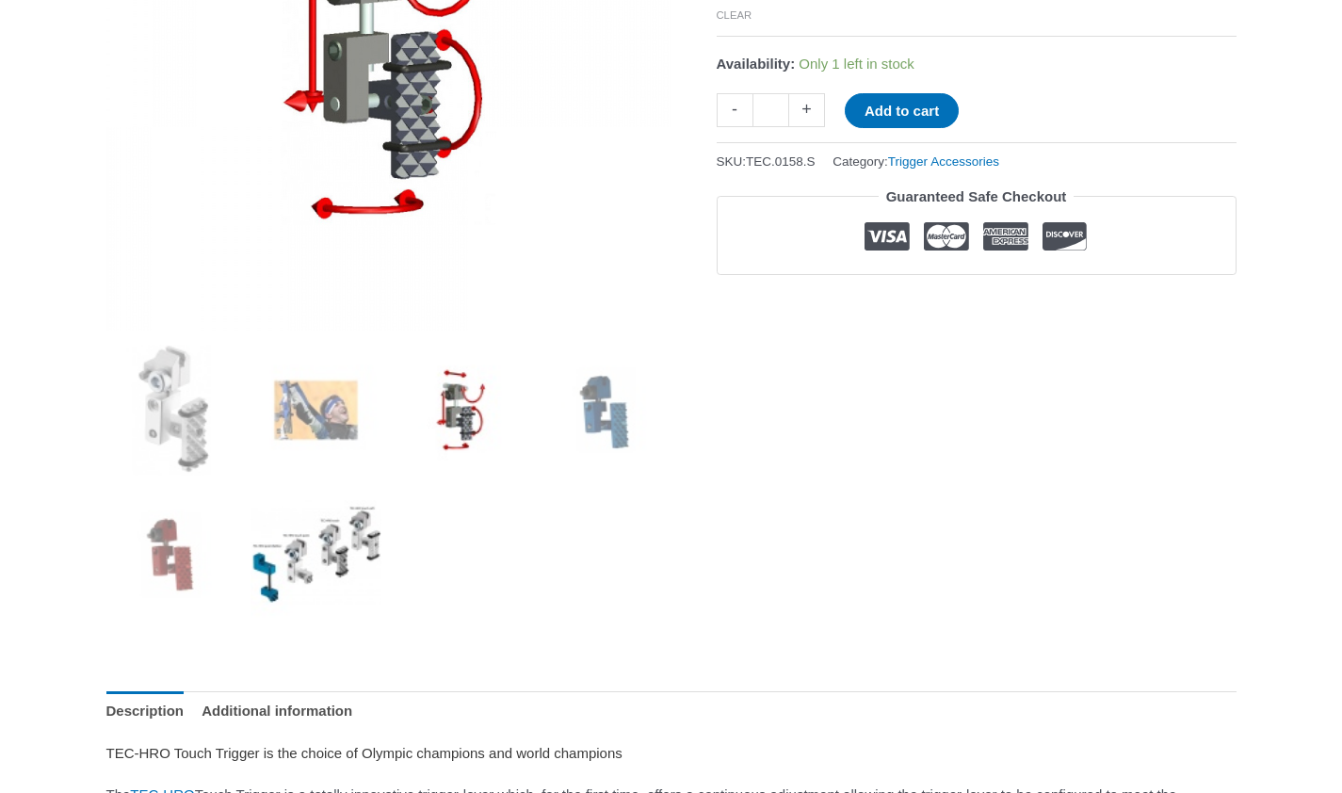
click at [352, 545] on img at bounding box center [315, 555] width 131 height 131
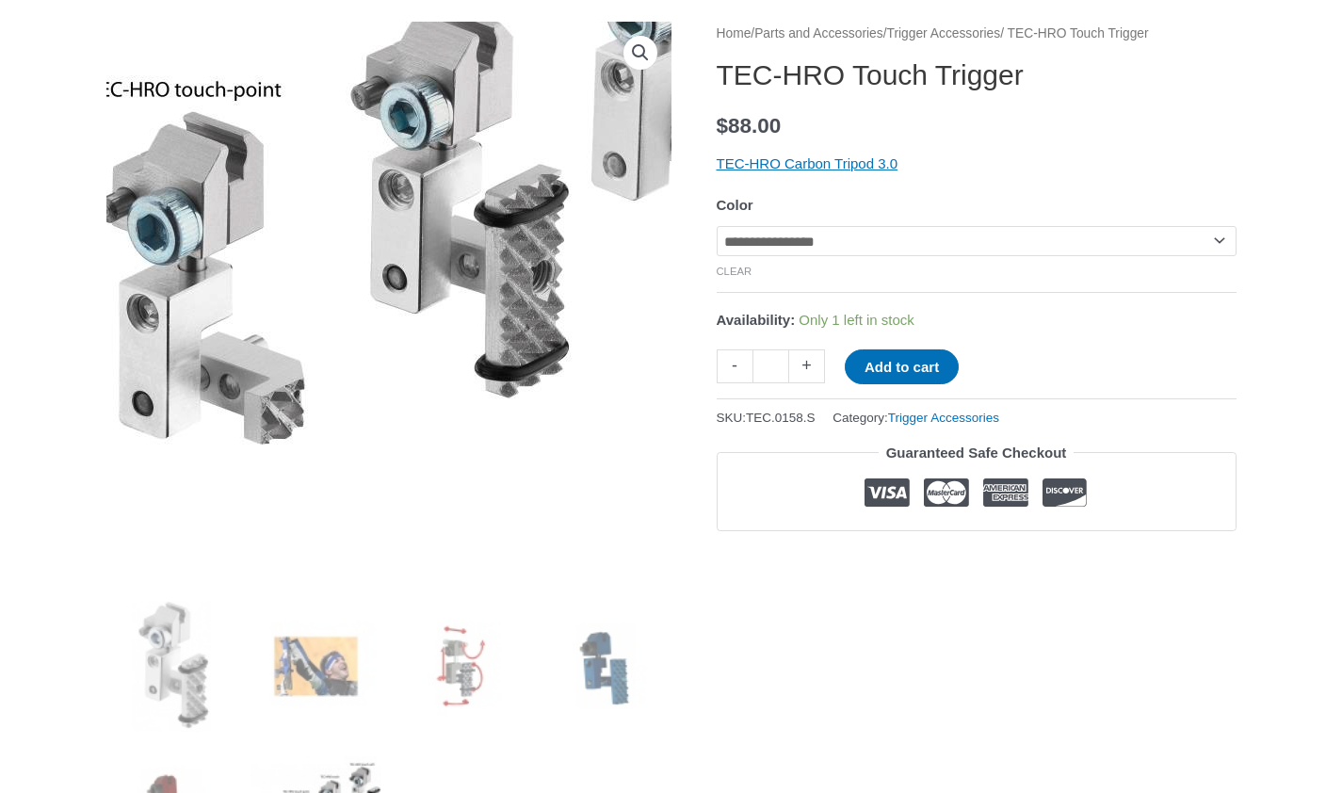
scroll to position [232, 0]
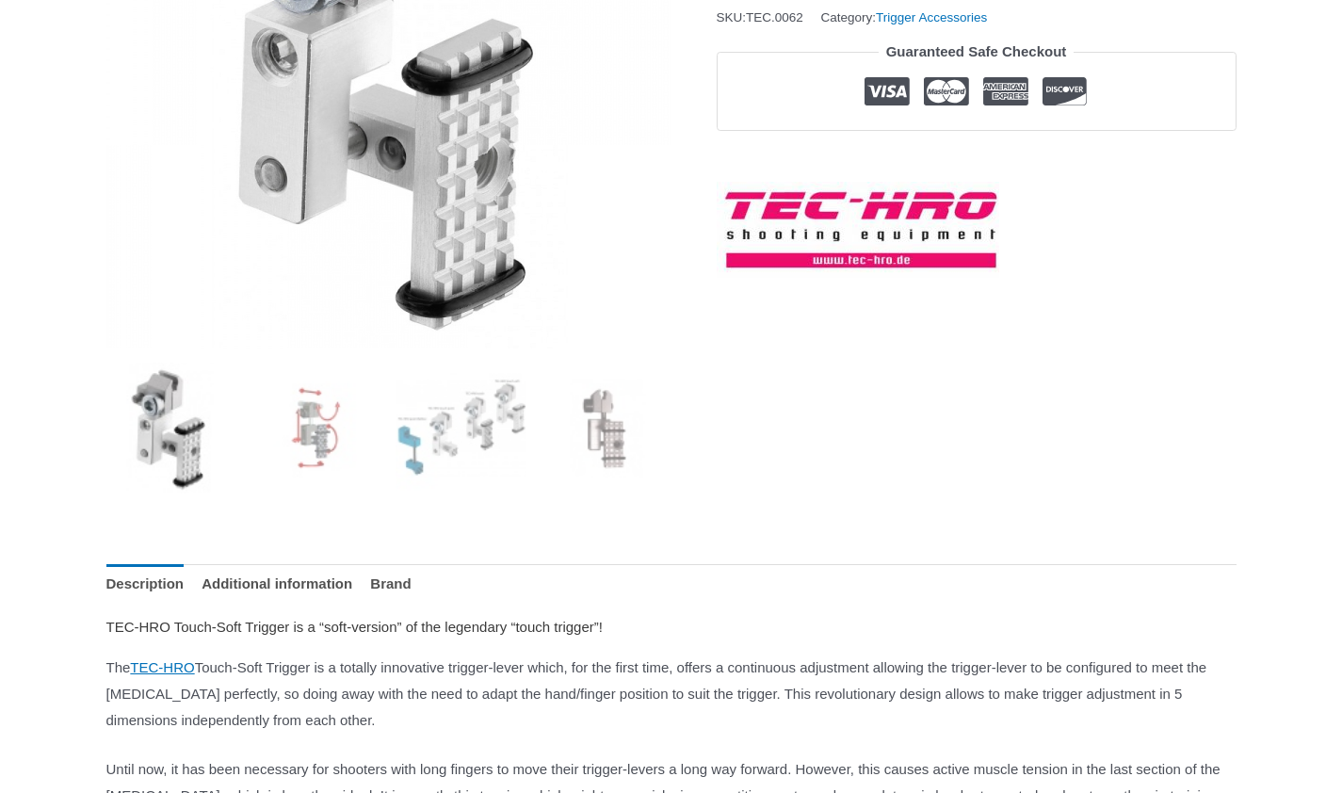
scroll to position [472, 0]
drag, startPoint x: 204, startPoint y: 662, endPoint x: 138, endPoint y: 647, distance: 67.6
copy link "TEC-HRO"
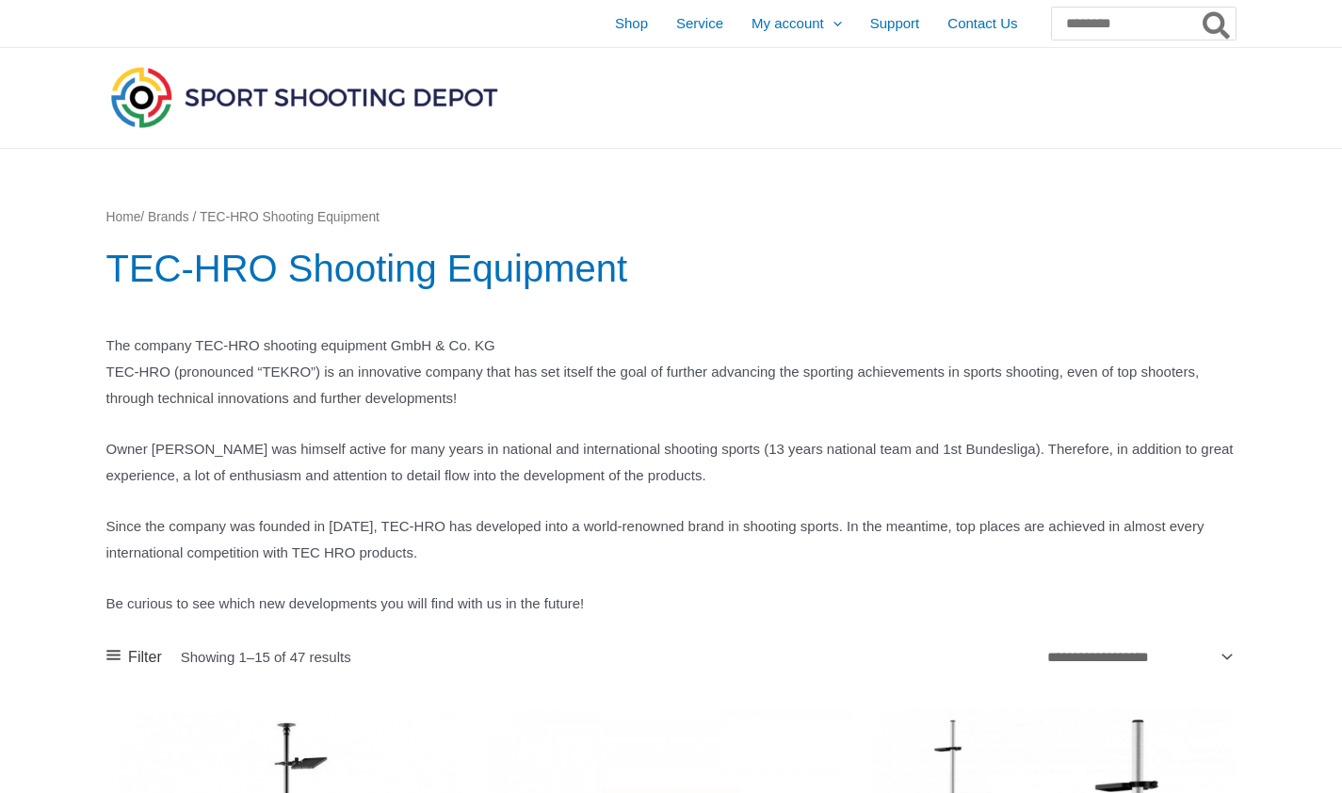
scroll to position [877, 0]
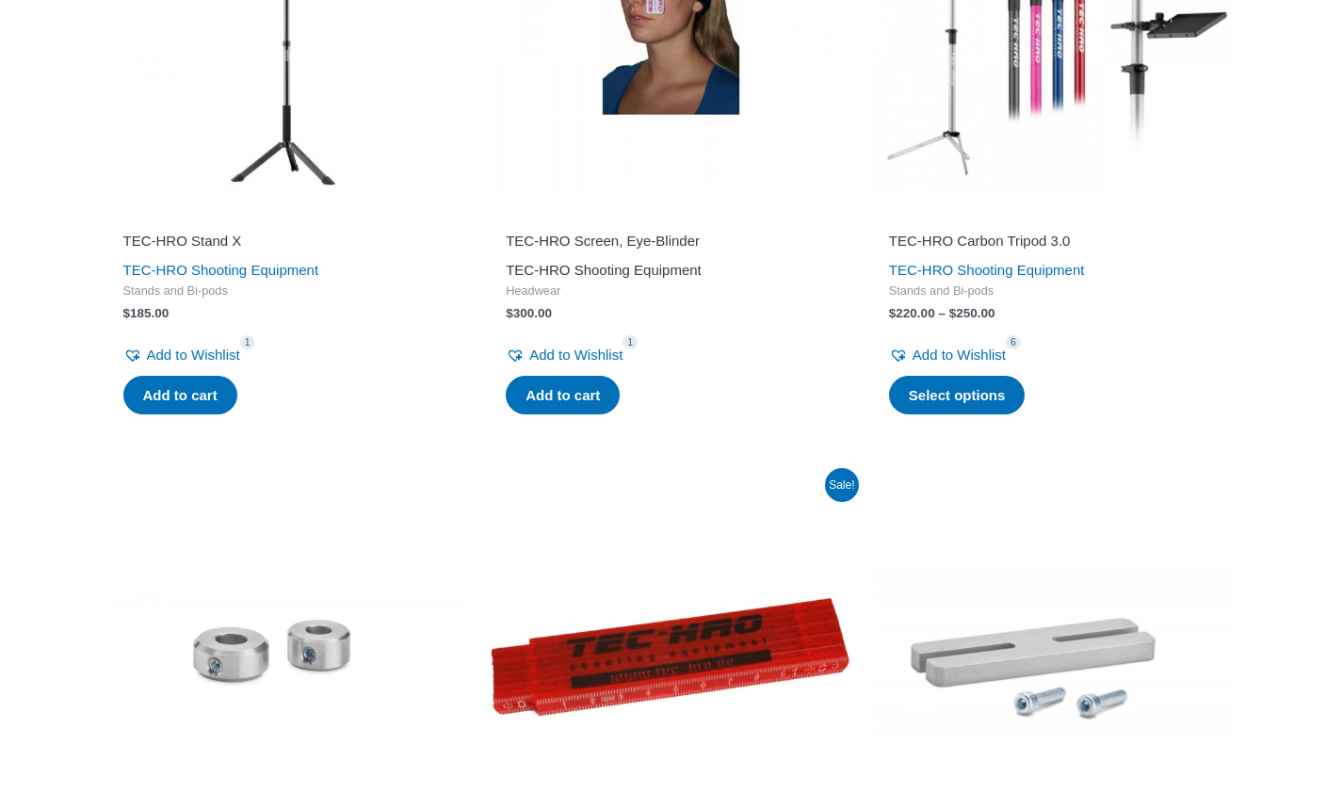
click at [566, 265] on link "TEC-HRO Shooting Equipment" at bounding box center [604, 270] width 196 height 16
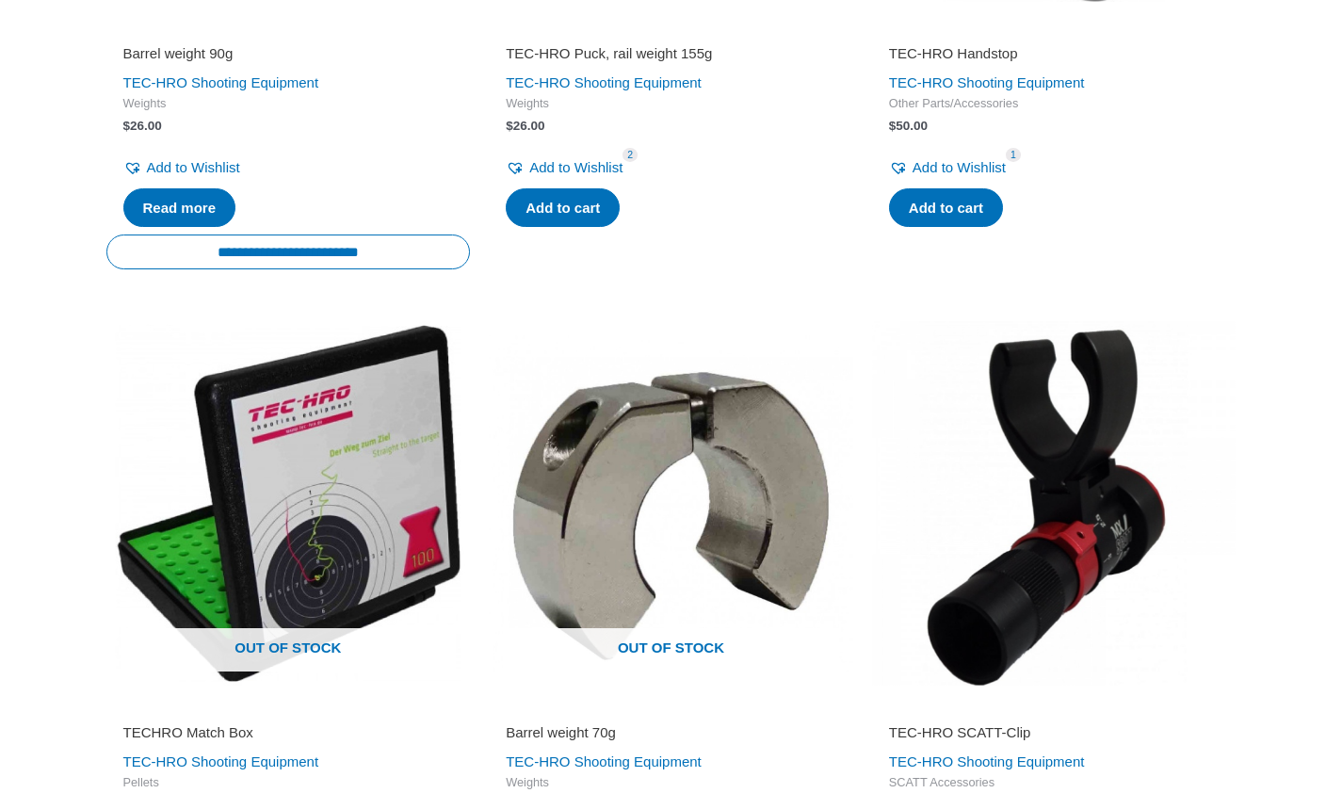
scroll to position [2785, 0]
